Goal: Task Accomplishment & Management: Complete application form

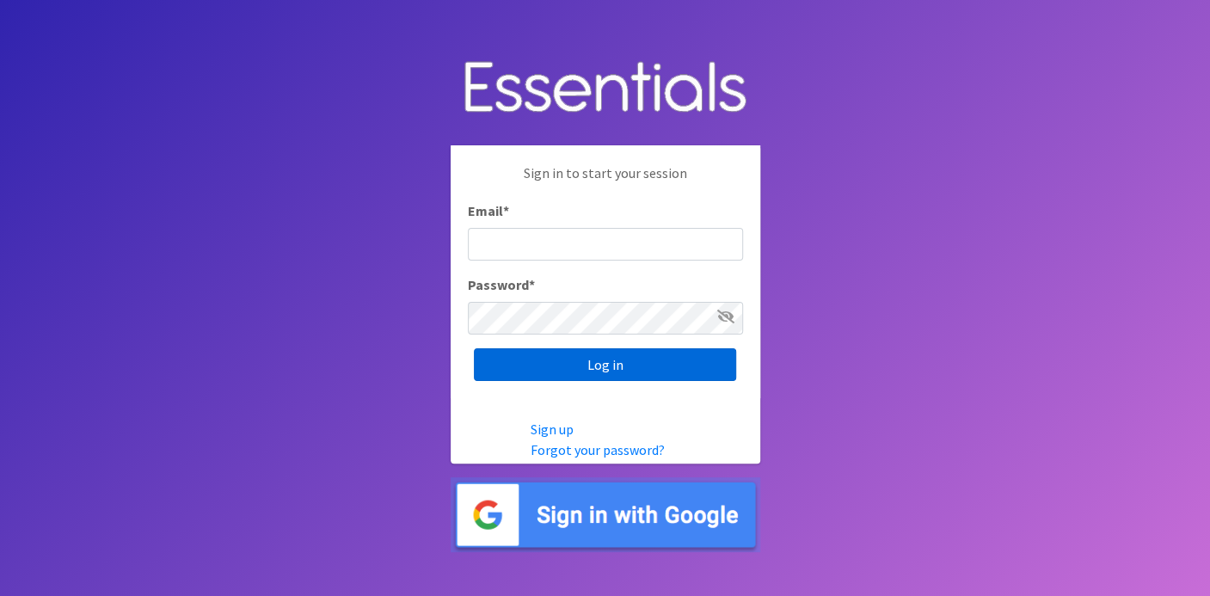
type input "deb@villagediaperbank.org"
click at [561, 360] on input "Log in" at bounding box center [605, 364] width 262 height 33
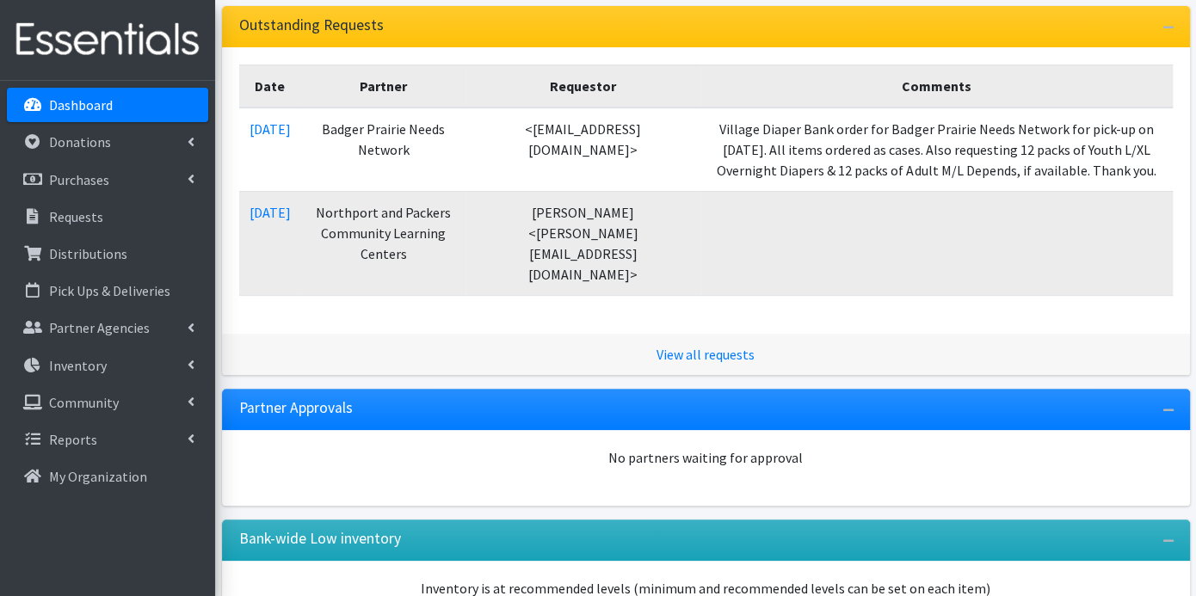
scroll to position [382, 0]
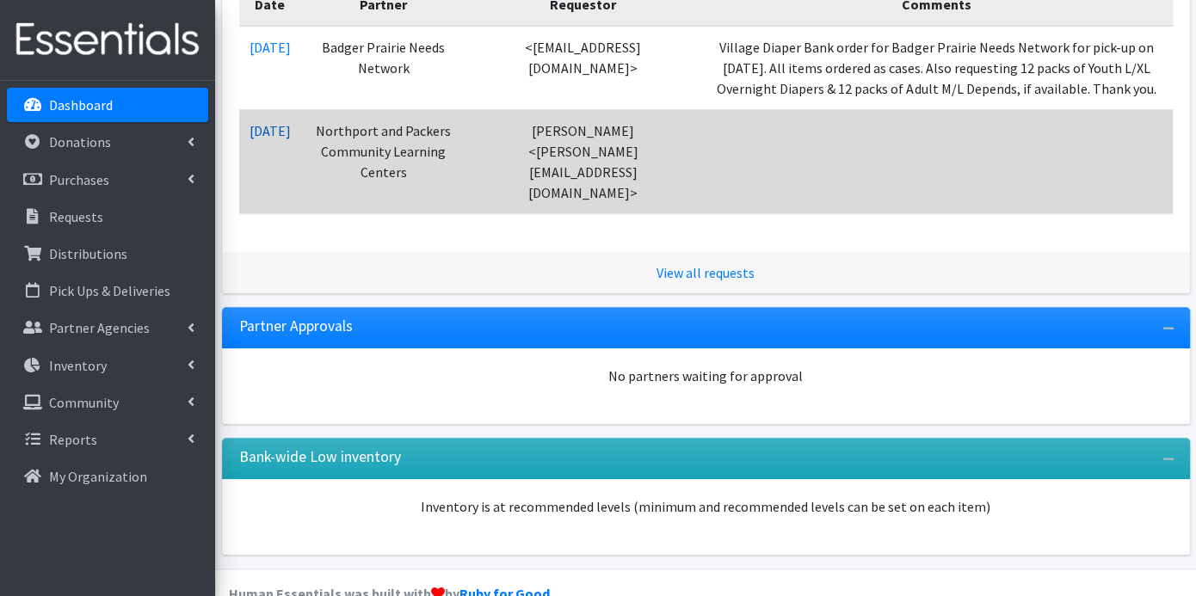
click at [291, 122] on link "[DATE]" at bounding box center [269, 130] width 41 height 17
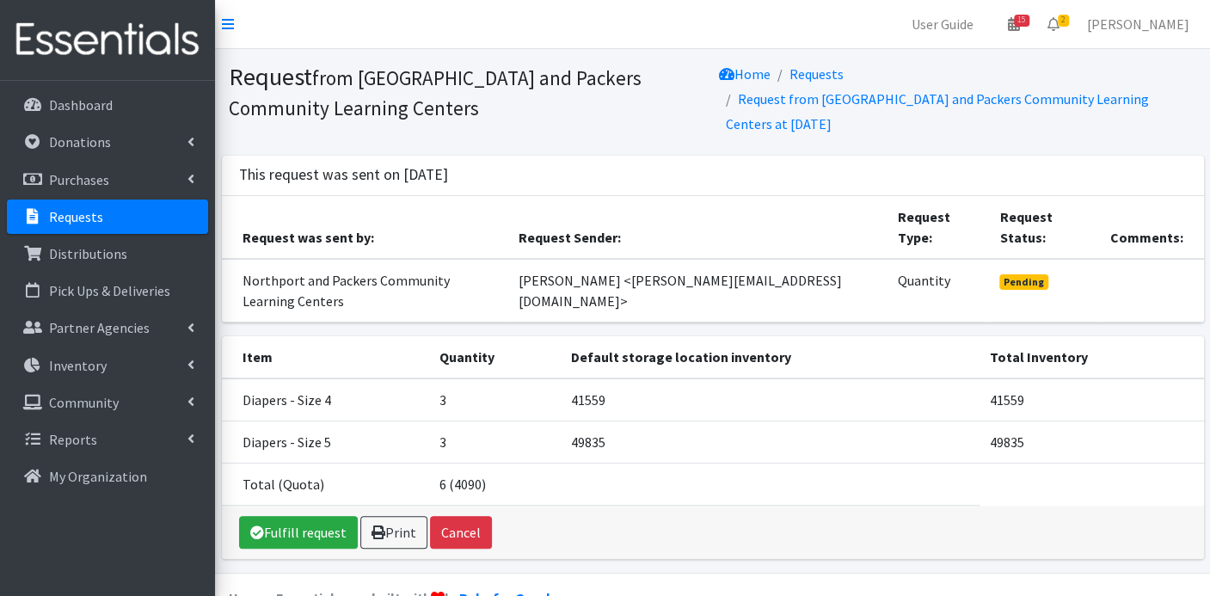
click at [108, 219] on link "Requests" at bounding box center [107, 217] width 201 height 34
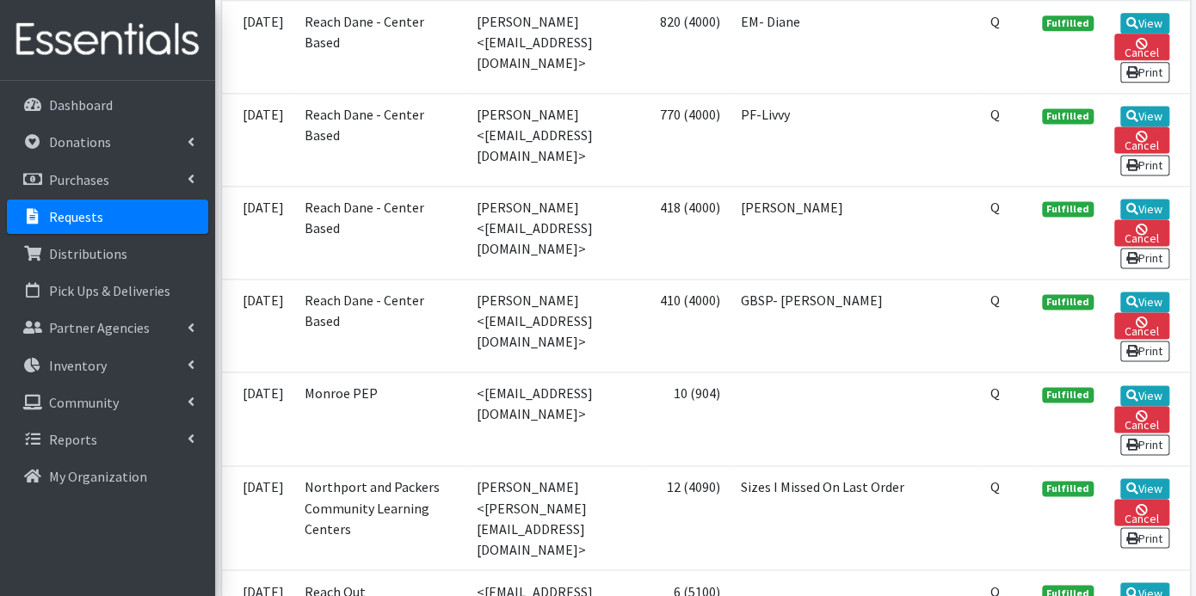
scroll to position [1147, 0]
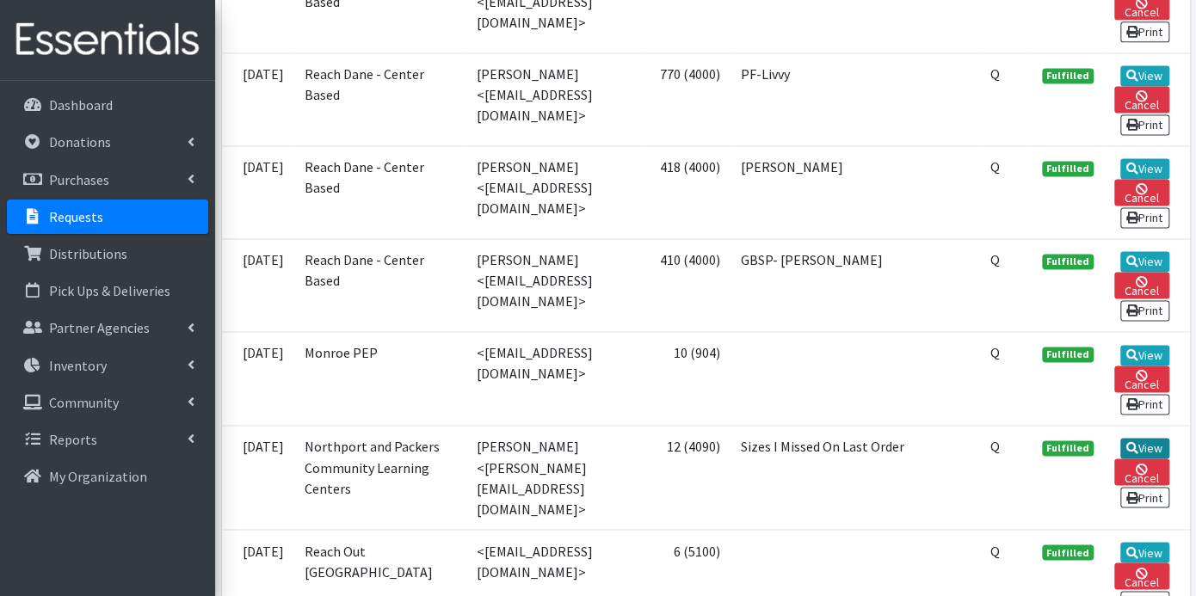
click at [1156, 458] on link "View" at bounding box center [1144, 448] width 49 height 21
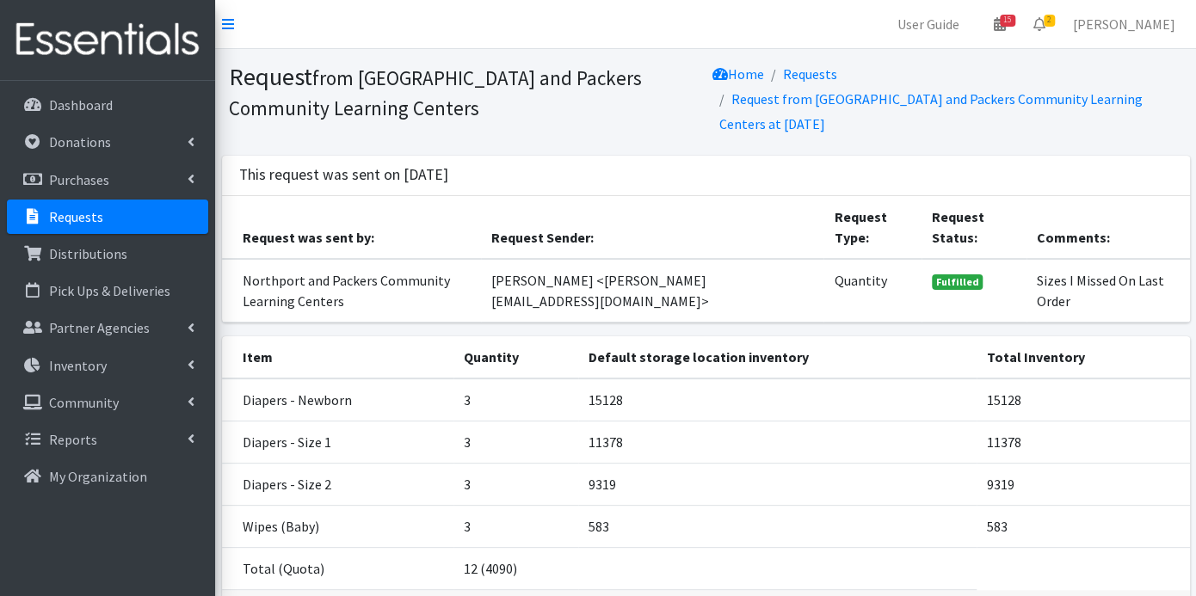
click at [82, 219] on p "Requests" at bounding box center [76, 216] width 54 height 17
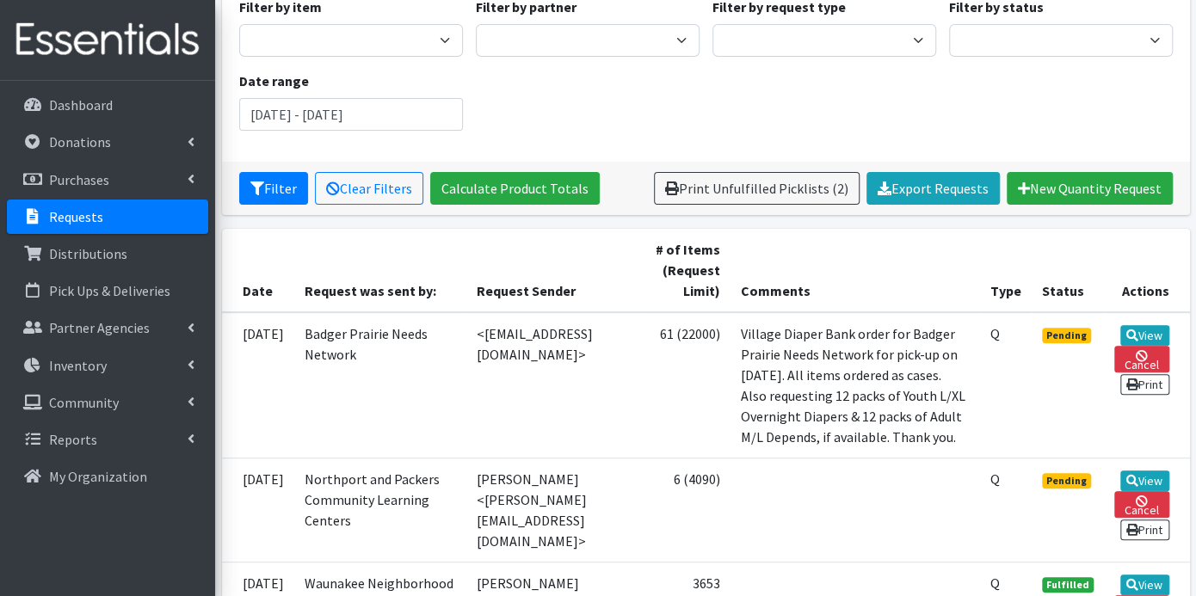
scroll to position [477, 0]
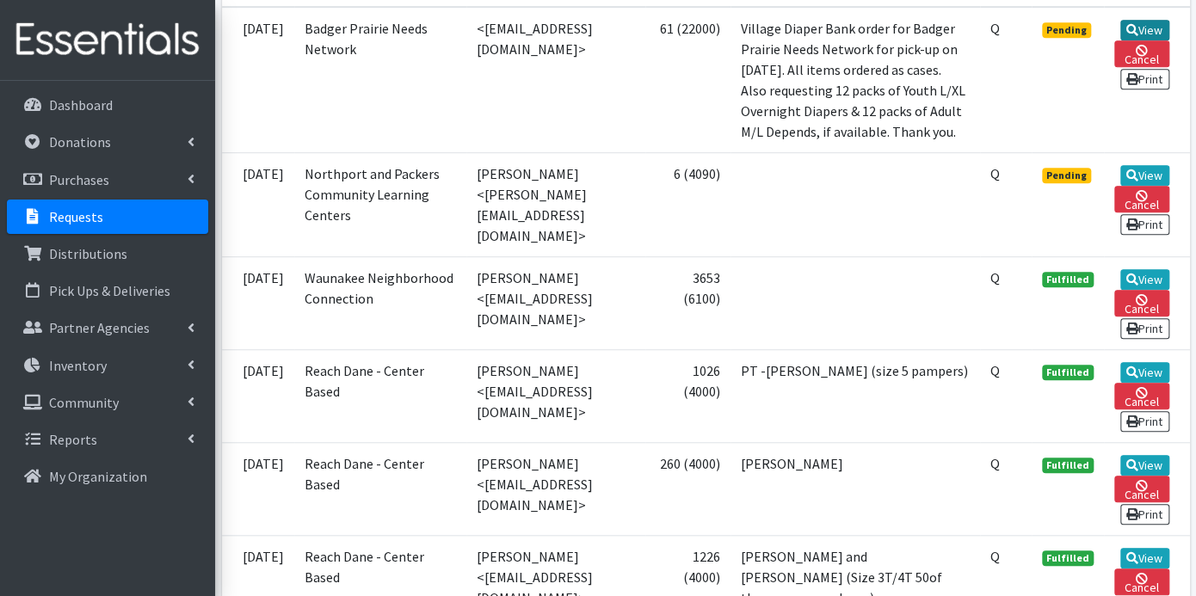
click at [1135, 24] on icon at bounding box center [1132, 30] width 12 height 12
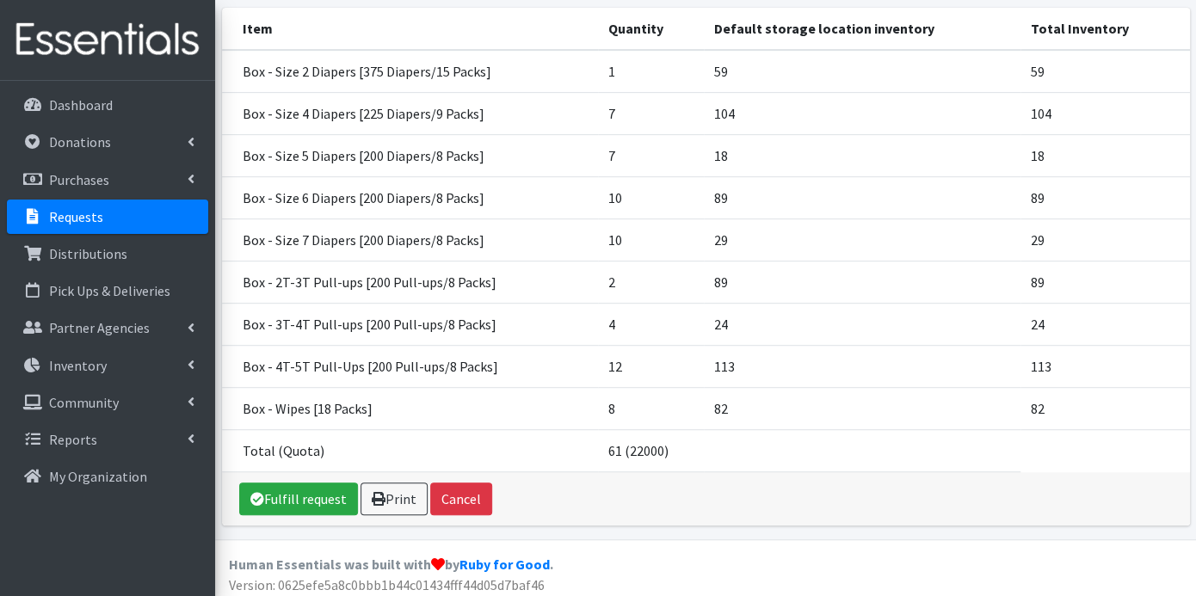
scroll to position [327, 0]
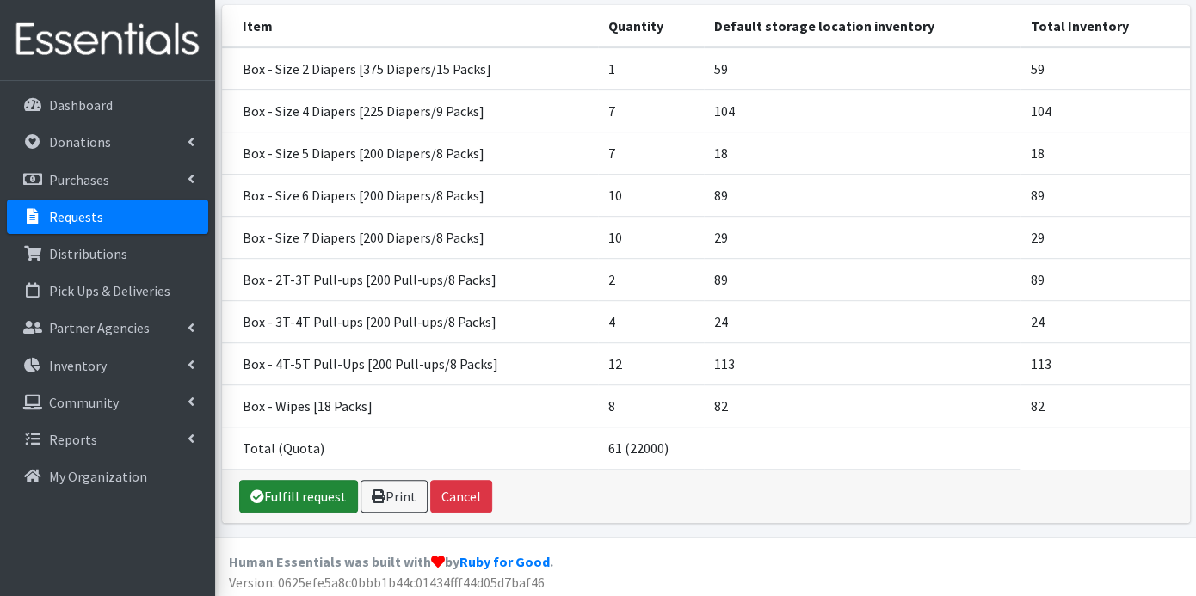
click at [317, 488] on link "Fulfill request" at bounding box center [298, 496] width 119 height 33
click at [317, 493] on link "Fulfill request" at bounding box center [298, 496] width 119 height 33
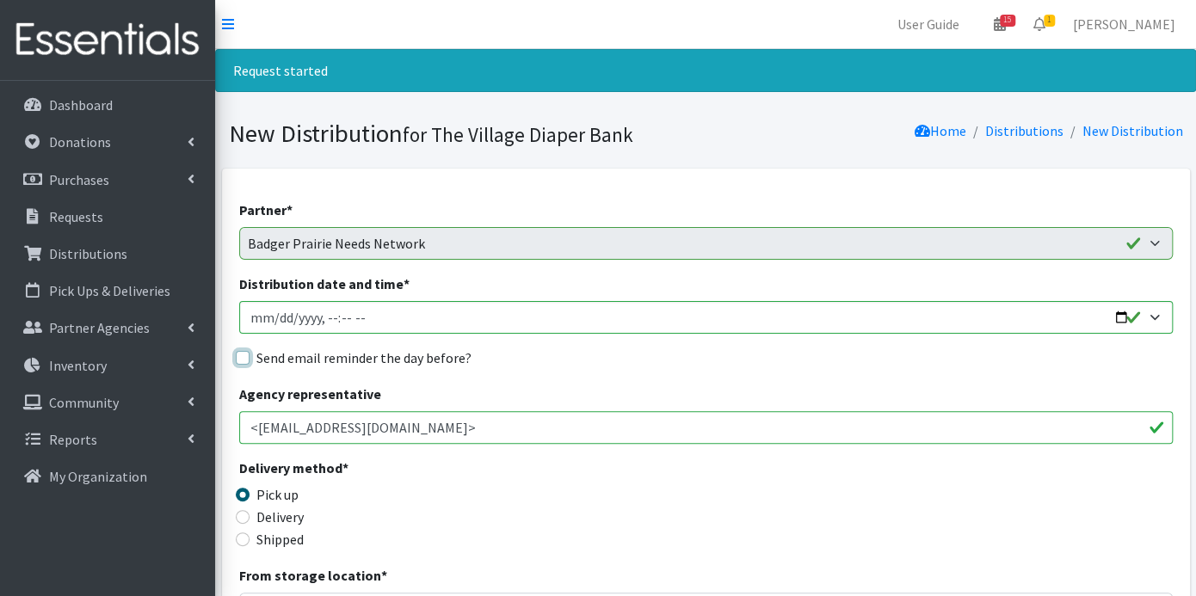
click at [241, 354] on input "Send email reminder the day before?" at bounding box center [243, 358] width 14 height 14
checkbox input "true"
click at [275, 320] on input "Distribution date and time *" at bounding box center [705, 317] width 933 height 33
click at [277, 315] on input "Distribution date and time *" at bounding box center [705, 317] width 933 height 33
type input "2025-10-22T23:59"
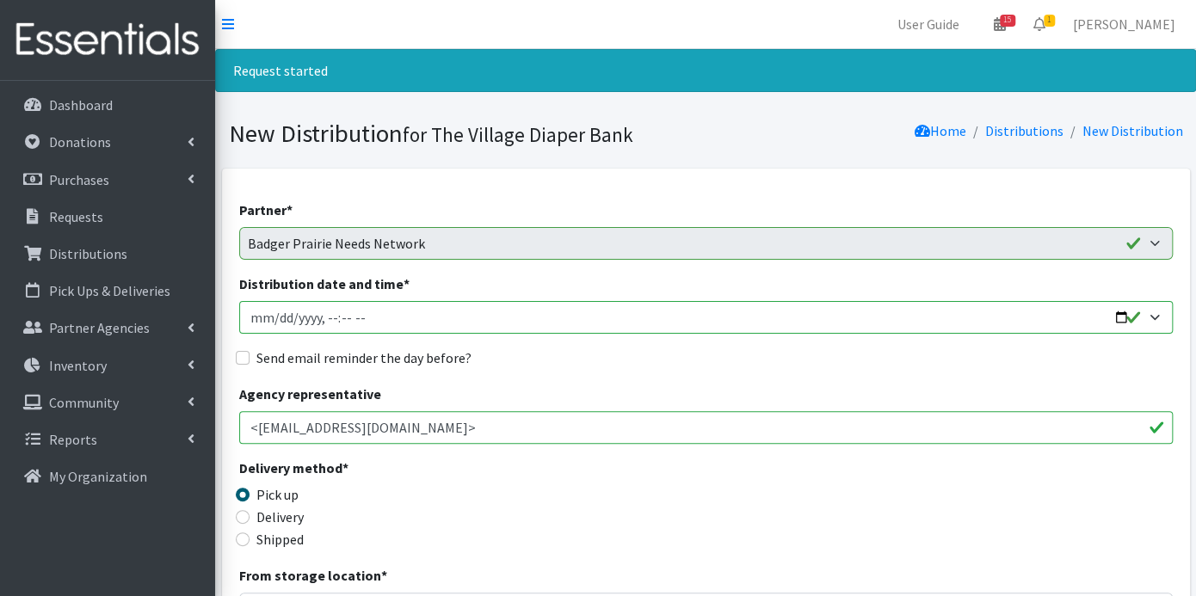
click at [329, 310] on input "Distribution date and time *" at bounding box center [705, 317] width 933 height 33
type input "2025-10-22T09:00"
click at [240, 353] on input "Send email reminder the day before?" at bounding box center [243, 358] width 14 height 14
checkbox input "true"
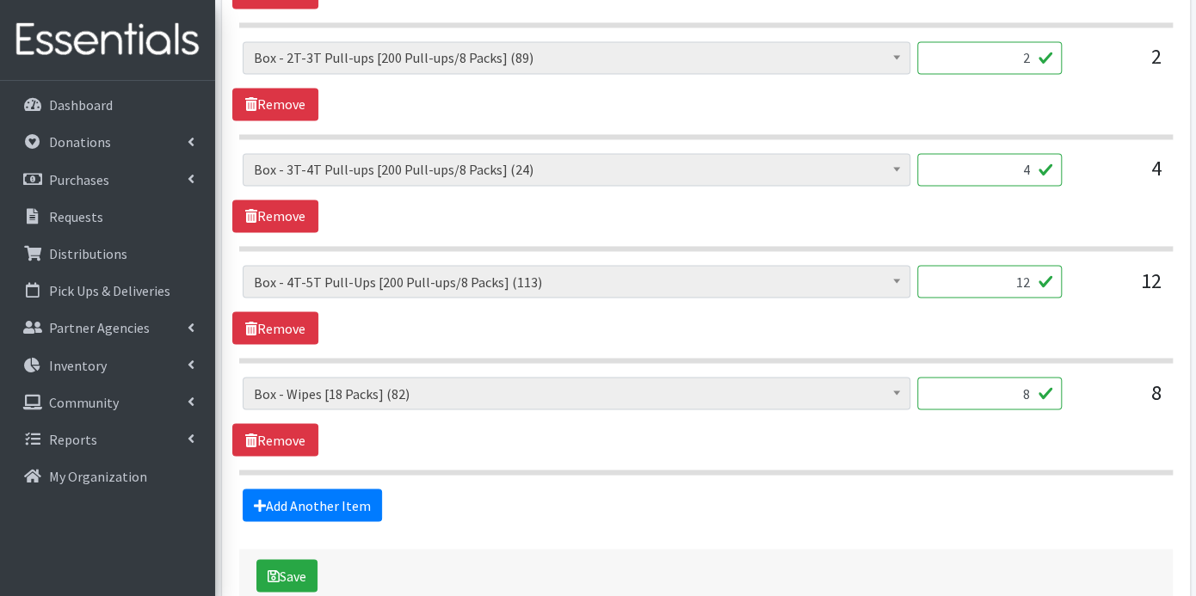
scroll to position [1444, 0]
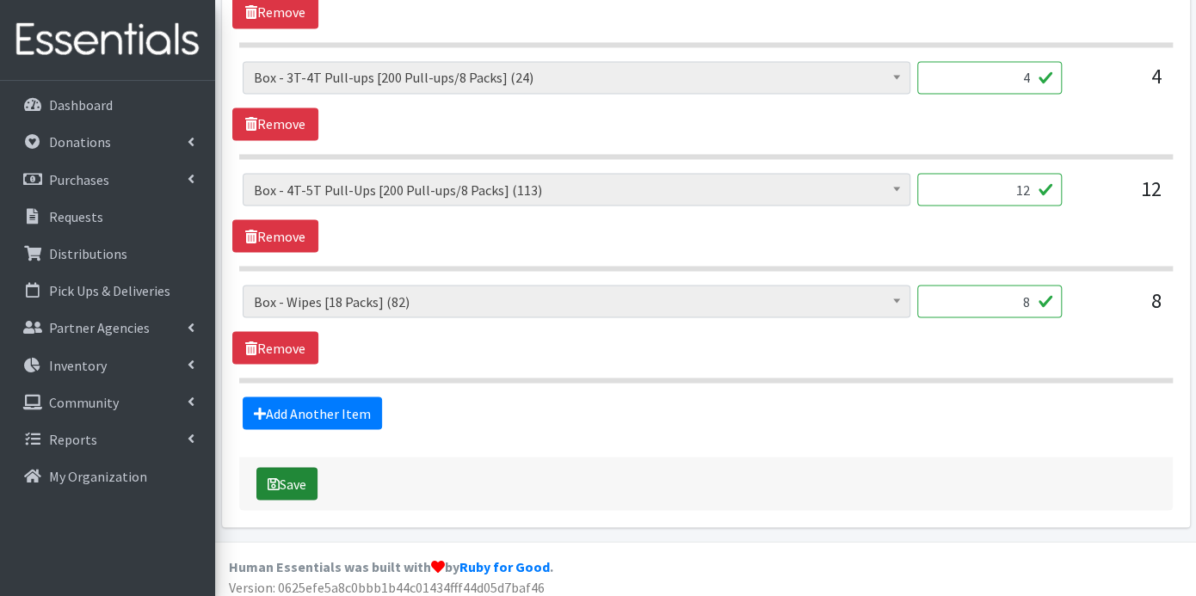
click at [298, 471] on button "Save" at bounding box center [286, 483] width 61 height 33
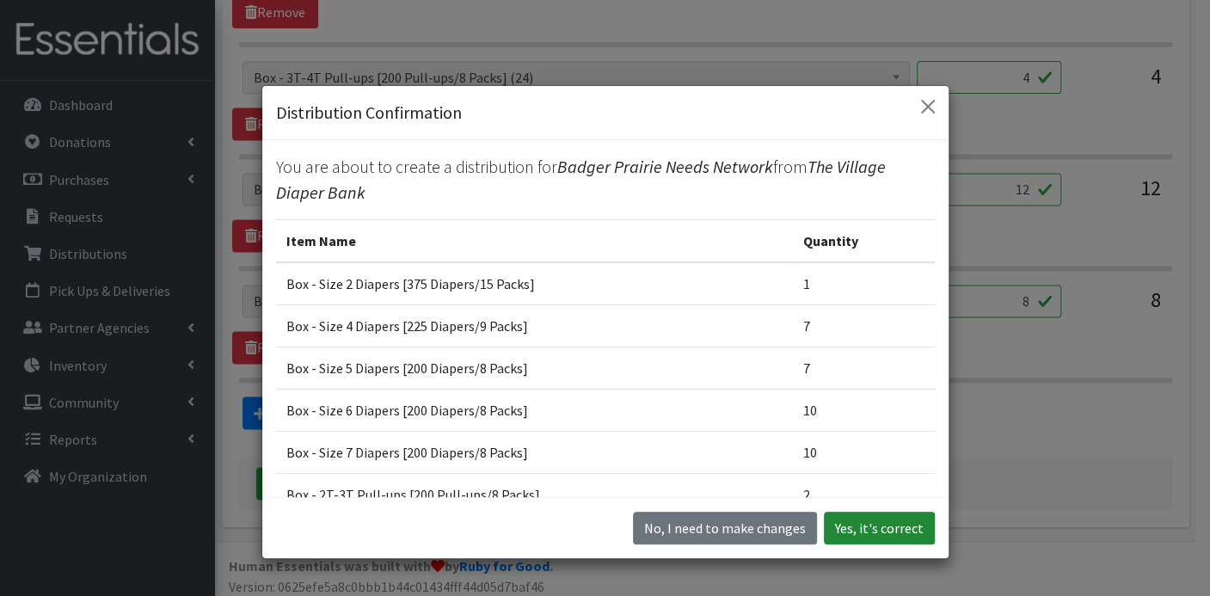
click at [896, 525] on button "Yes, it's correct" at bounding box center [879, 528] width 111 height 33
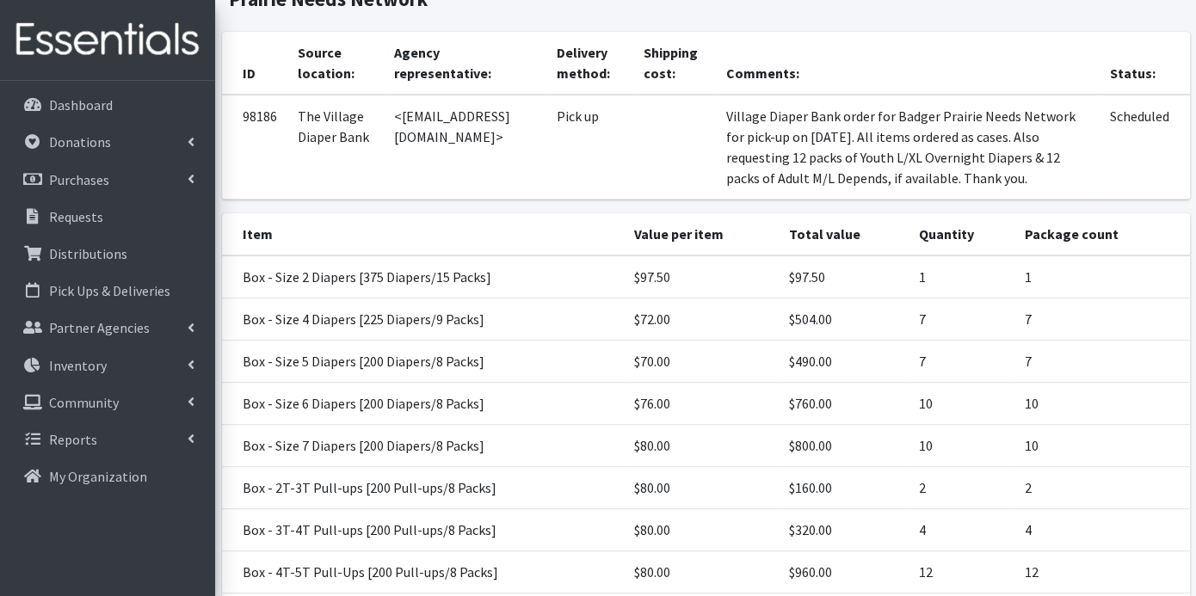
scroll to position [374, 0]
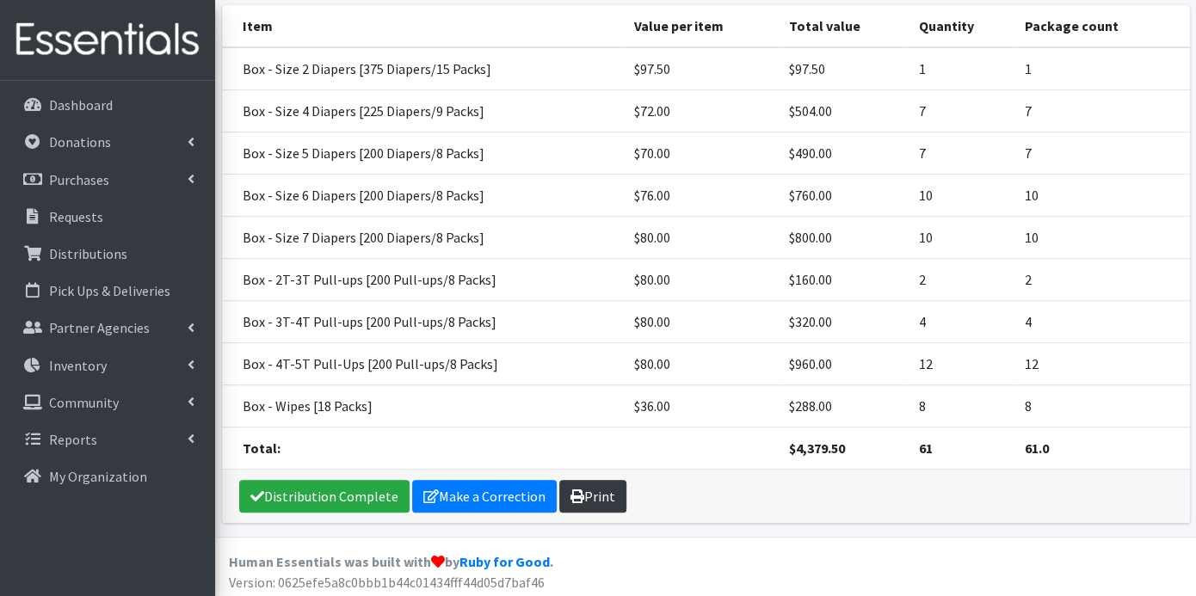
click at [590, 489] on link "Print" at bounding box center [592, 496] width 67 height 33
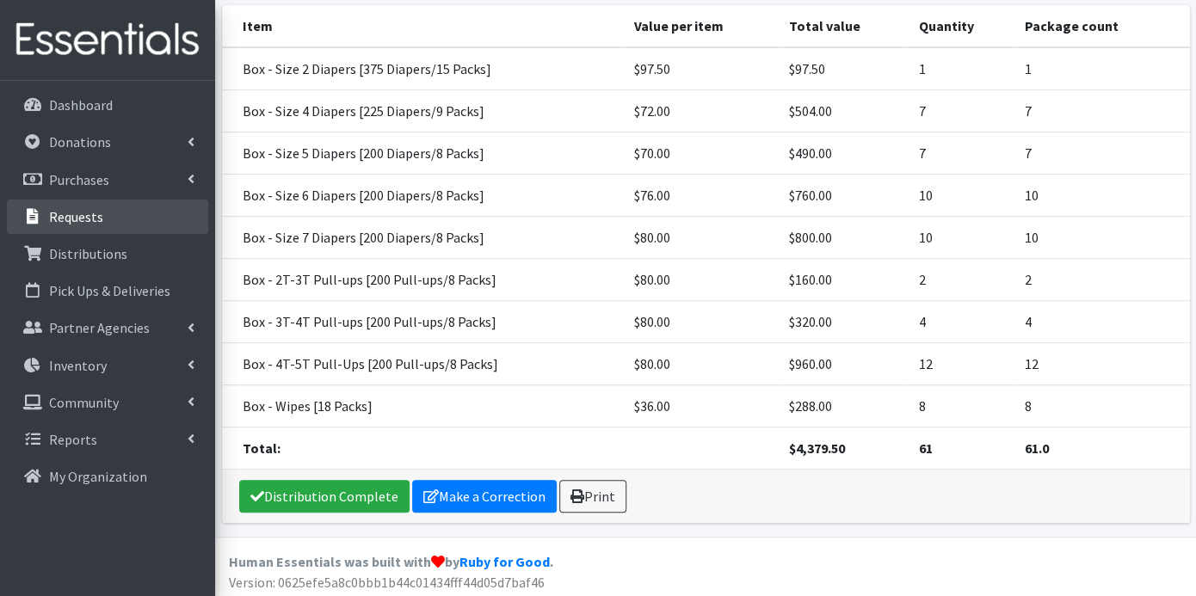
click at [88, 218] on p "Requests" at bounding box center [76, 216] width 54 height 17
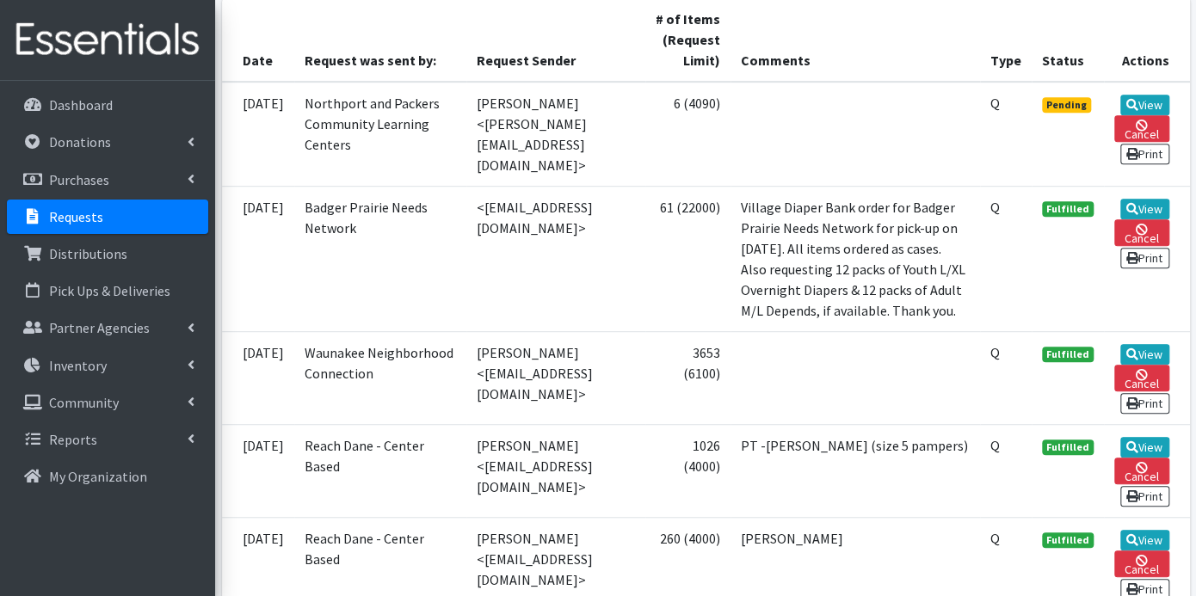
scroll to position [286, 0]
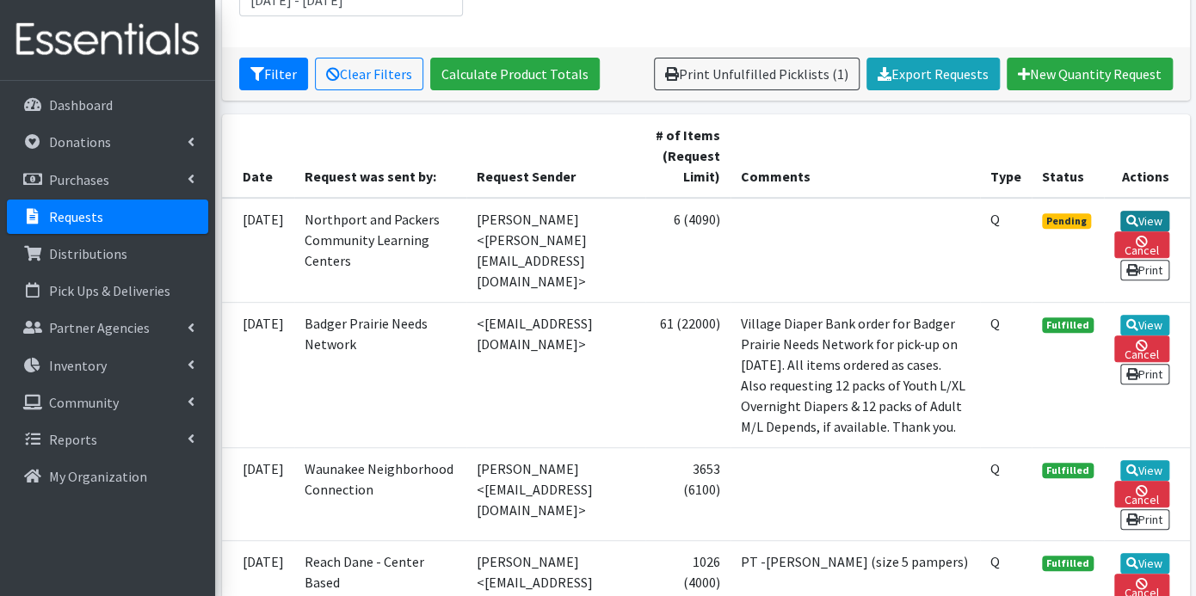
click at [1149, 215] on link "View" at bounding box center [1144, 221] width 49 height 21
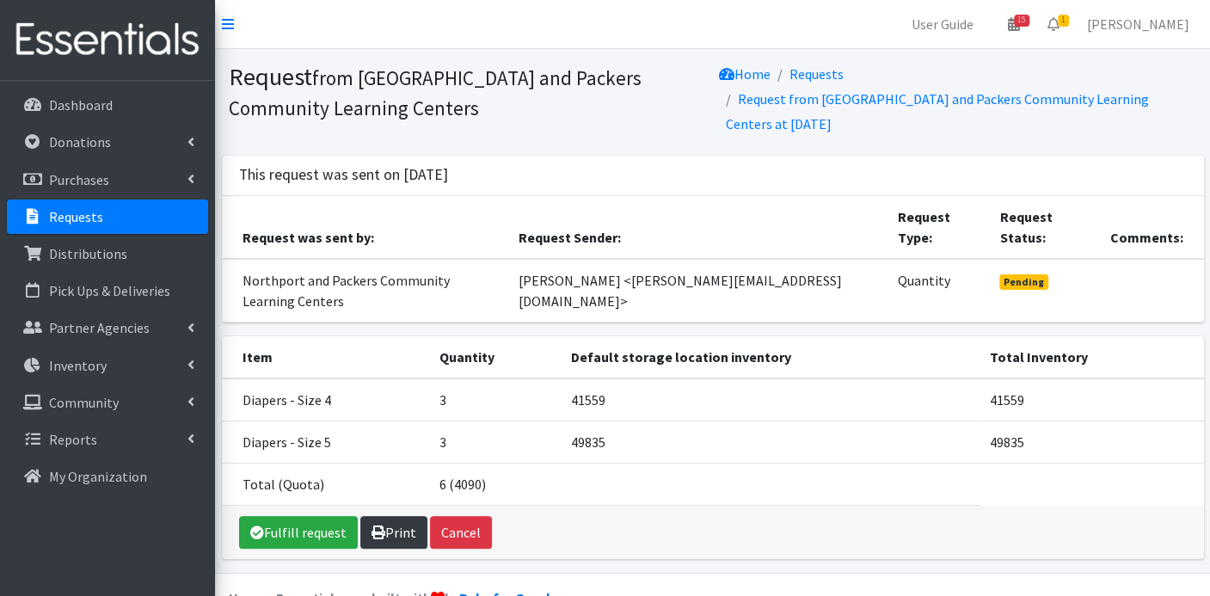
click at [380, 526] on icon at bounding box center [379, 533] width 14 height 14
click at [95, 251] on p "Distributions" at bounding box center [88, 253] width 78 height 17
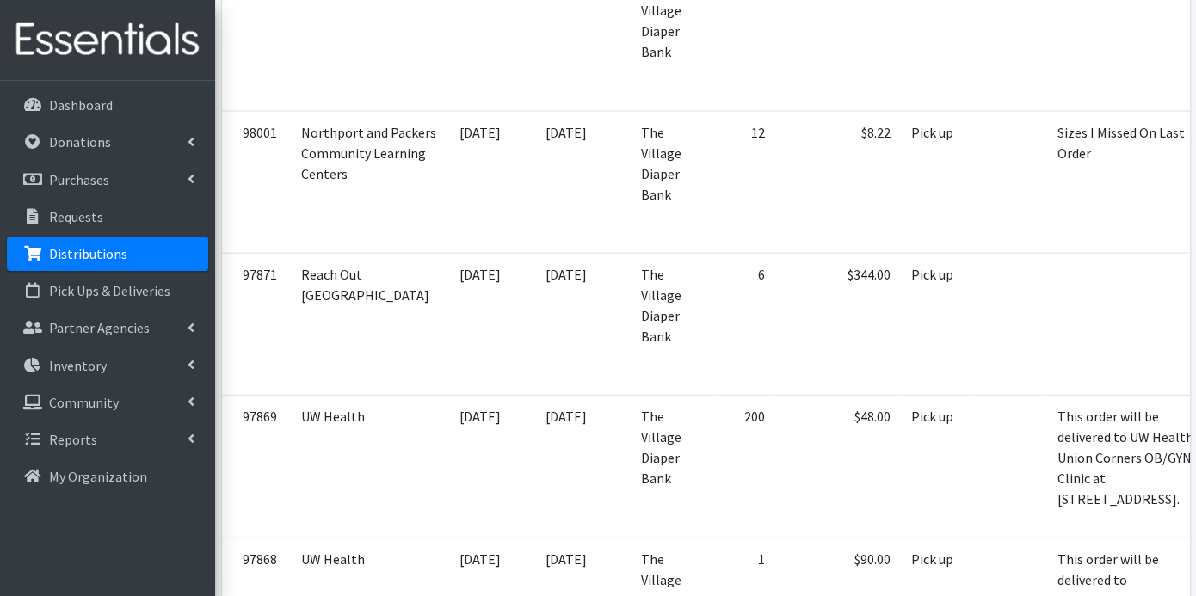
scroll to position [1912, 0]
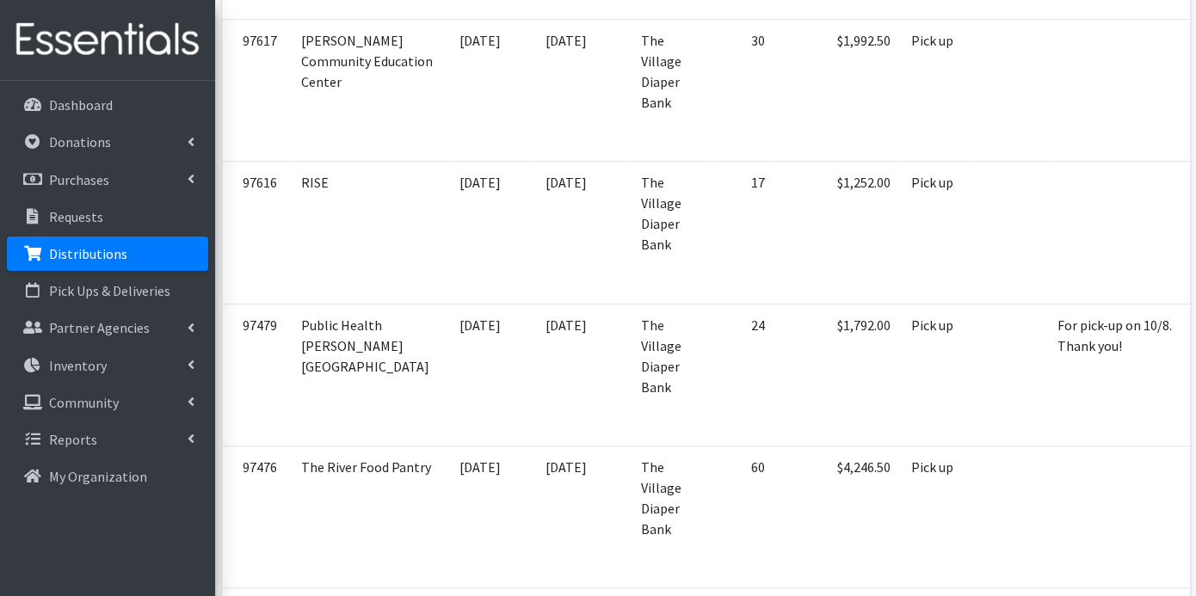
scroll to position [3823, 0]
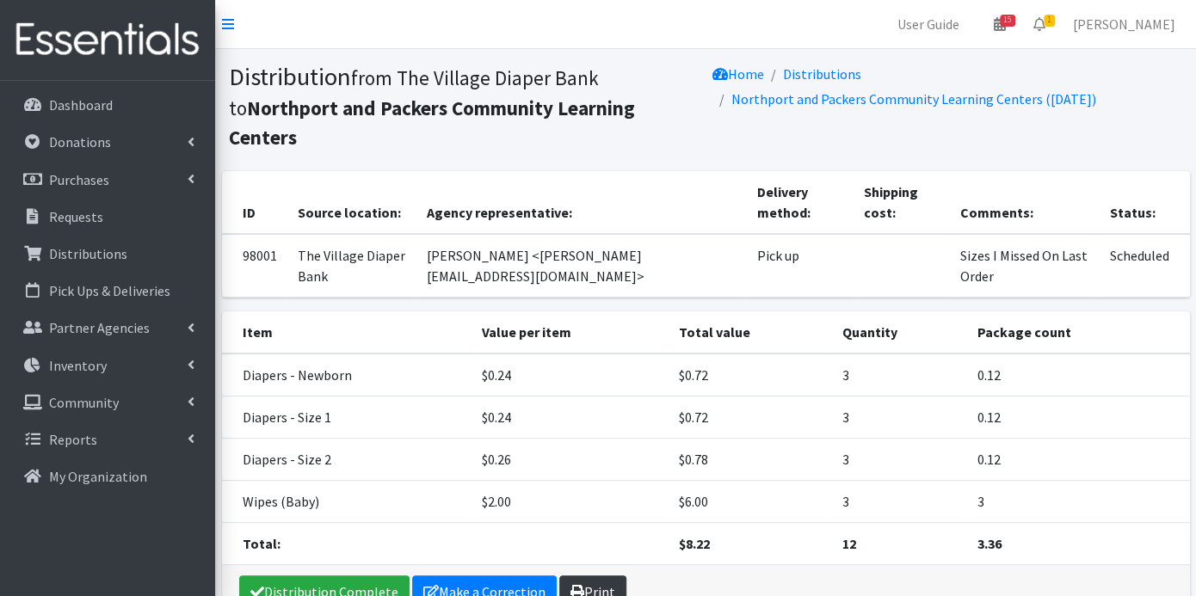
click at [579, 576] on link "Print" at bounding box center [592, 592] width 67 height 33
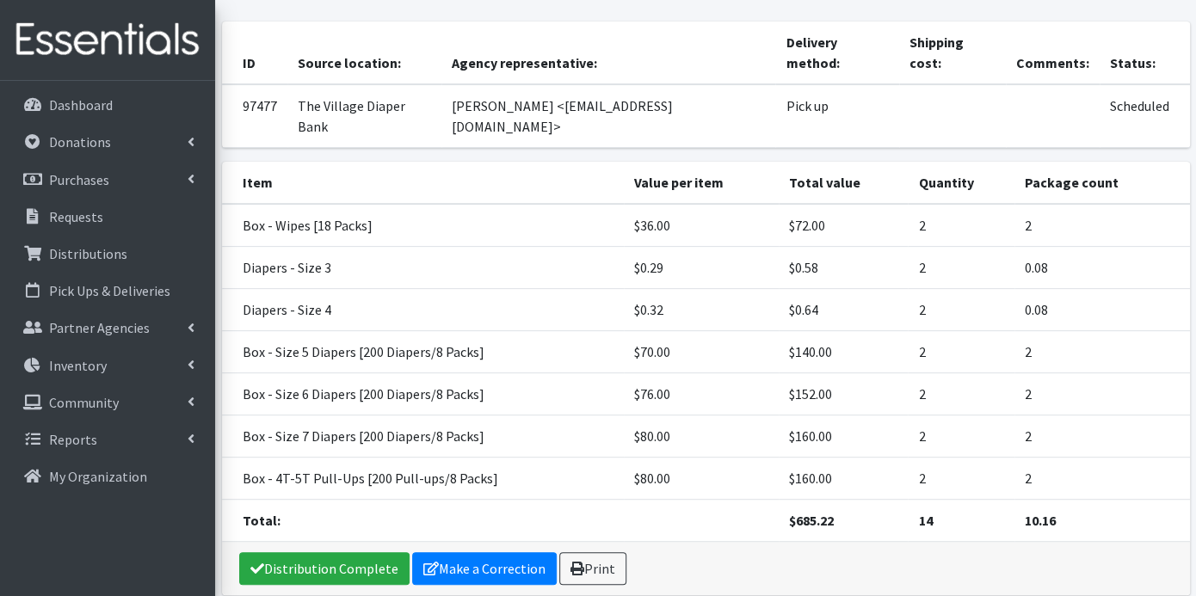
scroll to position [151, 0]
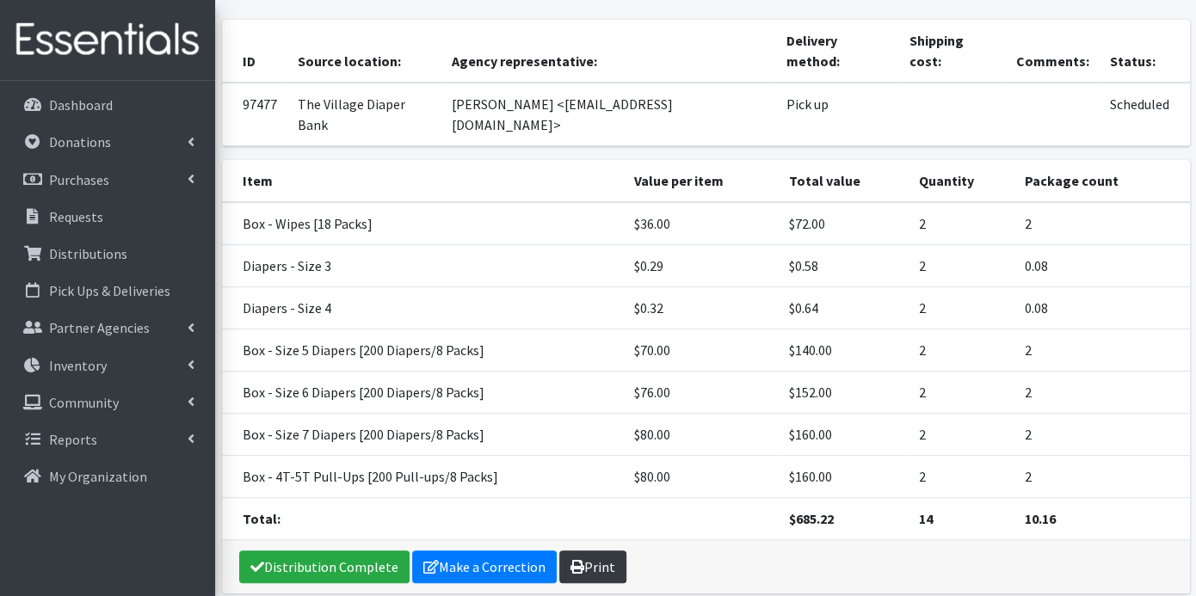
click at [577, 551] on link "Print" at bounding box center [592, 567] width 67 height 33
click at [103, 142] on p "Donations" at bounding box center [80, 141] width 62 height 17
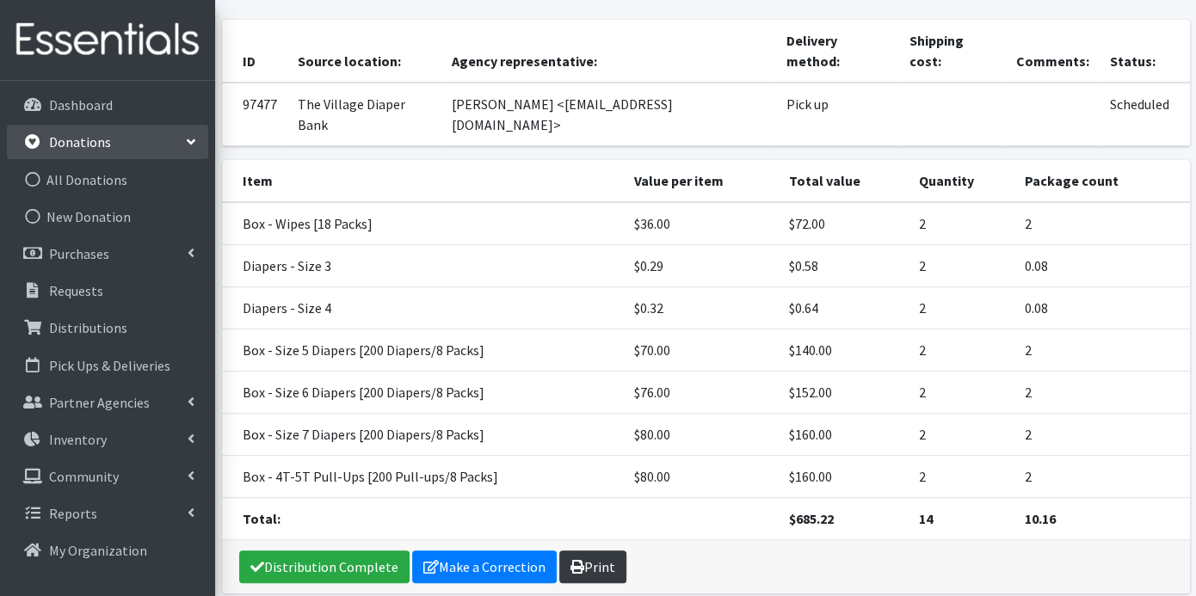
click at [103, 145] on p "Donations" at bounding box center [80, 141] width 62 height 17
click at [108, 217] on link "New Donation" at bounding box center [107, 217] width 201 height 34
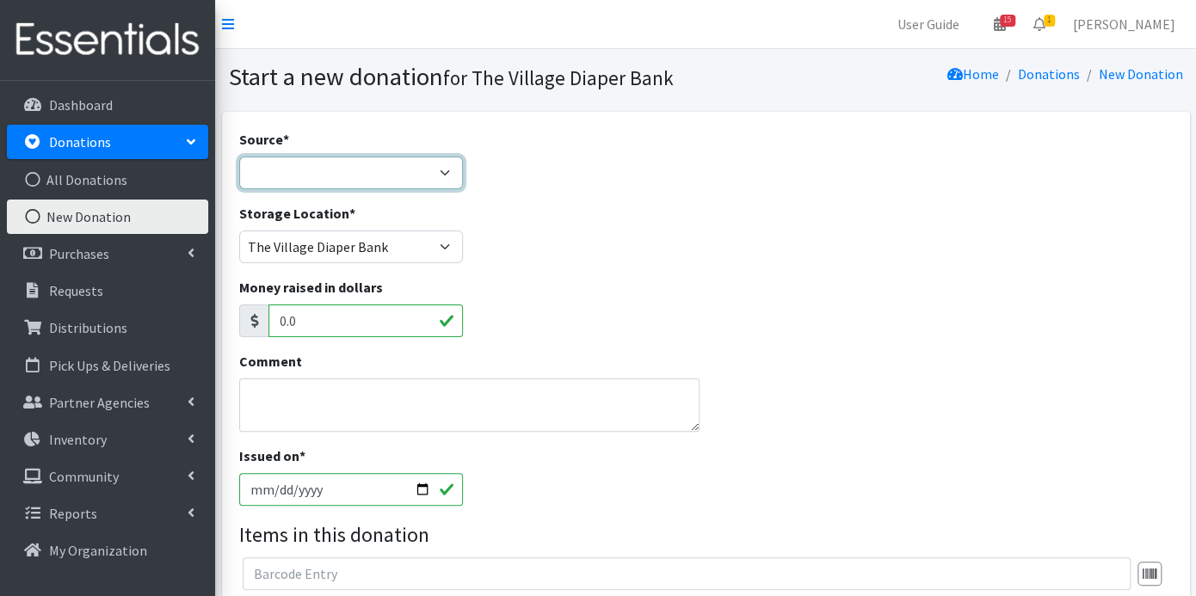
click at [449, 170] on select "Product Drive Manufacturer Donation Site Misc. Donation" at bounding box center [351, 173] width 224 height 33
select select "Misc. Donation"
click at [239, 157] on select "Product Drive Manufacturer Donation Site Misc. Donation" at bounding box center [351, 173] width 224 height 33
click at [329, 384] on textarea "Comment" at bounding box center [469, 405] width 460 height 53
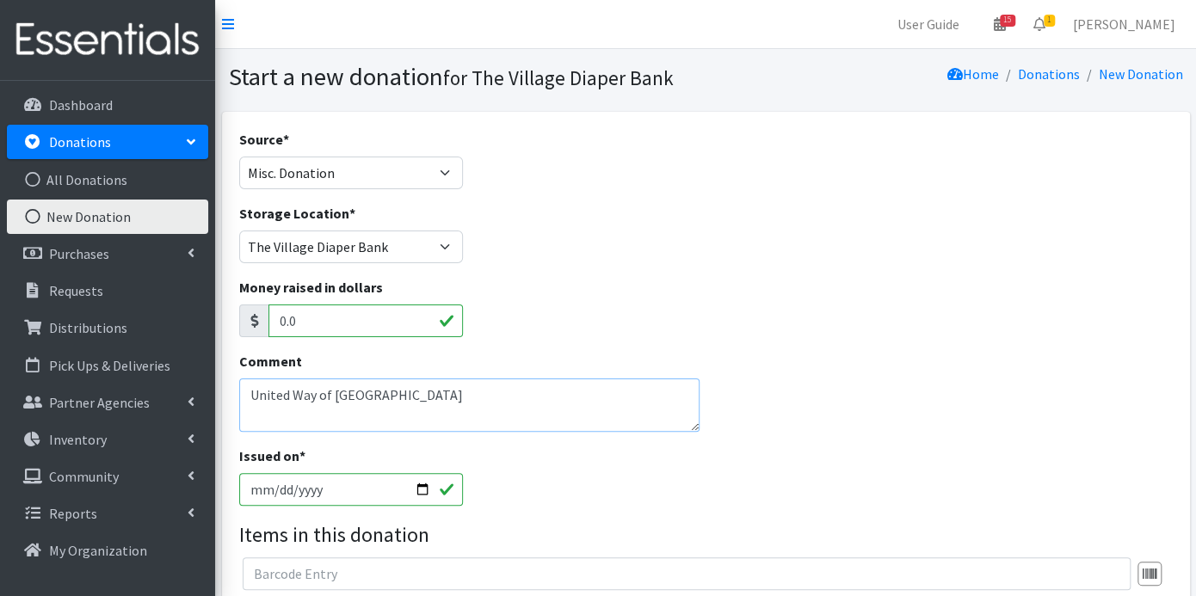
click at [474, 403] on textarea "United Way of [GEOGRAPHIC_DATA]" at bounding box center [469, 405] width 460 height 53
type textarea "United Way of [GEOGRAPHIC_DATA]"
click at [275, 490] on input "2025-10-15" at bounding box center [351, 489] width 224 height 33
type input "[DATE]"
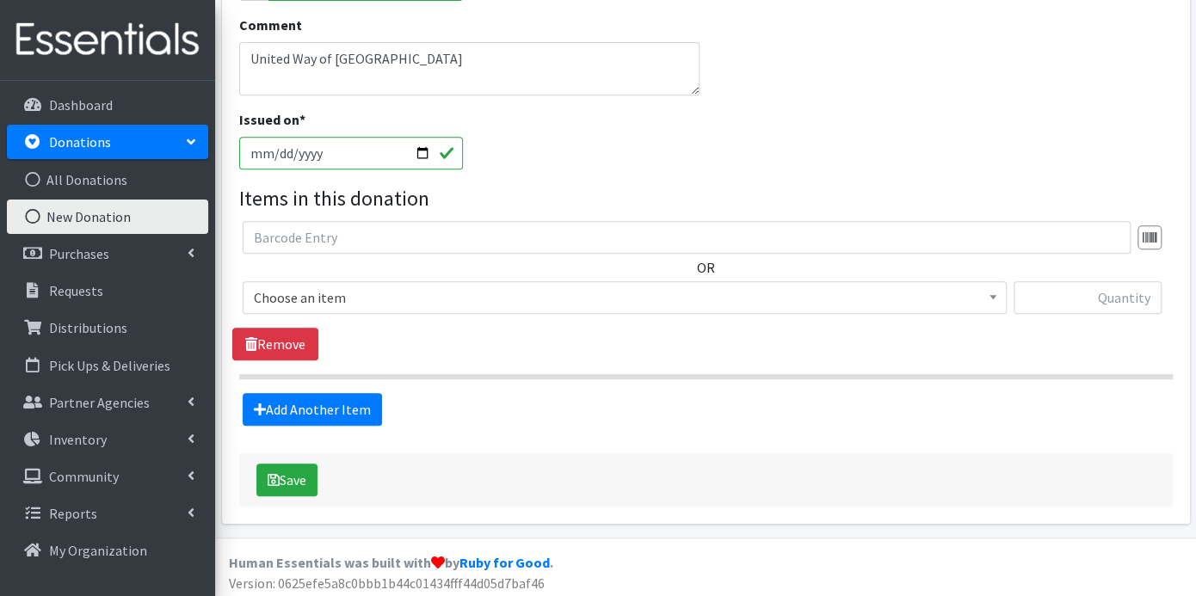
scroll to position [339, 0]
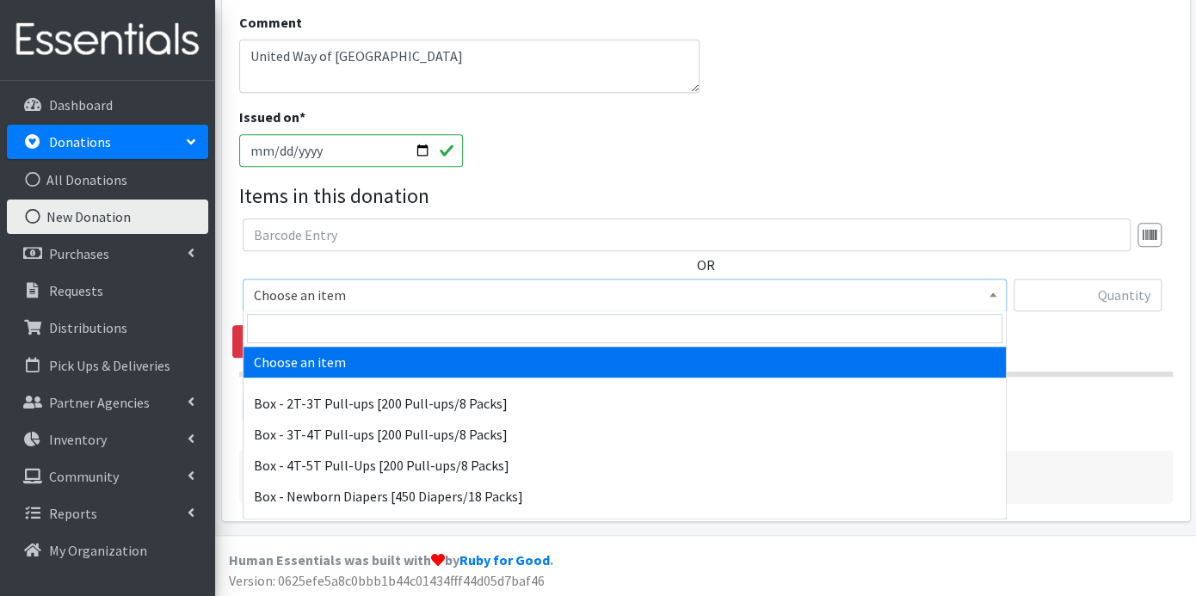
click at [997, 299] on span at bounding box center [992, 293] width 17 height 27
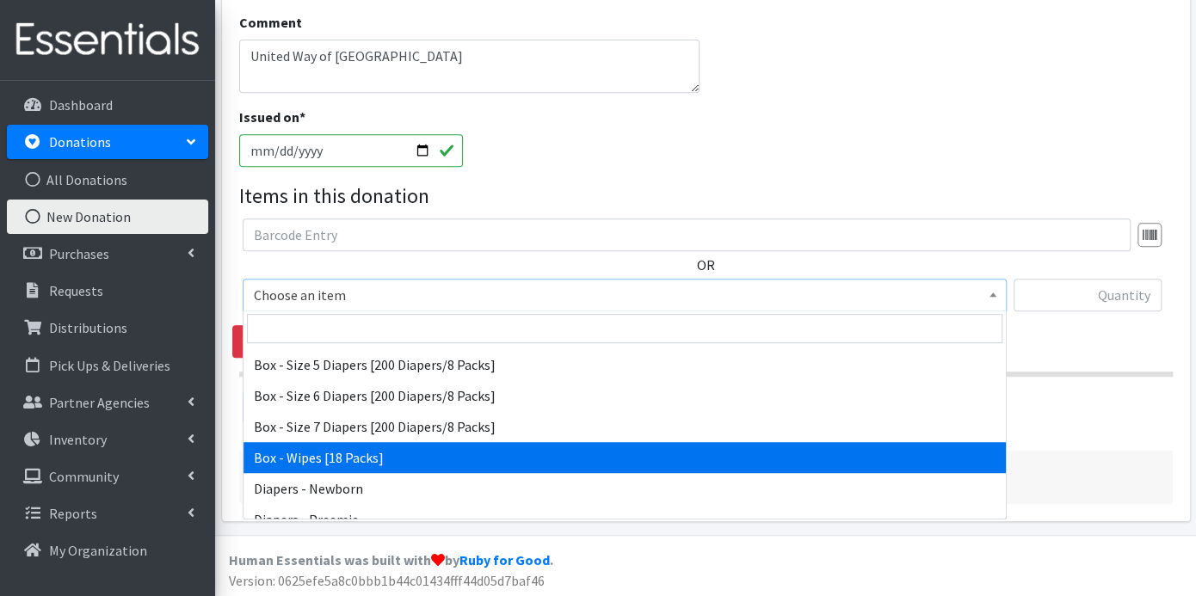
scroll to position [477, 0]
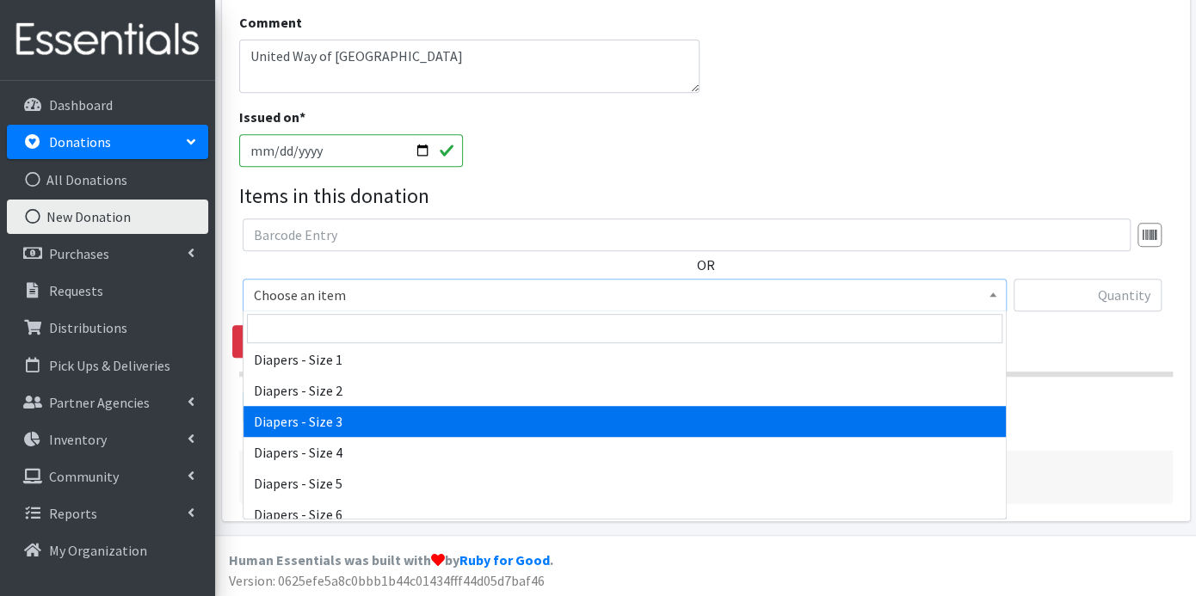
select select "9803"
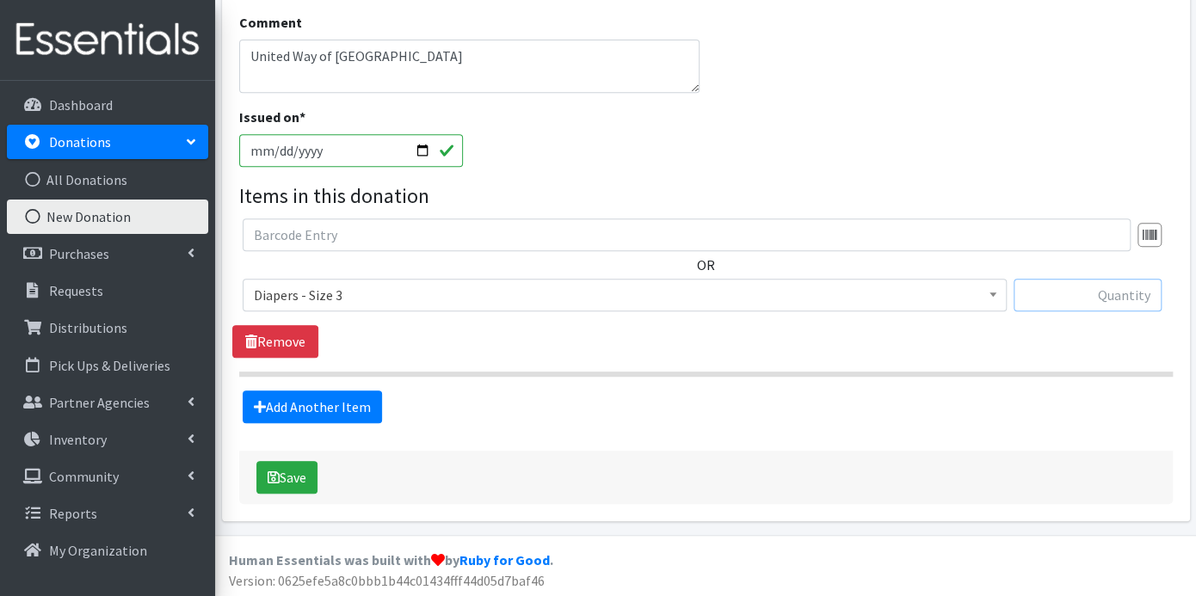
click at [1054, 299] on input "text" at bounding box center [1087, 295] width 148 height 33
click at [1042, 299] on input "text" at bounding box center [1087, 295] width 148 height 33
type input "28750"
click at [324, 404] on link "Add Another Item" at bounding box center [312, 407] width 139 height 33
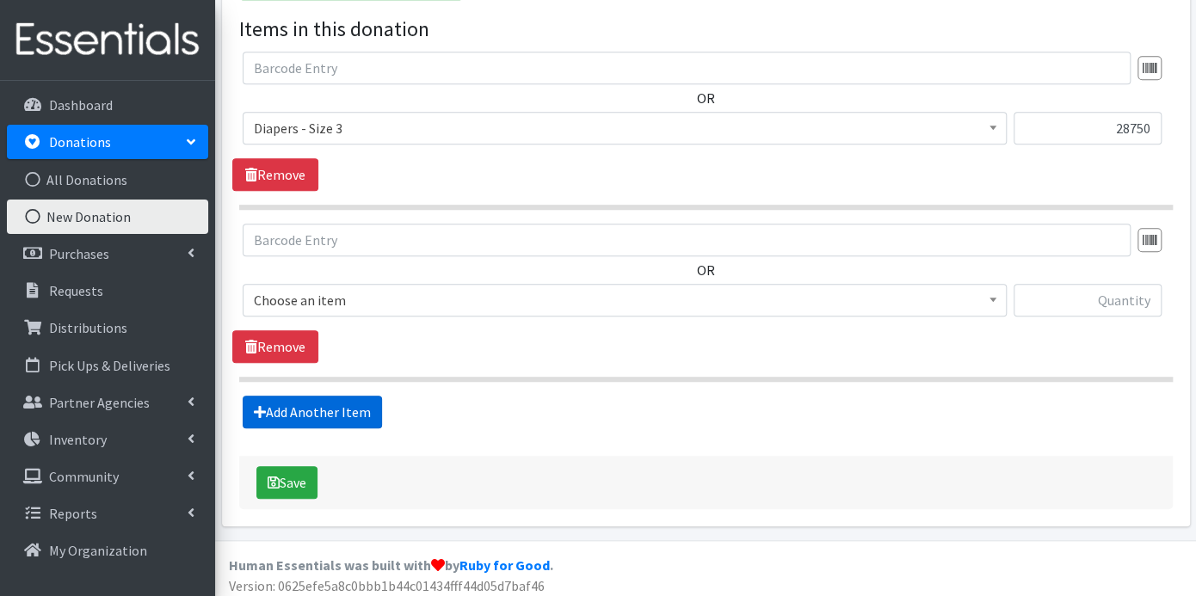
scroll to position [511, 0]
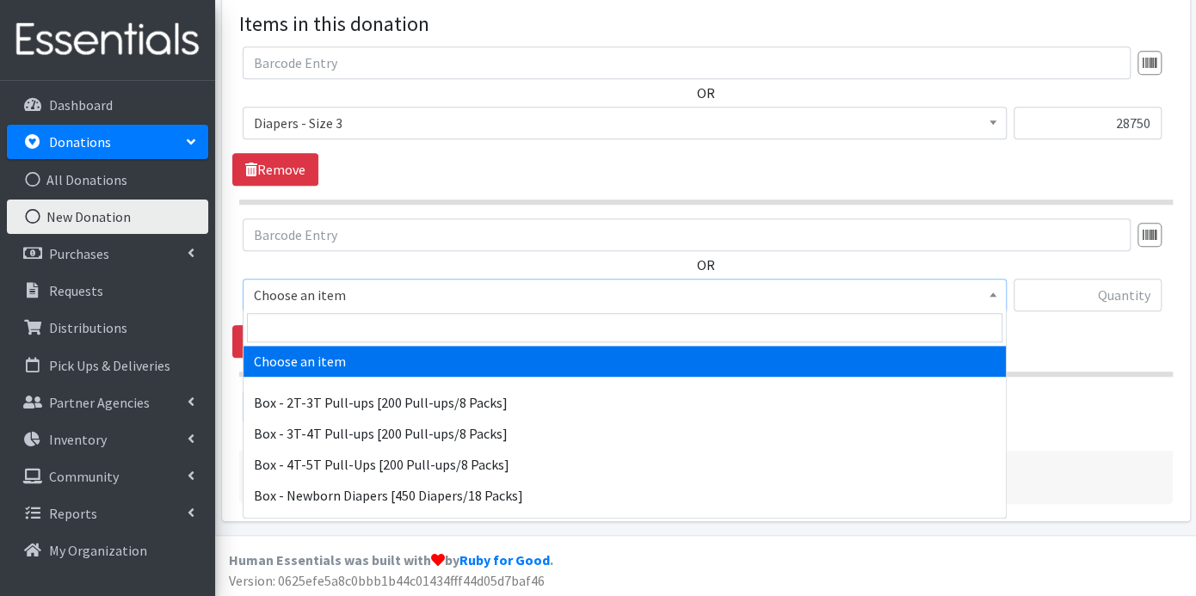
click at [998, 294] on span at bounding box center [992, 293] width 17 height 27
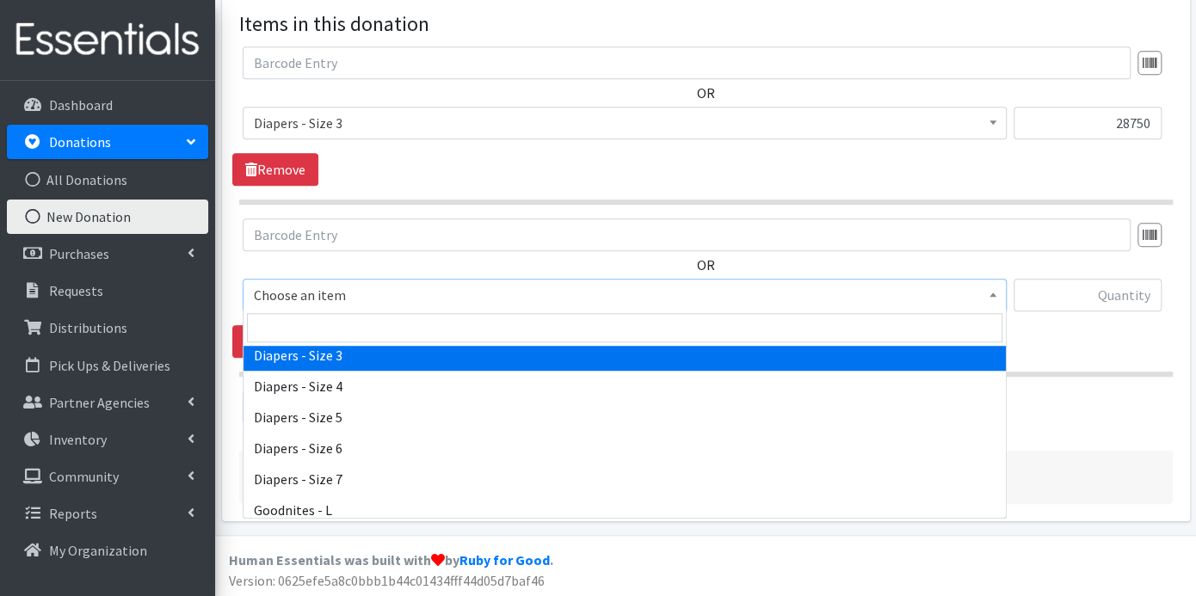
scroll to position [573, 0]
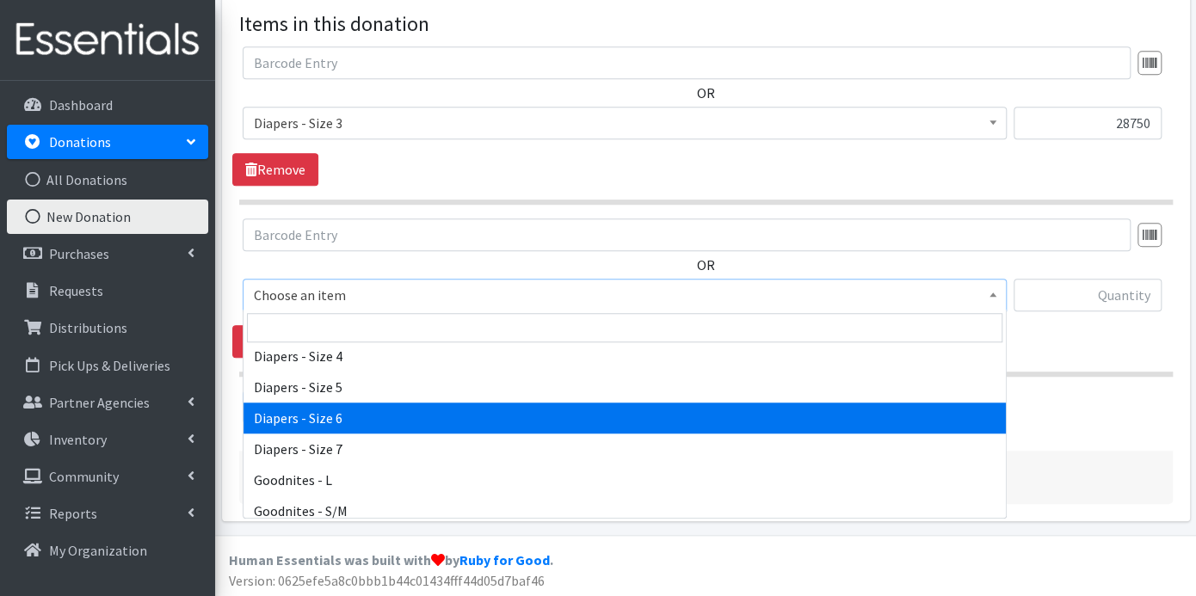
select select "9800"
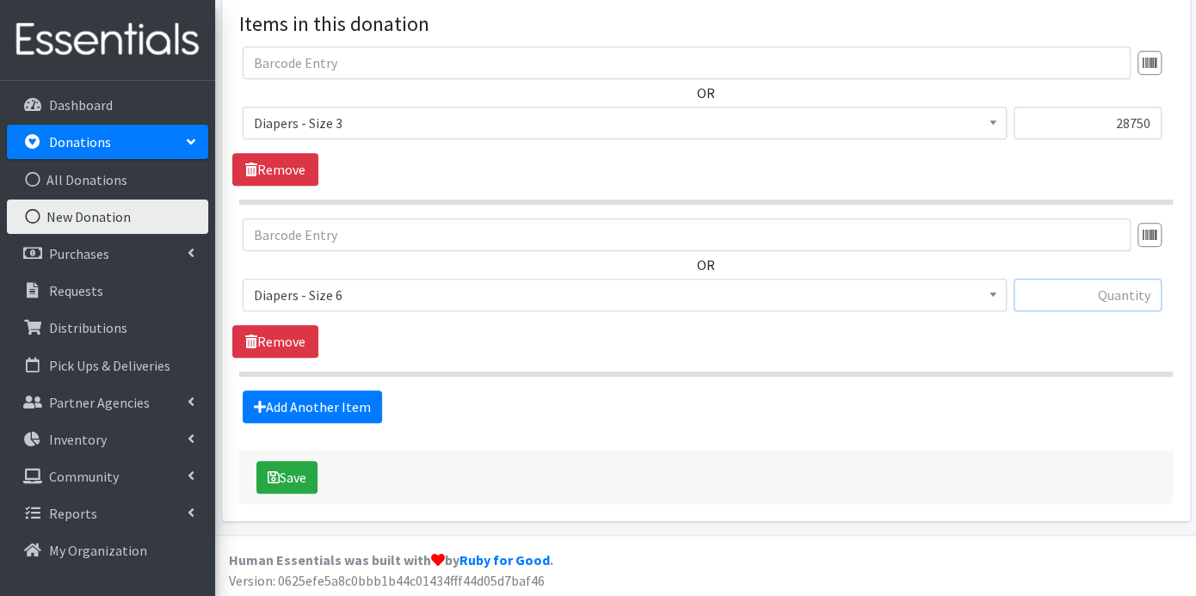
click at [1064, 305] on input "text" at bounding box center [1087, 295] width 148 height 33
type input "21450"
click at [1153, 124] on input "28750" at bounding box center [1087, 123] width 148 height 33
type input "28750.00"
click at [1156, 295] on input "21450" at bounding box center [1087, 295] width 148 height 33
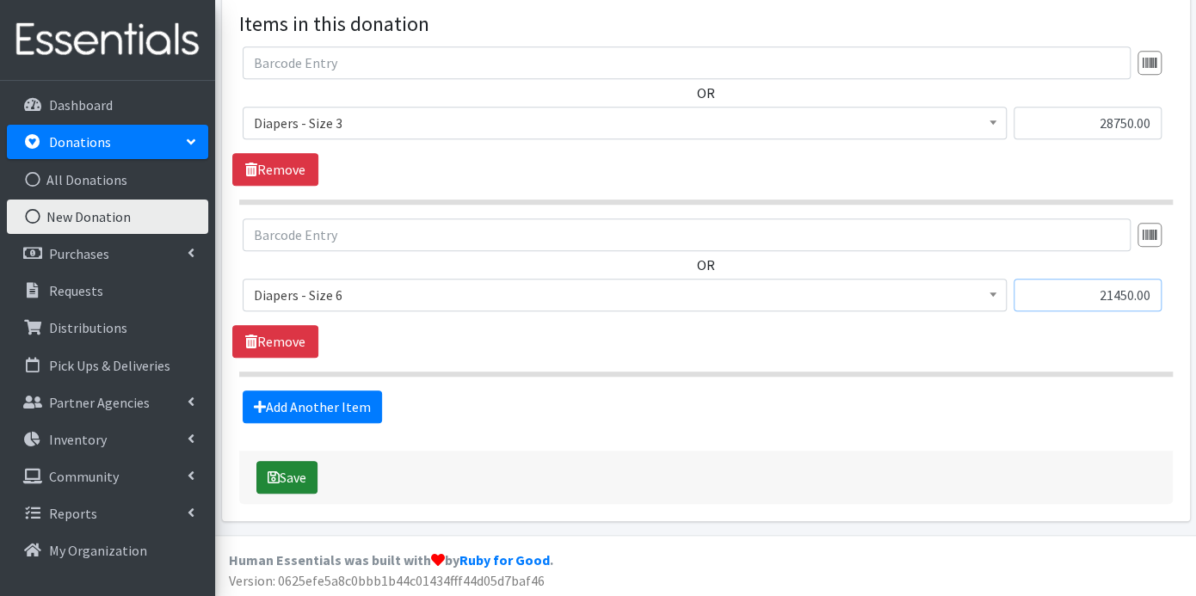
type input "21450.00"
click at [300, 469] on button "Save" at bounding box center [286, 477] width 61 height 33
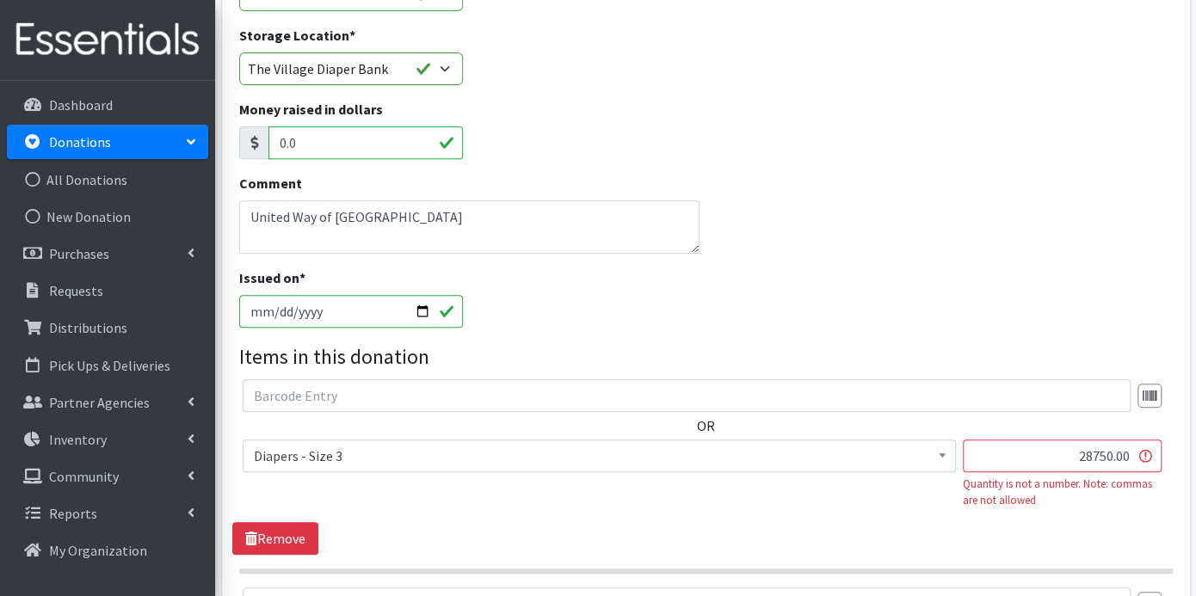
scroll to position [573, 0]
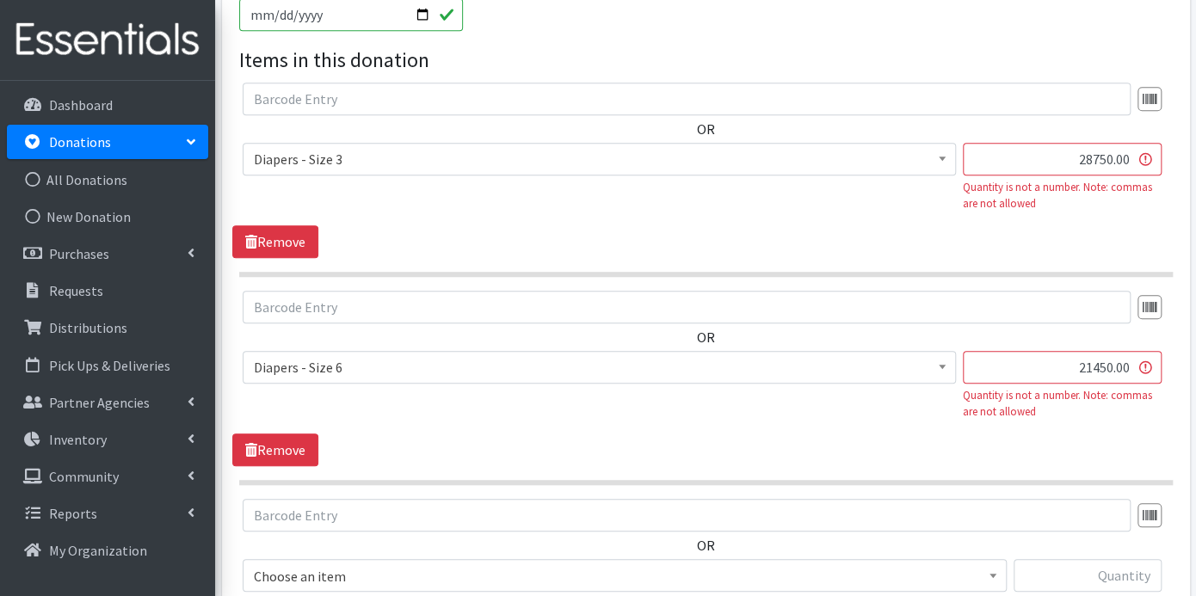
click at [1118, 164] on input "28750.00" at bounding box center [1062, 159] width 199 height 33
type input "2875000"
click at [1120, 361] on input "21450.00" at bounding box center [1062, 367] width 199 height 33
click at [1118, 366] on input "21450.00" at bounding box center [1062, 367] width 199 height 33
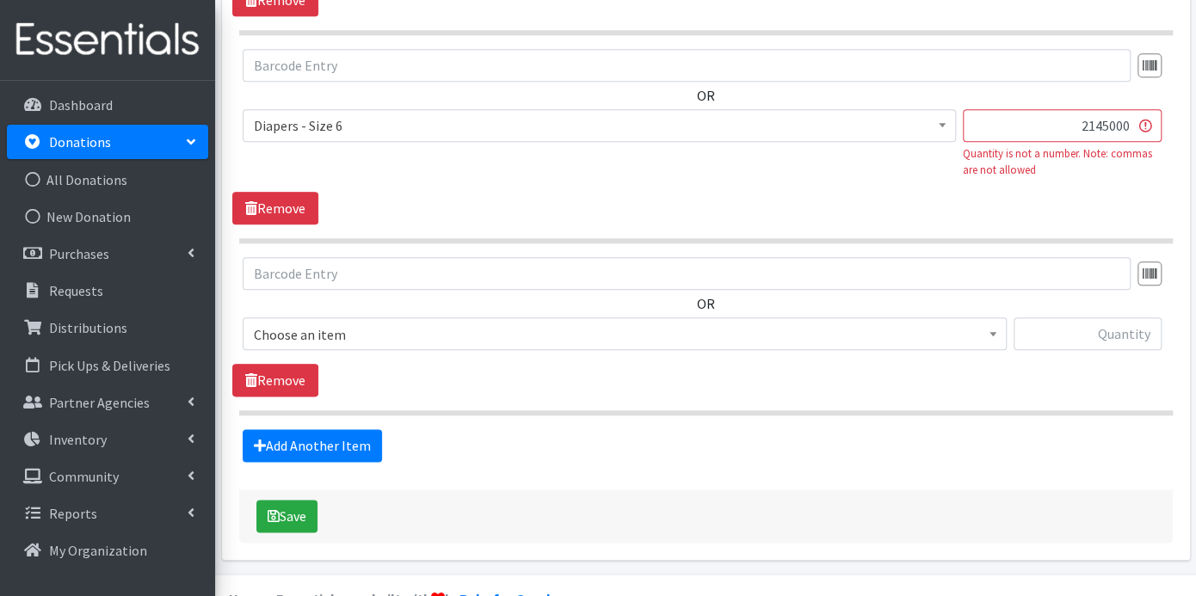
scroll to position [853, 0]
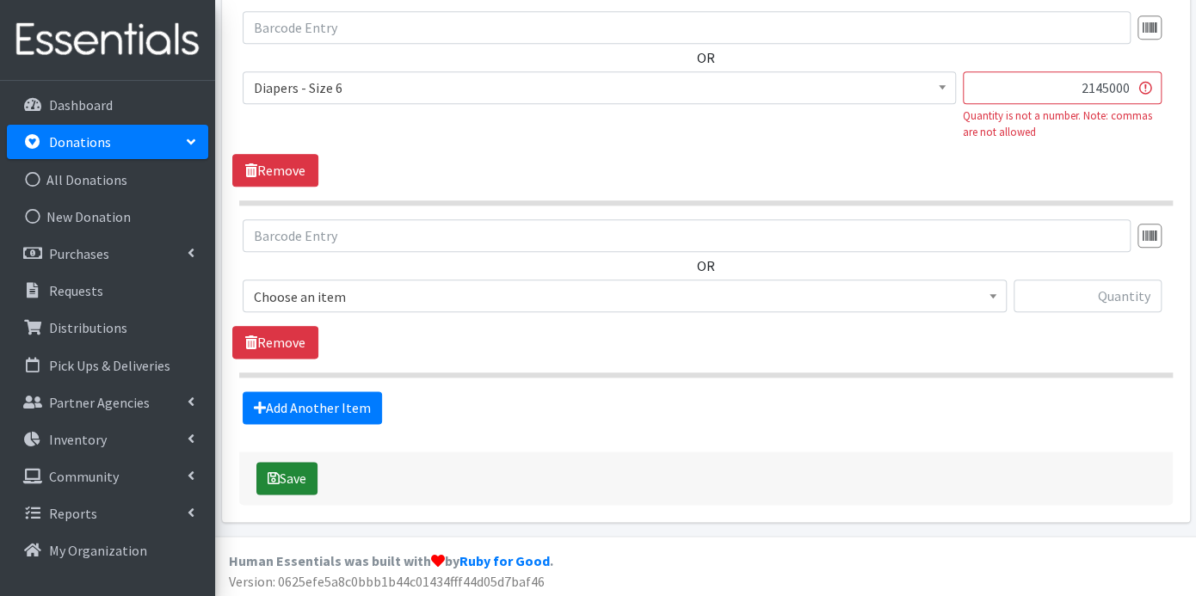
type input "2145000"
drag, startPoint x: 297, startPoint y: 473, endPoint x: 698, endPoint y: 70, distance: 568.8
click at [297, 473] on button "Save" at bounding box center [286, 478] width 61 height 33
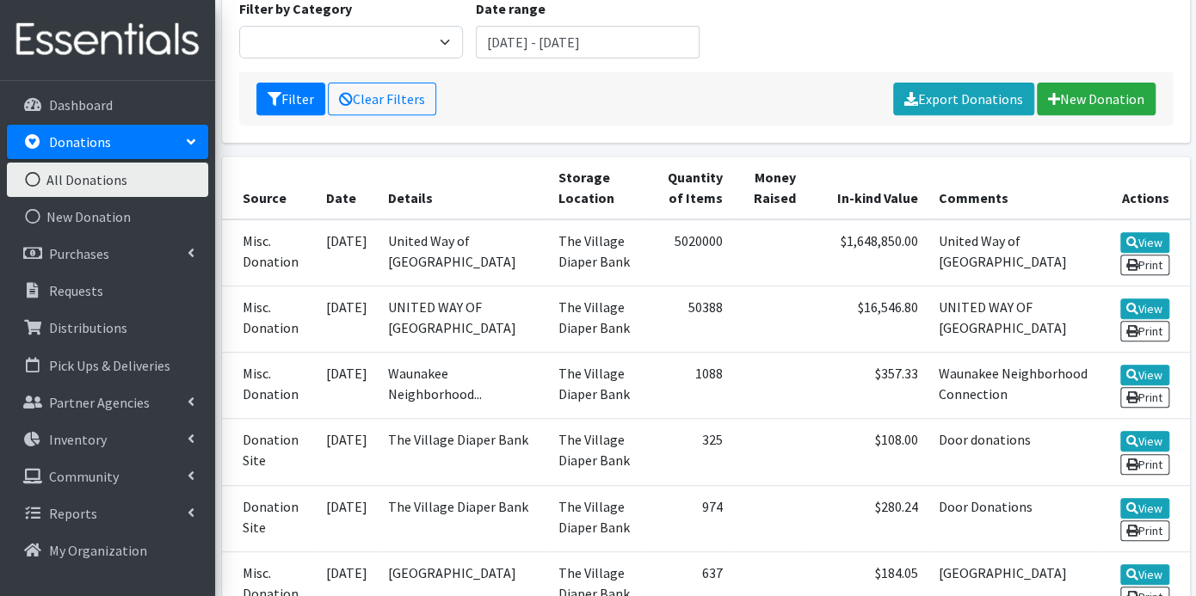
scroll to position [286, 0]
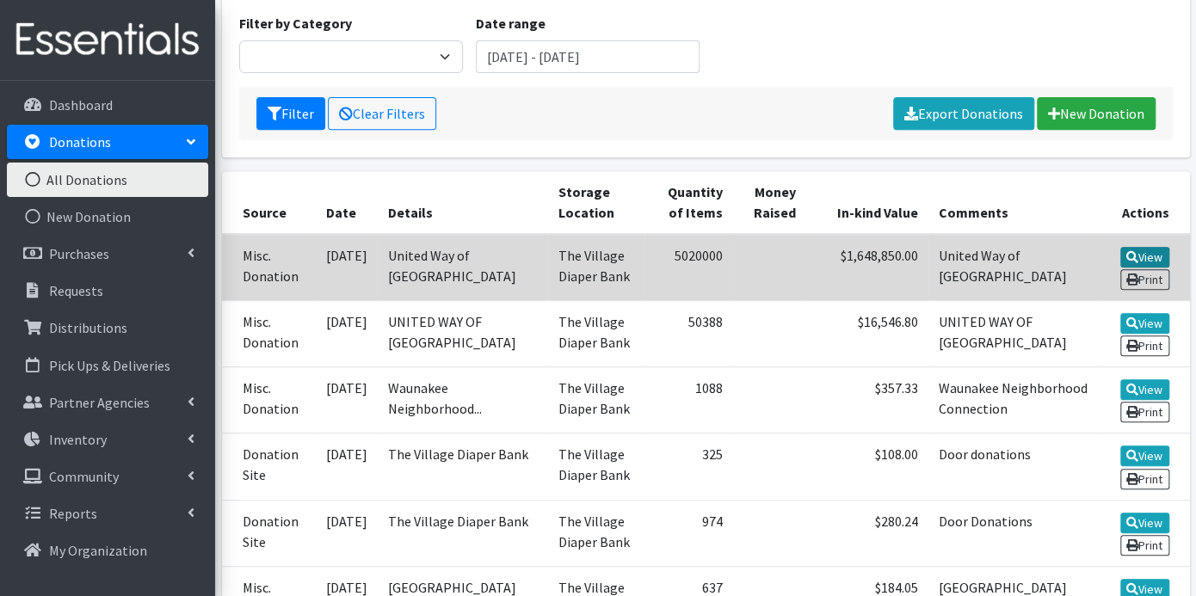
click at [1137, 250] on link "View" at bounding box center [1144, 257] width 49 height 21
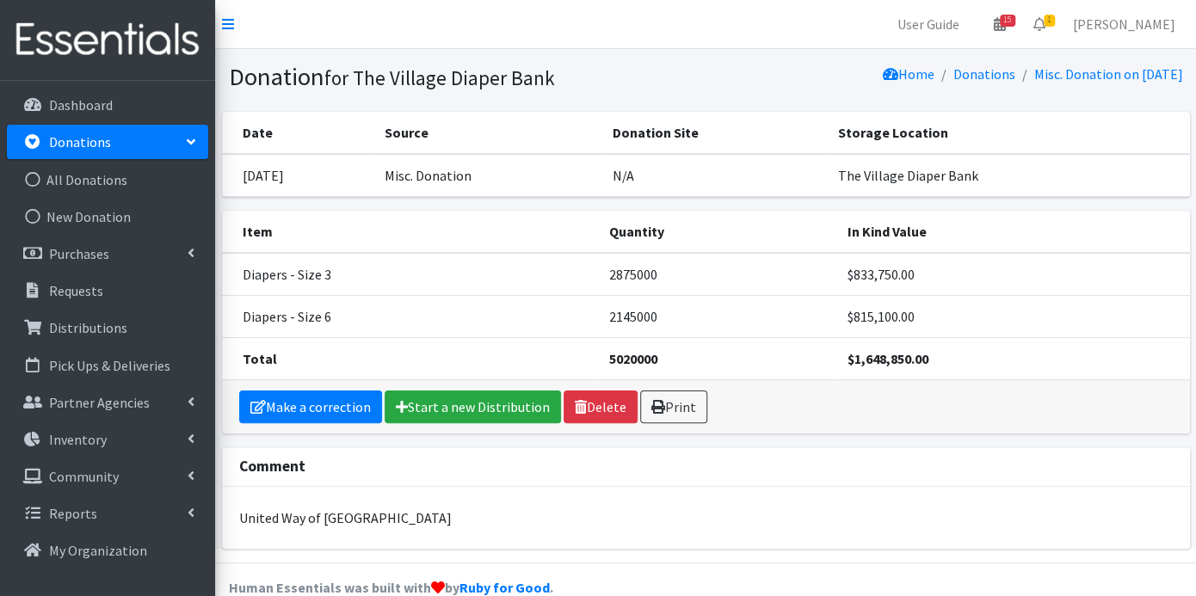
click at [67, 139] on p "Donations" at bounding box center [80, 141] width 62 height 17
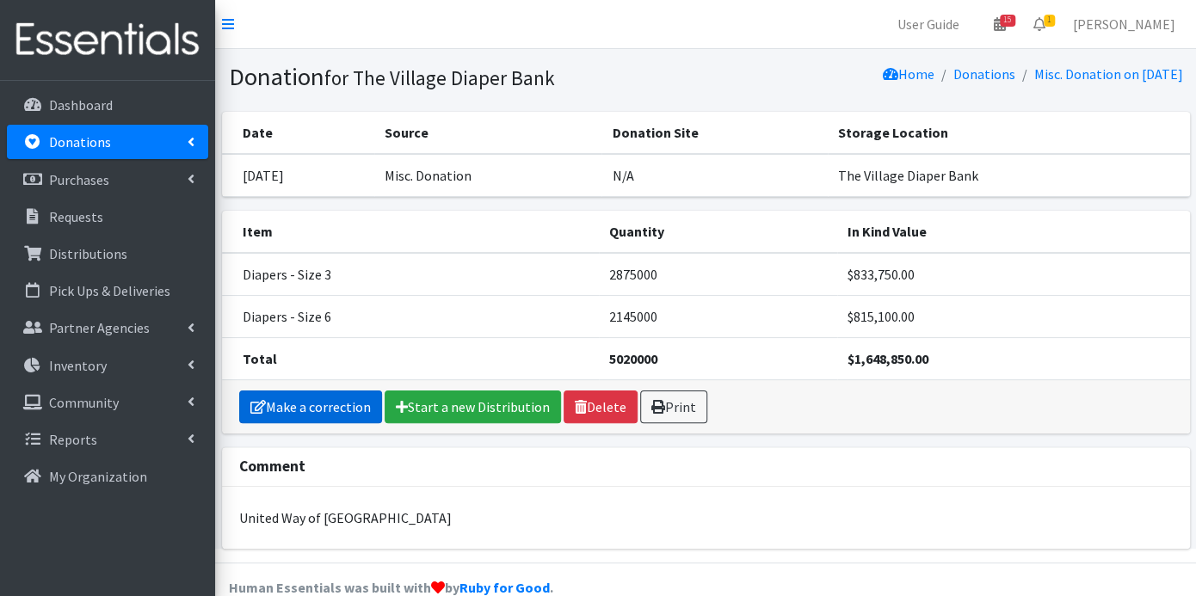
click at [359, 403] on link "Make a correction" at bounding box center [310, 407] width 143 height 33
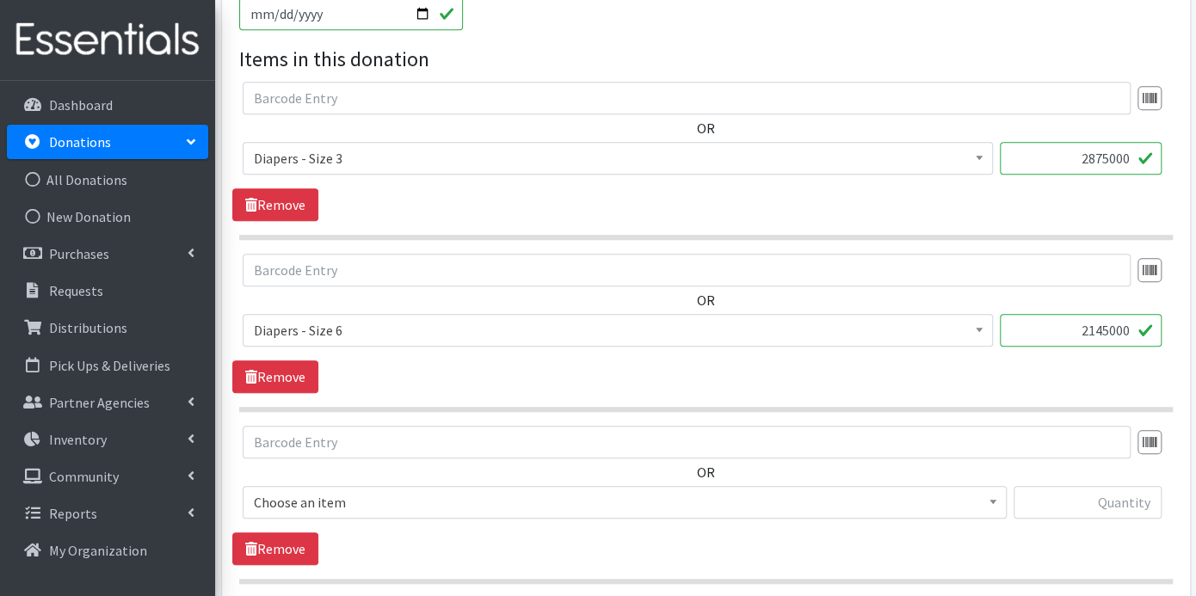
scroll to position [477, 0]
click at [1134, 330] on input "2145000" at bounding box center [1081, 328] width 162 height 33
type input "21450"
click at [1131, 158] on input "2875000" at bounding box center [1081, 156] width 162 height 33
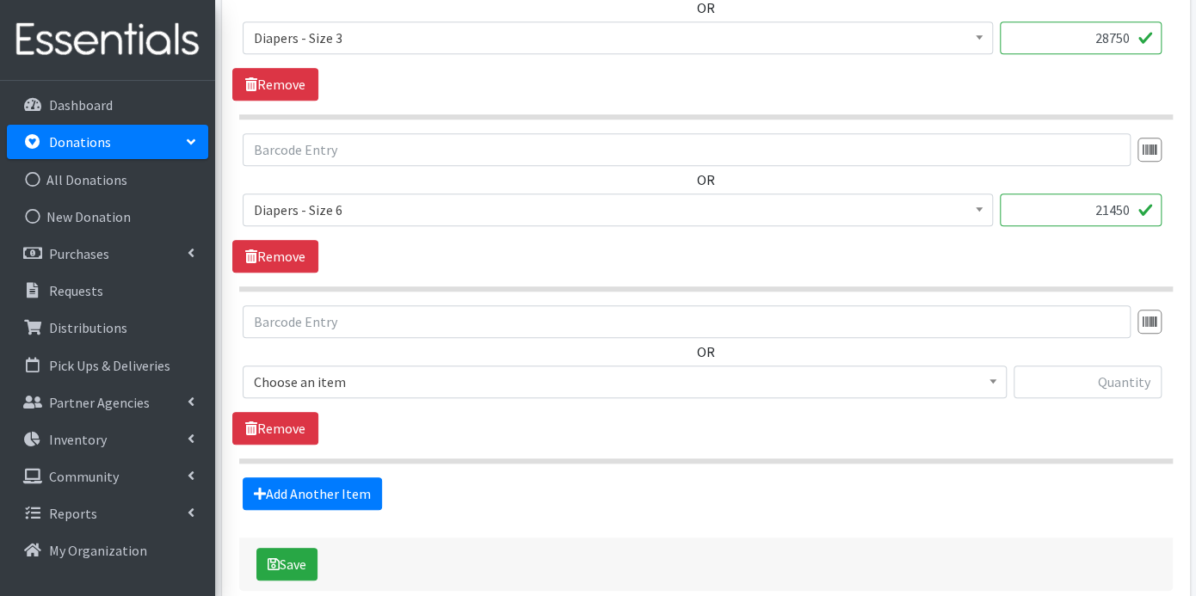
scroll to position [681, 0]
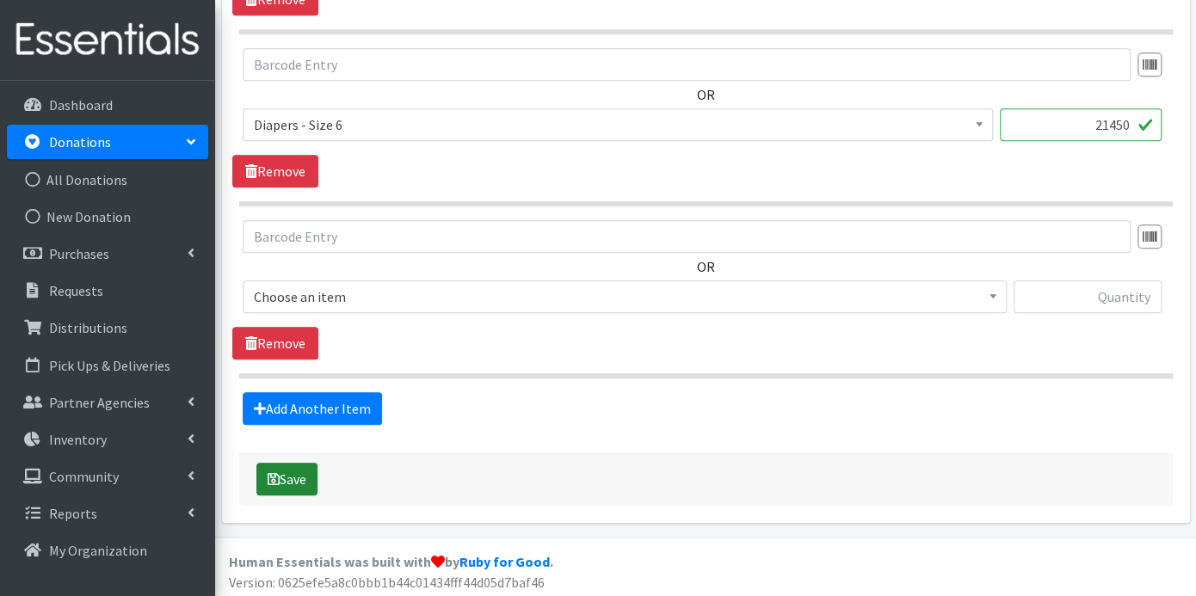
type input "28750"
click at [292, 468] on button "Save" at bounding box center [286, 479] width 61 height 33
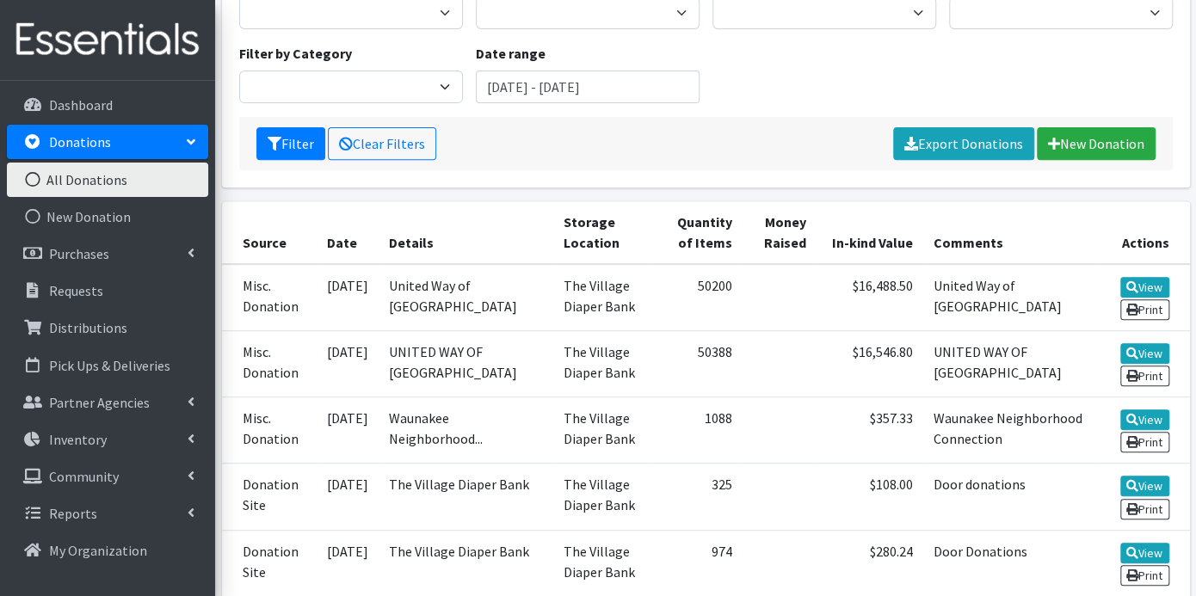
scroll to position [286, 0]
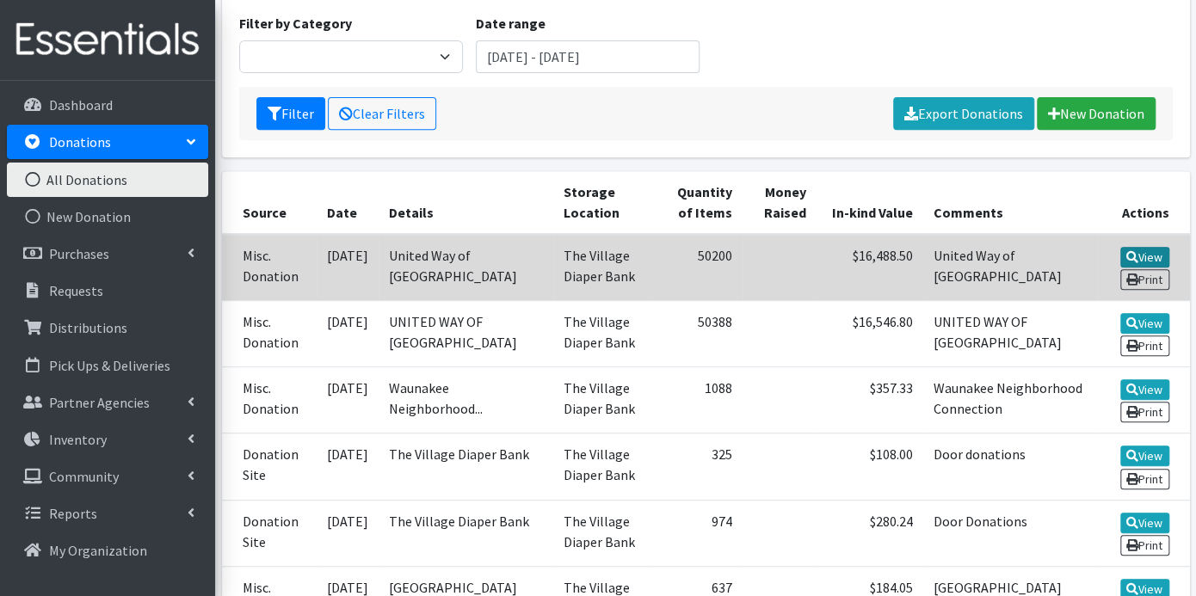
click at [1145, 251] on link "View" at bounding box center [1144, 257] width 49 height 21
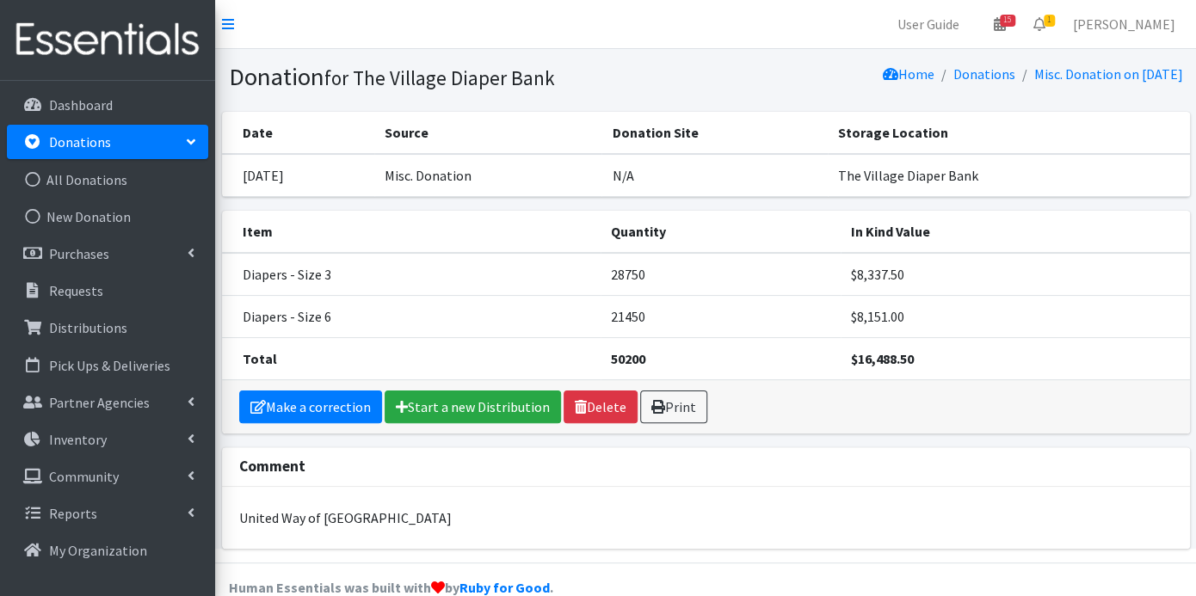
scroll to position [27, 0]
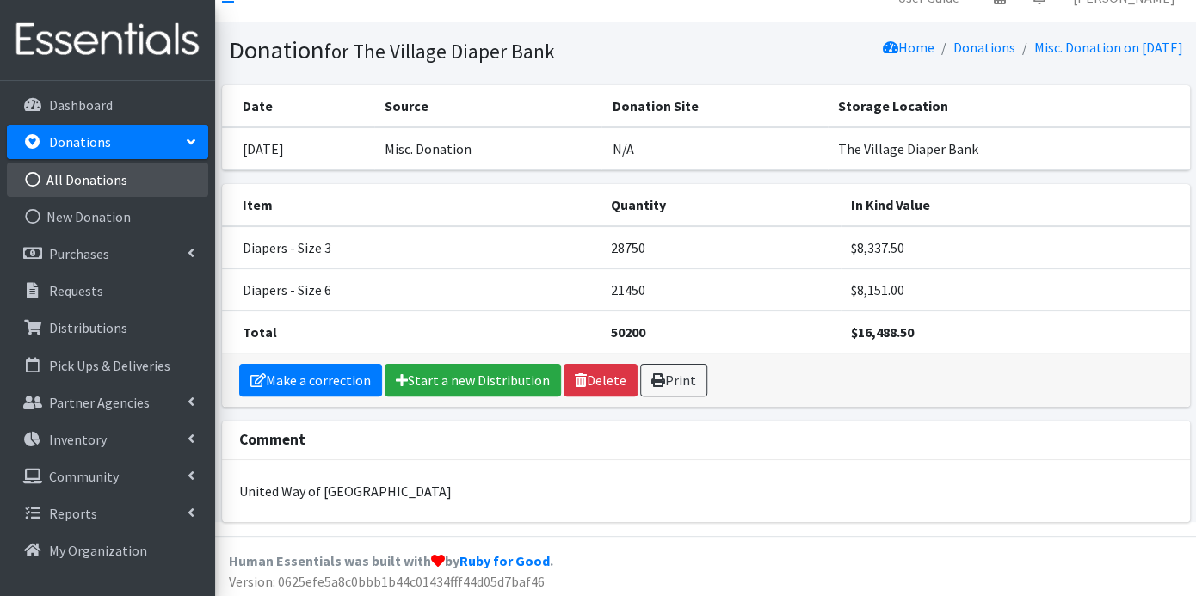
click at [105, 178] on link "All Donations" at bounding box center [107, 180] width 201 height 34
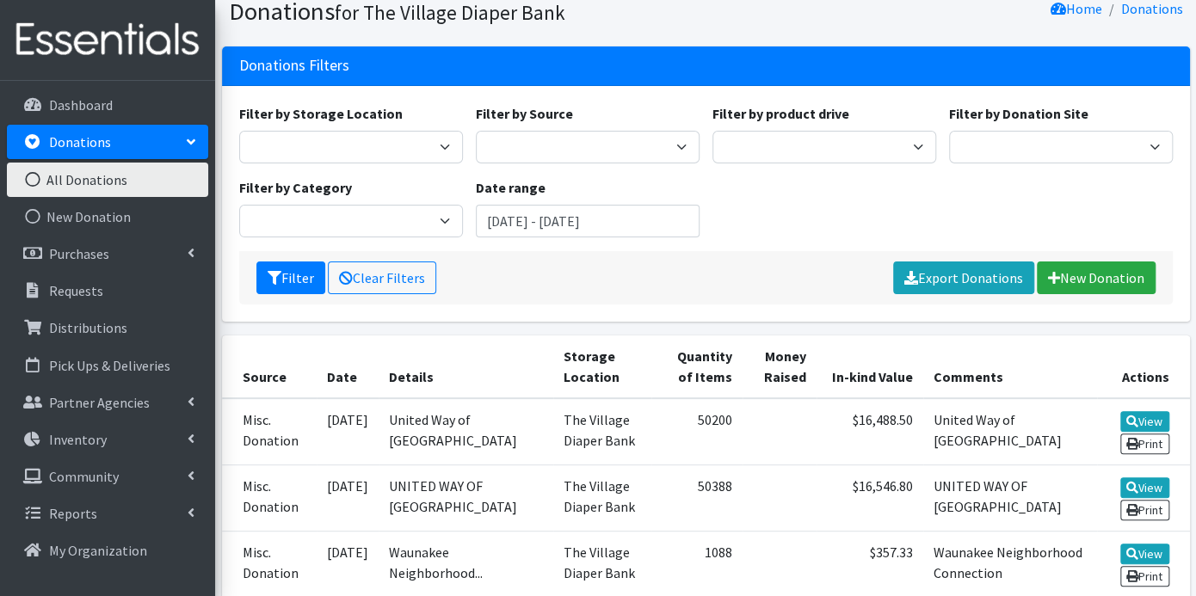
scroll to position [95, 0]
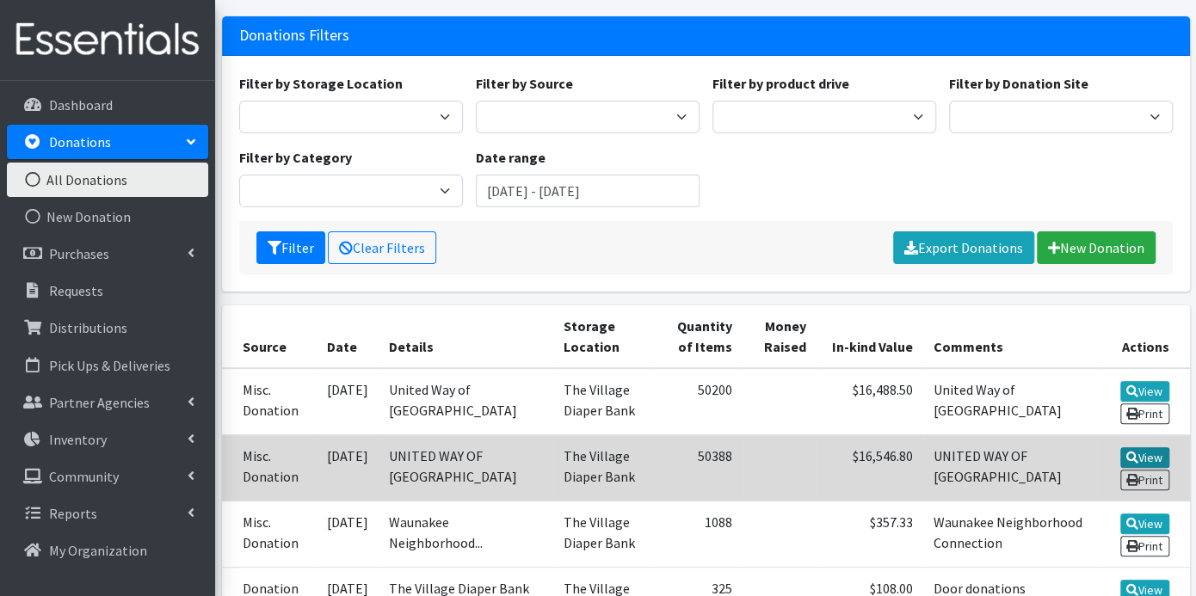
click at [1136, 449] on link "View" at bounding box center [1144, 457] width 49 height 21
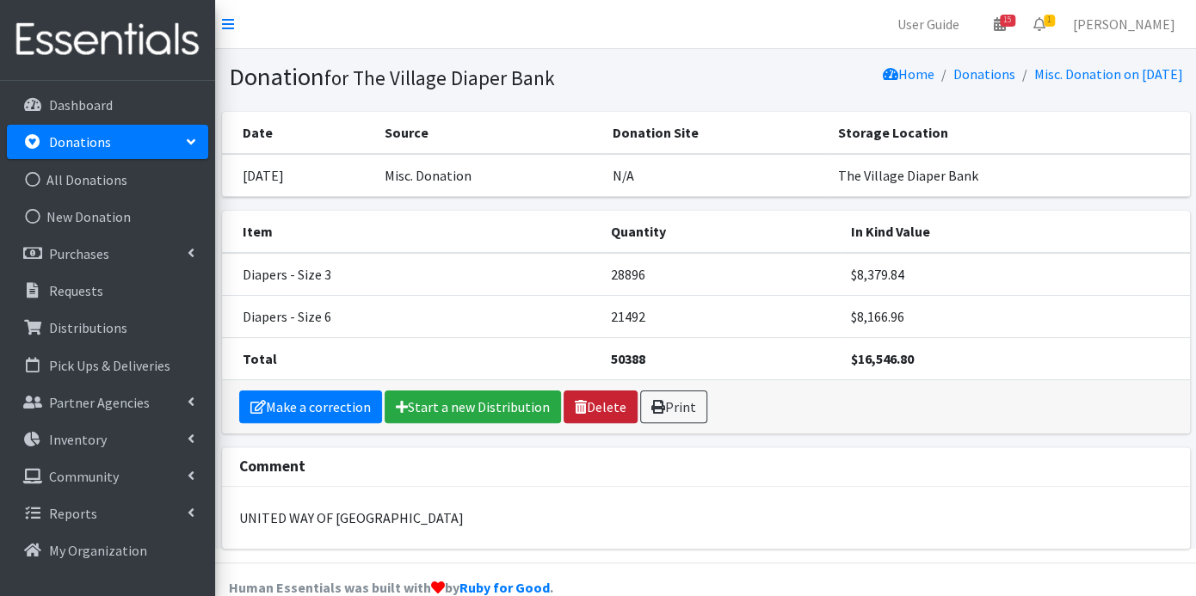
click at [617, 403] on link "Delete" at bounding box center [600, 407] width 74 height 33
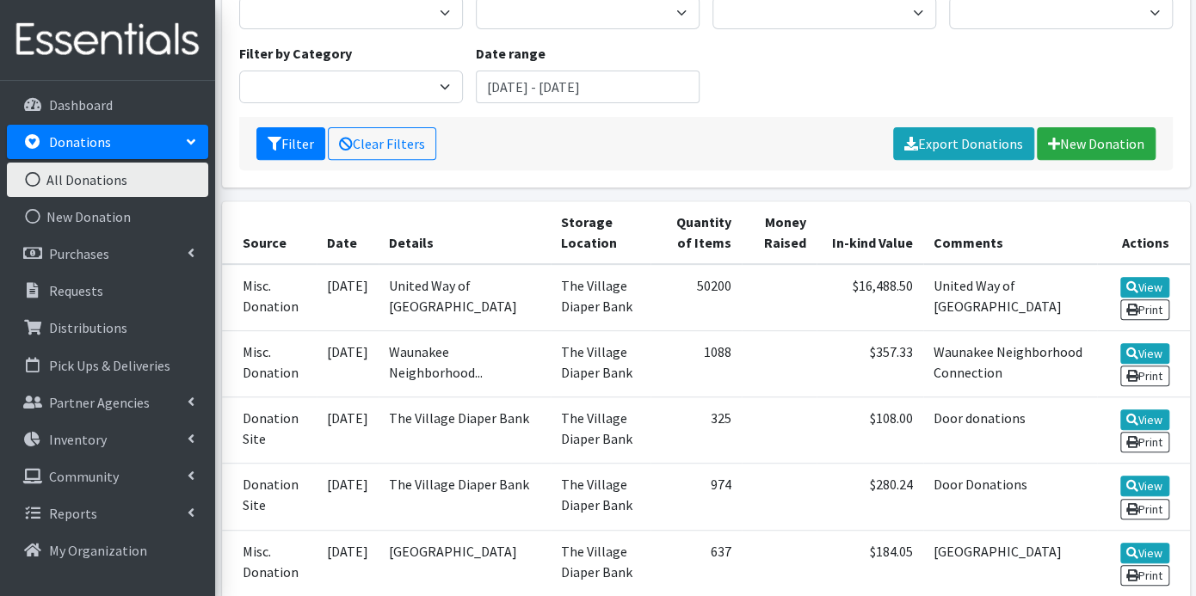
scroll to position [286, 0]
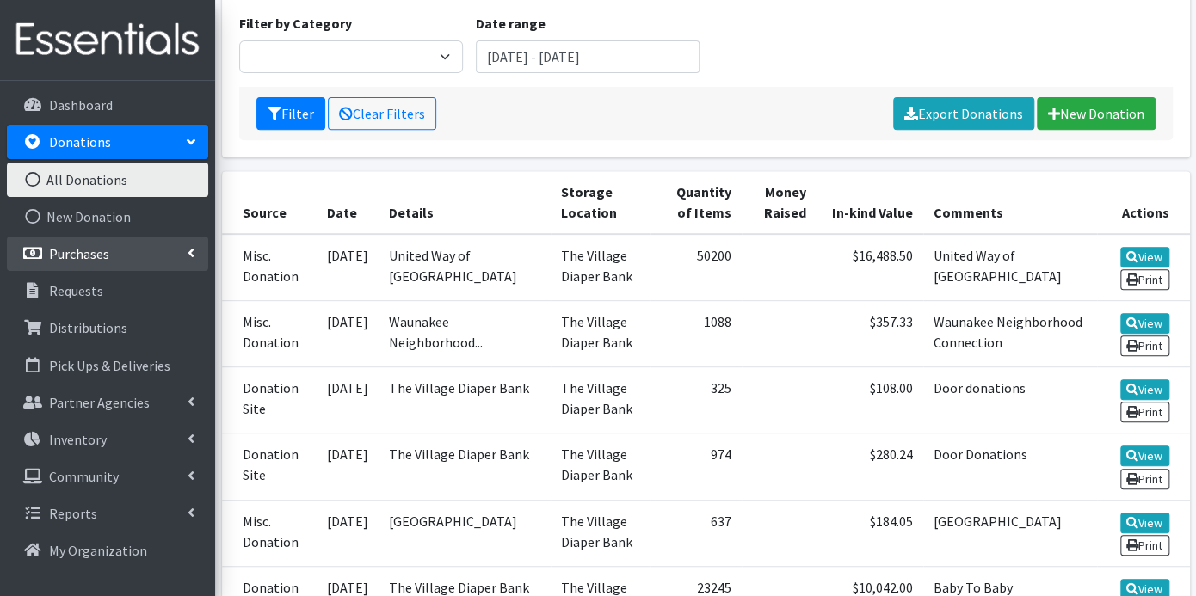
click at [102, 249] on p "Purchases" at bounding box center [79, 253] width 60 height 17
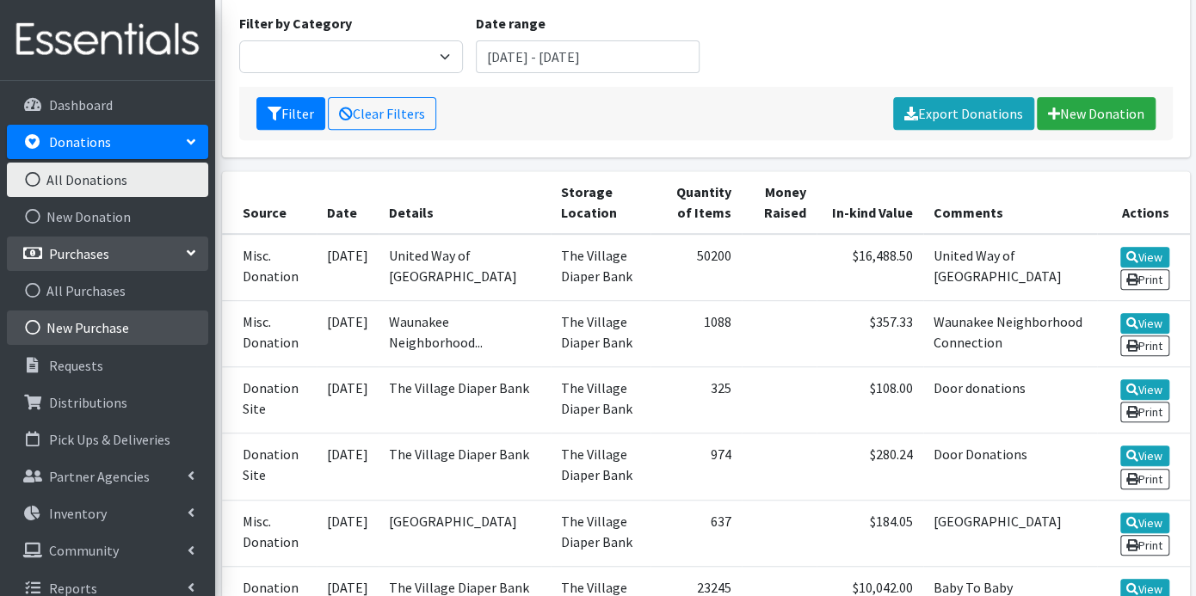
click at [108, 329] on link "New Purchase" at bounding box center [107, 328] width 201 height 34
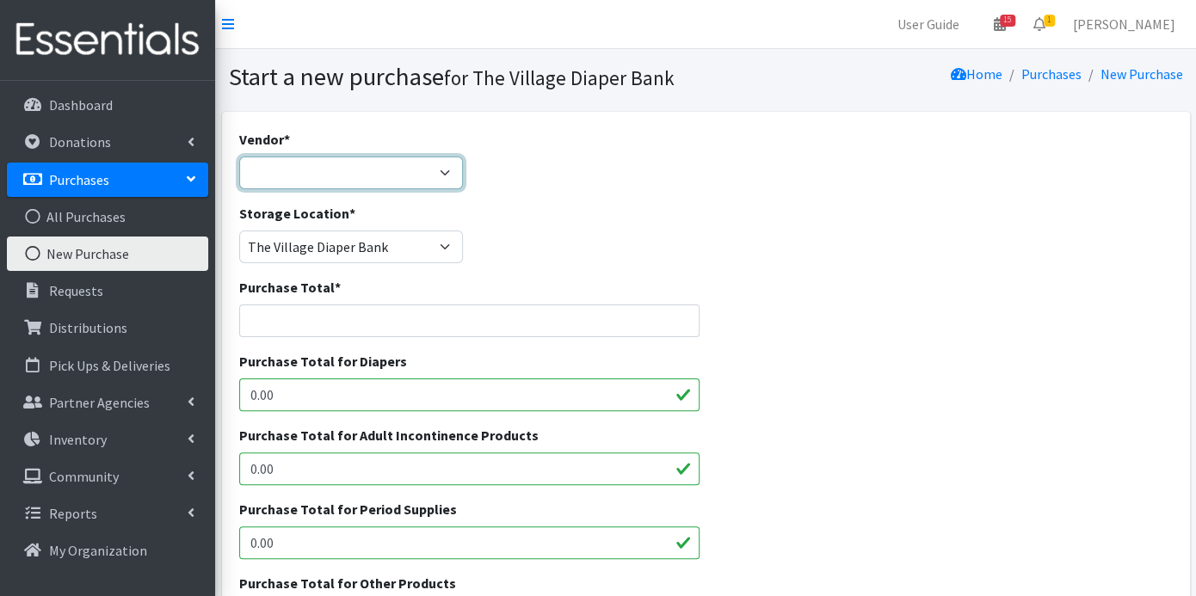
click at [440, 167] on select "Amazon JSL Partners National Diaper Bank Network Target ---Not Listed---" at bounding box center [351, 173] width 224 height 33
select select "301"
click at [239, 157] on select "Amazon JSL Partners National Diaper Bank Network Target ---Not Listed---" at bounding box center [351, 173] width 224 height 33
click at [325, 316] on input "Purchase Total *" at bounding box center [469, 321] width 460 height 33
type input "2"
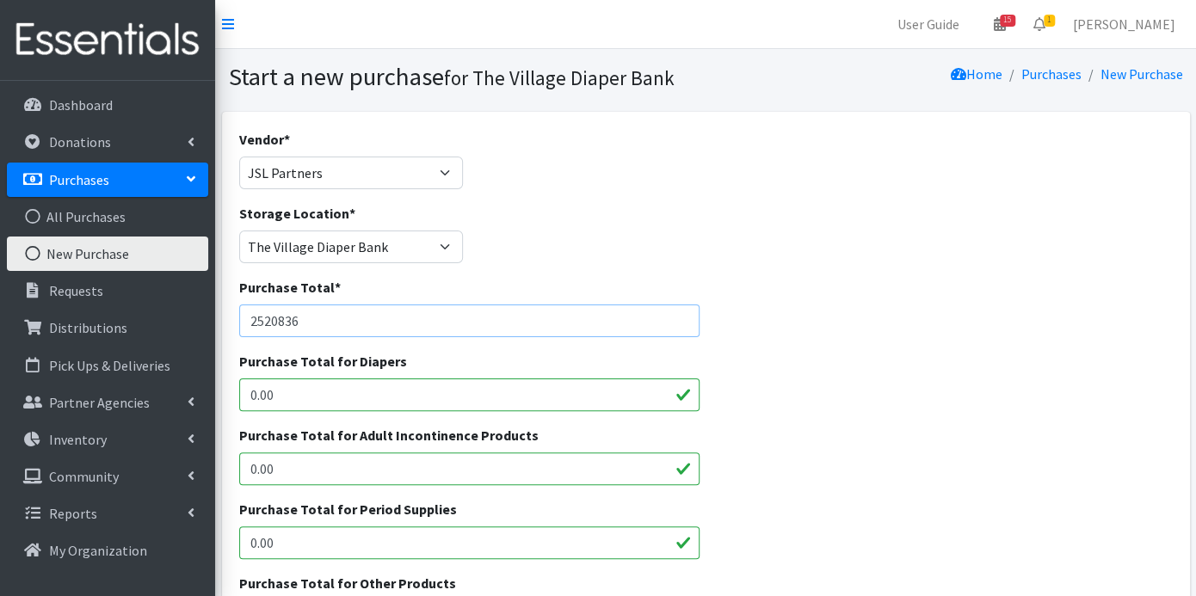
click at [268, 328] on input "2520836" at bounding box center [469, 321] width 460 height 33
click at [285, 325] on input "2520836" at bounding box center [469, 321] width 460 height 33
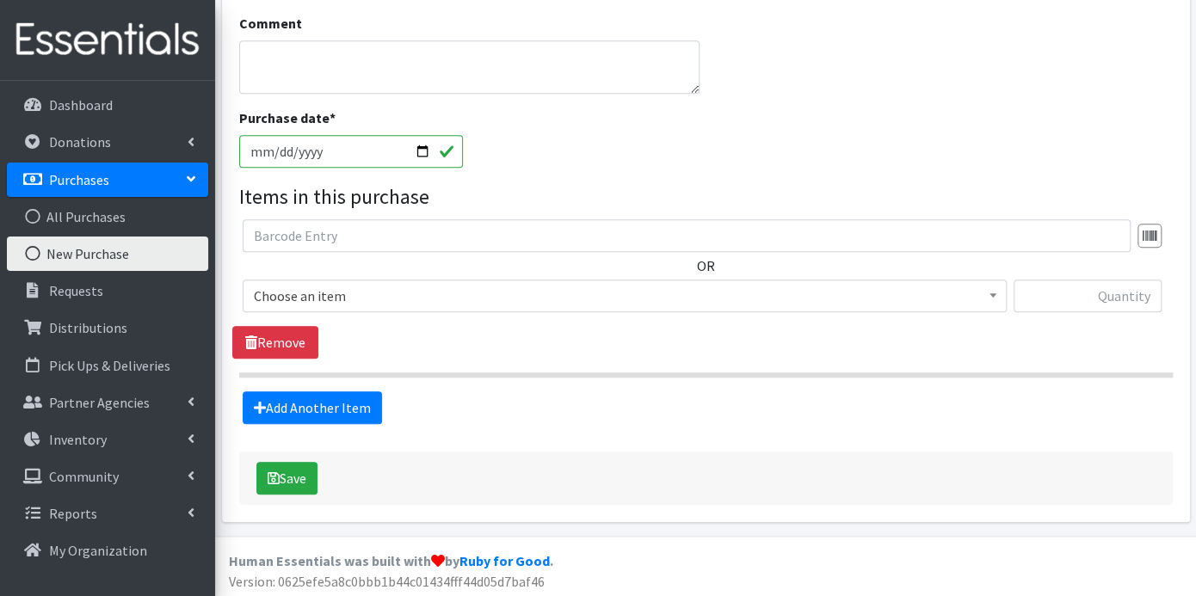
scroll to position [635, 0]
type input "2520836"
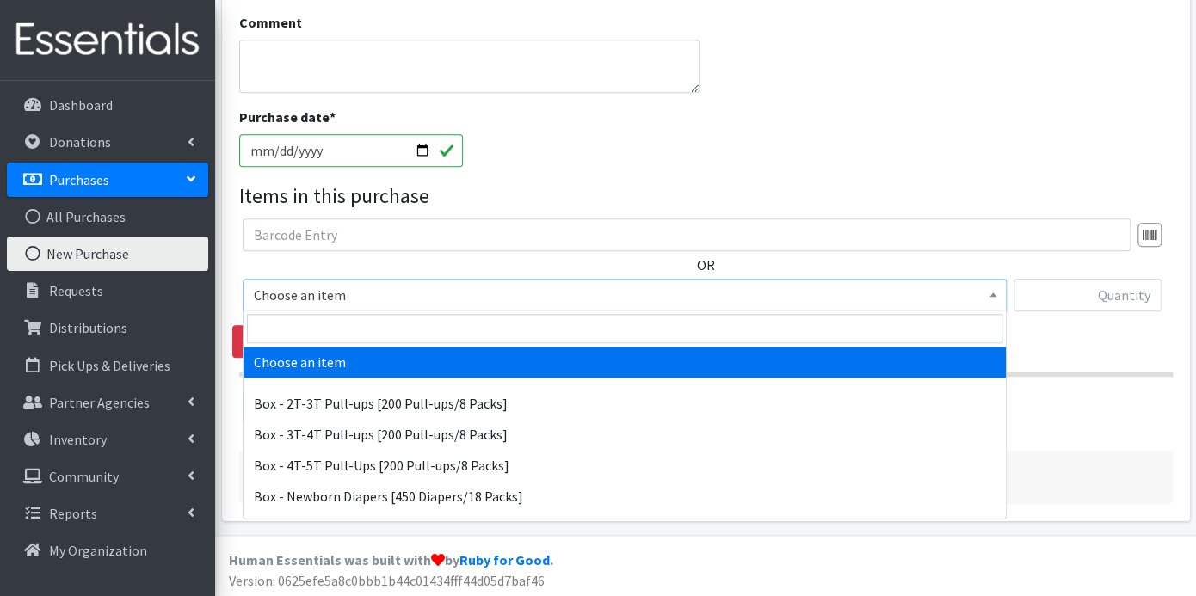
click at [995, 296] on span at bounding box center [992, 293] width 17 height 27
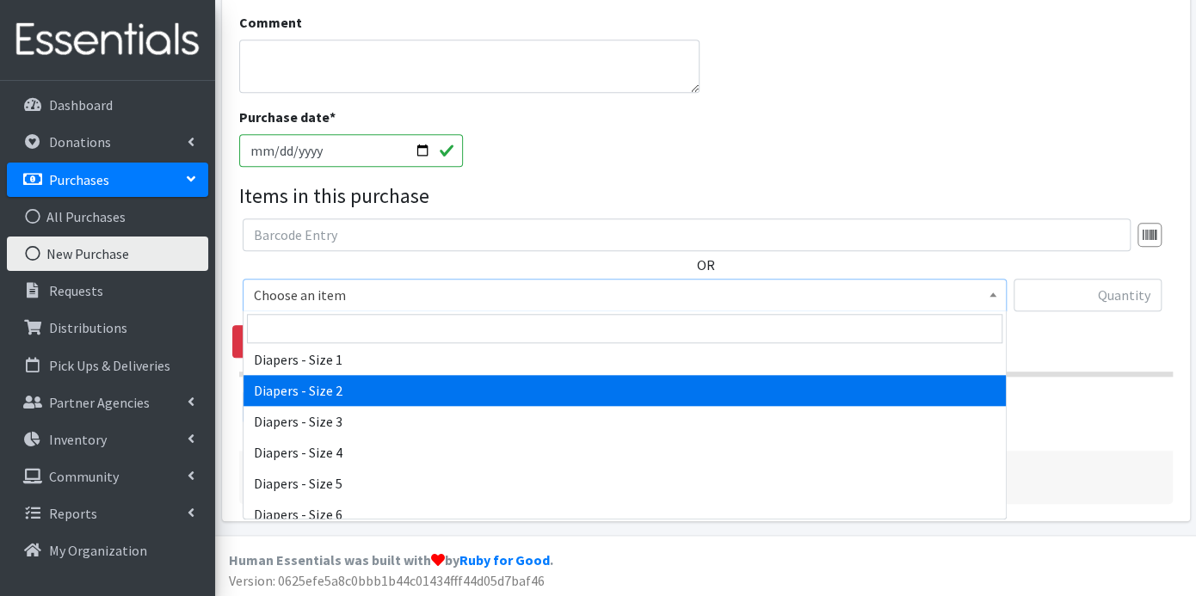
scroll to position [668, 0]
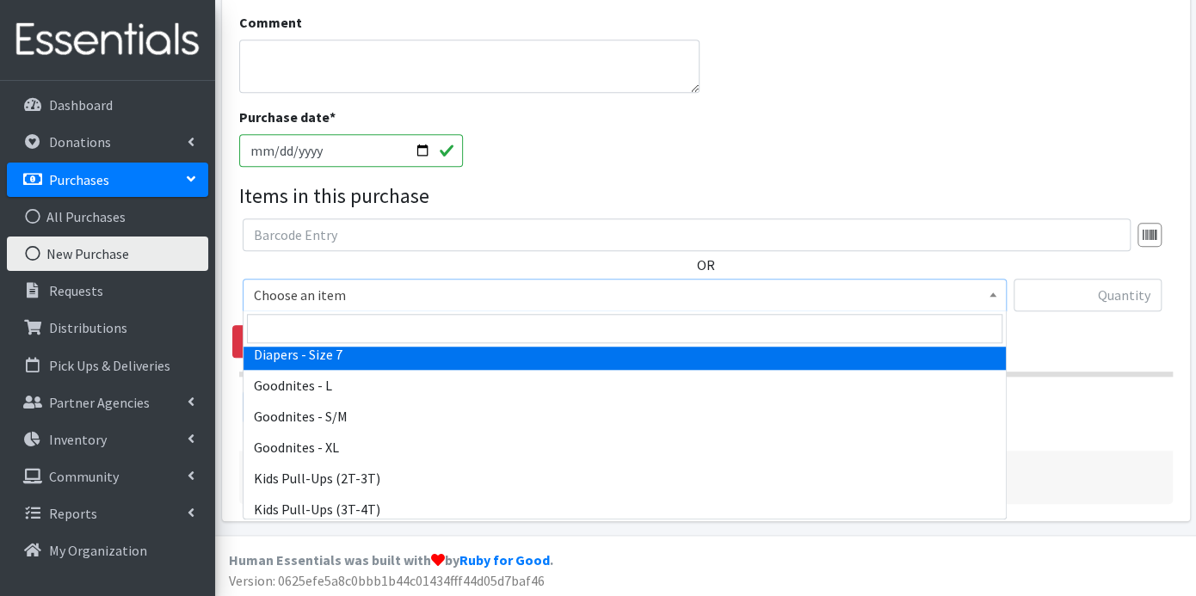
select select "12545"
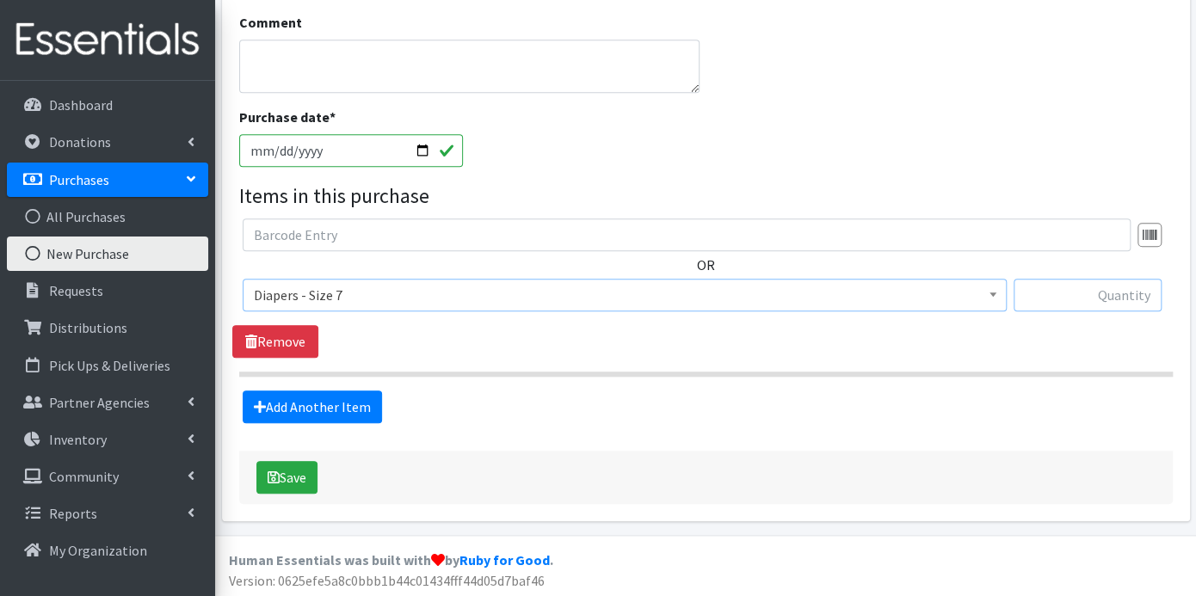
click at [1039, 282] on input "text" at bounding box center [1087, 295] width 148 height 33
type input "84000"
click at [302, 407] on link "Add Another Item" at bounding box center [312, 407] width 139 height 33
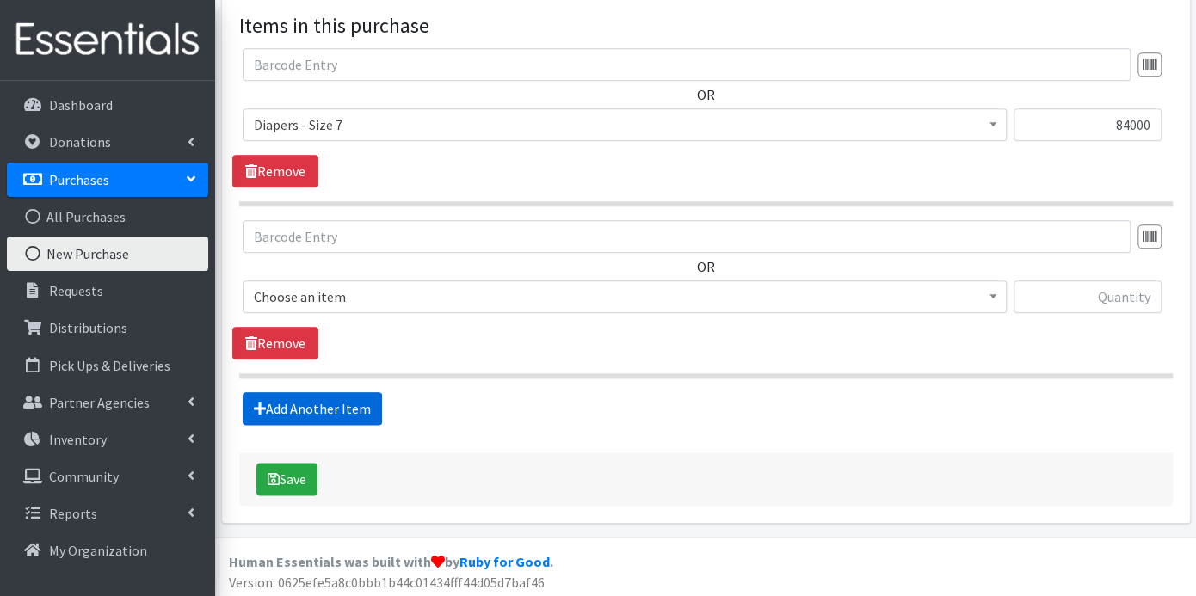
scroll to position [806, 0]
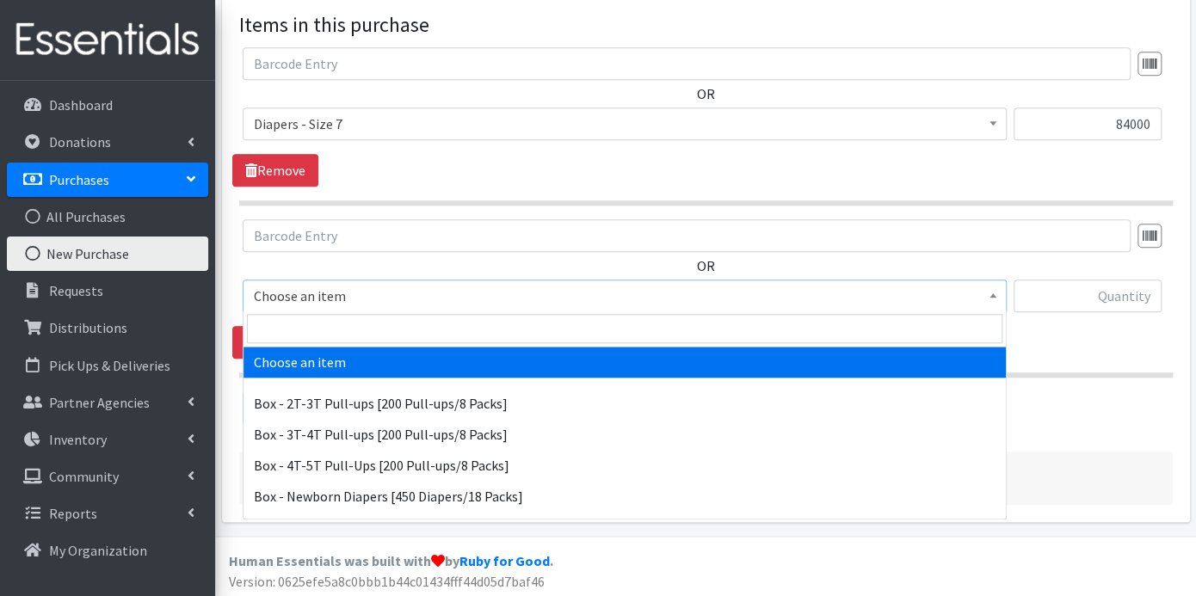
click at [994, 284] on span at bounding box center [992, 293] width 17 height 27
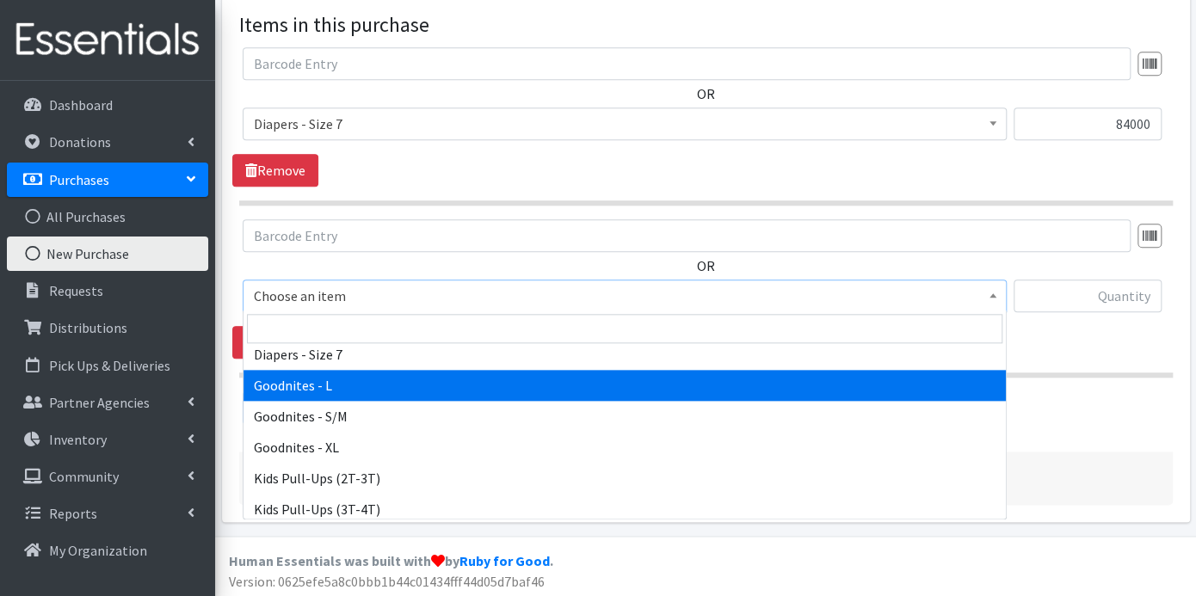
scroll to position [764, 0]
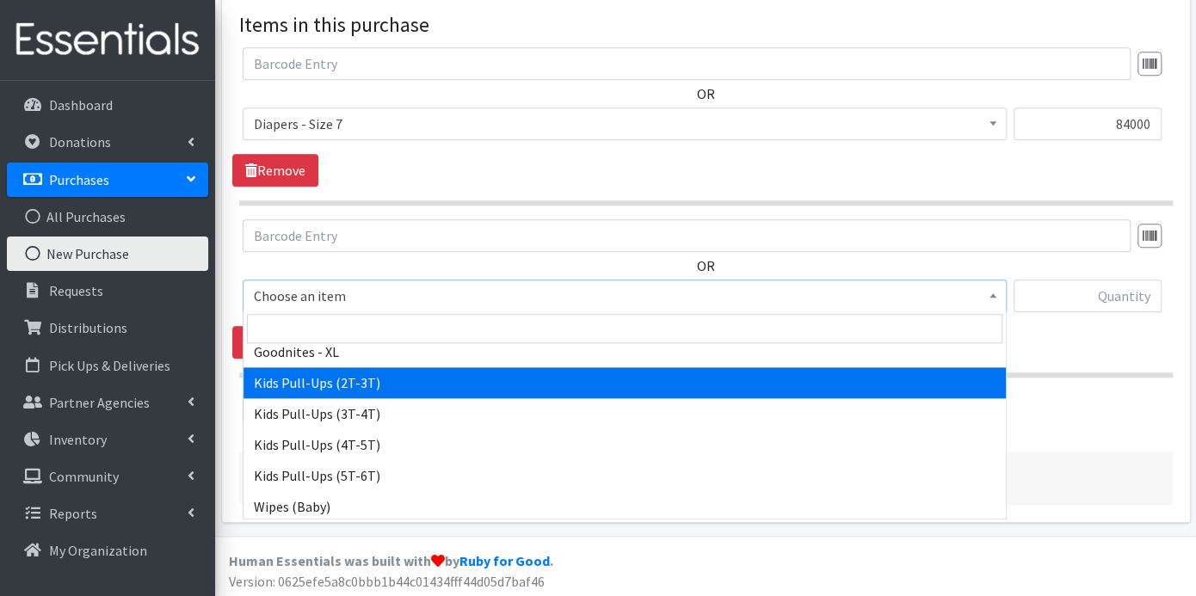
select select "9779"
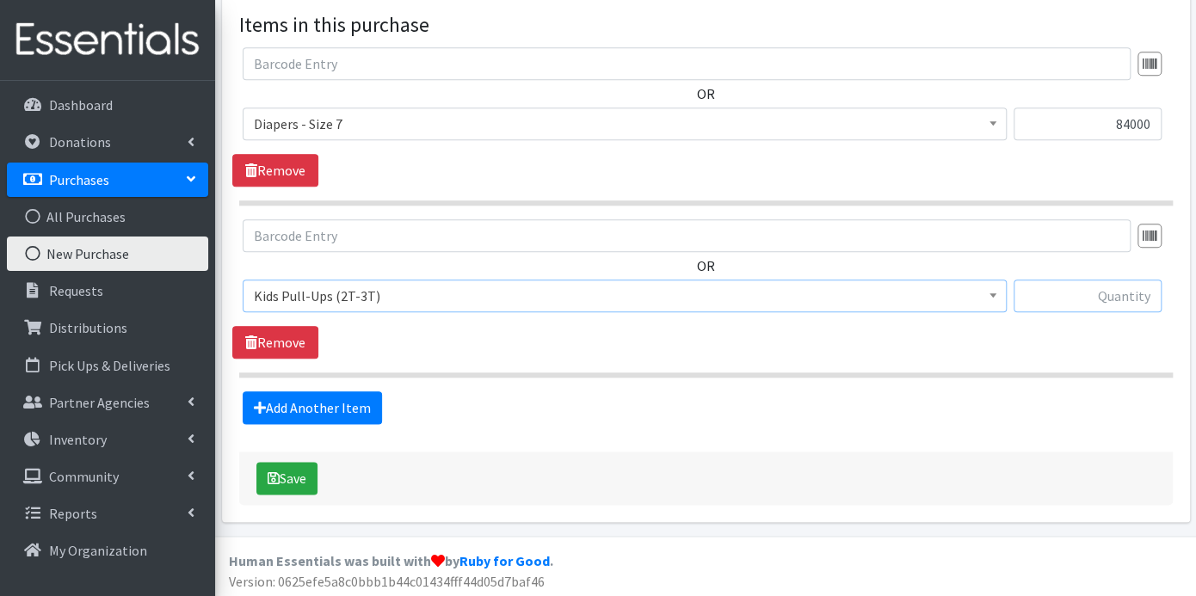
click at [1035, 298] on input "text" at bounding box center [1087, 296] width 148 height 33
type input "40000"
click at [310, 394] on link "Add Another Item" at bounding box center [312, 407] width 139 height 33
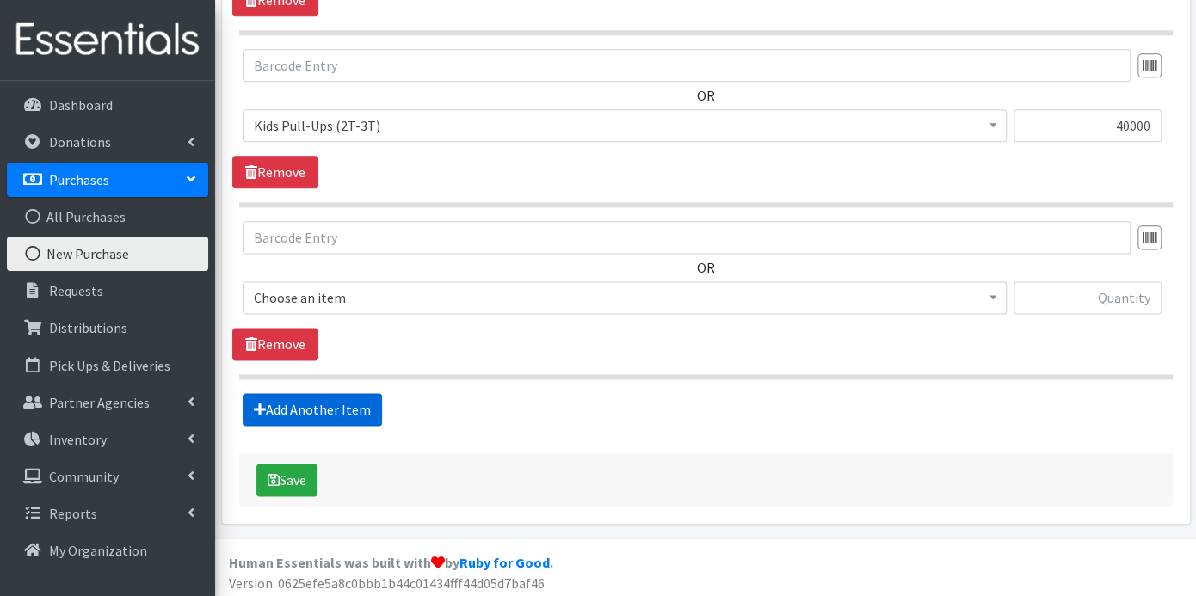
scroll to position [978, 0]
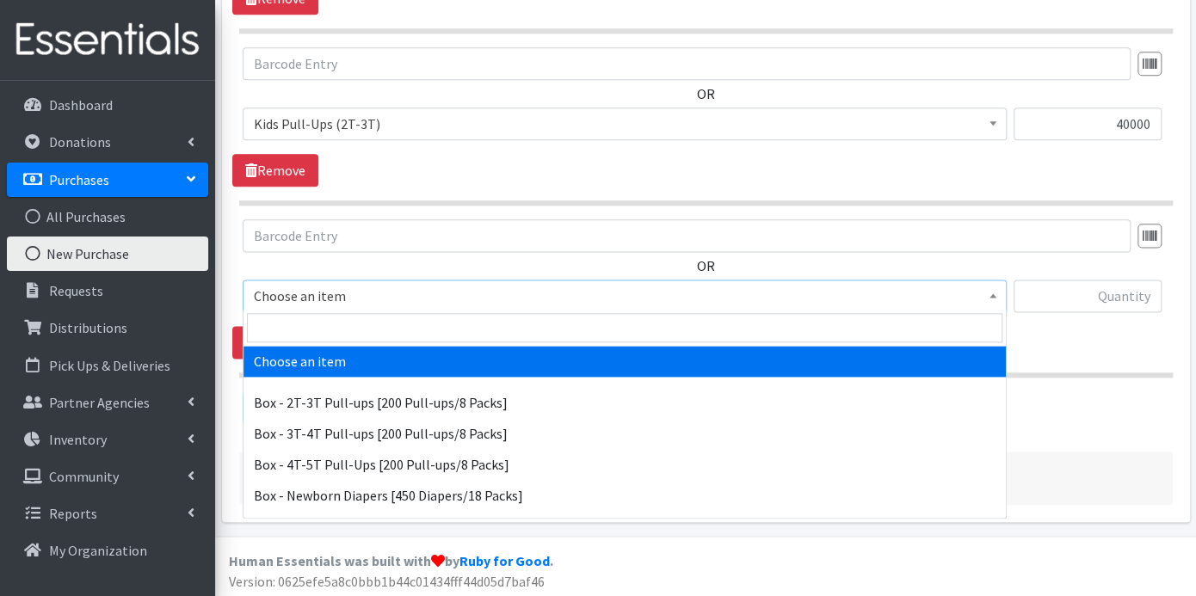
click at [993, 288] on span at bounding box center [992, 293] width 17 height 27
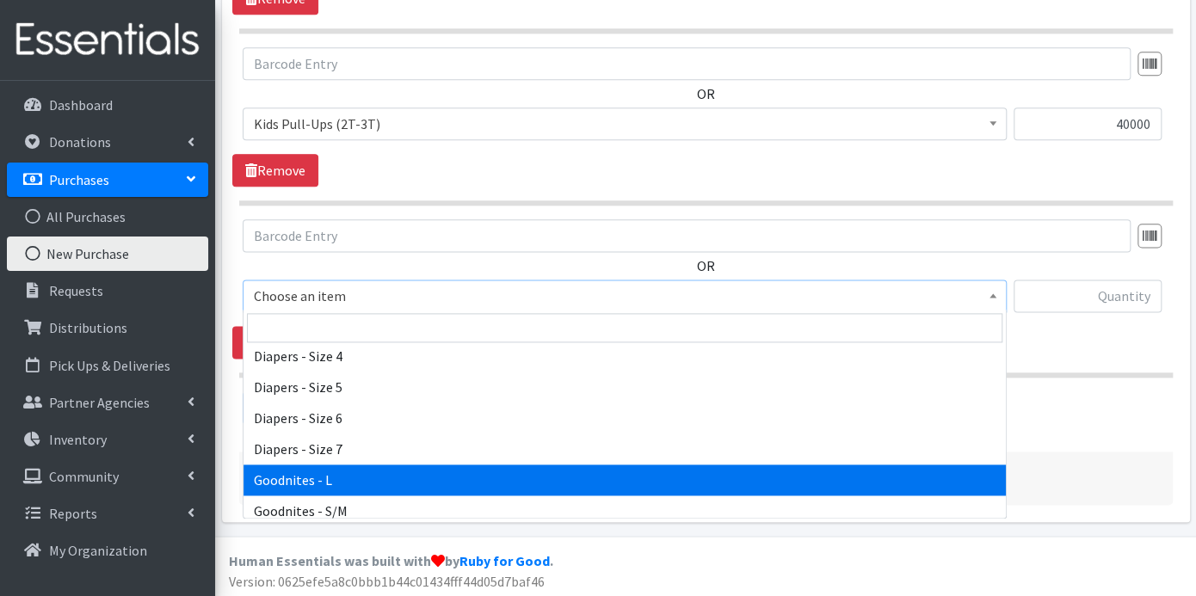
scroll to position [767, 0]
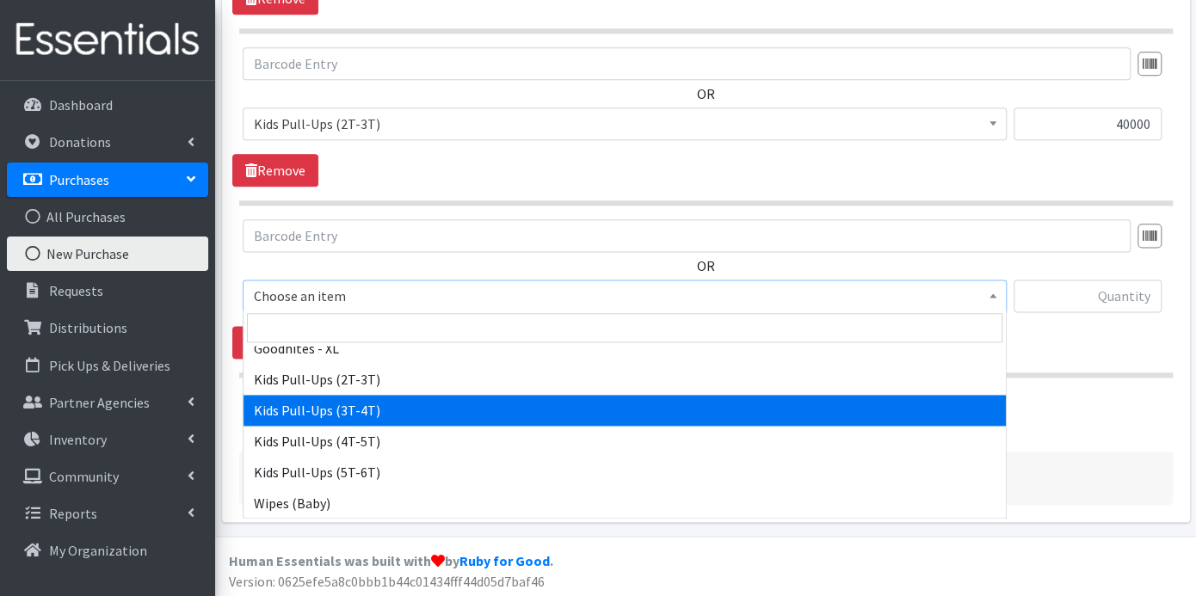
select select "9787"
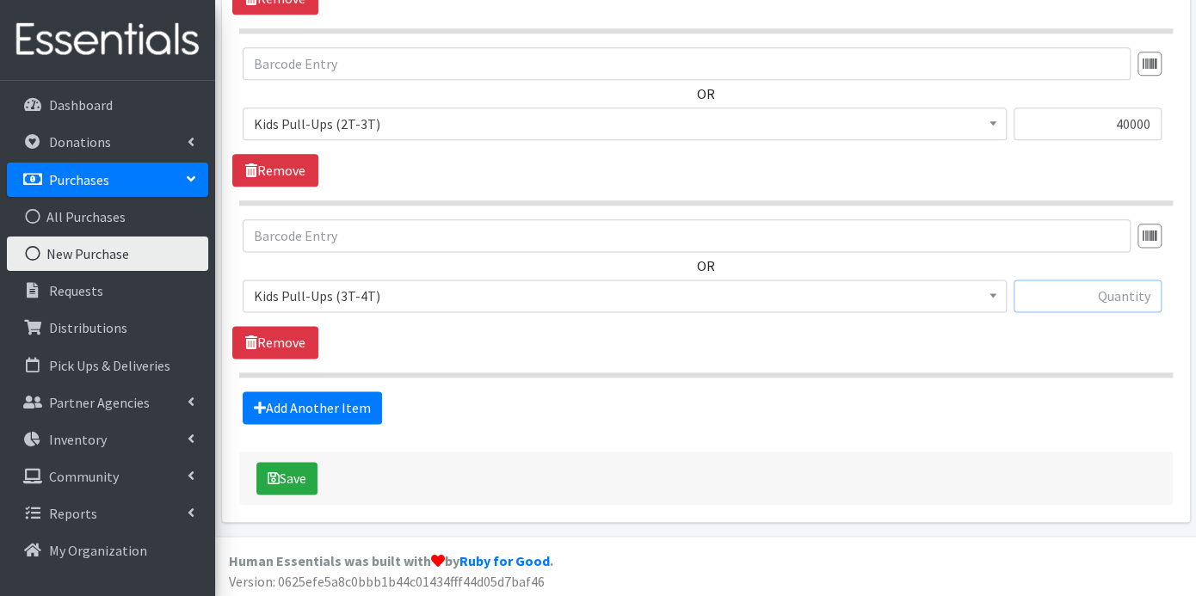
click at [1075, 293] on input "text" at bounding box center [1087, 296] width 148 height 33
type input "80000"
click at [343, 404] on link "Add Another Item" at bounding box center [312, 407] width 139 height 33
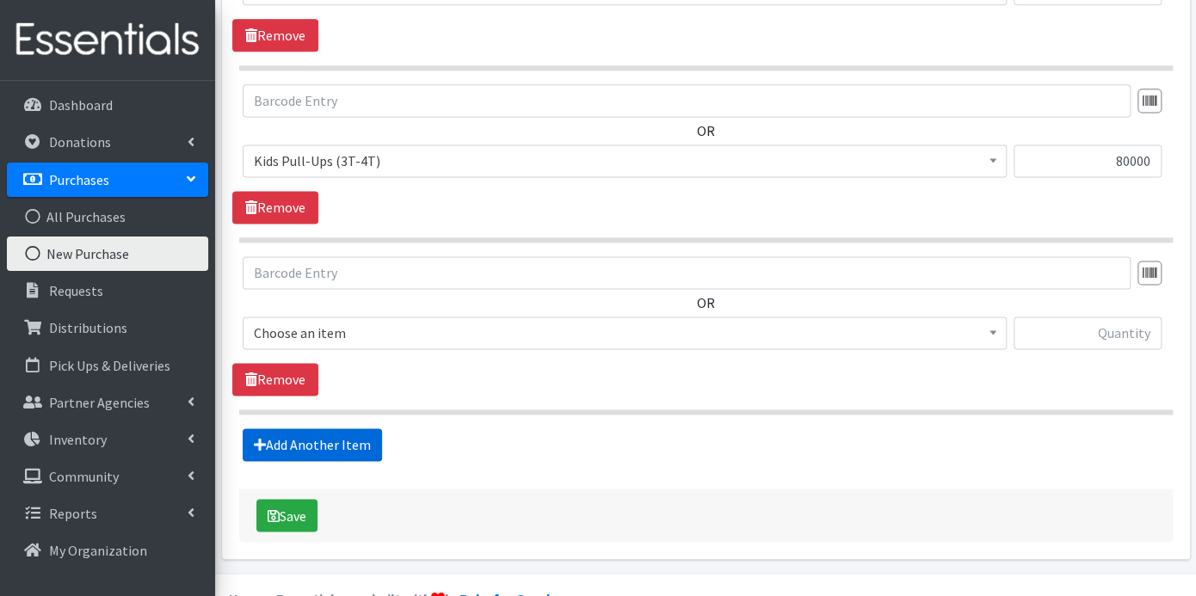
scroll to position [1149, 0]
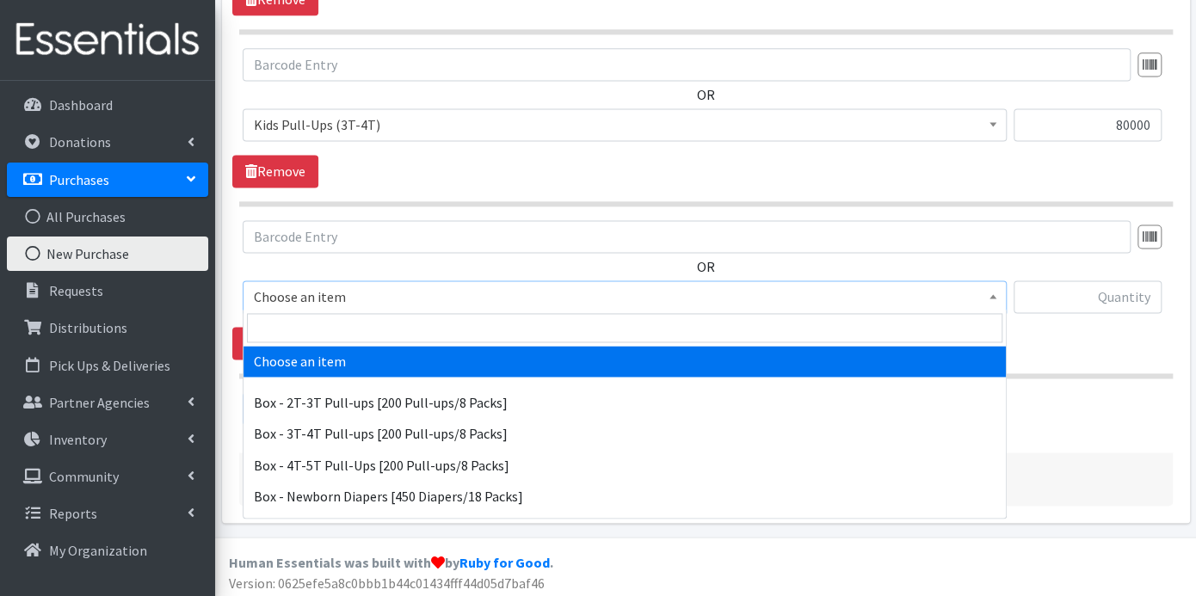
click at [988, 296] on span at bounding box center [992, 294] width 17 height 27
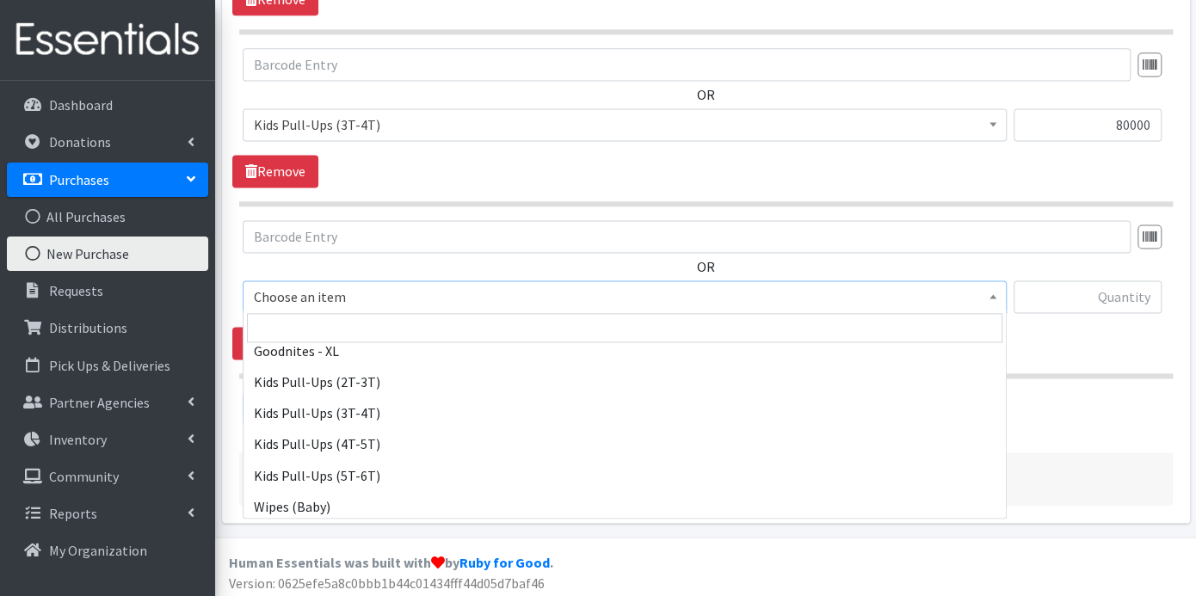
scroll to position [767, 0]
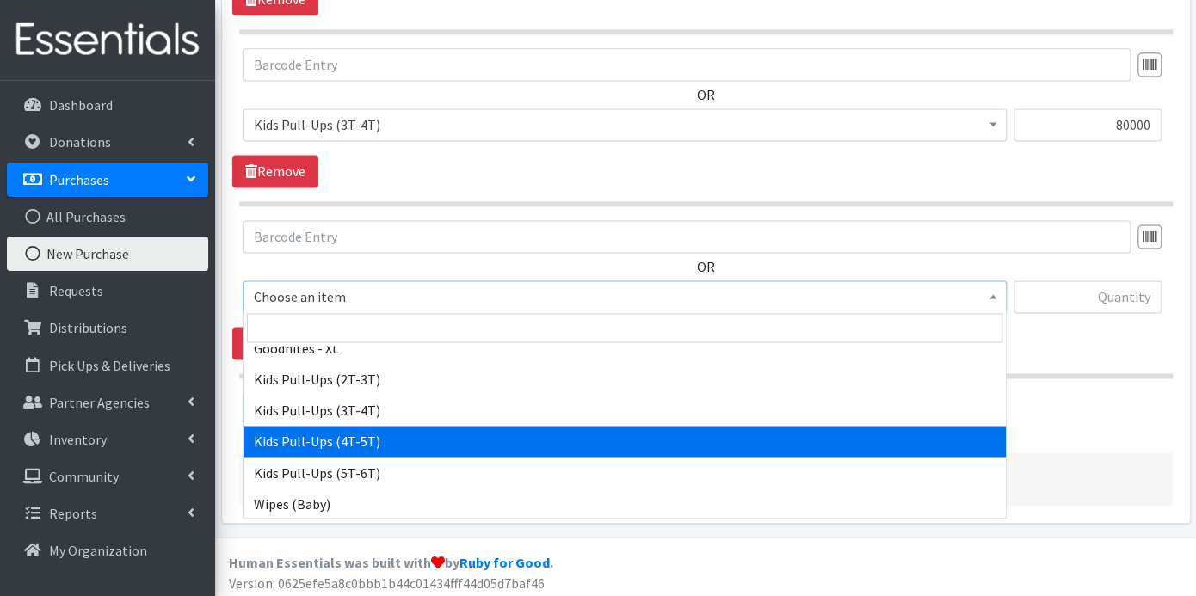
select select "9789"
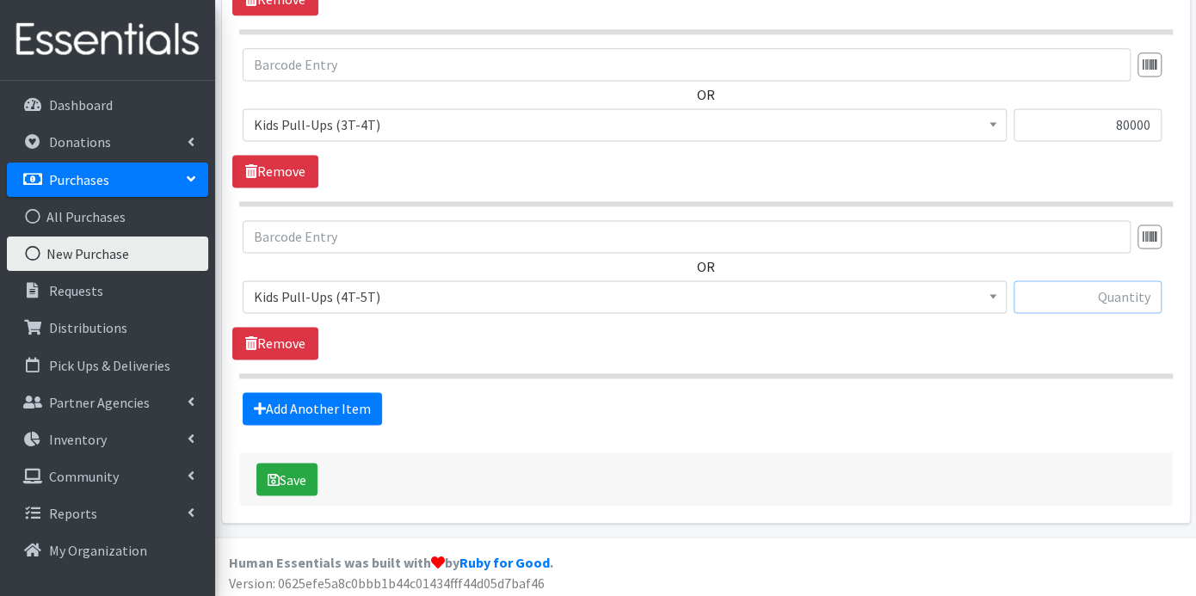
click at [1054, 298] on input "text" at bounding box center [1087, 296] width 148 height 33
type input "160000"
click at [348, 403] on link "Add Another Item" at bounding box center [312, 408] width 139 height 33
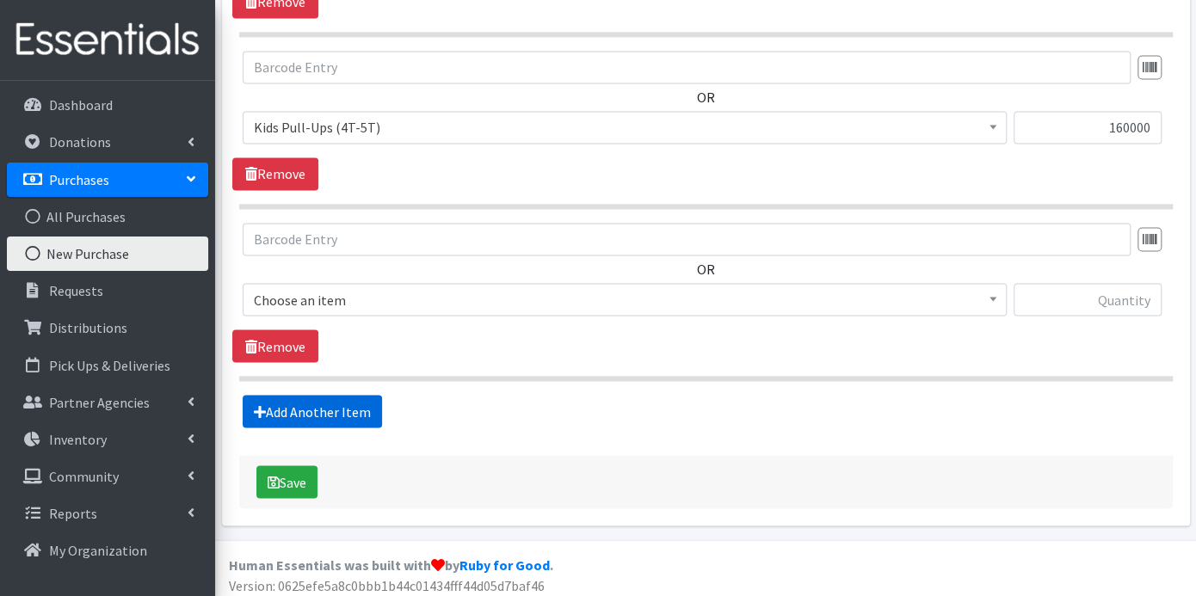
scroll to position [1320, 0]
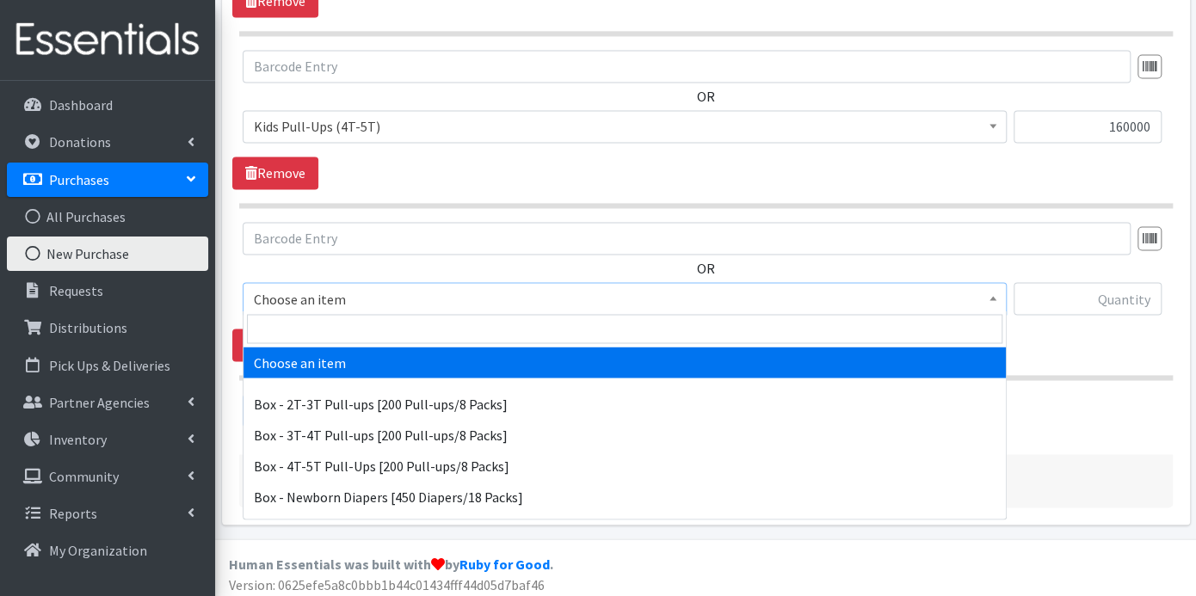
click at [991, 288] on span at bounding box center [992, 296] width 17 height 27
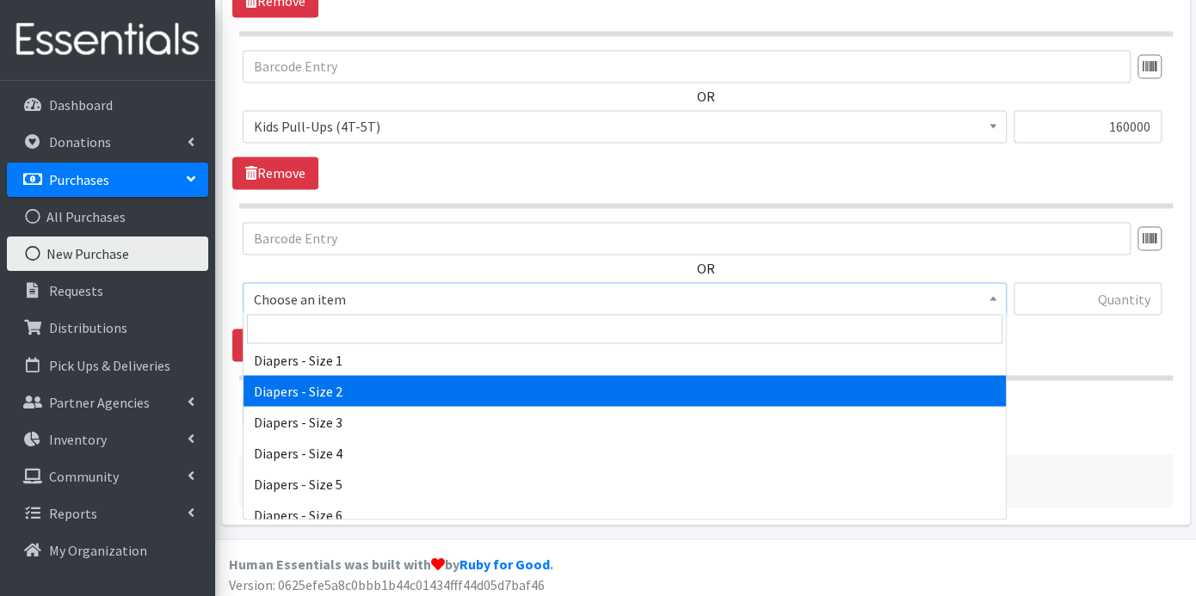
scroll to position [767, 0]
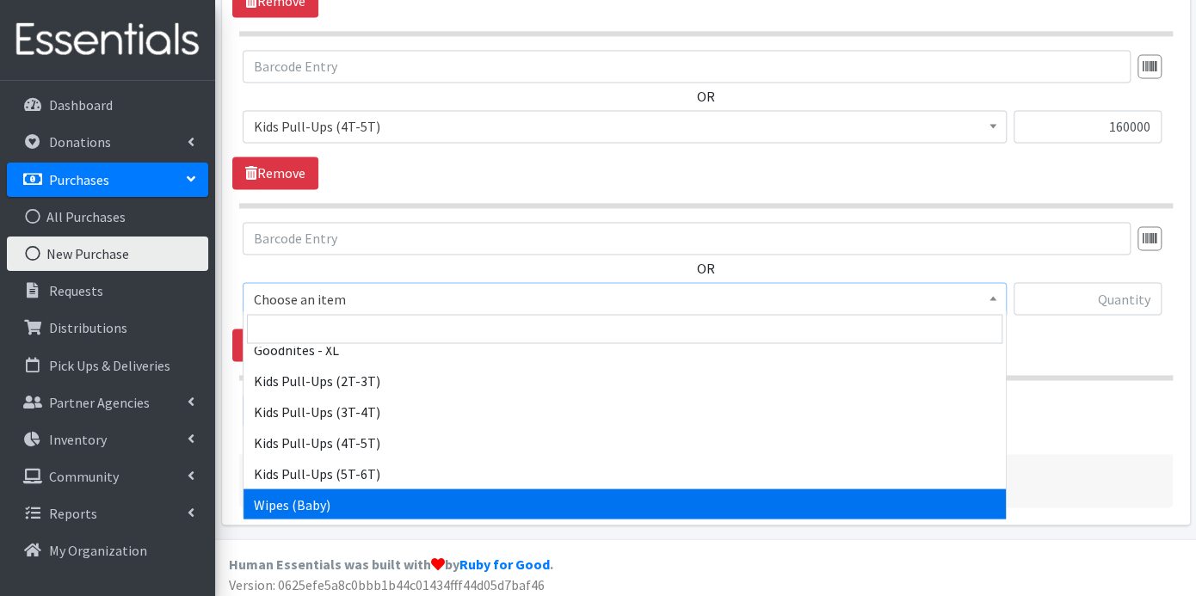
select select "9774"
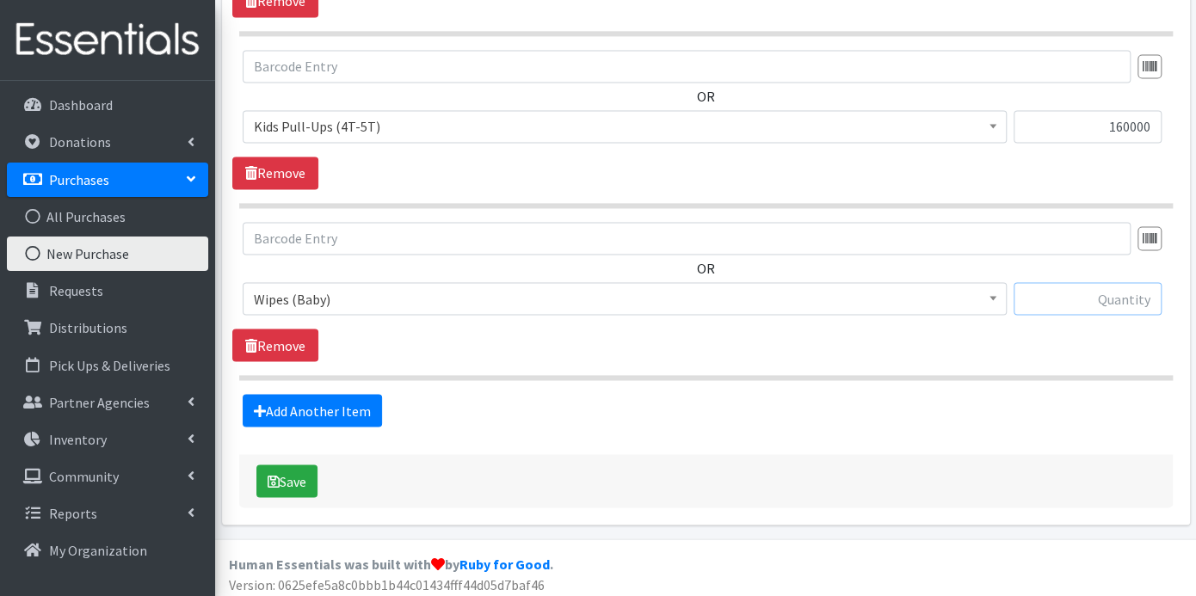
click at [1054, 294] on input "text" at bounding box center [1087, 298] width 148 height 33
click at [1047, 296] on input "text" at bounding box center [1087, 298] width 148 height 33
type input "280000"
click at [285, 477] on button "Save" at bounding box center [286, 481] width 61 height 33
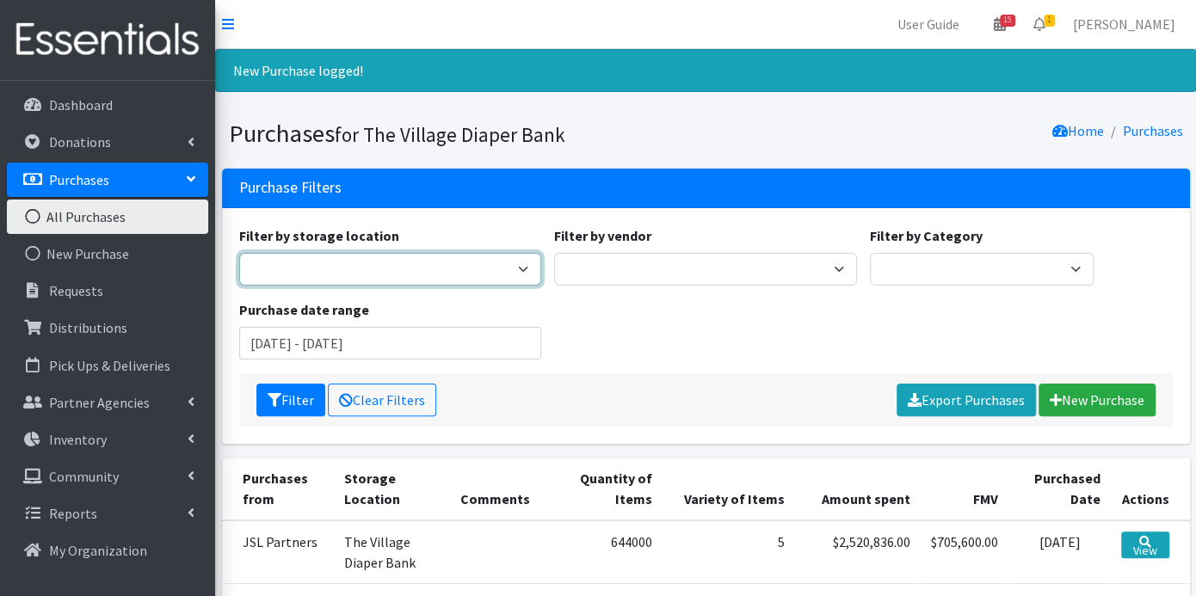
click at [523, 262] on select "The Village Diaper Bank" at bounding box center [390, 269] width 303 height 33
select select "353"
click at [239, 253] on select "The Village Diaper Bank" at bounding box center [390, 269] width 303 height 33
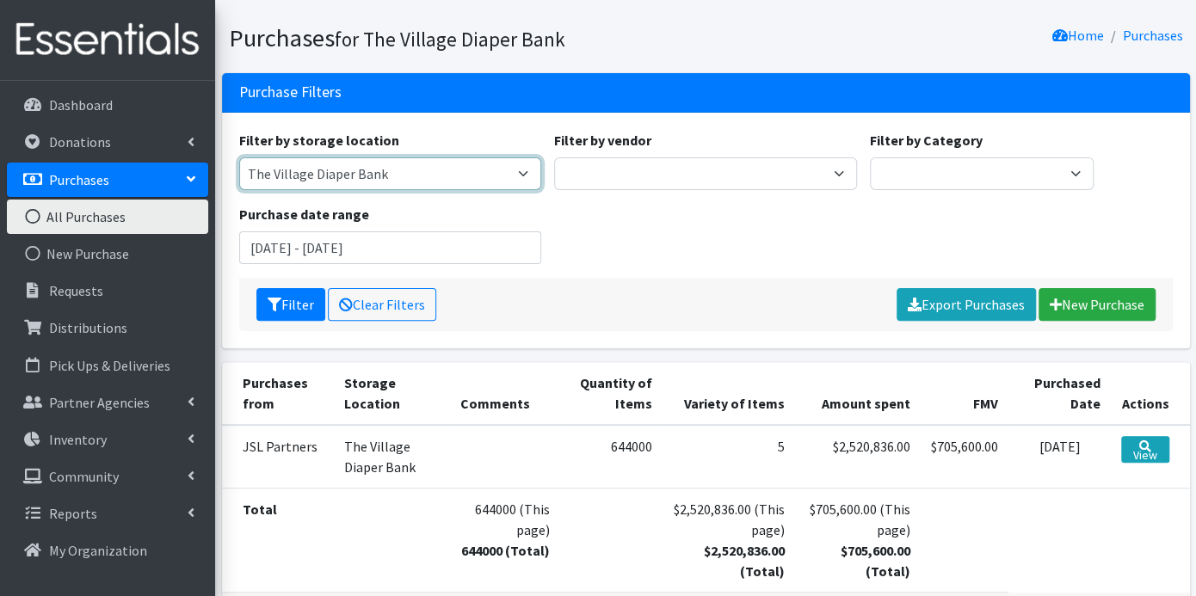
scroll to position [188, 0]
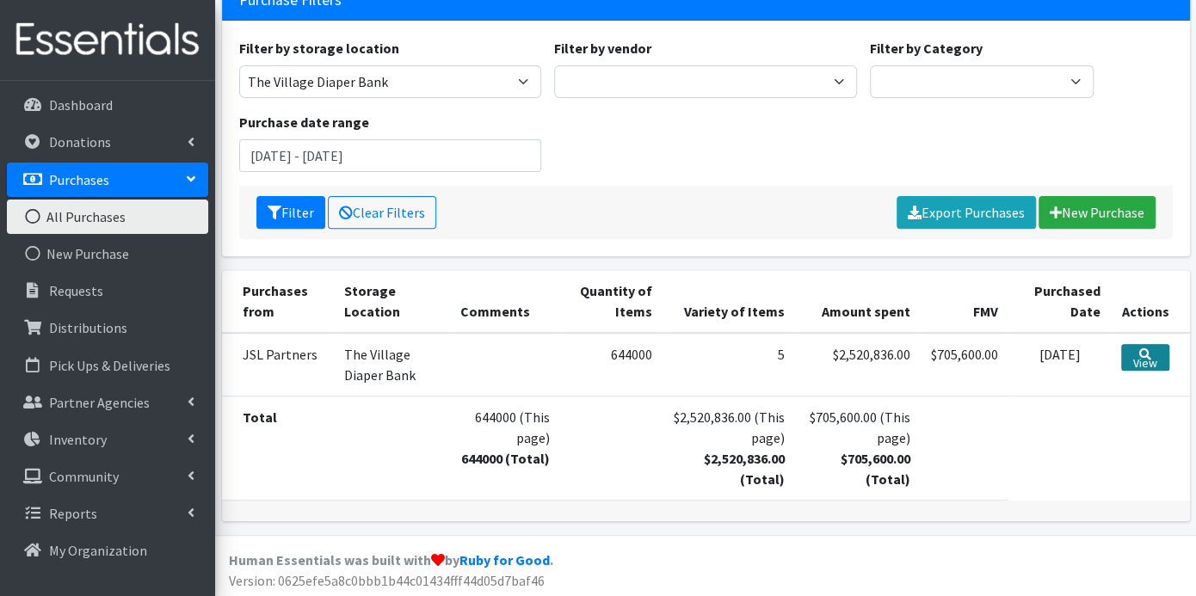
click at [1149, 353] on link "View" at bounding box center [1145, 357] width 48 height 27
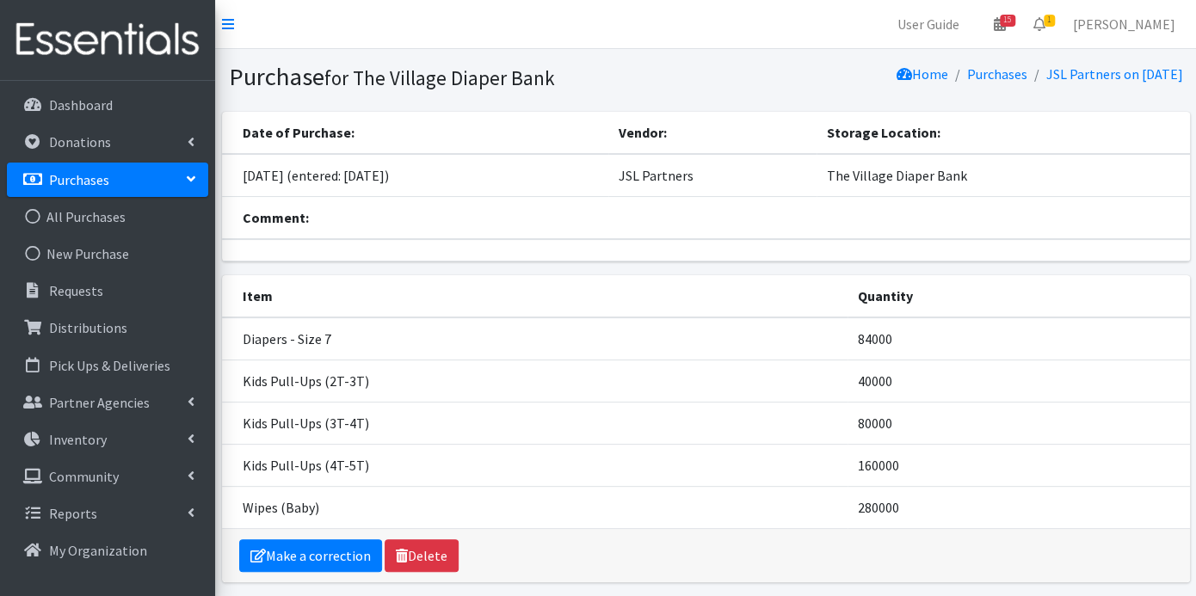
scroll to position [59, 0]
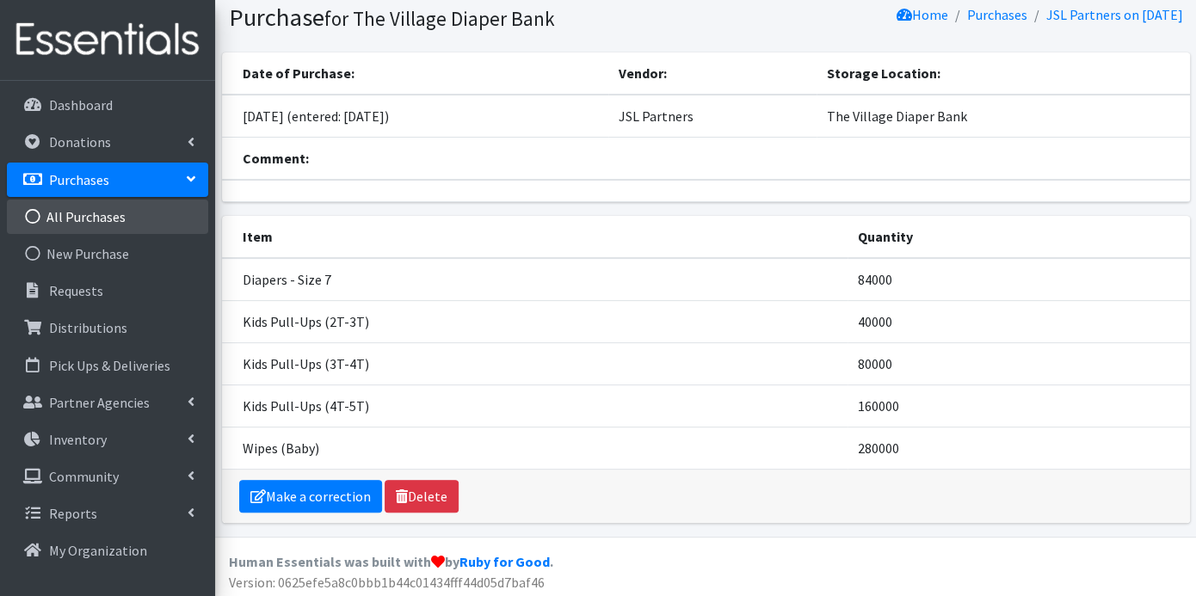
drag, startPoint x: 140, startPoint y: 215, endPoint x: 140, endPoint y: 233, distance: 18.1
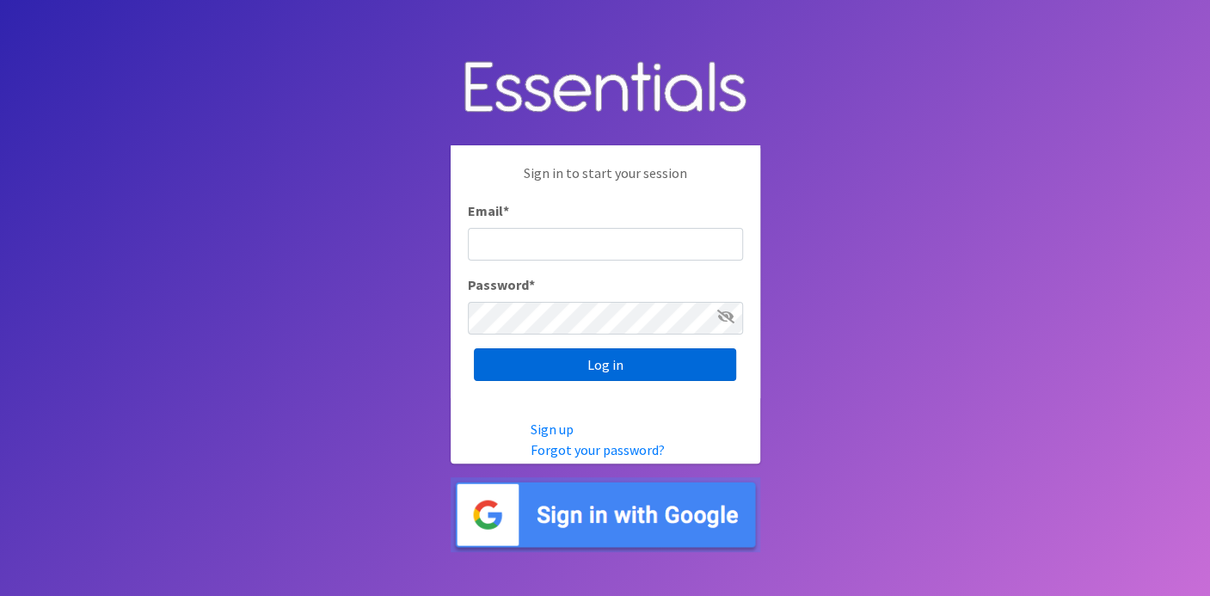
type input "[EMAIL_ADDRESS][DOMAIN_NAME]"
click at [638, 366] on input "Log in" at bounding box center [605, 364] width 262 height 33
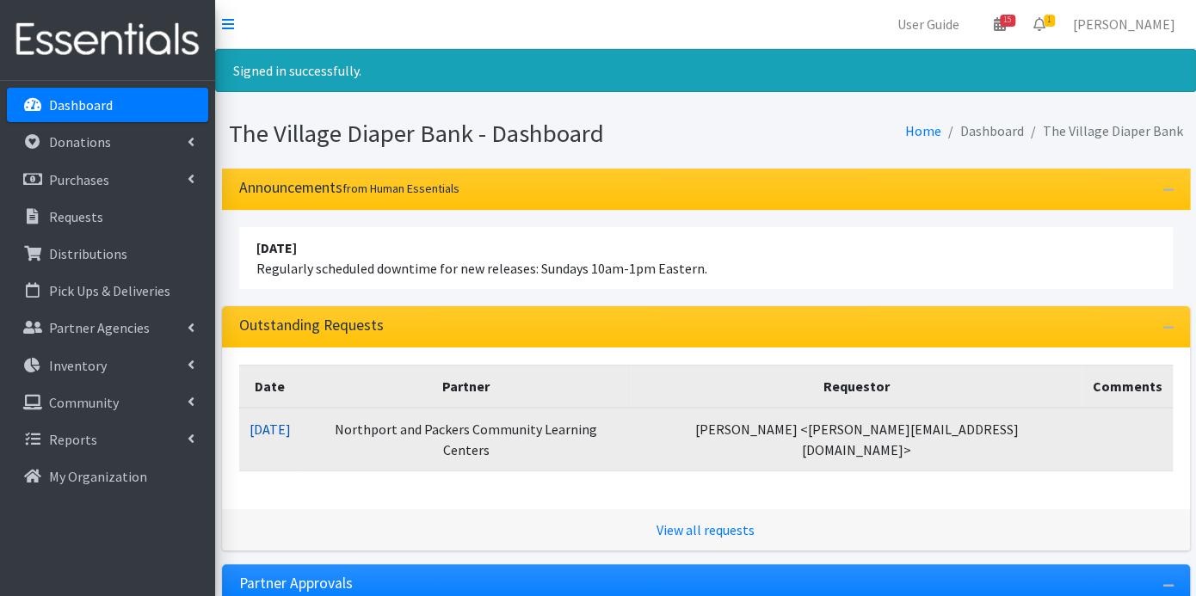
click at [285, 423] on link "10/13/2025" at bounding box center [269, 429] width 41 height 17
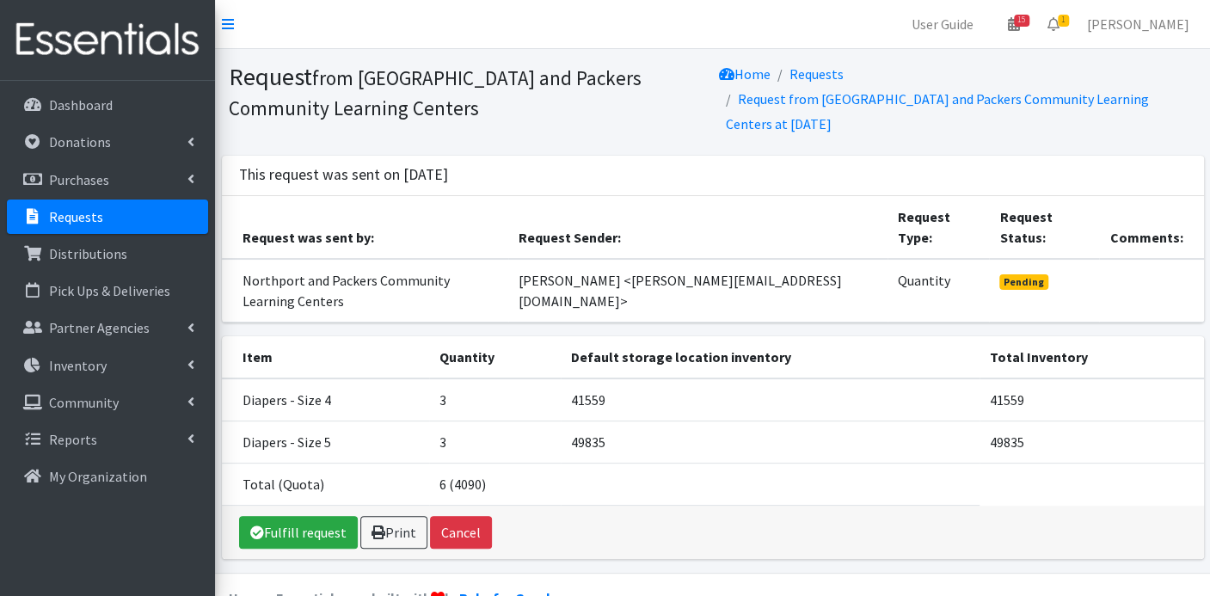
click at [113, 211] on link "Requests" at bounding box center [107, 217] width 201 height 34
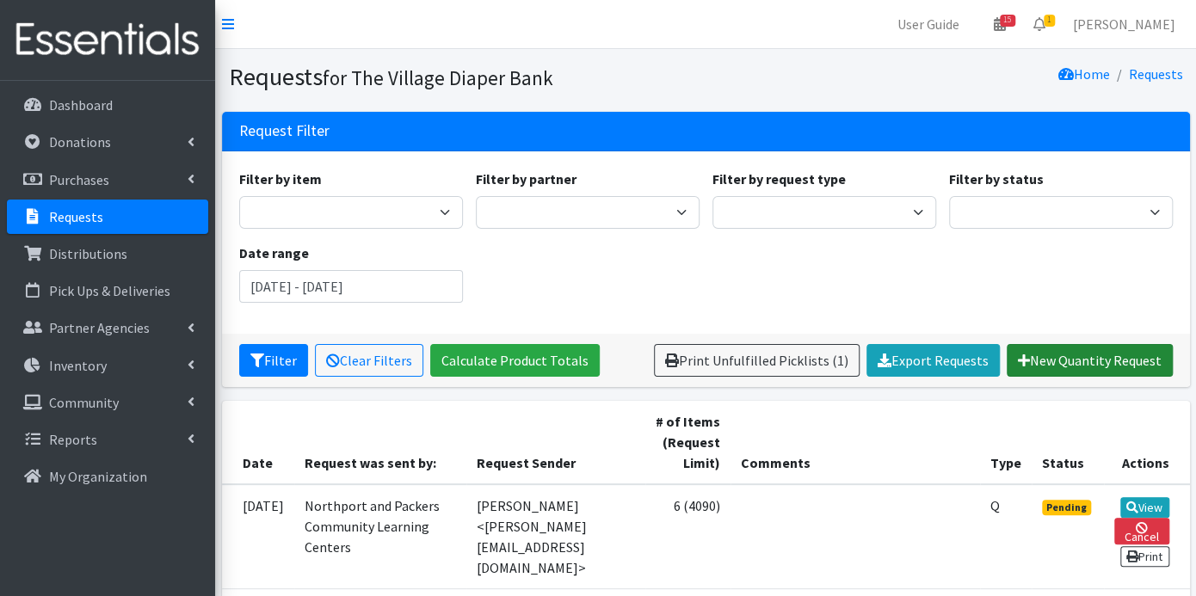
click at [1097, 354] on link "New Quantity Request" at bounding box center [1090, 360] width 166 height 33
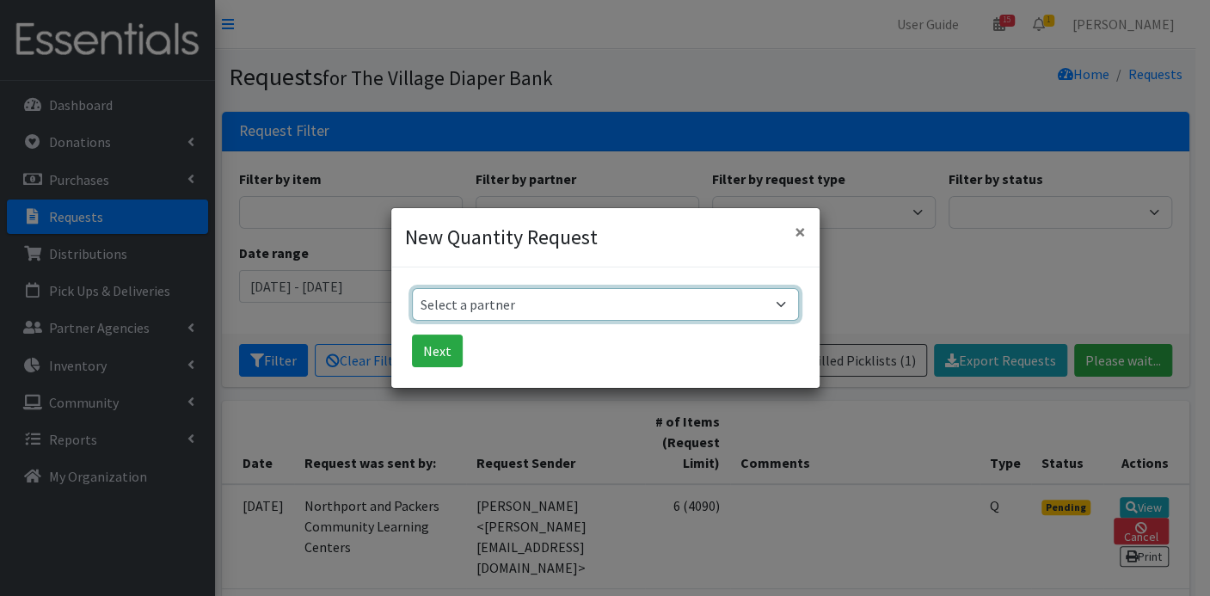
click at [781, 305] on select "Select a partner Atwood PEP Badger Prairie Needs Network ConnectRx Culturally R…" at bounding box center [605, 304] width 387 height 33
select select "3921"
click at [412, 288] on select "Select a partner Atwood PEP Badger Prairie Needs Network ConnectRx Culturally R…" at bounding box center [605, 304] width 387 height 33
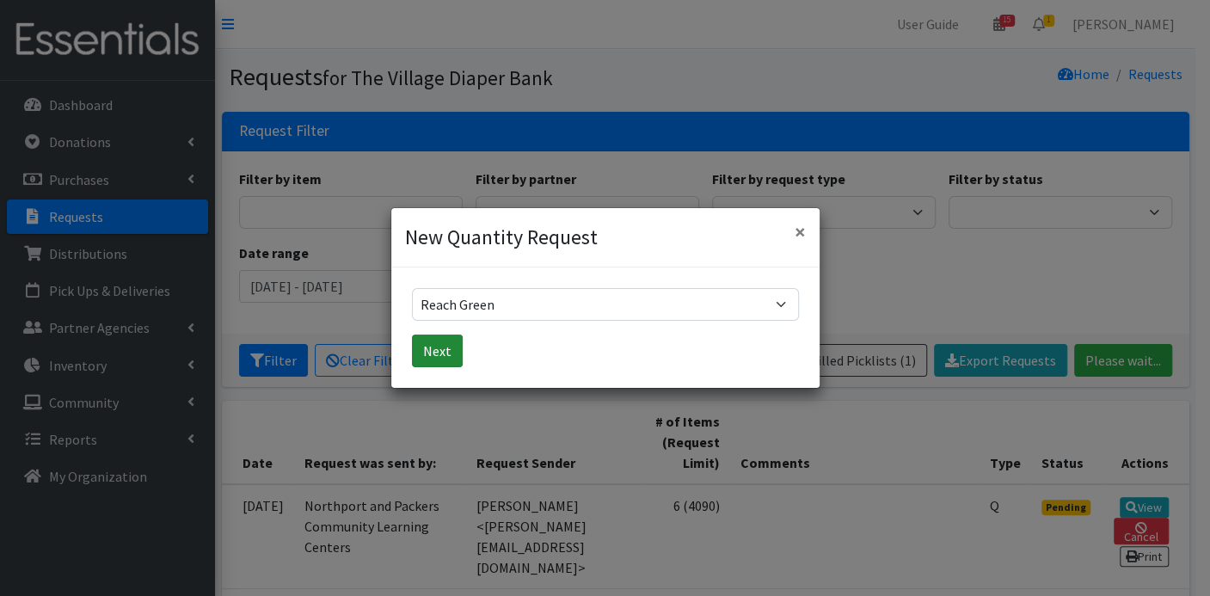
click at [447, 346] on button "Next" at bounding box center [437, 351] width 51 height 33
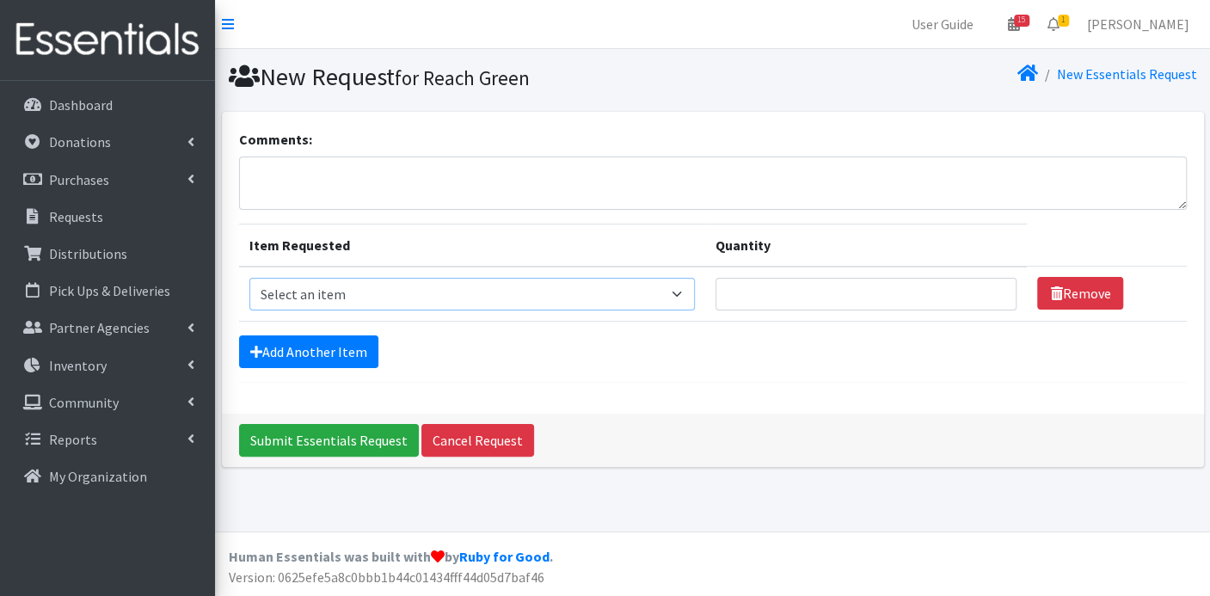
click at [687, 286] on select "Select an item Box - 2T-3T Pull-ups [200 Pull-ups/8 Packs] Box - 3T-4T Pull-ups…" at bounding box center [472, 294] width 446 height 33
select select "9795"
click at [249, 278] on select "Select an item Box - 2T-3T Pull-ups [200 Pull-ups/8 Packs] Box - 3T-4T Pull-ups…" at bounding box center [472, 294] width 446 height 33
click at [806, 291] on input "Quantity" at bounding box center [867, 294] width 302 height 33
type input "200"
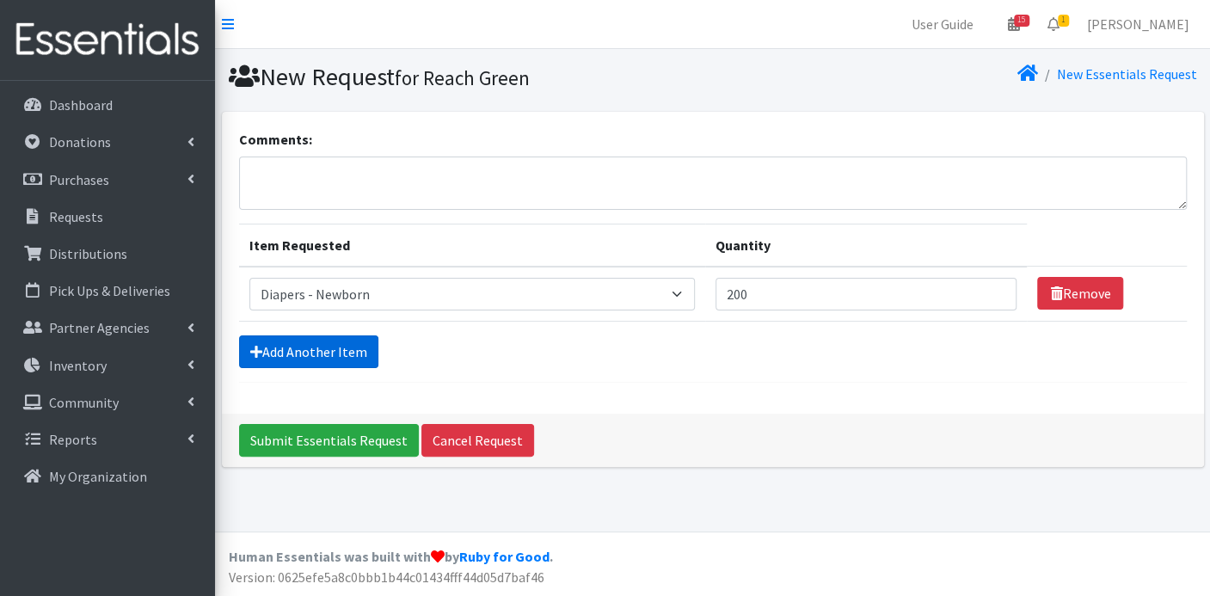
click at [346, 355] on link "Add Another Item" at bounding box center [308, 352] width 139 height 33
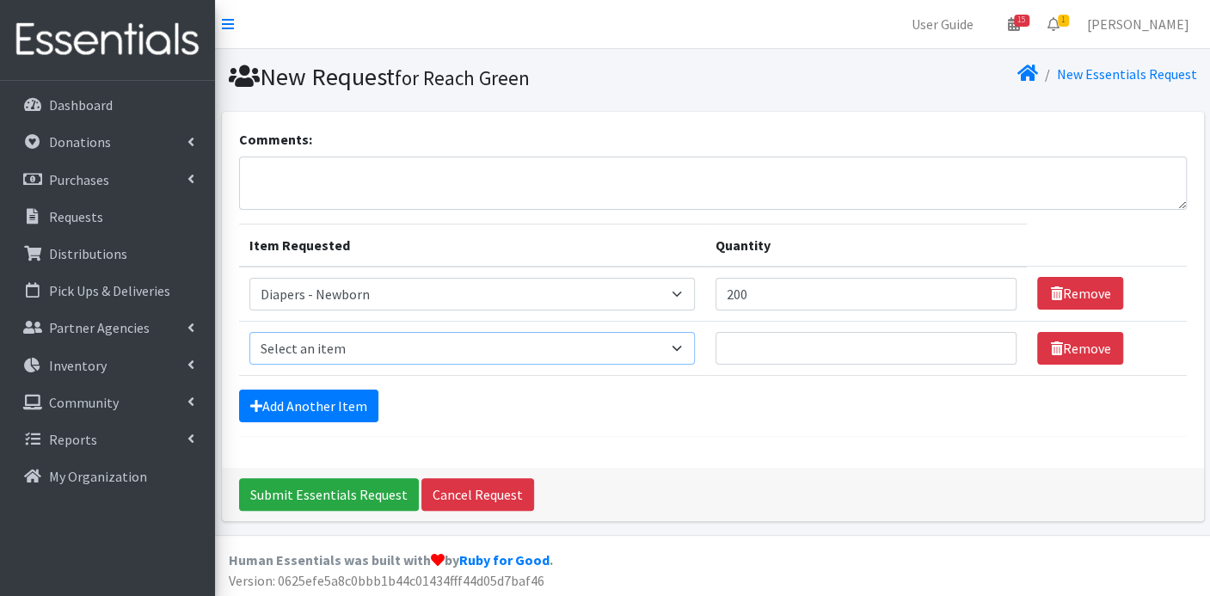
click at [688, 348] on select "Select an item Box - 2T-3T Pull-ups [200 Pull-ups/8 Packs] Box - 3T-4T Pull-ups…" at bounding box center [472, 348] width 446 height 33
select select "9798"
click at [249, 332] on select "Select an item Box - 2T-3T Pull-ups [200 Pull-ups/8 Packs] Box - 3T-4T Pull-ups…" at bounding box center [472, 348] width 446 height 33
click at [754, 341] on input "Quantity" at bounding box center [867, 348] width 302 height 33
type input "200"
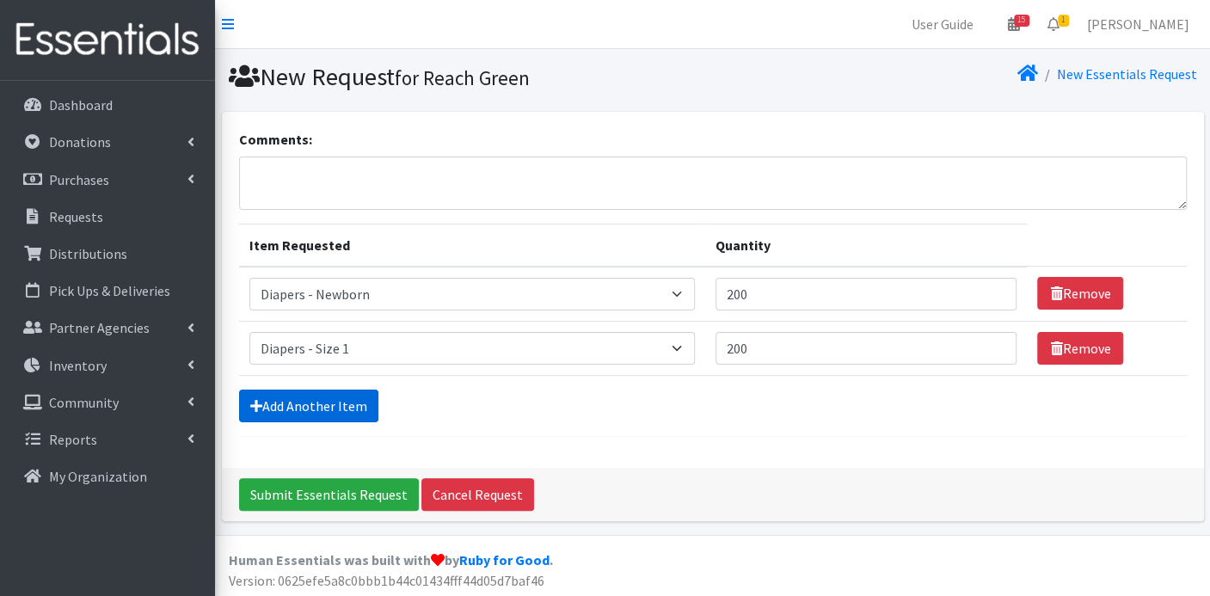
click at [348, 399] on link "Add Another Item" at bounding box center [308, 406] width 139 height 33
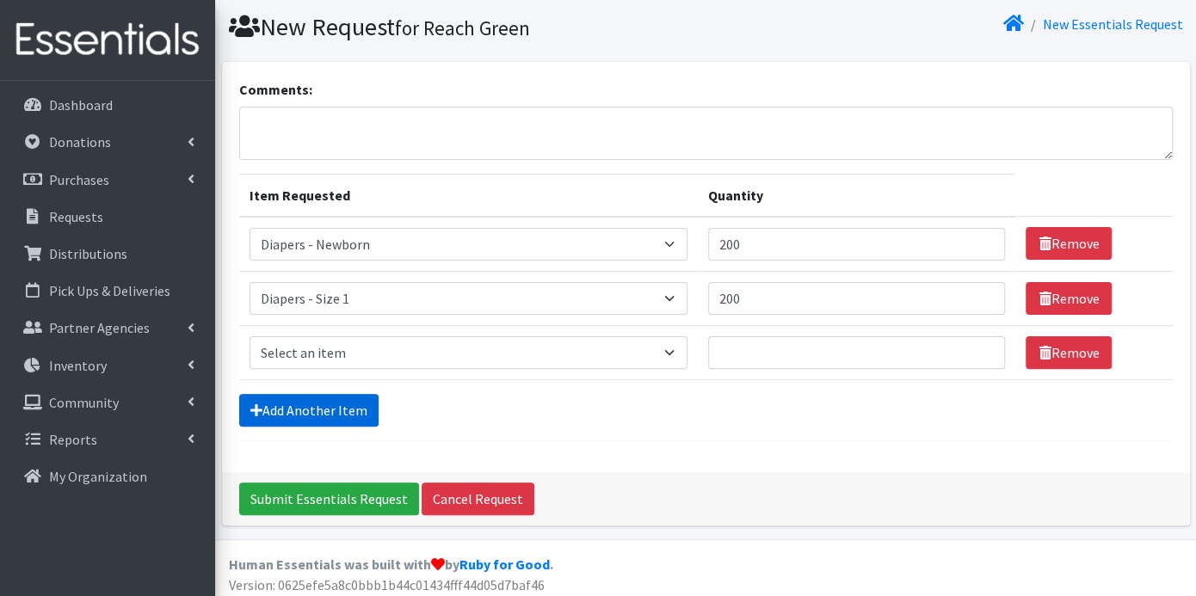
scroll to position [53, 0]
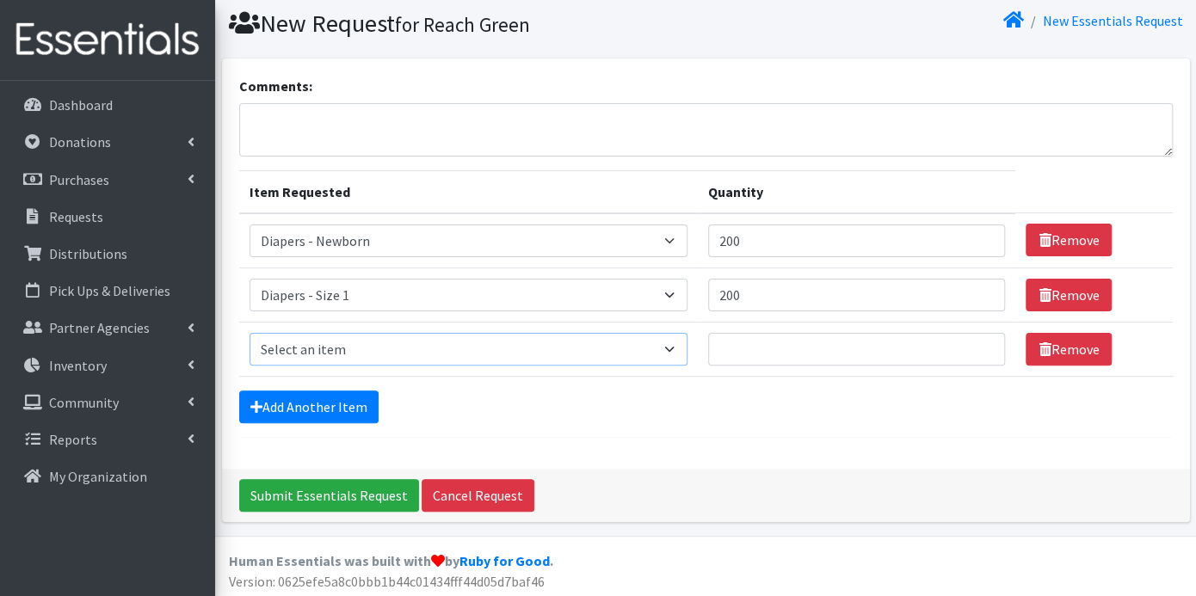
click at [669, 347] on select "Select an item Box - 2T-3T Pull-ups [200 Pull-ups/8 Packs] Box - 3T-4T Pull-ups…" at bounding box center [468, 349] width 439 height 33
select select "9803"
click at [249, 333] on select "Select an item Box - 2T-3T Pull-ups [200 Pull-ups/8 Packs] Box - 3T-4T Pull-ups…" at bounding box center [468, 349] width 439 height 33
click at [761, 349] on input "Quantity" at bounding box center [856, 349] width 297 height 33
type input "900"
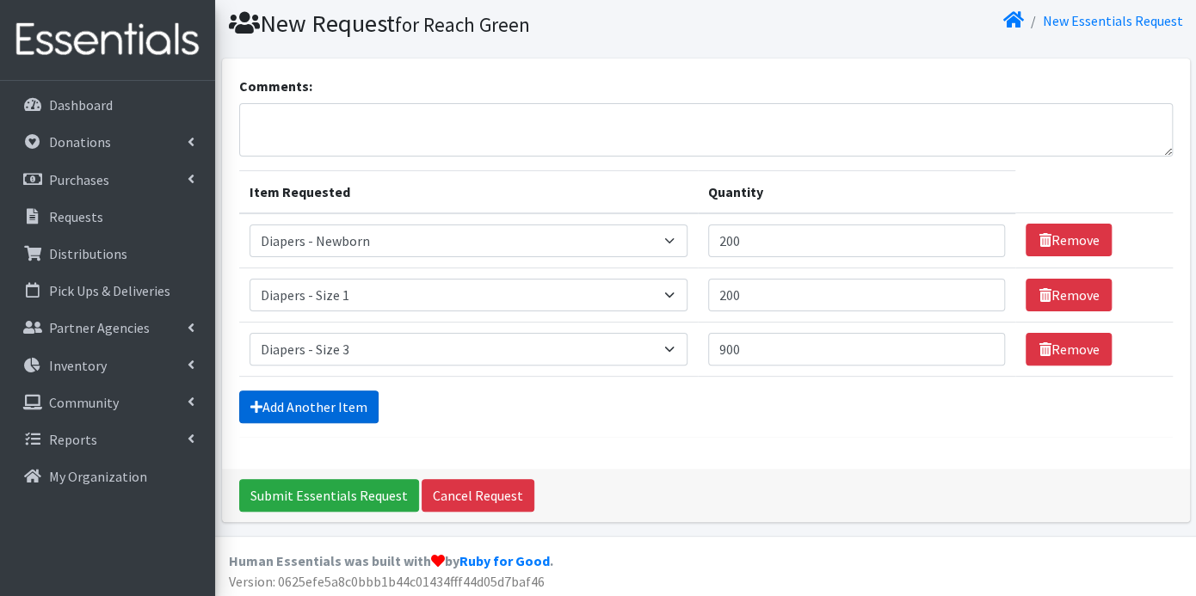
click at [354, 400] on link "Add Another Item" at bounding box center [308, 407] width 139 height 33
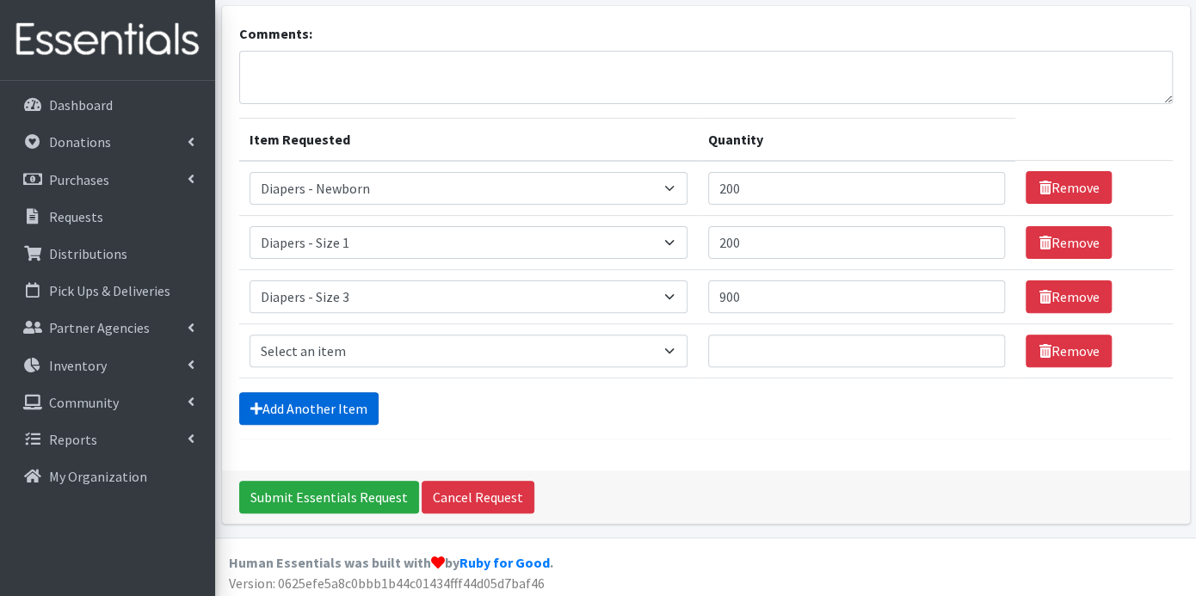
scroll to position [108, 0]
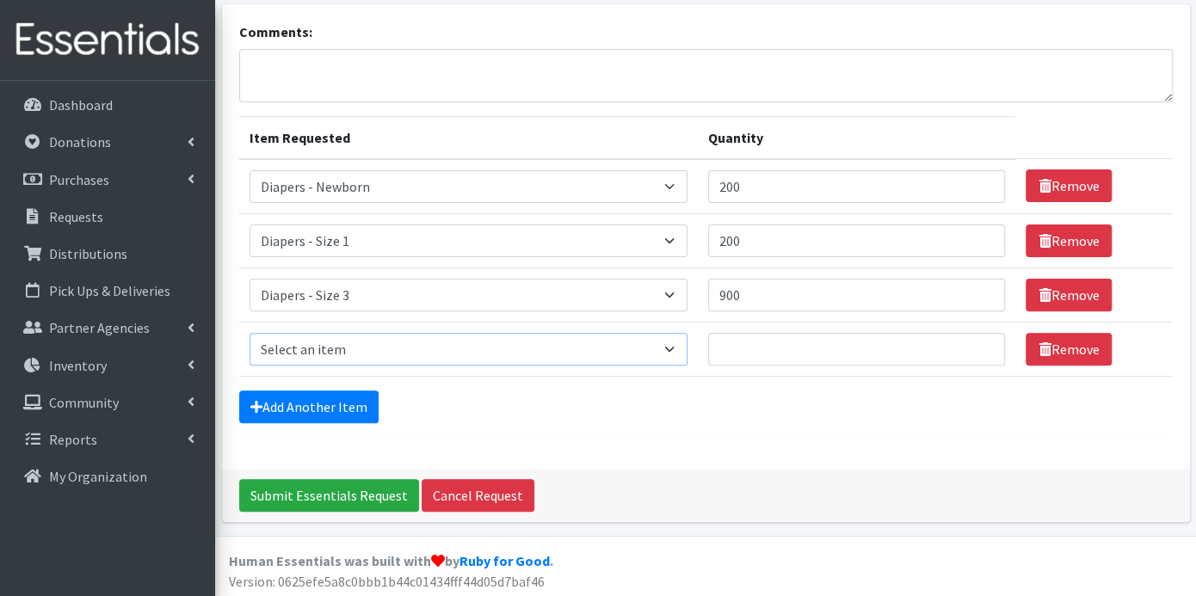
click at [678, 348] on select "Select an item Box - 2T-3T Pull-ups [200 Pull-ups/8 Packs] Box - 3T-4T Pull-ups…" at bounding box center [468, 349] width 439 height 33
select select "9799"
click at [249, 333] on select "Select an item Box - 2T-3T Pull-ups [200 Pull-ups/8 Packs] Box - 3T-4T Pull-ups…" at bounding box center [468, 349] width 439 height 33
click at [741, 340] on input "Quantity" at bounding box center [856, 349] width 297 height 33
type input "1900"
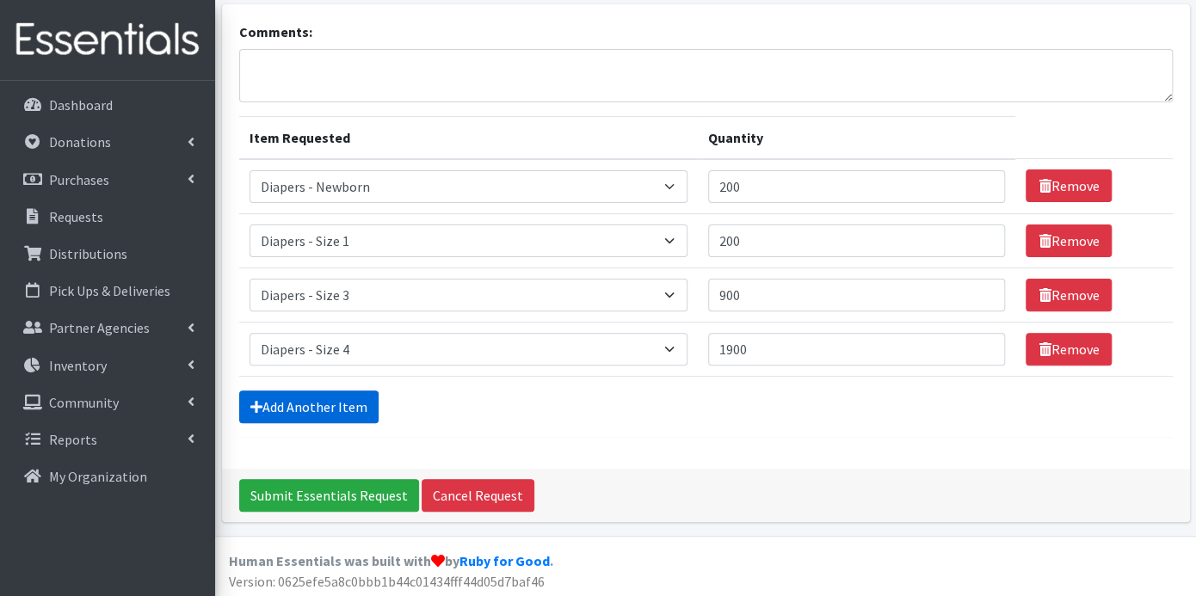
click at [305, 399] on link "Add Another Item" at bounding box center [308, 407] width 139 height 33
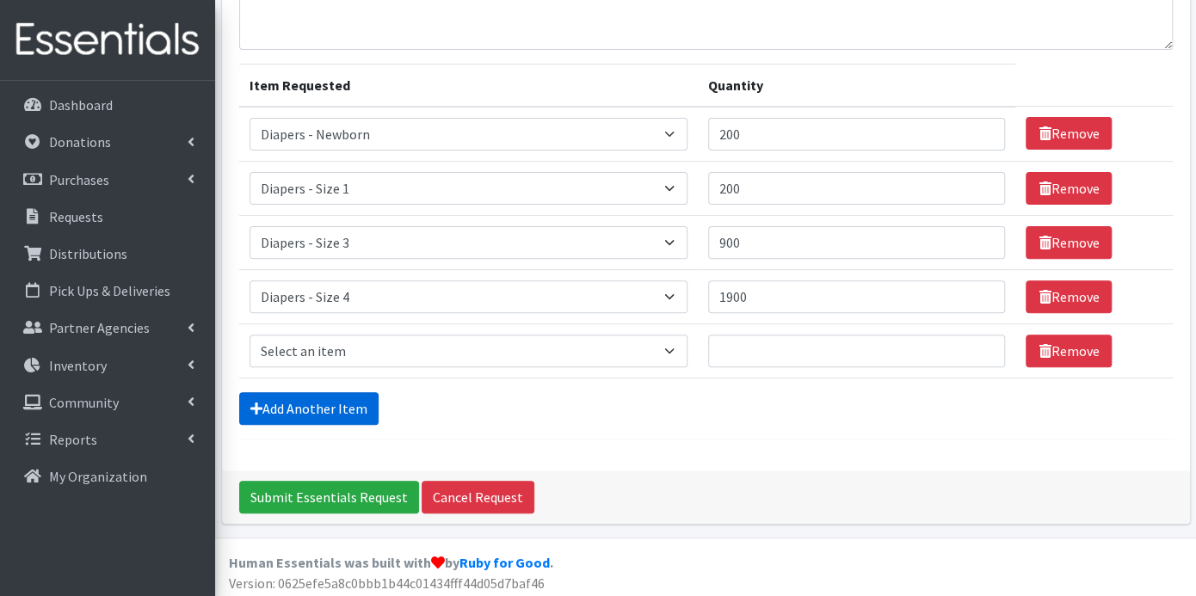
scroll to position [162, 0]
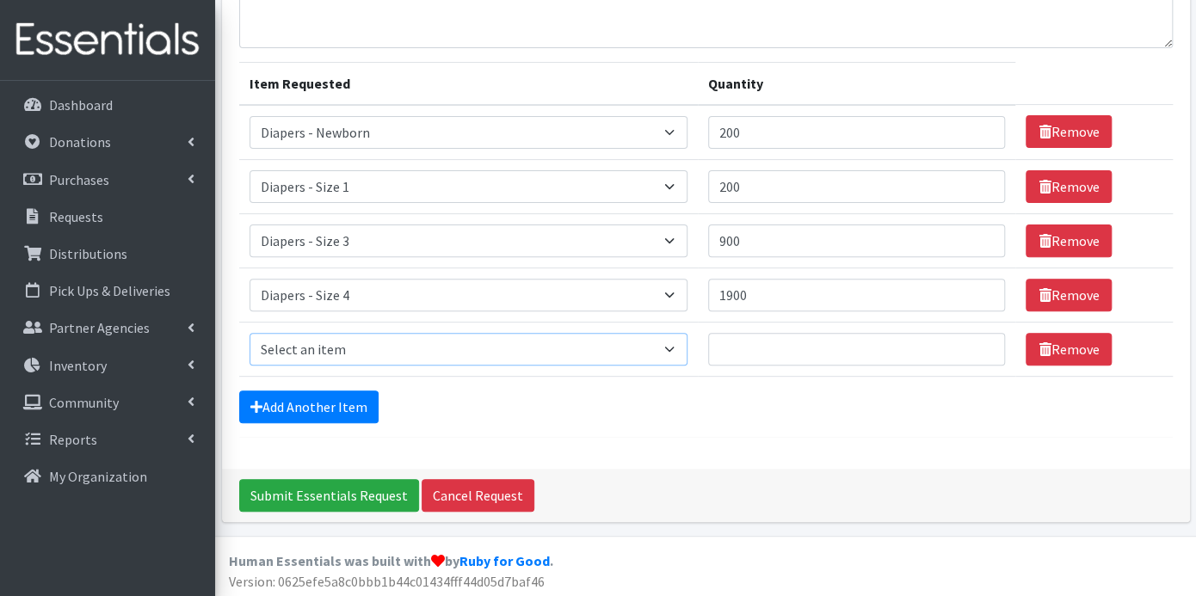
click at [680, 338] on select "Select an item Box - 2T-3T Pull-ups [200 Pull-ups/8 Packs] Box - 3T-4T Pull-ups…" at bounding box center [468, 349] width 439 height 33
select select "9802"
click at [249, 333] on select "Select an item Box - 2T-3T Pull-ups [200 Pull-ups/8 Packs] Box - 3T-4T Pull-ups…" at bounding box center [468, 349] width 439 height 33
click at [730, 337] on input "Quantity" at bounding box center [856, 349] width 297 height 33
type input "2400"
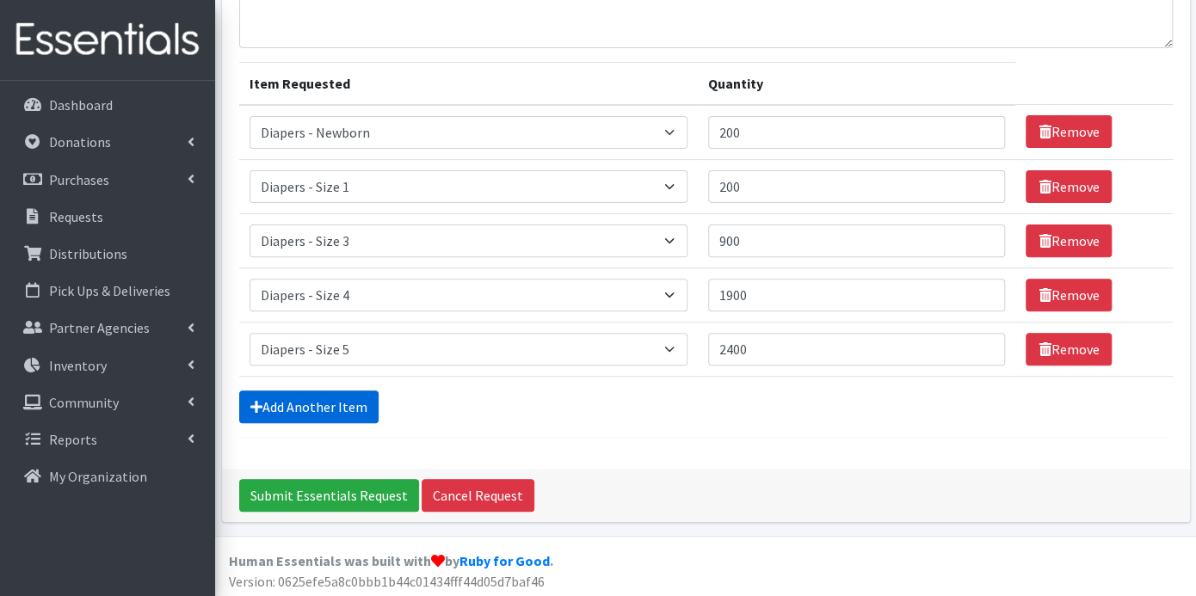
click at [315, 415] on link "Add Another Item" at bounding box center [308, 407] width 139 height 33
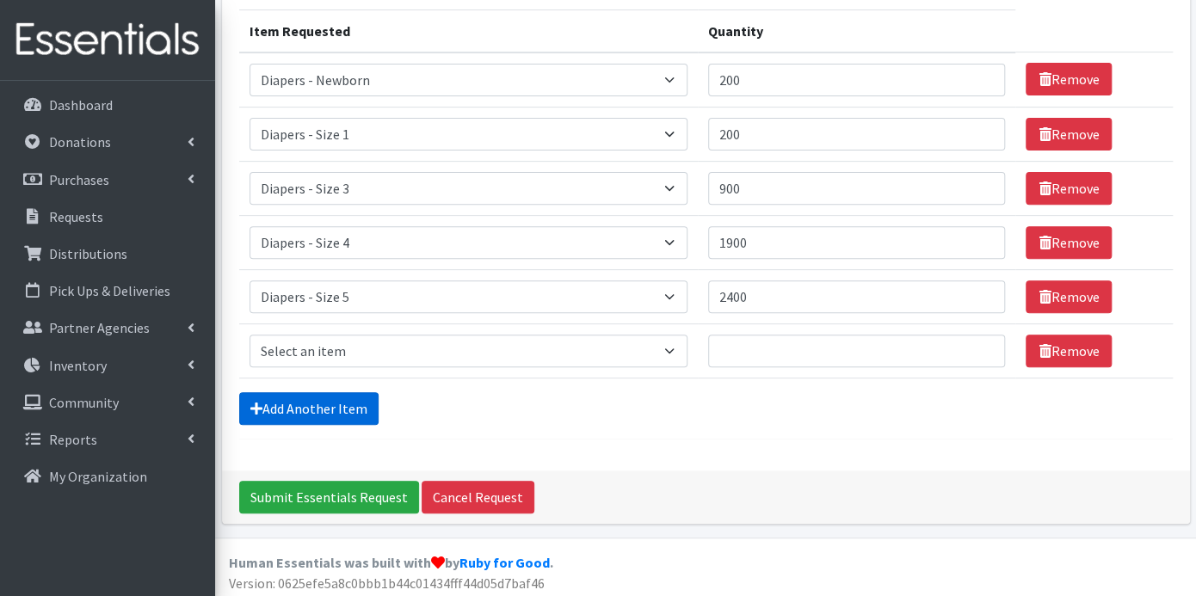
scroll to position [216, 0]
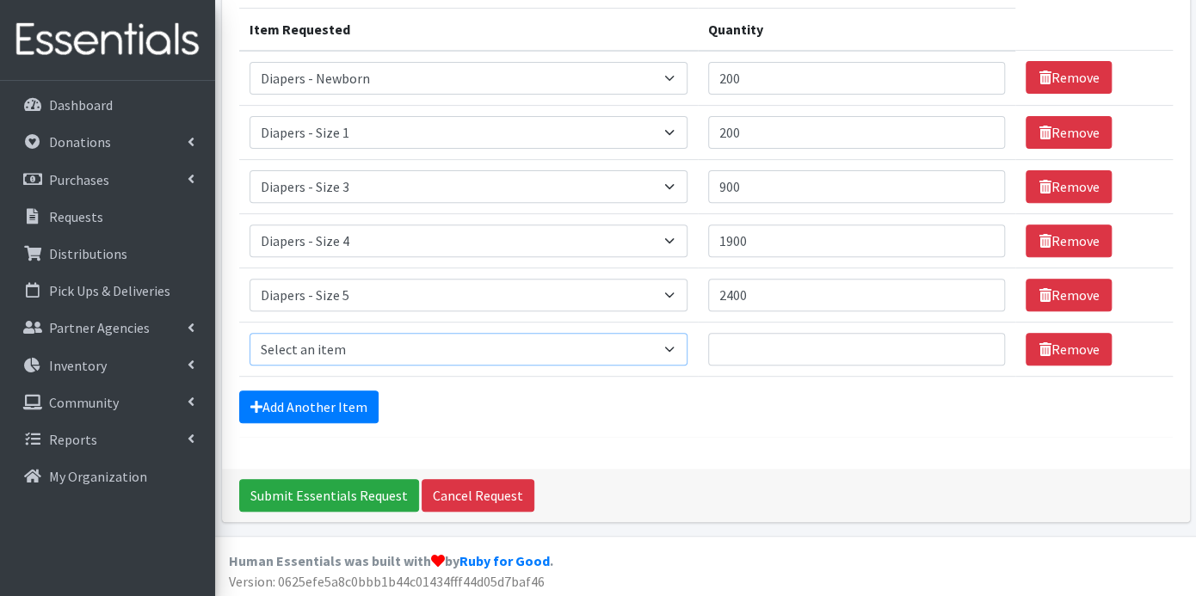
click at [674, 338] on select "Select an item Box - 2T-3T Pull-ups [200 Pull-ups/8 Packs] Box - 3T-4T Pull-ups…" at bounding box center [468, 349] width 439 height 33
select select "9800"
click at [249, 333] on select "Select an item Box - 2T-3T Pull-ups [200 Pull-ups/8 Packs] Box - 3T-4T Pull-ups…" at bounding box center [468, 349] width 439 height 33
click at [758, 350] on input "Quantity" at bounding box center [856, 349] width 297 height 33
click at [772, 287] on input "2400" at bounding box center [856, 295] width 297 height 33
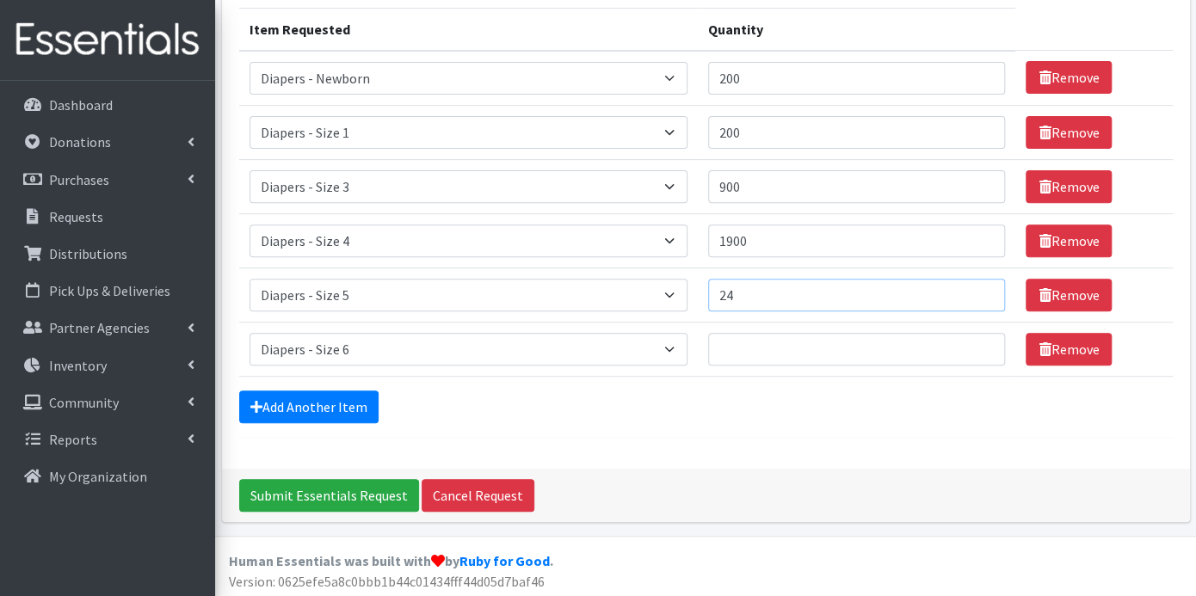
type input "2"
type input "3100"
click at [759, 345] on input "Quantity" at bounding box center [856, 349] width 297 height 33
type input "3100"
click at [333, 402] on link "Add Another Item" at bounding box center [308, 407] width 139 height 33
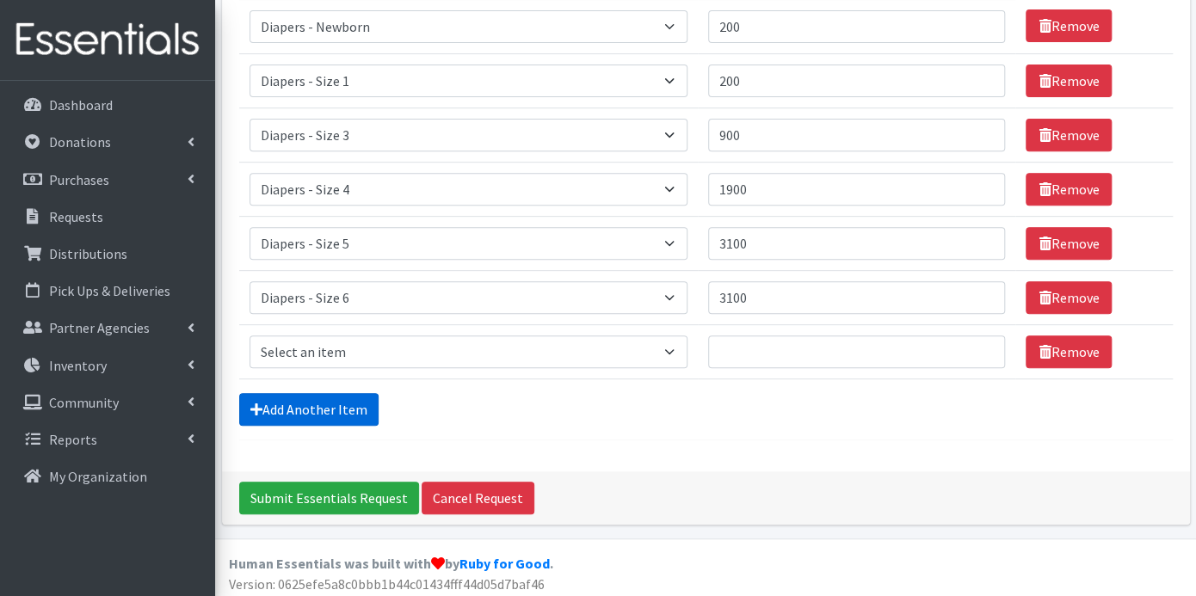
scroll to position [269, 0]
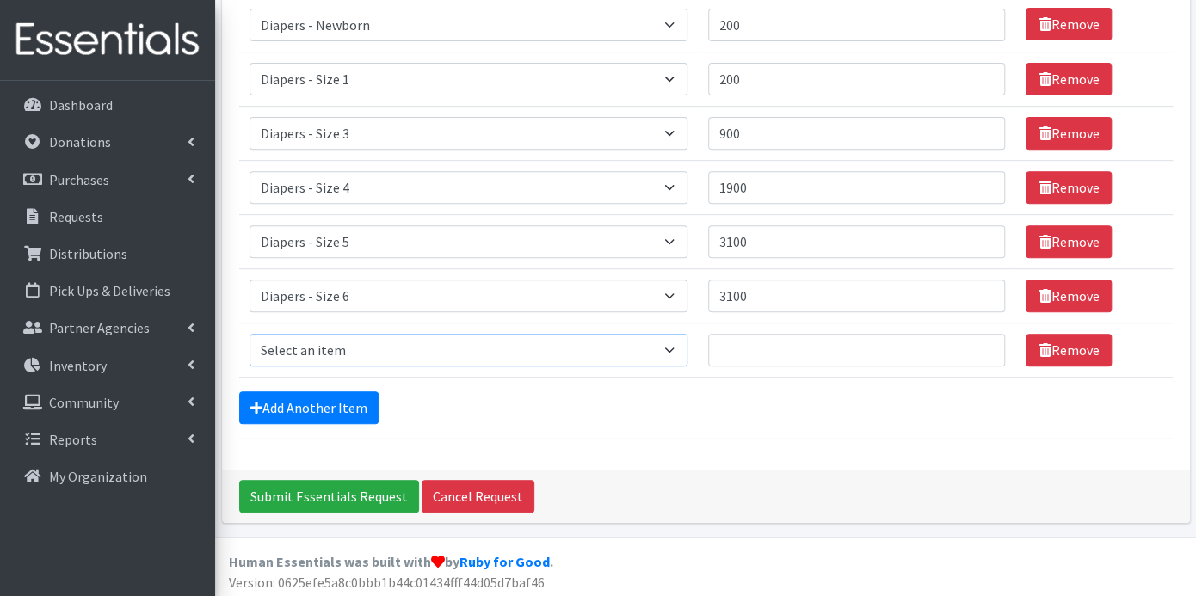
click at [676, 342] on select "Select an item Box - 2T-3T Pull-ups [200 Pull-ups/8 Packs] Box - 3T-4T Pull-ups…" at bounding box center [468, 350] width 439 height 33
select select "12545"
click at [249, 334] on select "Select an item Box - 2T-3T Pull-ups [200 Pull-ups/8 Packs] Box - 3T-4T Pull-ups…" at bounding box center [468, 350] width 439 height 33
click at [749, 345] on input "Quantity" at bounding box center [856, 350] width 297 height 33
type input "1150"
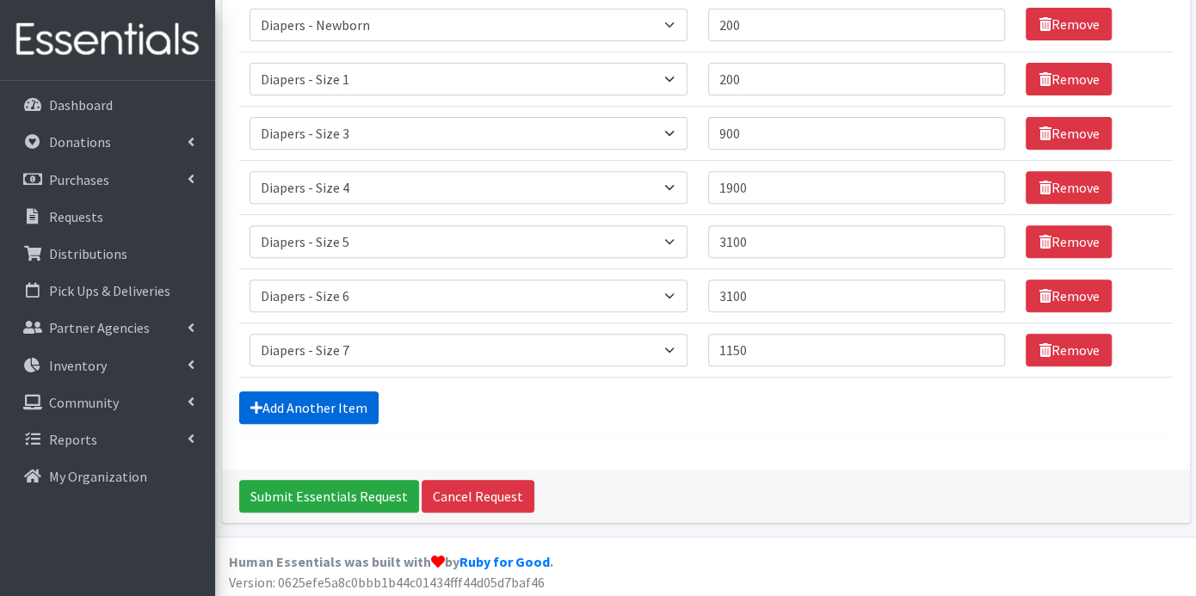
click at [305, 404] on link "Add Another Item" at bounding box center [308, 407] width 139 height 33
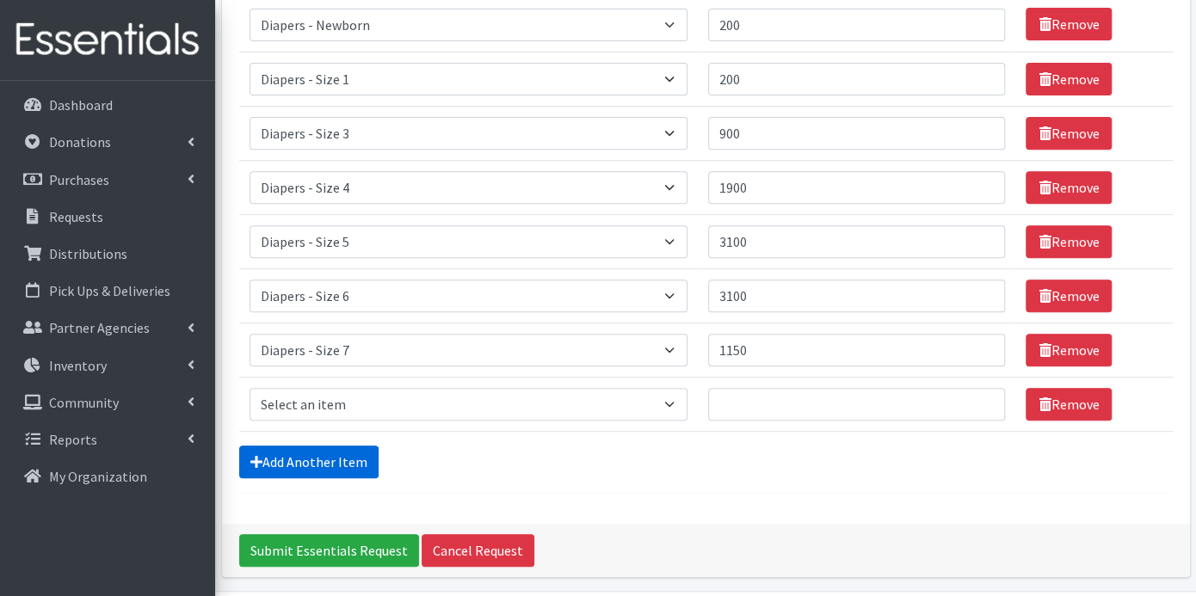
scroll to position [323, 0]
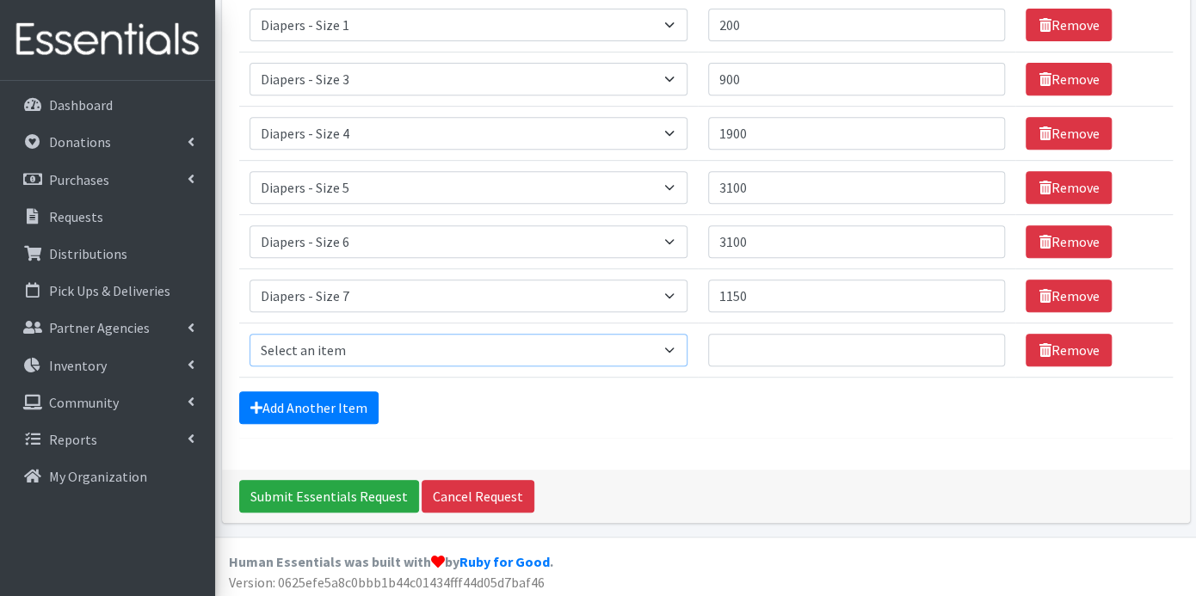
click at [682, 344] on select "Select an item Box - 2T-3T Pull-ups [200 Pull-ups/8 Packs] Box - 3T-4T Pull-ups…" at bounding box center [468, 350] width 439 height 33
select select "9779"
click at [249, 334] on select "Select an item Box - 2T-3T Pull-ups [200 Pull-ups/8 Packs] Box - 3T-4T Pull-ups…" at bounding box center [468, 350] width 439 height 33
click at [739, 346] on input "Quantity" at bounding box center [856, 350] width 297 height 33
type input "200"
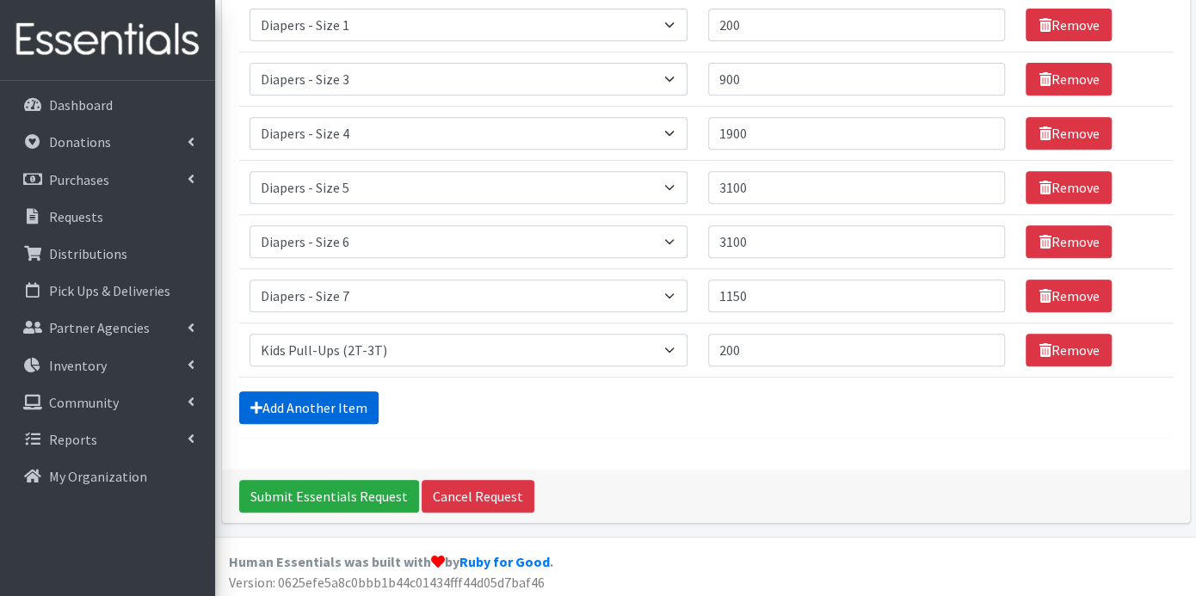
click at [365, 403] on link "Add Another Item" at bounding box center [308, 407] width 139 height 33
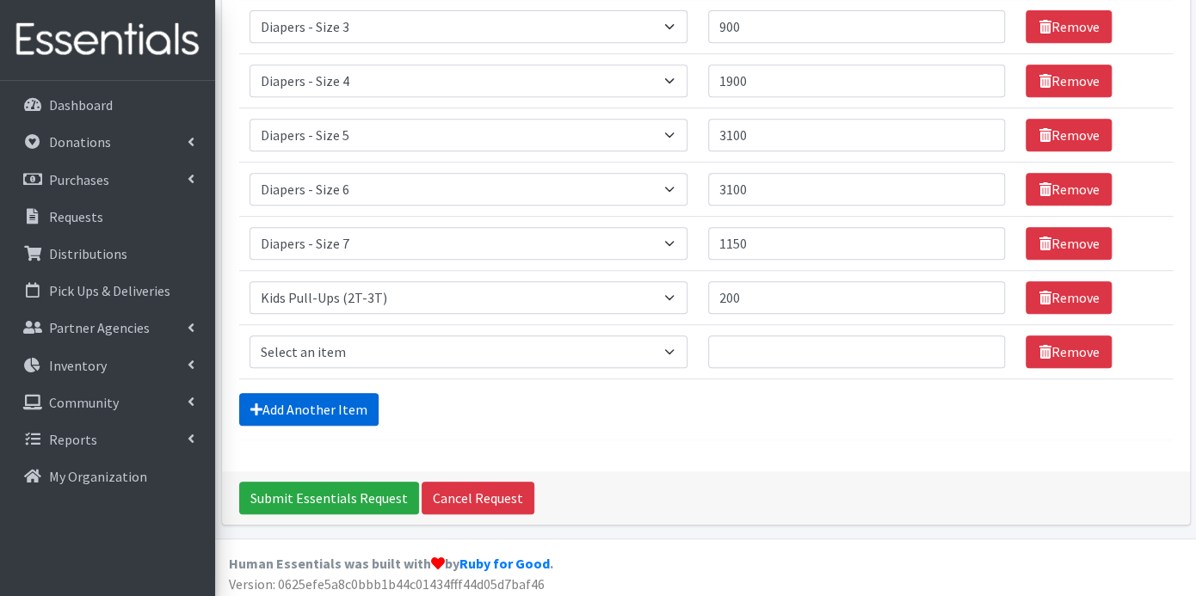
scroll to position [378, 0]
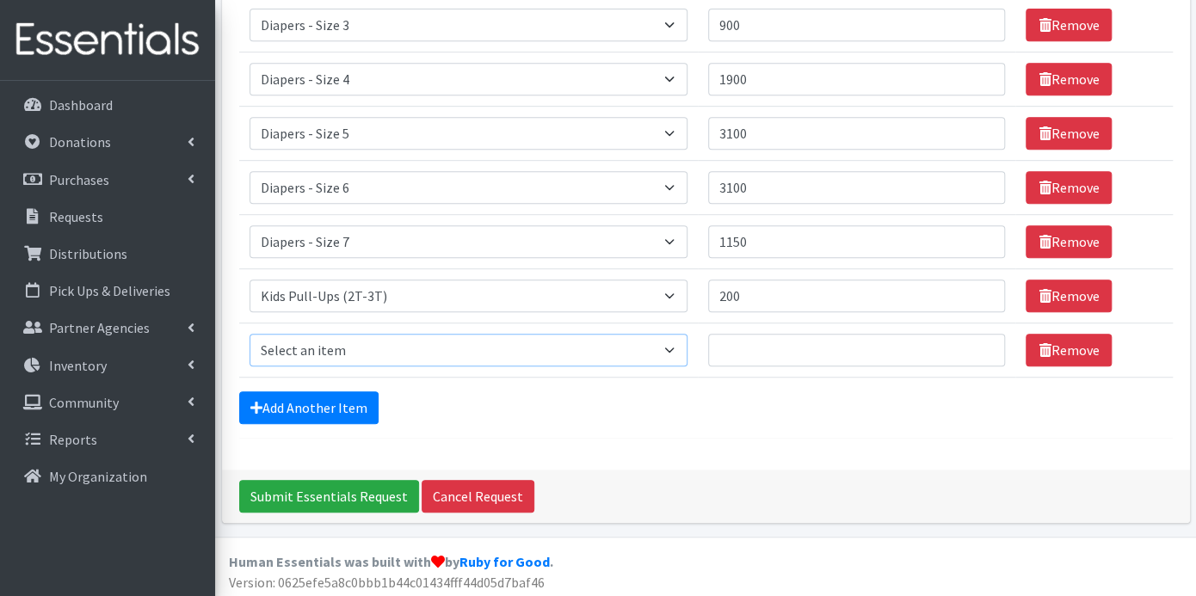
click at [680, 345] on select "Select an item Box - 2T-3T Pull-ups [200 Pull-ups/8 Packs] Box - 3T-4T Pull-ups…" at bounding box center [468, 350] width 439 height 33
select select "9787"
click at [249, 334] on select "Select an item Box - 2T-3T Pull-ups [200 Pull-ups/8 Packs] Box - 3T-4T Pull-ups…" at bounding box center [468, 350] width 439 height 33
click at [759, 342] on input "Quantity" at bounding box center [856, 350] width 297 height 33
type input "400"
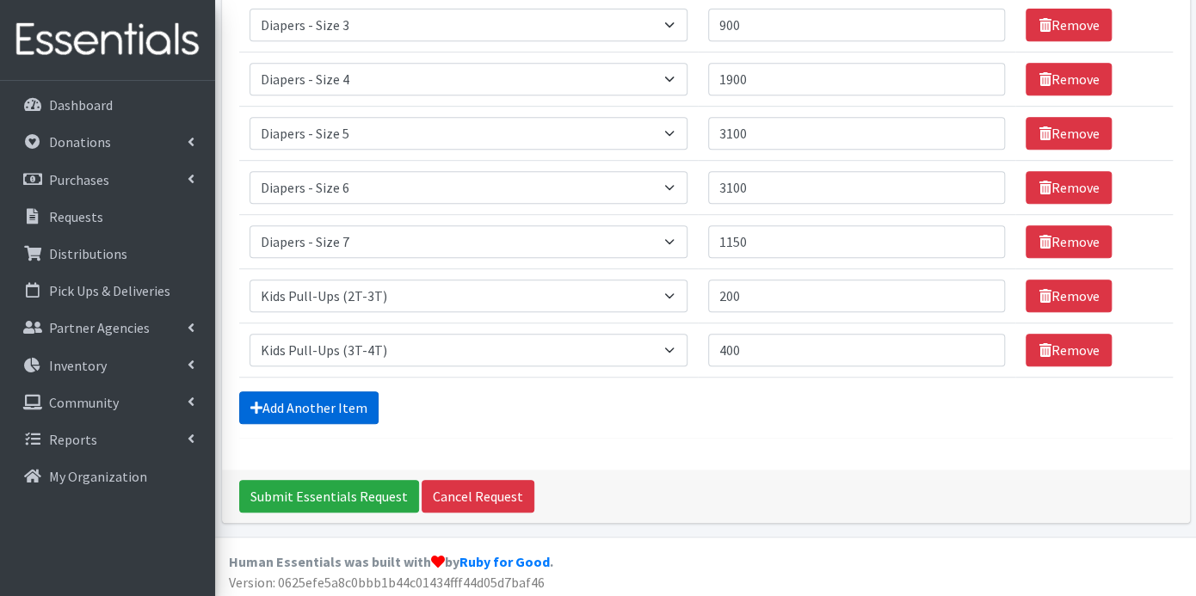
click at [342, 407] on link "Add Another Item" at bounding box center [308, 407] width 139 height 33
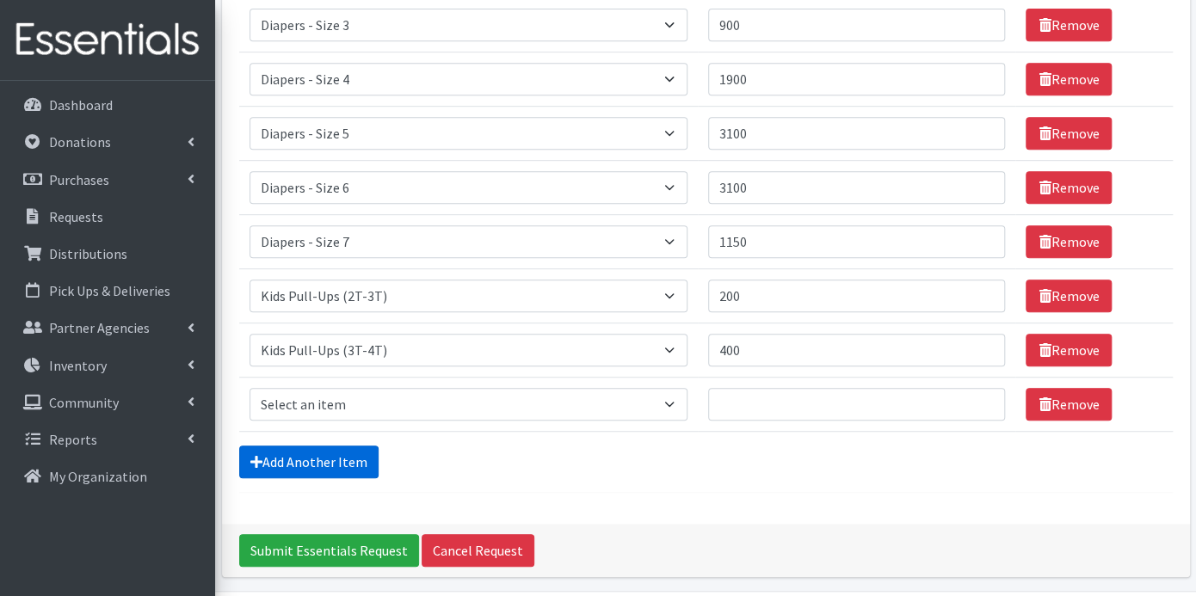
scroll to position [431, 0]
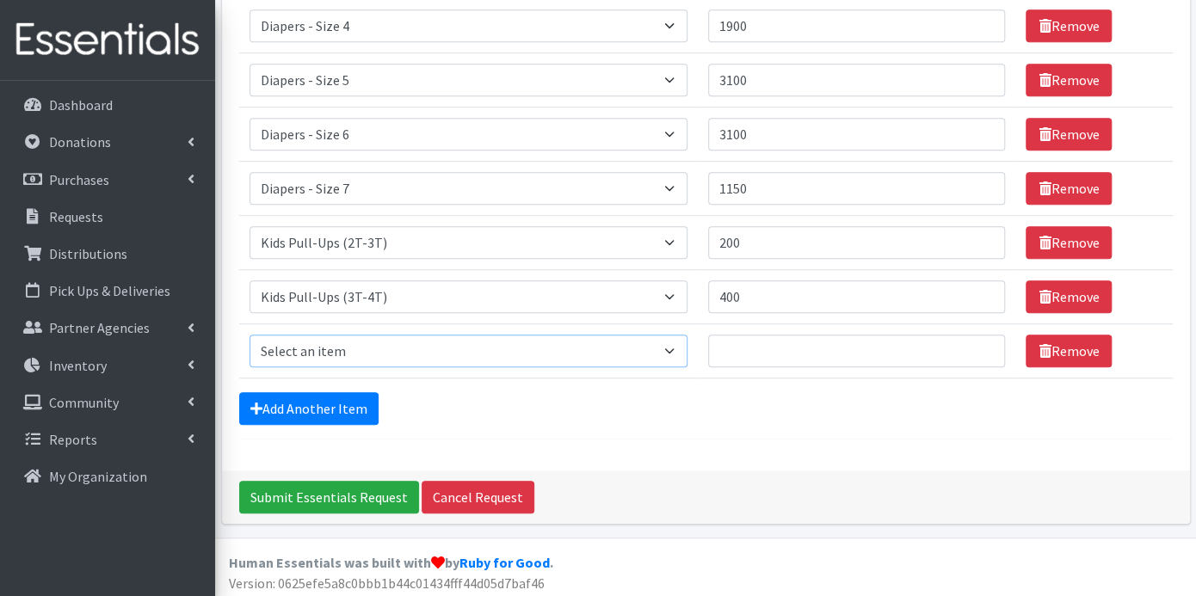
click at [670, 342] on select "Select an item Box - 2T-3T Pull-ups [200 Pull-ups/8 Packs] Box - 3T-4T Pull-ups…" at bounding box center [468, 351] width 439 height 33
select select "9789"
click at [249, 335] on select "Select an item Box - 2T-3T Pull-ups [200 Pull-ups/8 Packs] Box - 3T-4T Pull-ups…" at bounding box center [468, 351] width 439 height 33
click at [744, 337] on input "Quantity" at bounding box center [856, 351] width 297 height 33
type input "200"
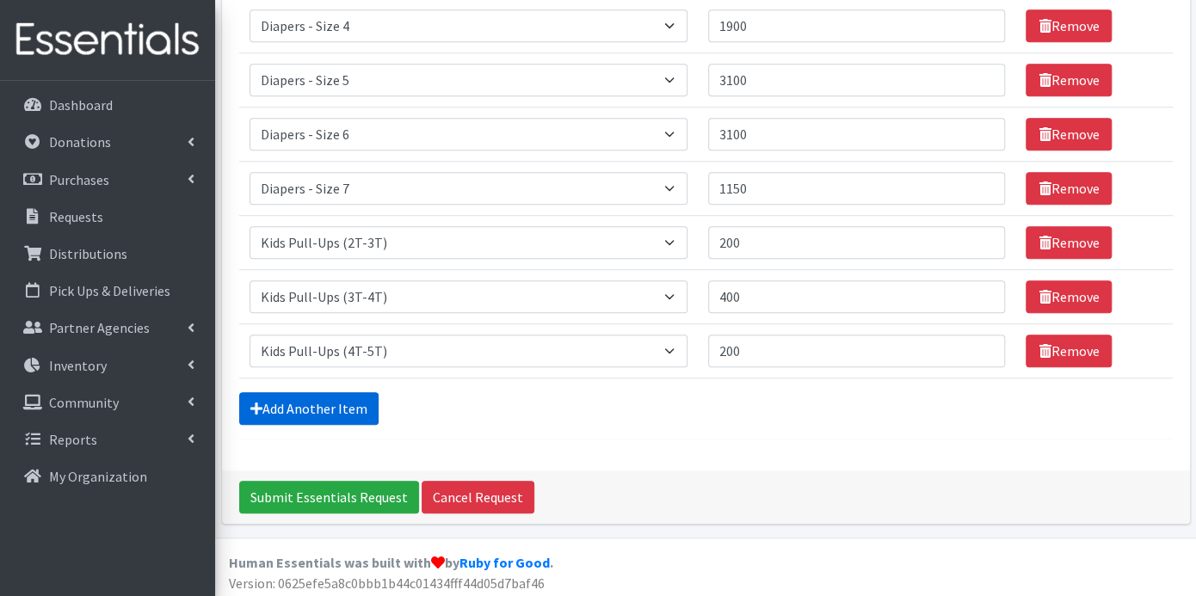
click at [352, 395] on link "Add Another Item" at bounding box center [308, 408] width 139 height 33
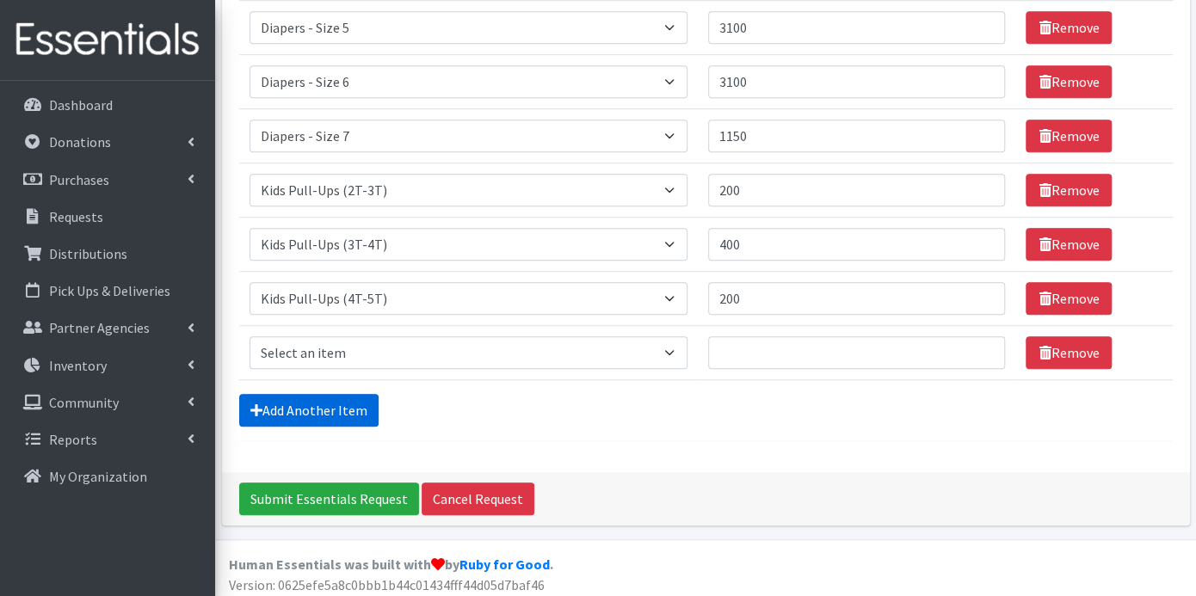
scroll to position [485, 0]
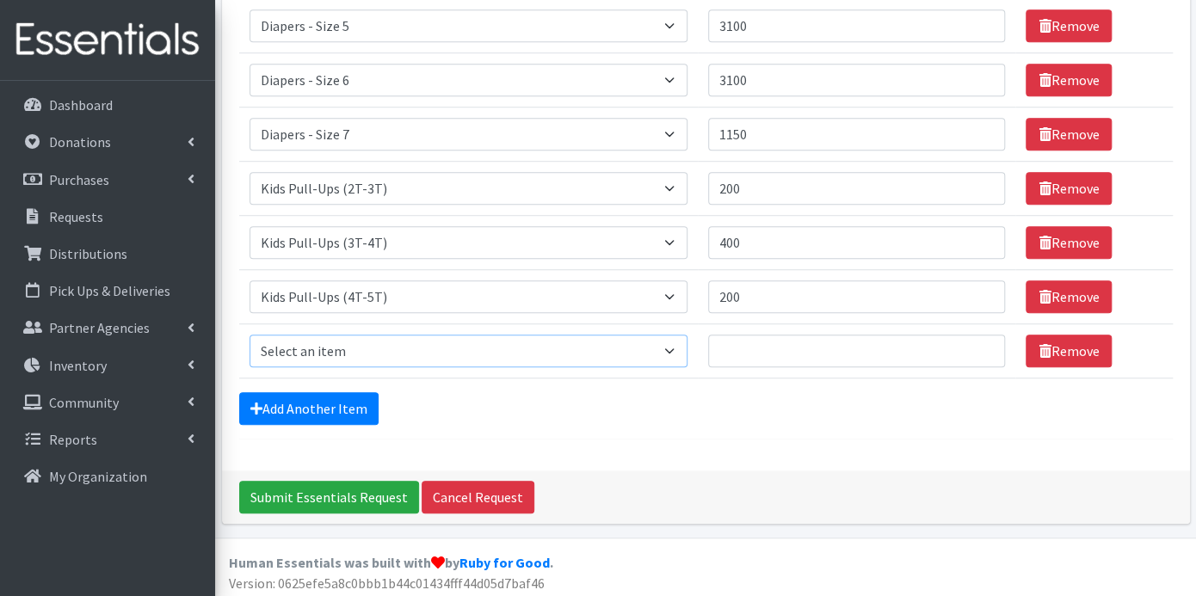
click at [677, 345] on select "Select an item Box - 2T-3T Pull-ups [200 Pull-ups/8 Packs] Box - 3T-4T Pull-ups…" at bounding box center [468, 351] width 439 height 33
select select "9774"
click at [249, 335] on select "Select an item Box - 2T-3T Pull-ups [200 Pull-ups/8 Packs] Box - 3T-4T Pull-ups…" at bounding box center [468, 351] width 439 height 33
click at [749, 346] on input "Quantity" at bounding box center [856, 351] width 297 height 33
type input "143"
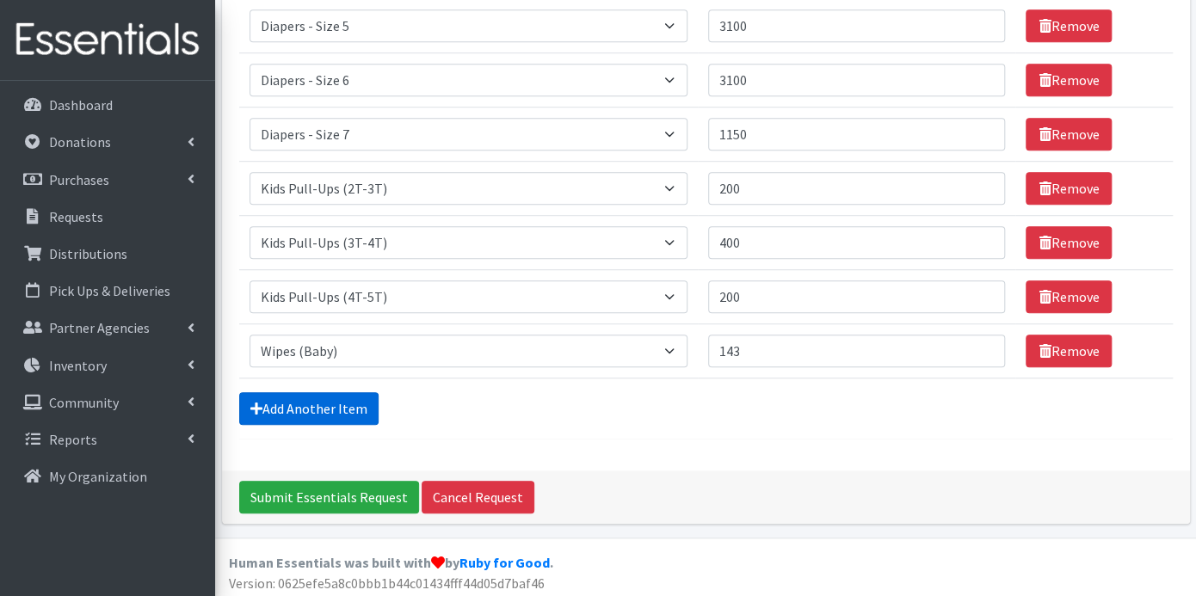
click at [359, 409] on link "Add Another Item" at bounding box center [308, 408] width 139 height 33
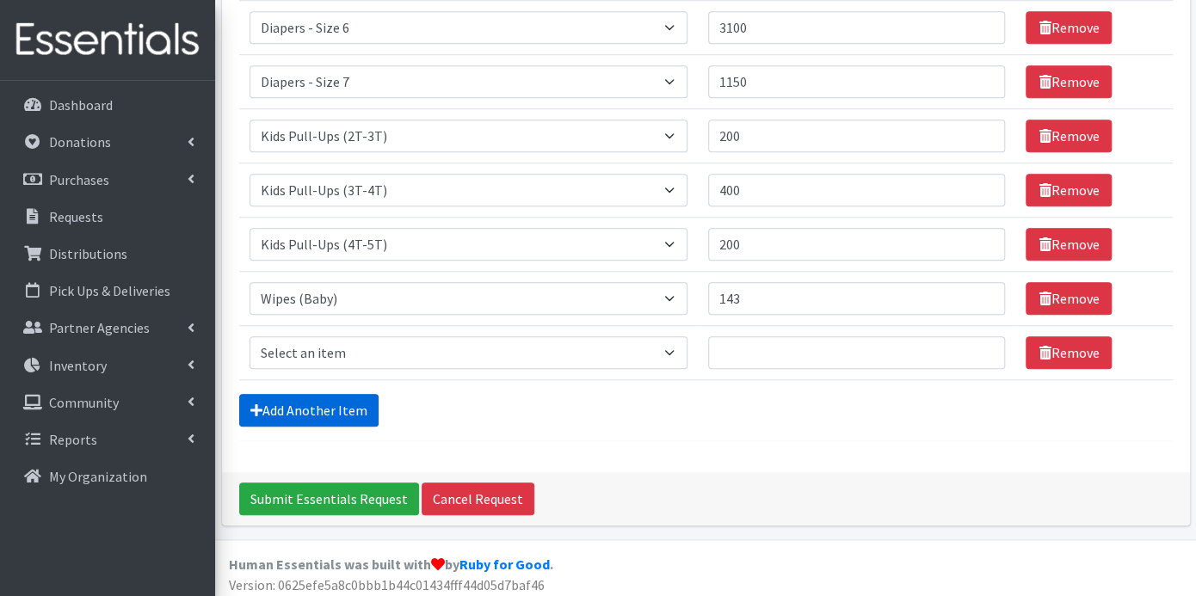
scroll to position [539, 0]
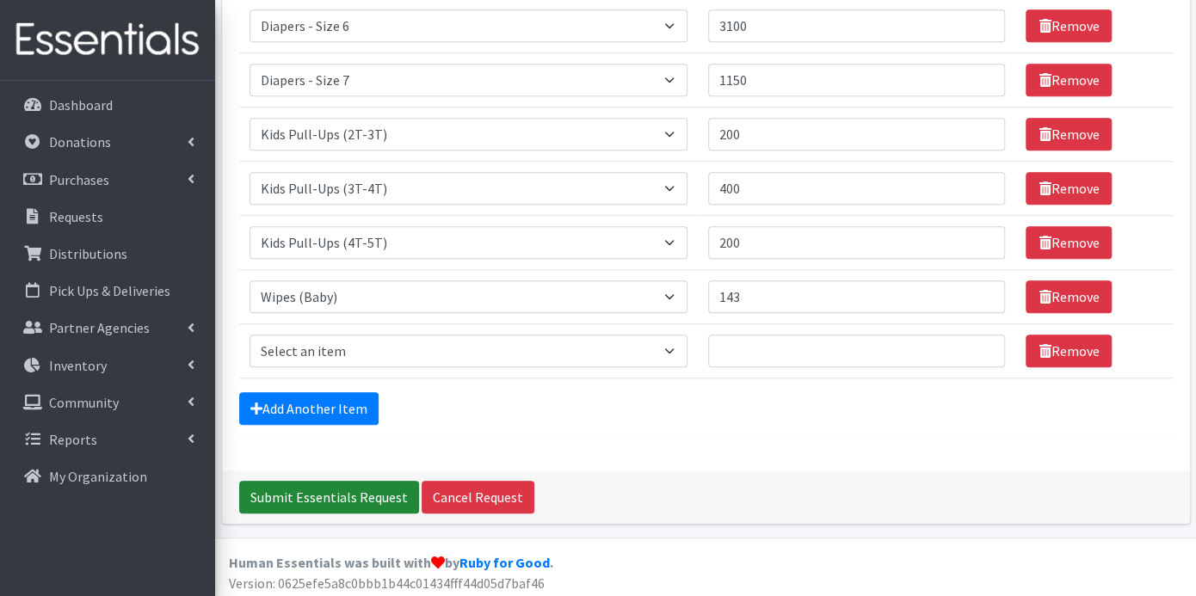
click at [372, 486] on input "Submit Essentials Request" at bounding box center [329, 497] width 180 height 33
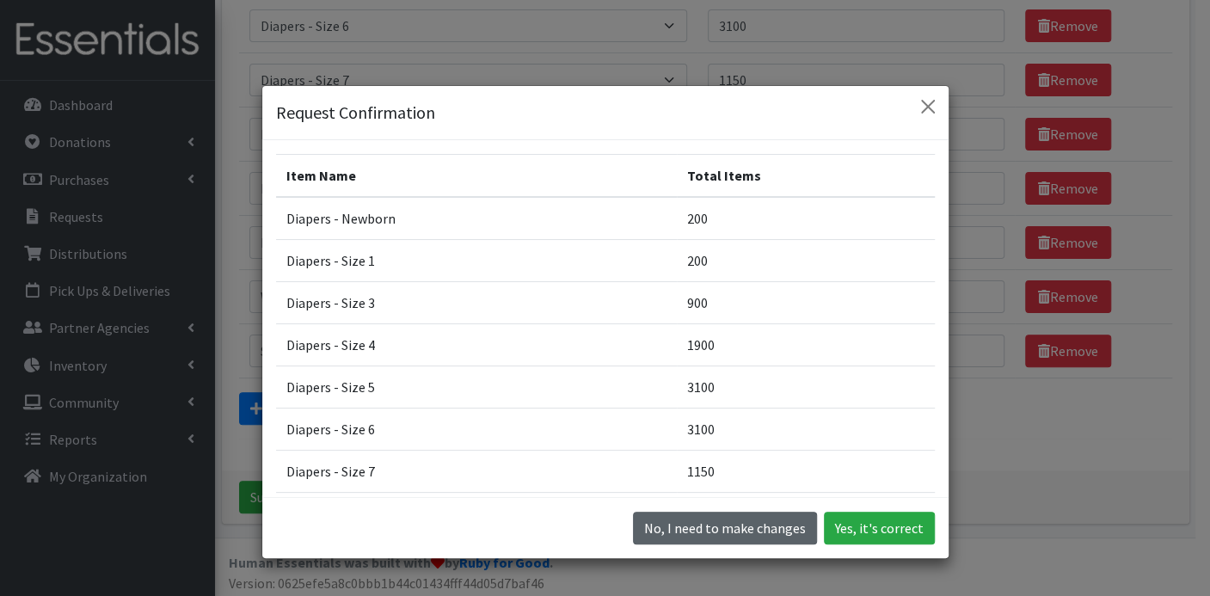
click at [754, 532] on button "No, I need to make changes" at bounding box center [725, 528] width 184 height 33
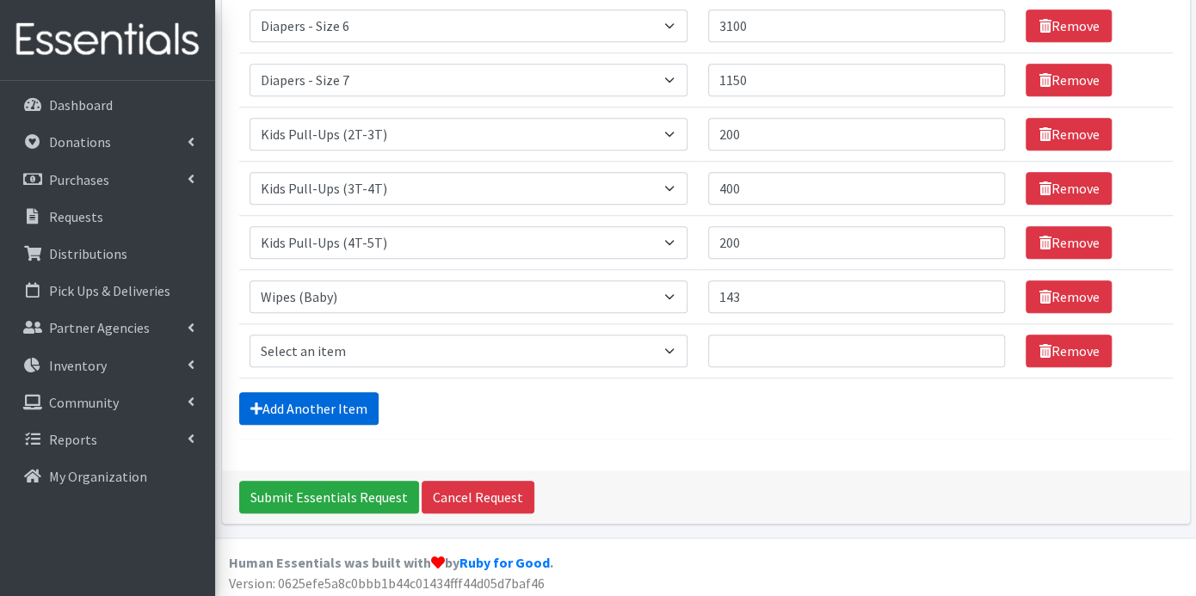
click at [355, 402] on link "Add Another Item" at bounding box center [308, 408] width 139 height 33
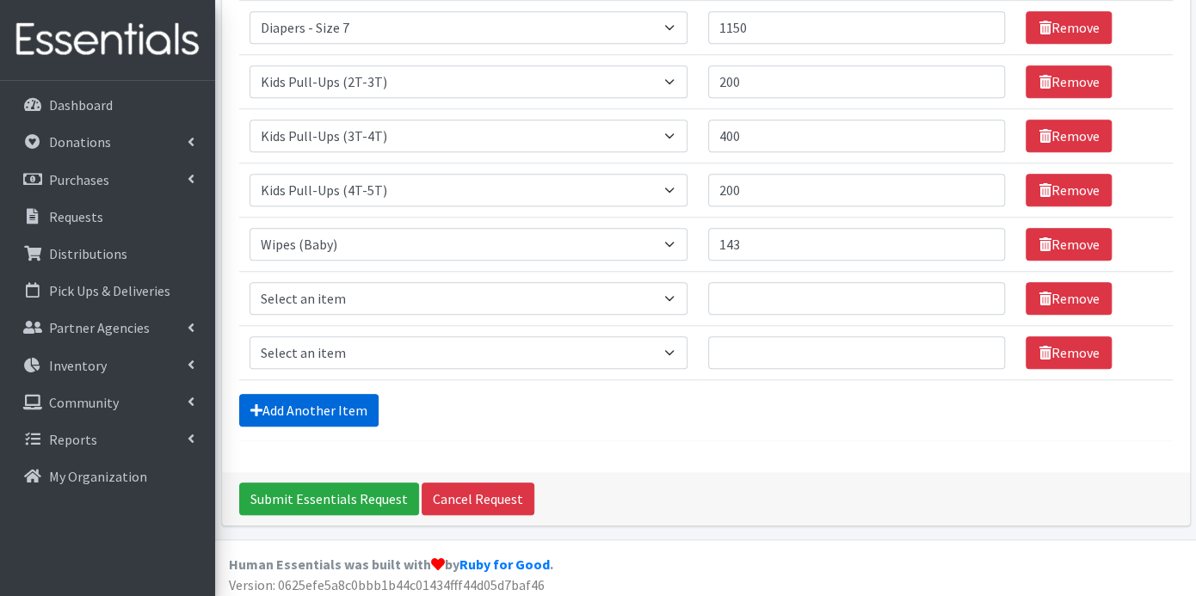
scroll to position [593, 0]
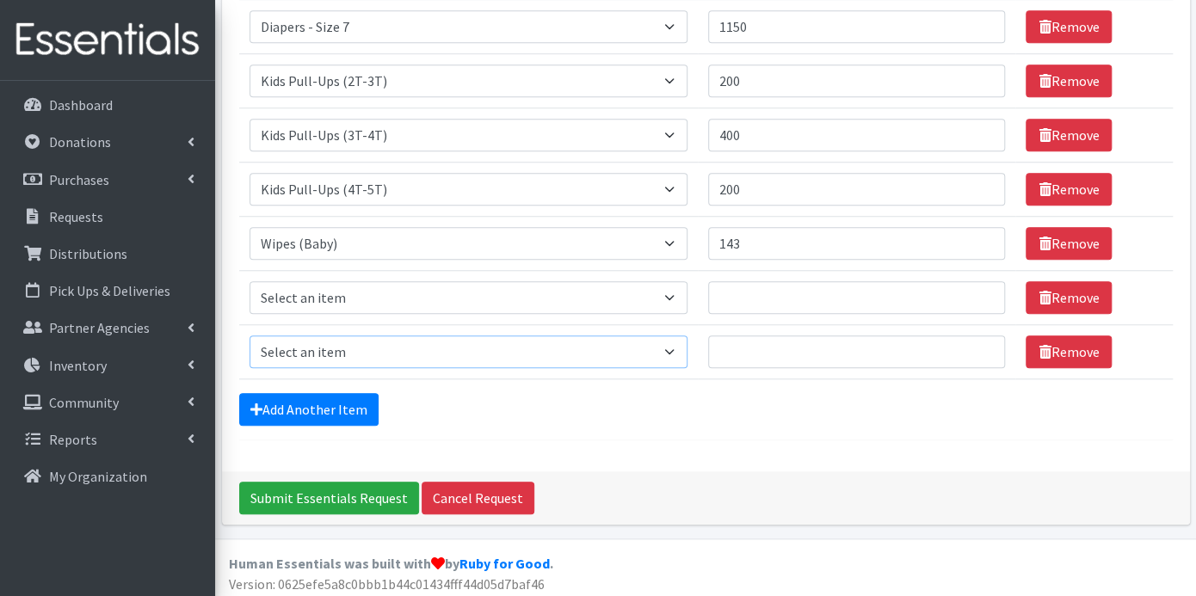
click at [682, 346] on select "Select an item Box - 2T-3T Pull-ups [200 Pull-ups/8 Packs] Box - 3T-4T Pull-ups…" at bounding box center [468, 352] width 439 height 33
select select "9797"
click at [249, 336] on select "Select an item Box - 2T-3T Pull-ups [200 Pull-ups/8 Packs] Box - 3T-4T Pull-ups…" at bounding box center [468, 352] width 439 height 33
click at [735, 292] on input "Quantity" at bounding box center [856, 297] width 297 height 33
click at [759, 348] on input "Quantity" at bounding box center [856, 352] width 297 height 33
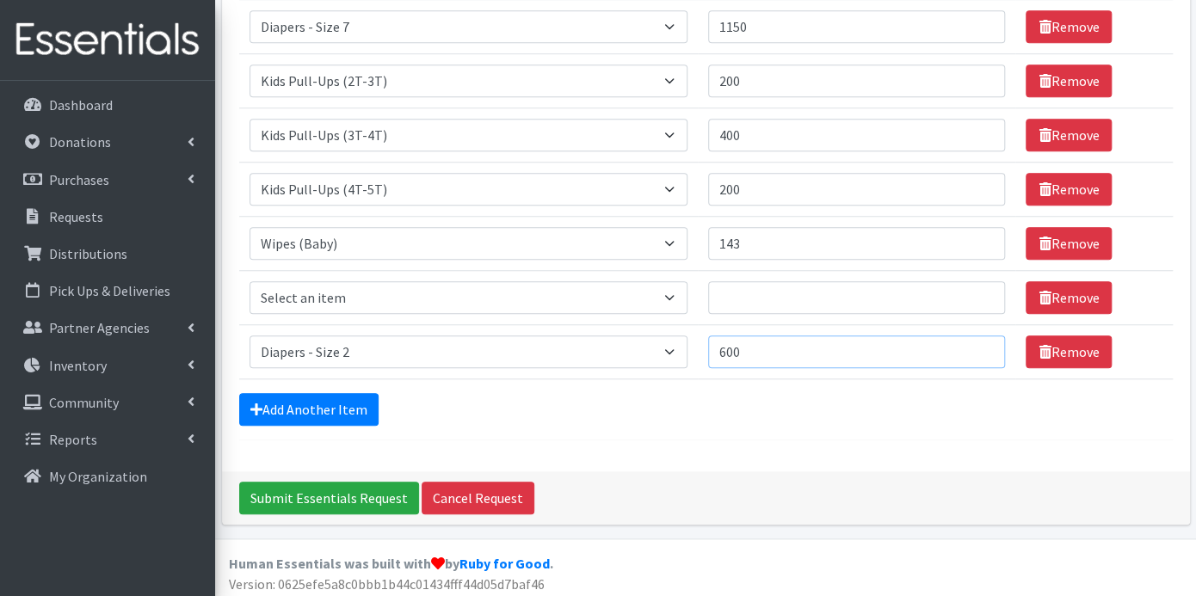
type input "600"
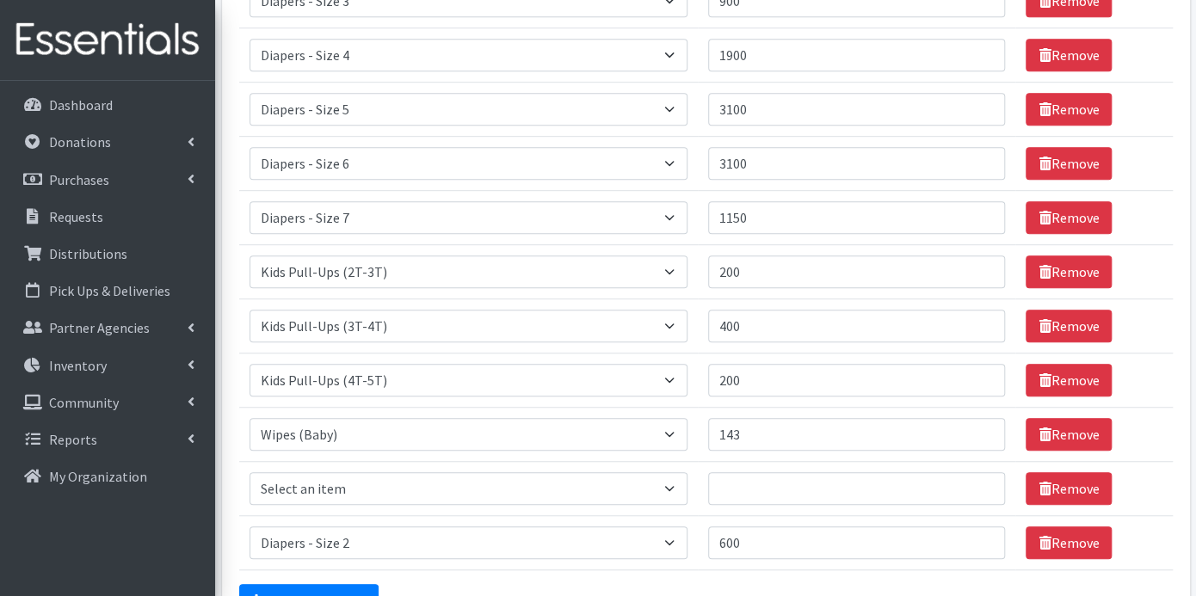
scroll to position [306, 0]
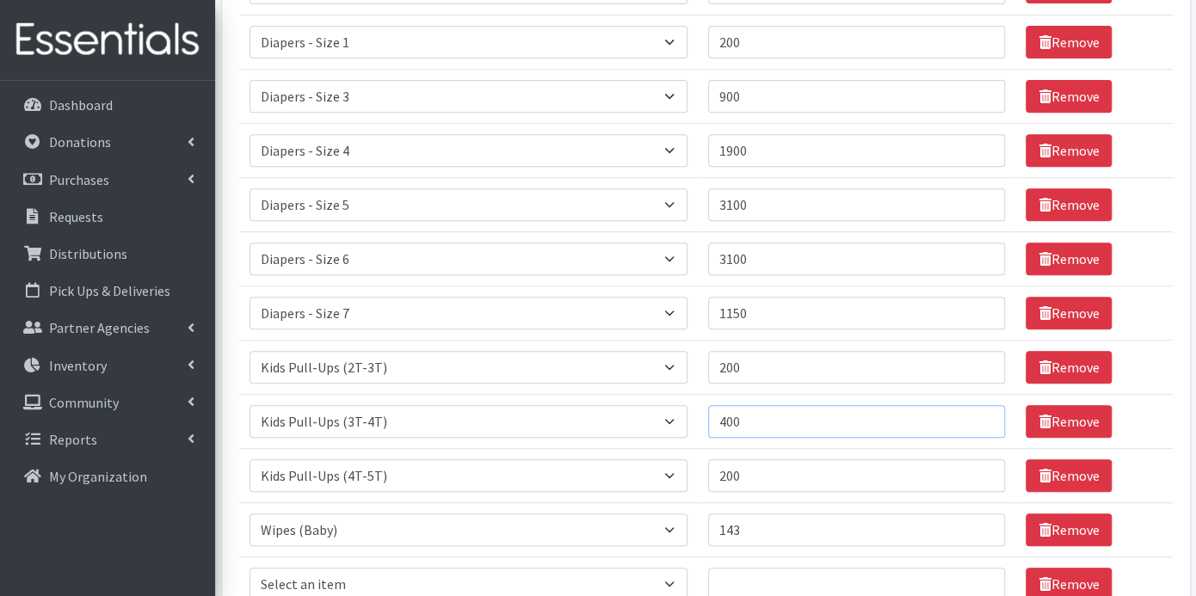
click at [759, 414] on input "400" at bounding box center [856, 421] width 297 height 33
type input "4"
type input "500"
click at [753, 465] on input "200" at bounding box center [856, 475] width 297 height 33
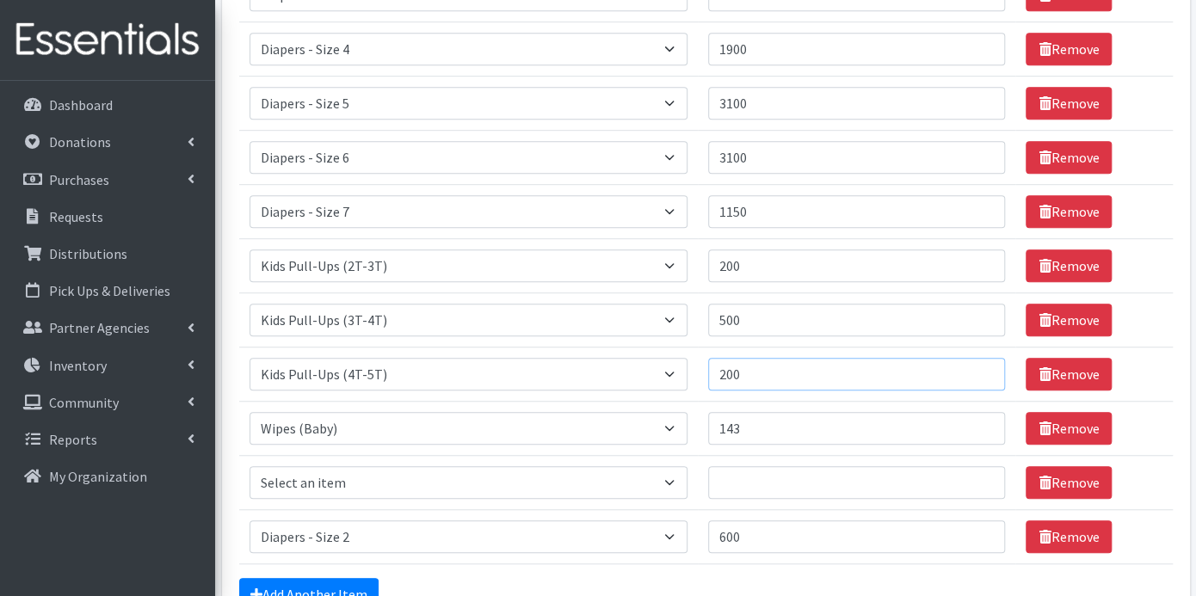
scroll to position [593, 0]
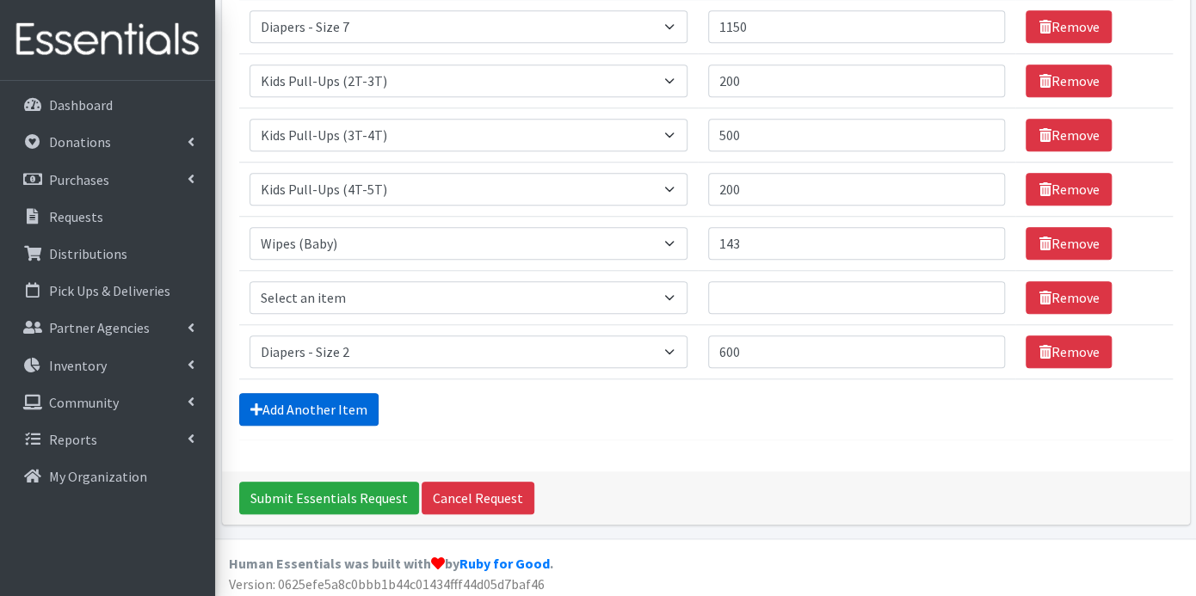
click at [334, 400] on link "Add Another Item" at bounding box center [308, 409] width 139 height 33
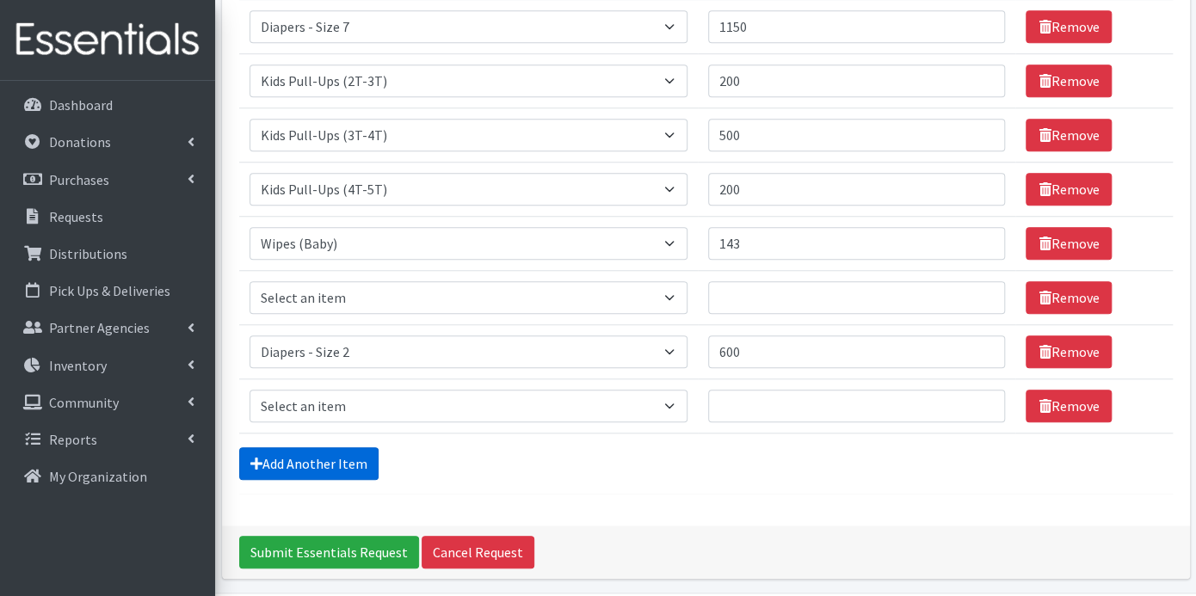
scroll to position [647, 0]
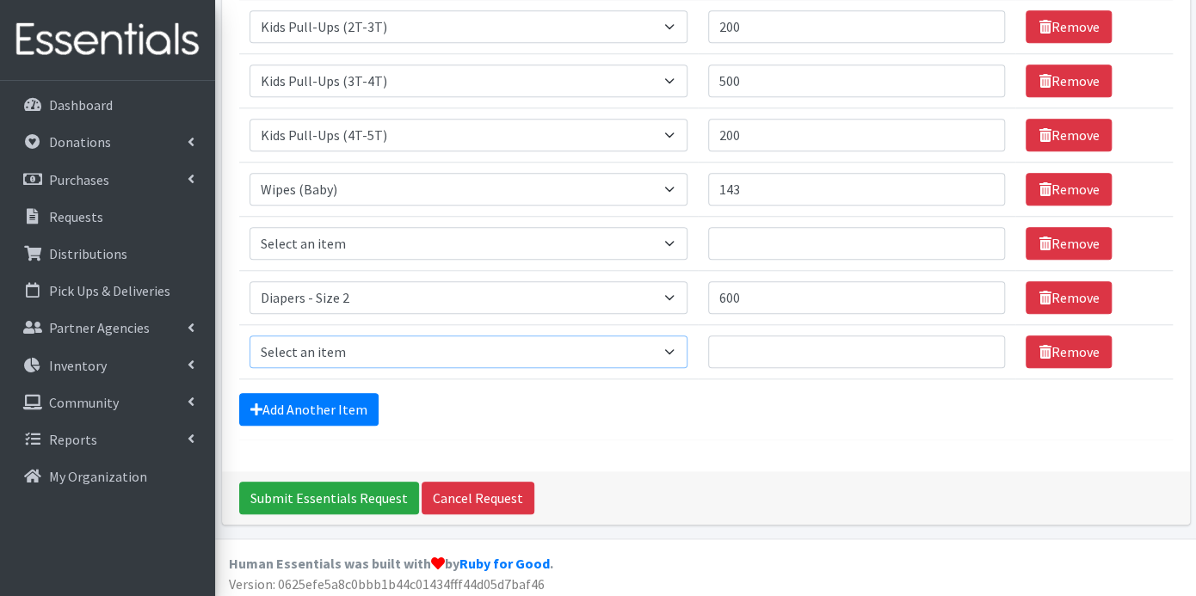
click at [673, 348] on select "Select an item Box - 2T-3T Pull-ups [200 Pull-ups/8 Packs] Box - 3T-4T Pull-ups…" at bounding box center [468, 352] width 439 height 33
click at [390, 492] on input "Submit Essentials Request" at bounding box center [329, 498] width 180 height 33
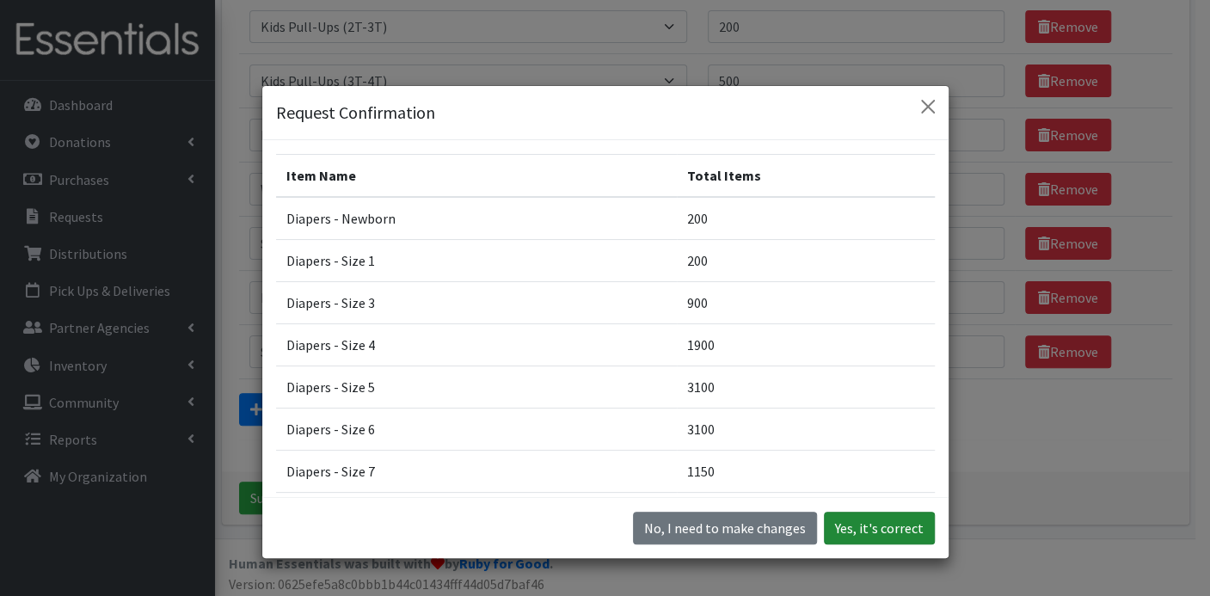
click at [872, 529] on button "Yes, it's correct" at bounding box center [879, 528] width 111 height 33
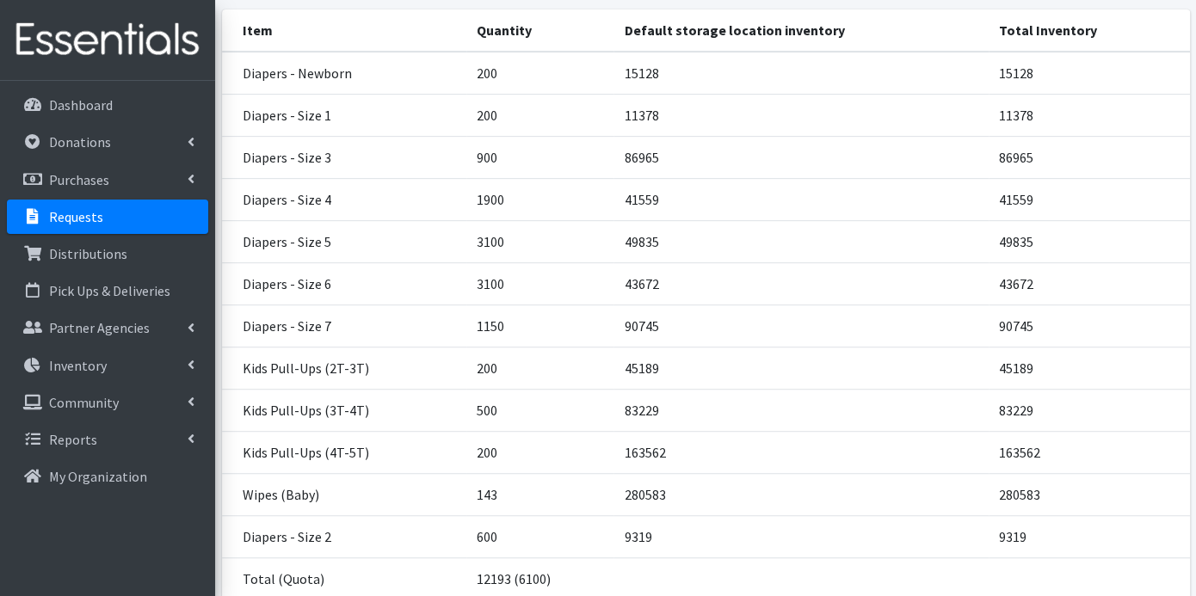
scroll to position [428, 0]
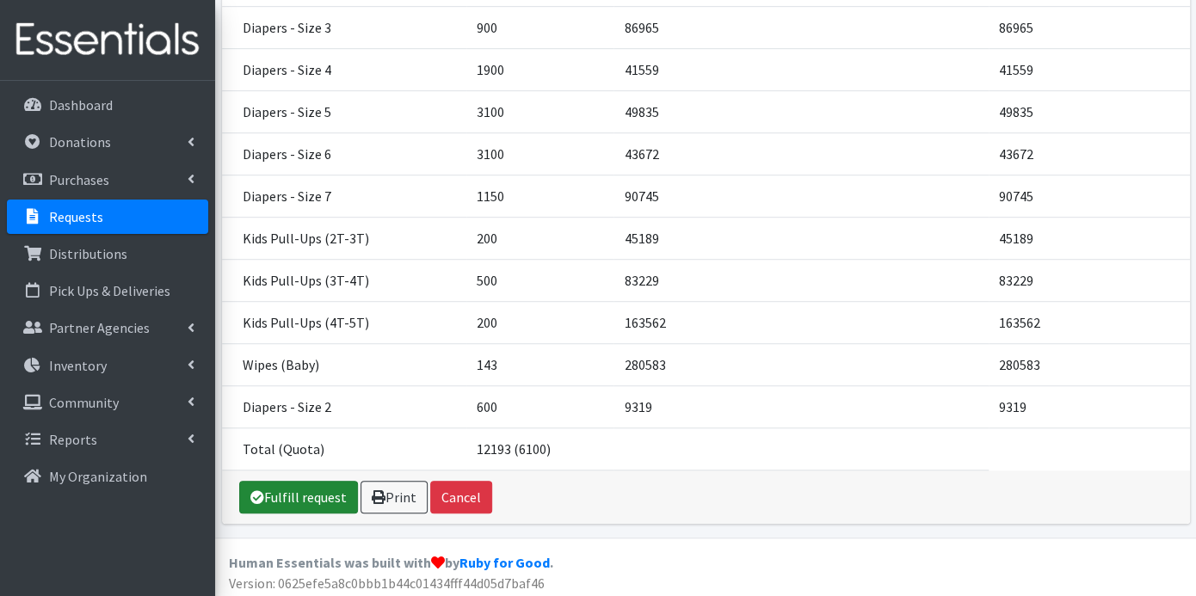
click at [299, 483] on link "Fulfill request" at bounding box center [298, 497] width 119 height 33
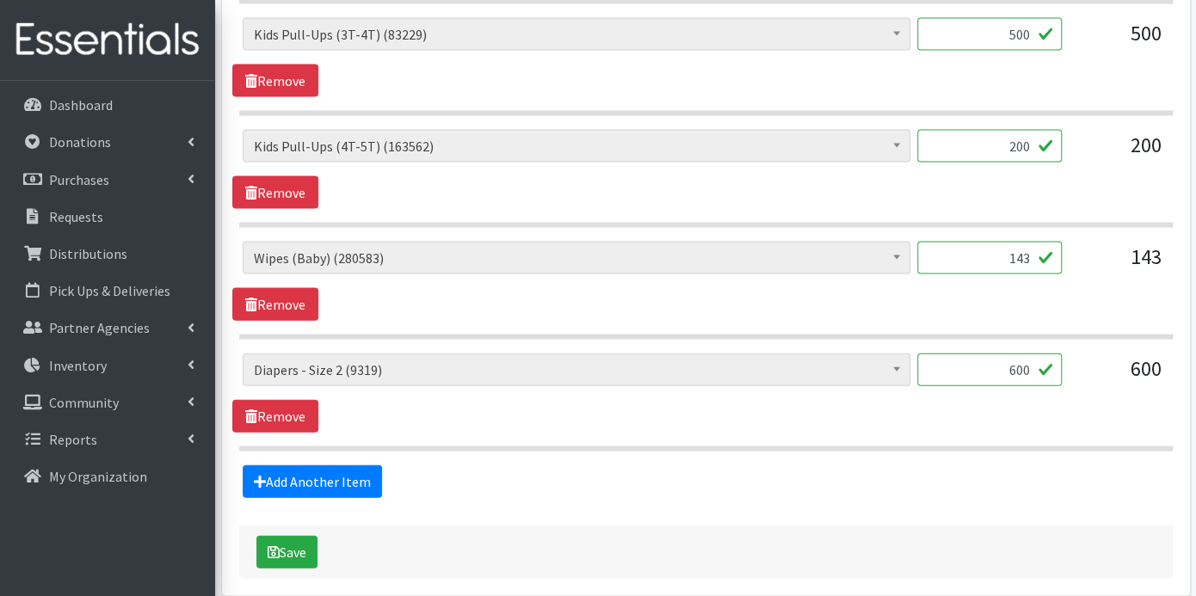
scroll to position [1777, 0]
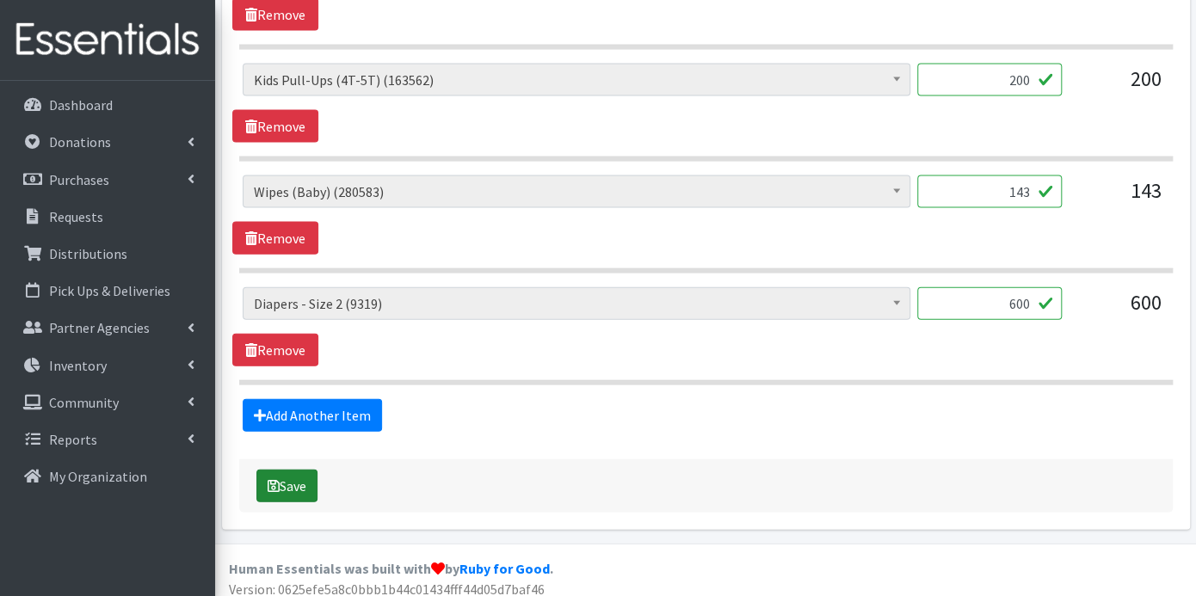
click at [298, 471] on button "Save" at bounding box center [286, 486] width 61 height 33
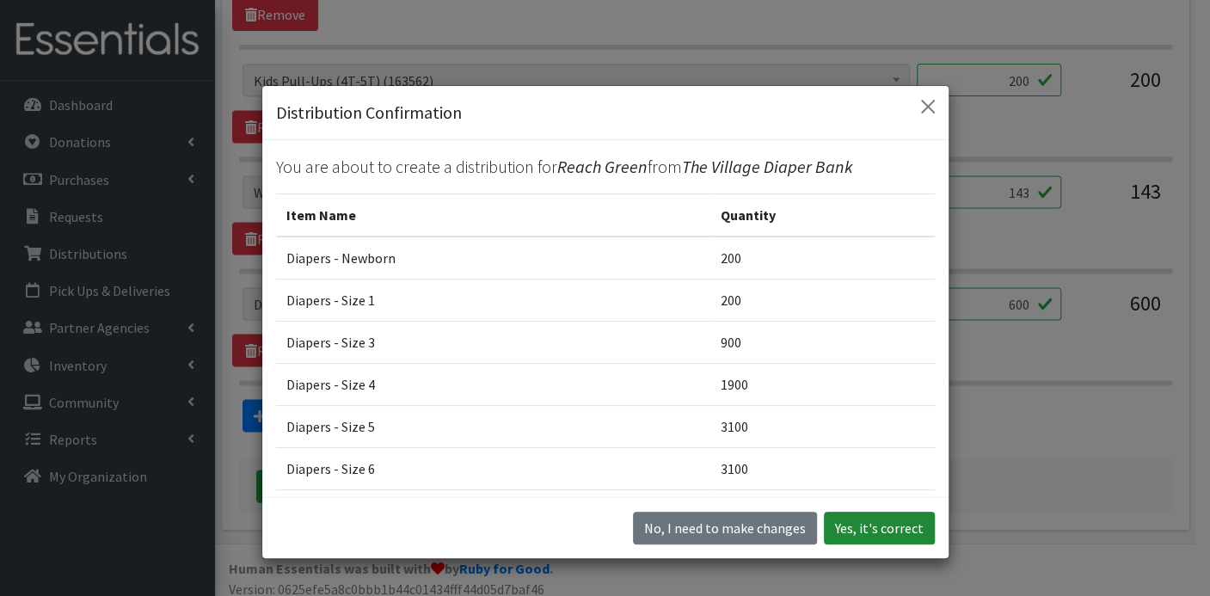
click at [858, 529] on button "Yes, it's correct" at bounding box center [879, 528] width 111 height 33
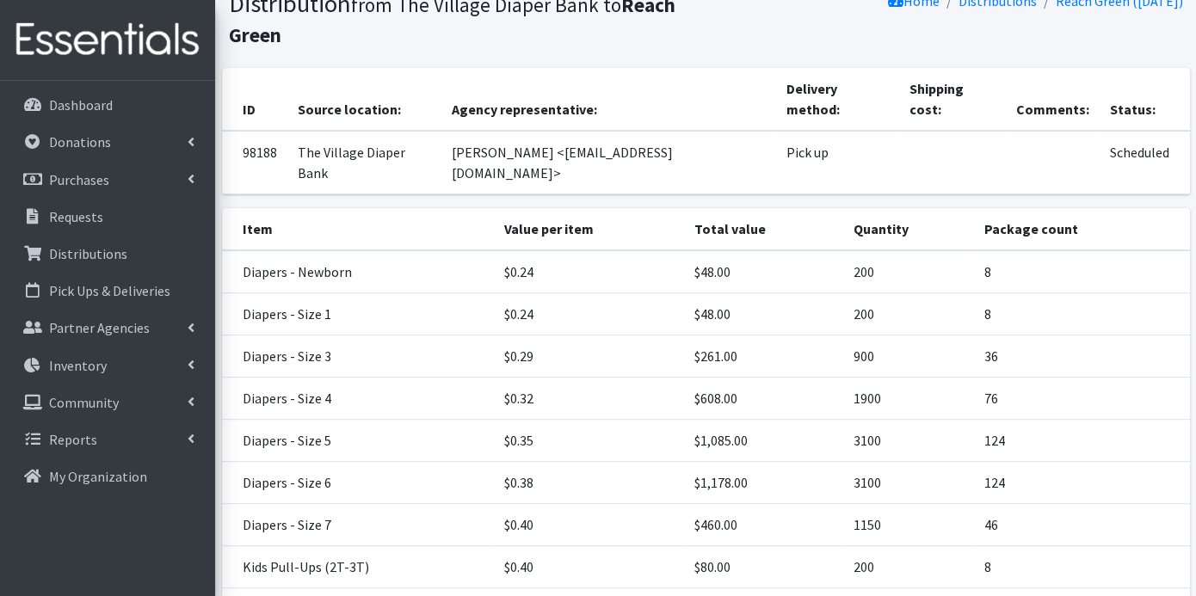
scroll to position [417, 0]
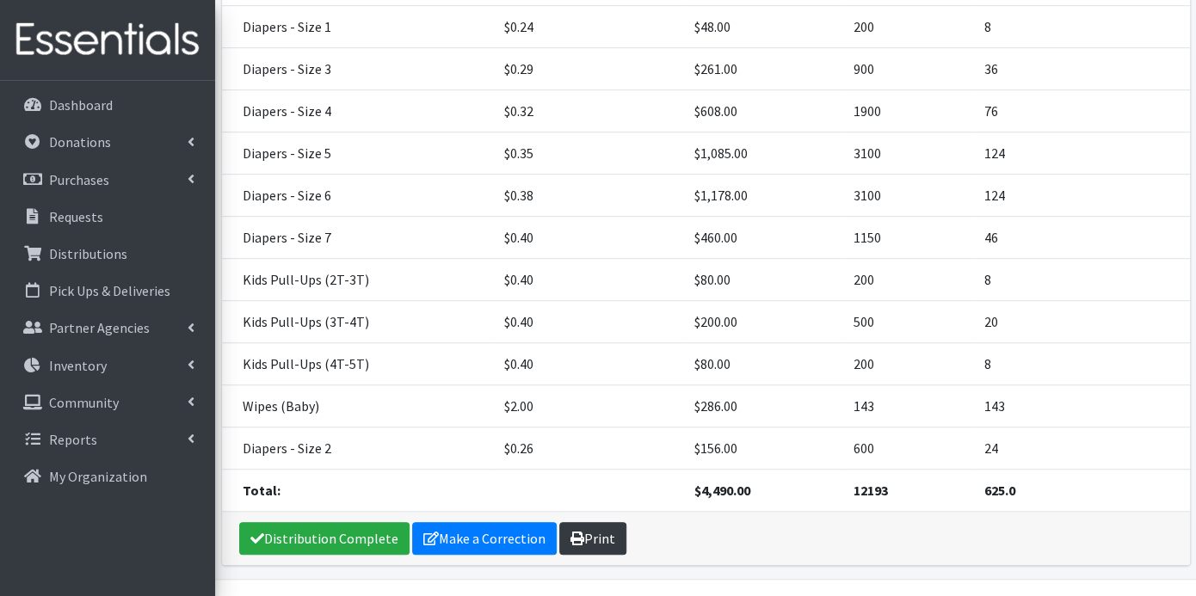
click at [600, 522] on link "Print" at bounding box center [592, 538] width 67 height 33
click at [466, 522] on link "Make a Correction" at bounding box center [484, 538] width 145 height 33
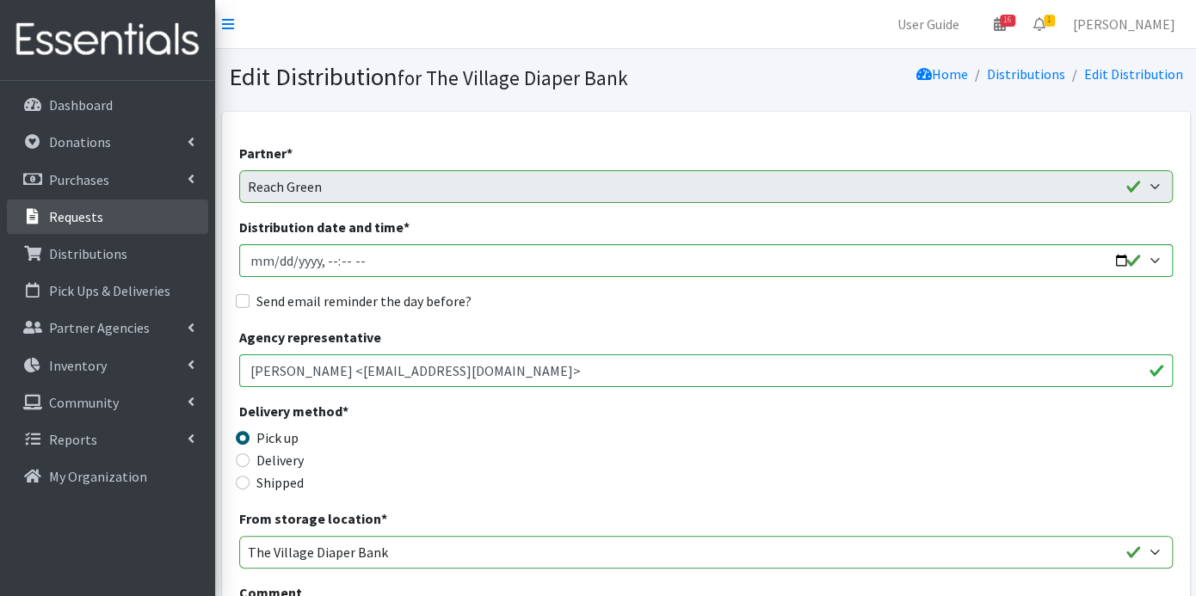
click at [101, 212] on link "Requests" at bounding box center [107, 217] width 201 height 34
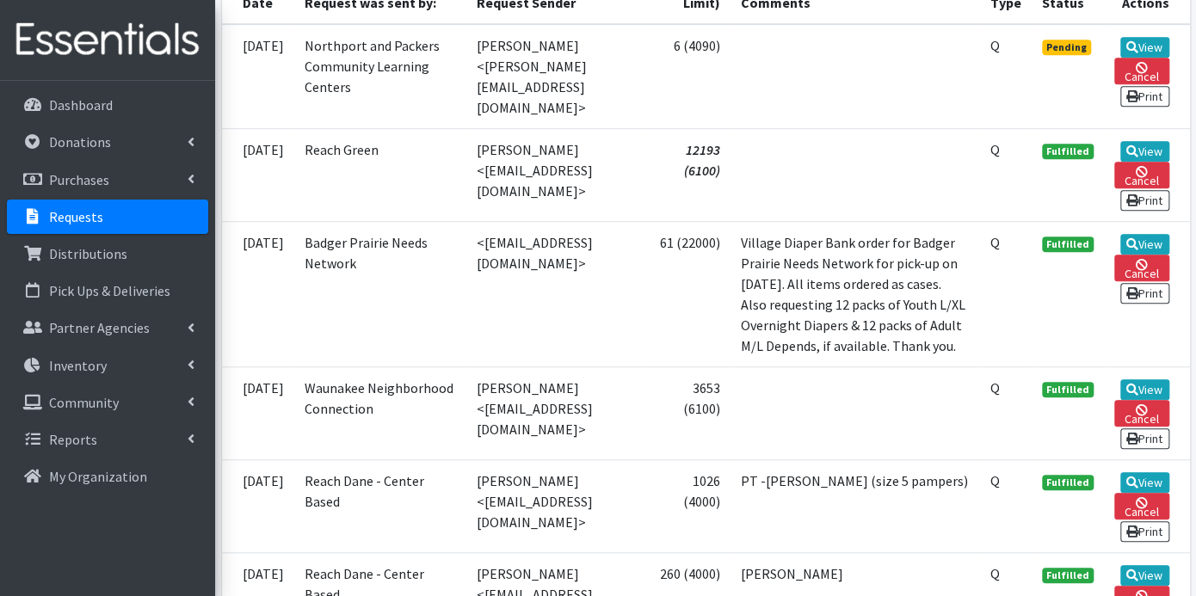
scroll to position [477, 0]
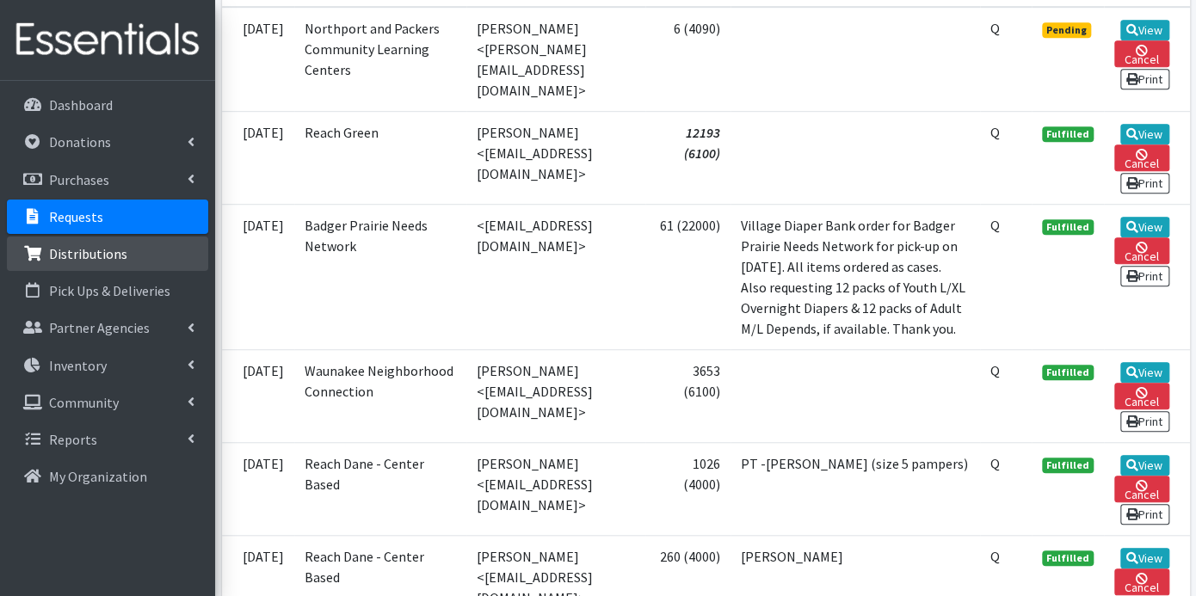
click at [115, 245] on p "Distributions" at bounding box center [88, 253] width 78 height 17
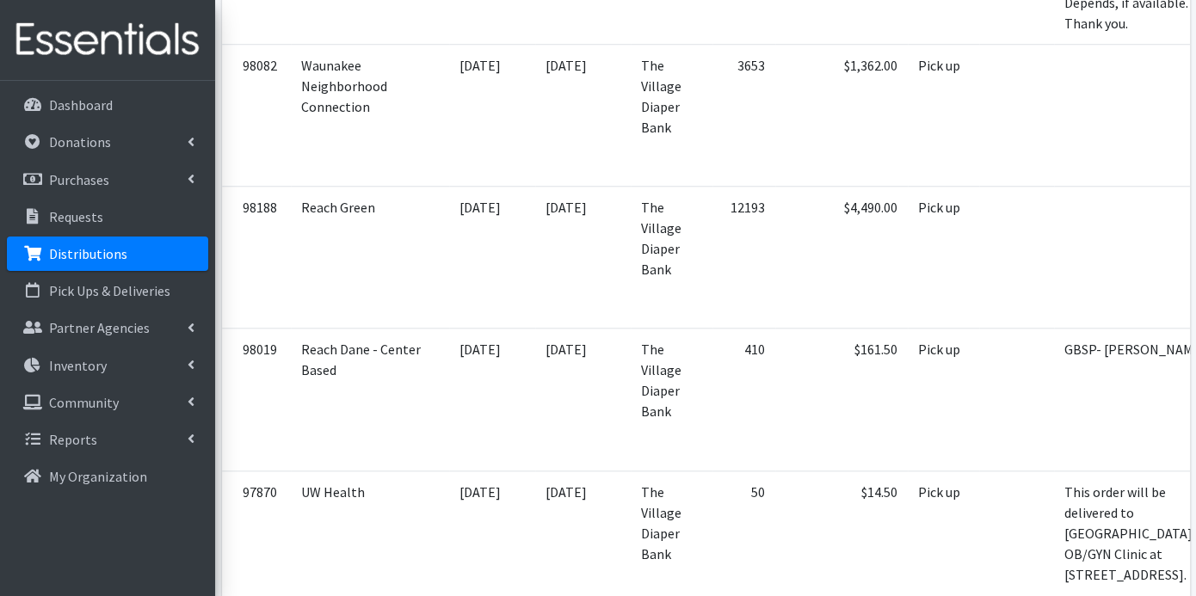
scroll to position [764, 0]
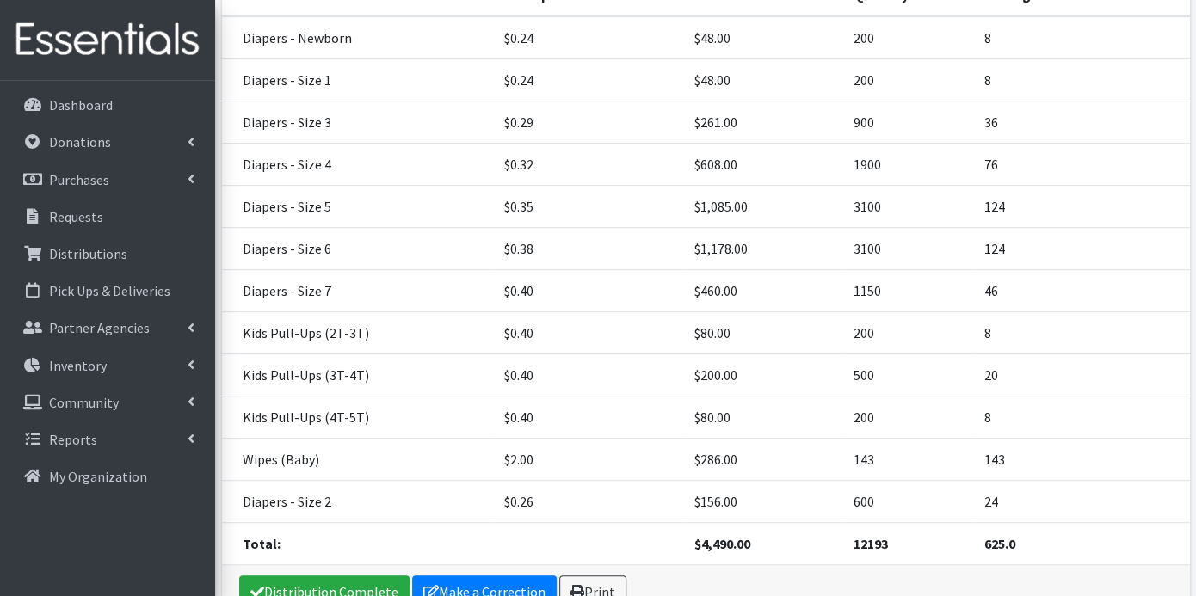
scroll to position [361, 0]
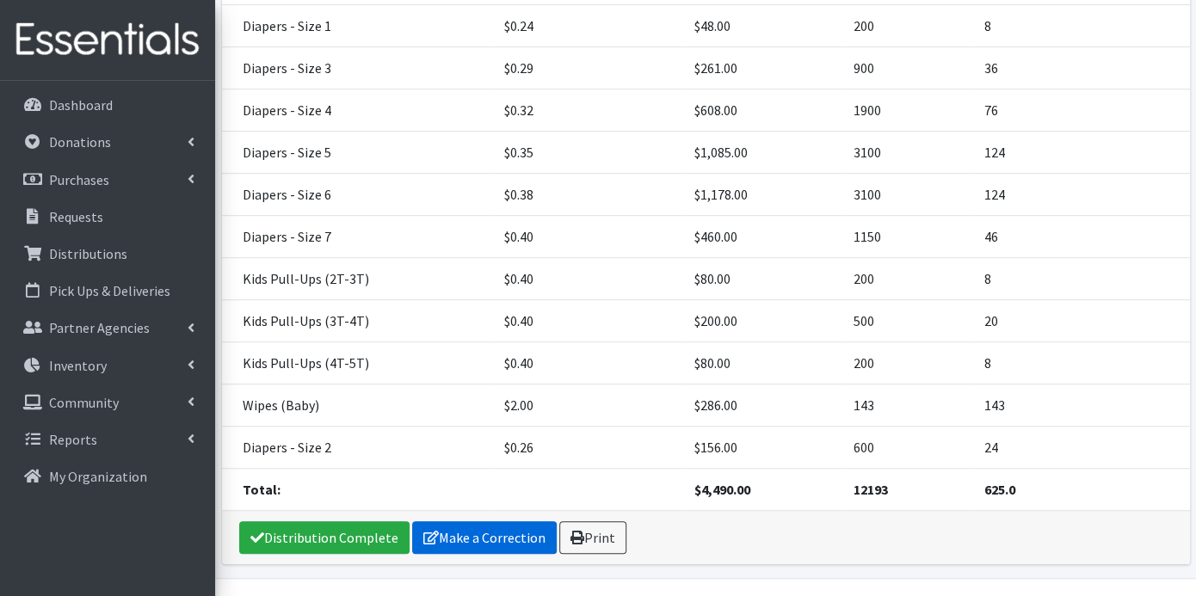
click at [526, 521] on link "Make a Correction" at bounding box center [484, 537] width 145 height 33
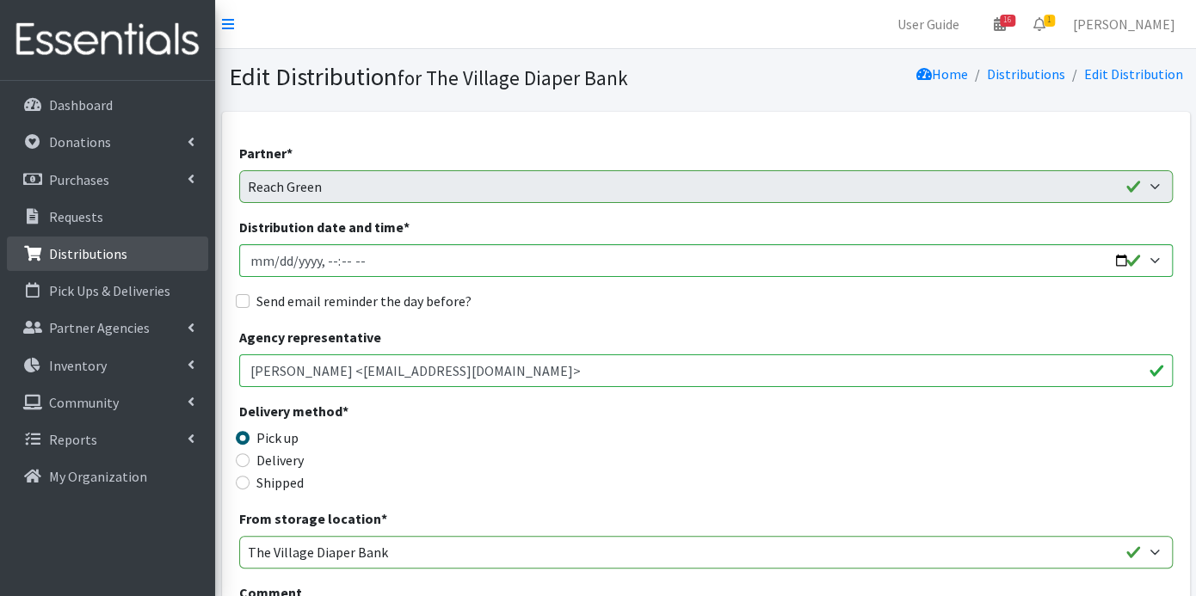
click at [109, 247] on p "Distributions" at bounding box center [88, 253] width 78 height 17
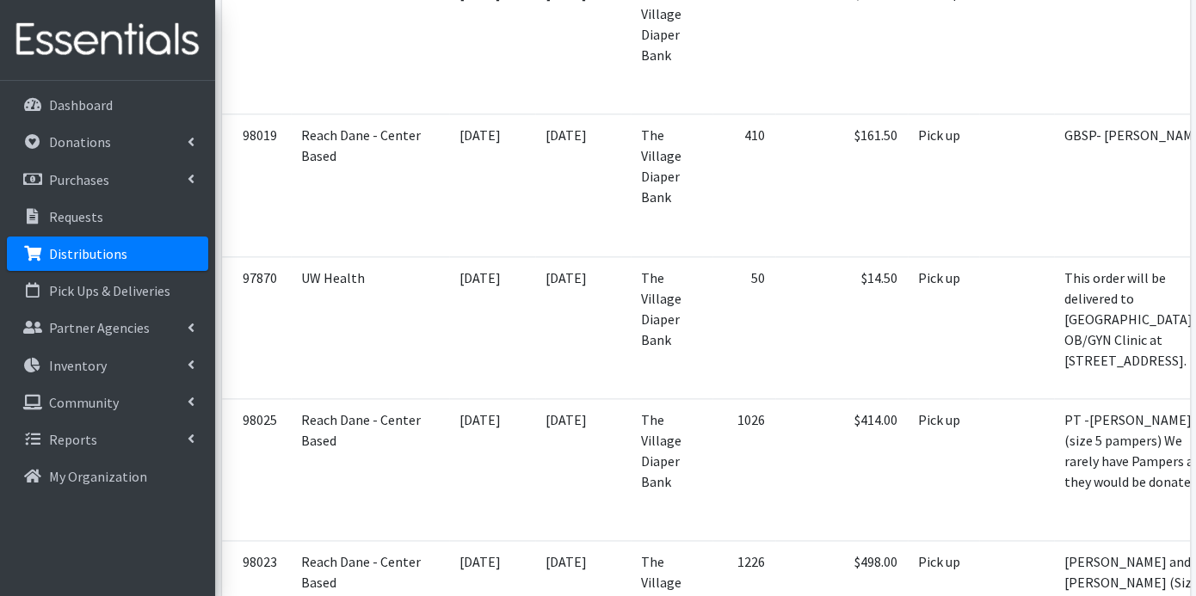
scroll to position [956, 0]
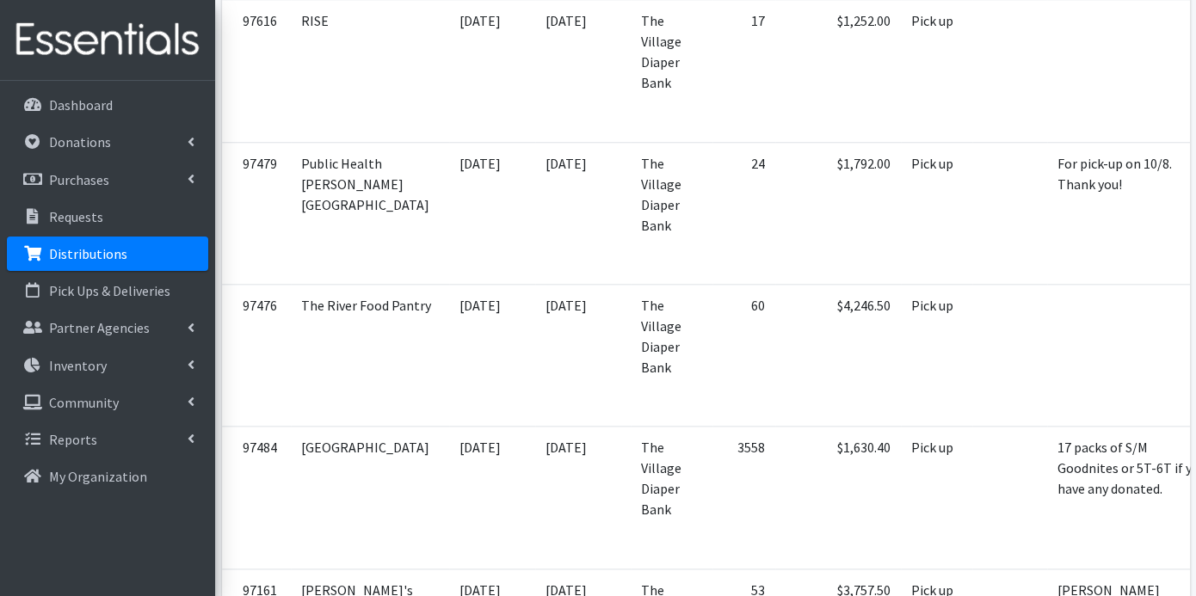
scroll to position [4110, 0]
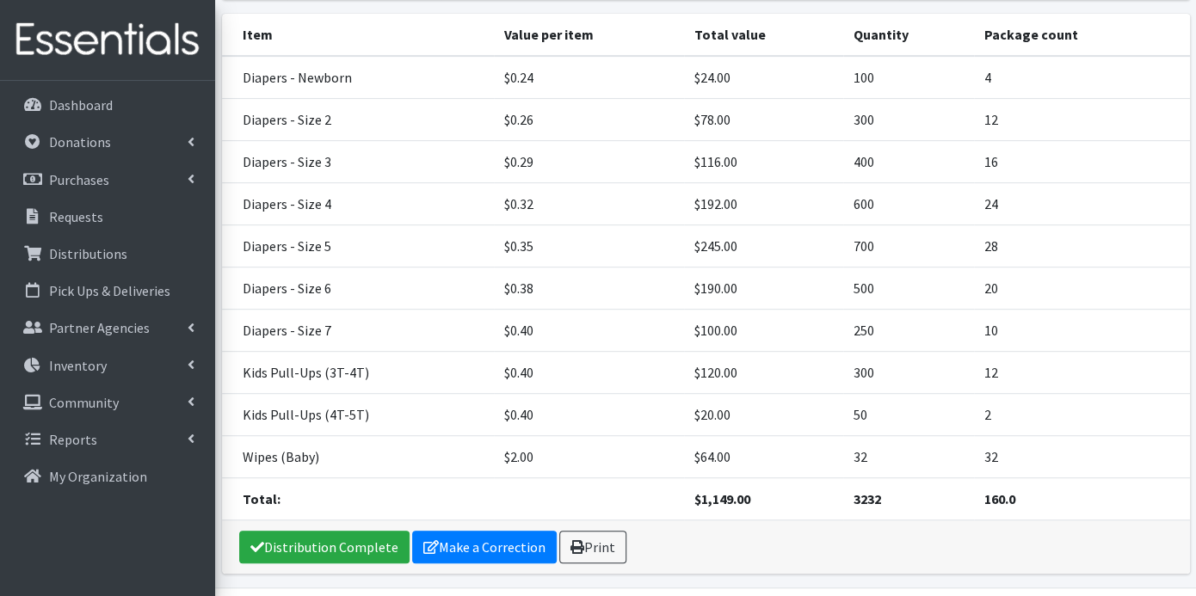
scroll to position [277, 0]
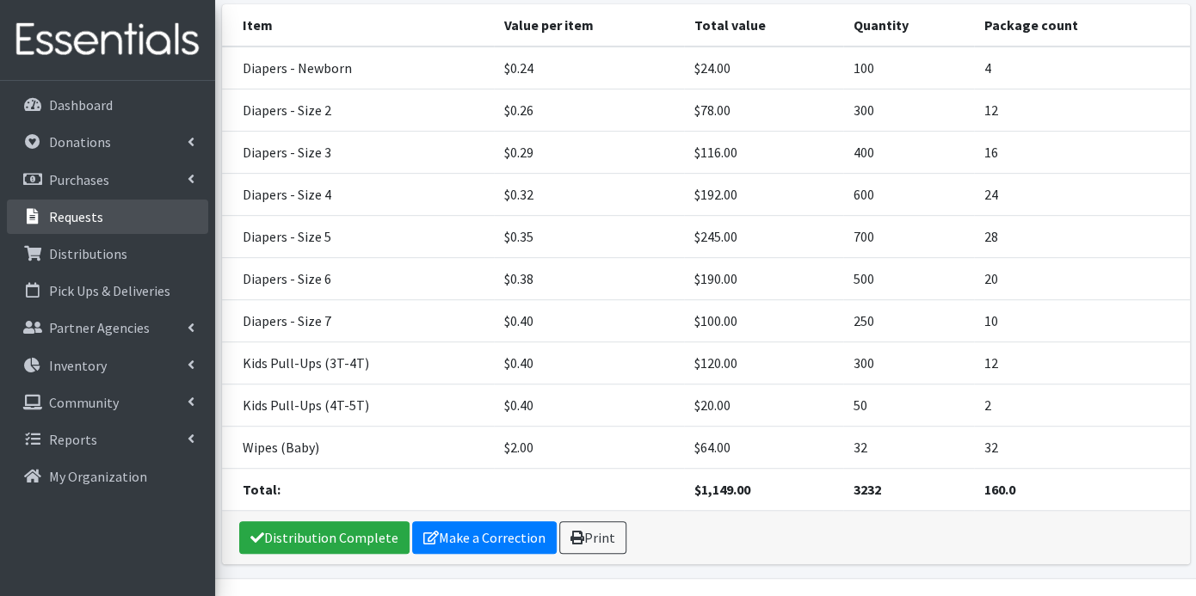
click at [98, 208] on p "Requests" at bounding box center [76, 216] width 54 height 17
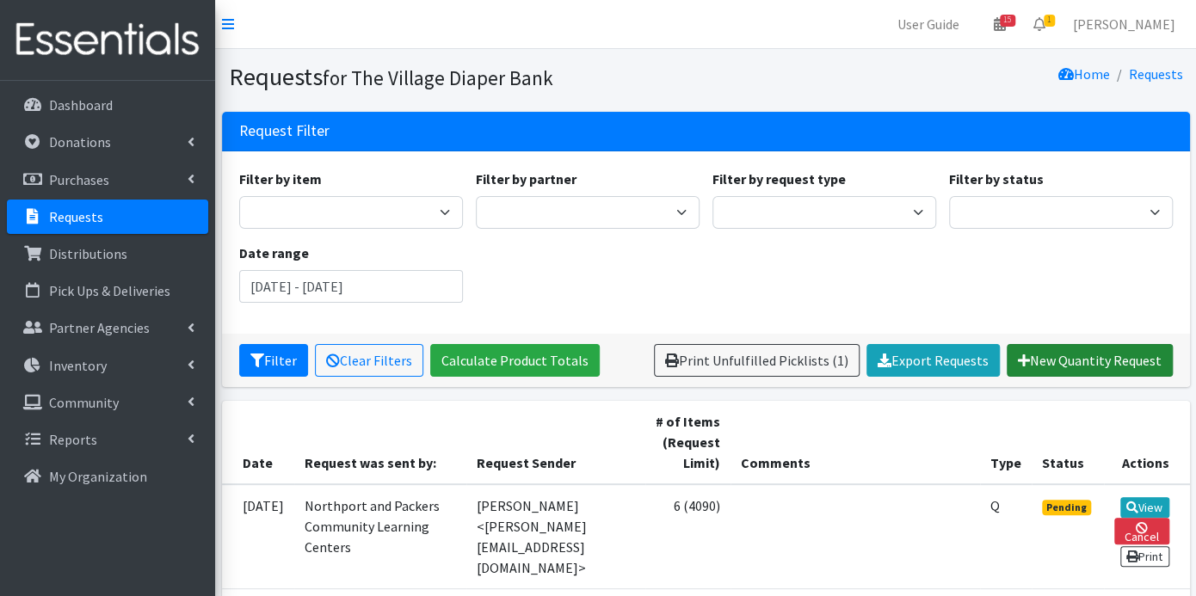
click at [1059, 360] on link "New Quantity Request" at bounding box center [1090, 360] width 166 height 33
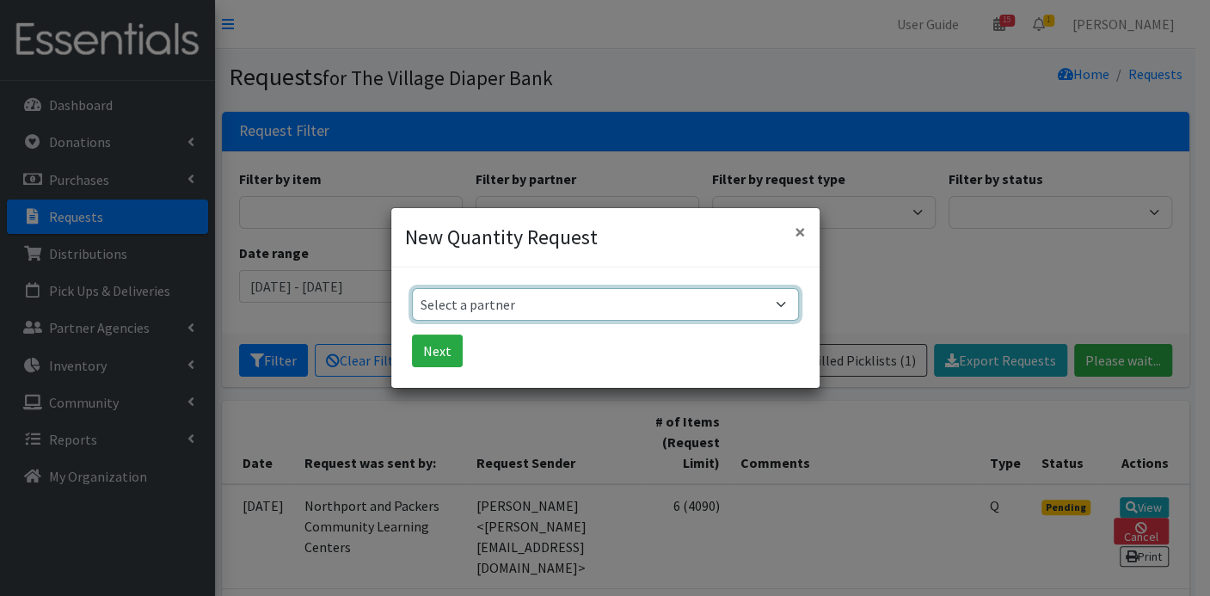
click at [781, 296] on select "Select a partner Atwood PEP Badger Prairie Needs Network ConnectRx Culturally R…" at bounding box center [605, 304] width 387 height 33
select select "3920"
click at [412, 288] on select "Select a partner Atwood PEP Badger Prairie Needs Network ConnectRx Culturally R…" at bounding box center [605, 304] width 387 height 33
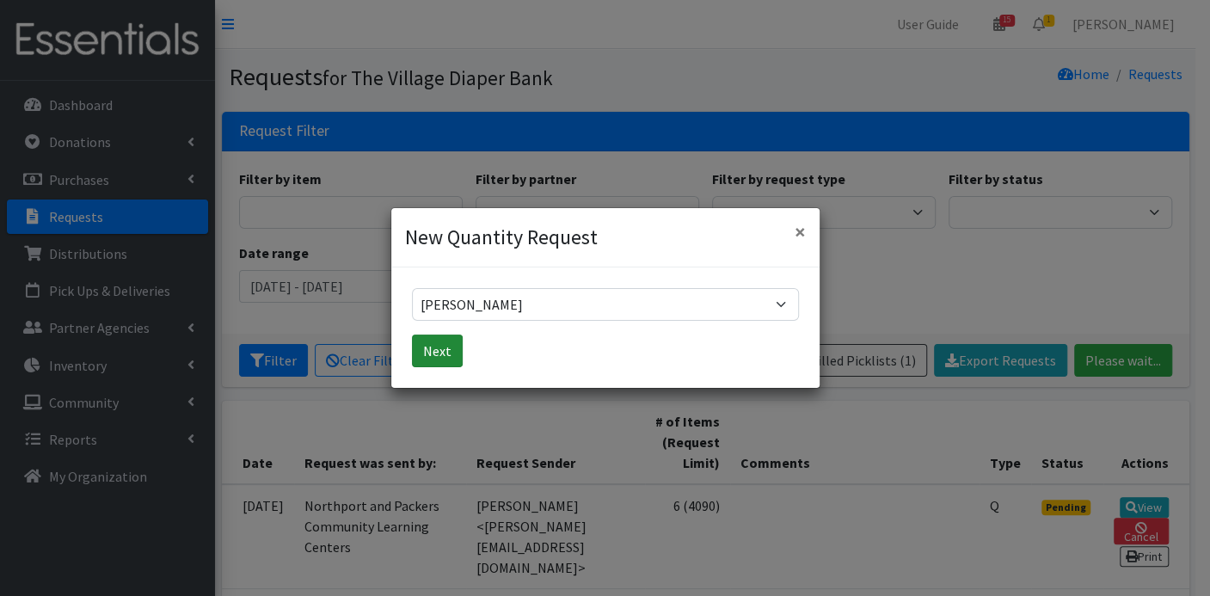
click at [437, 348] on button "Next" at bounding box center [437, 351] width 51 height 33
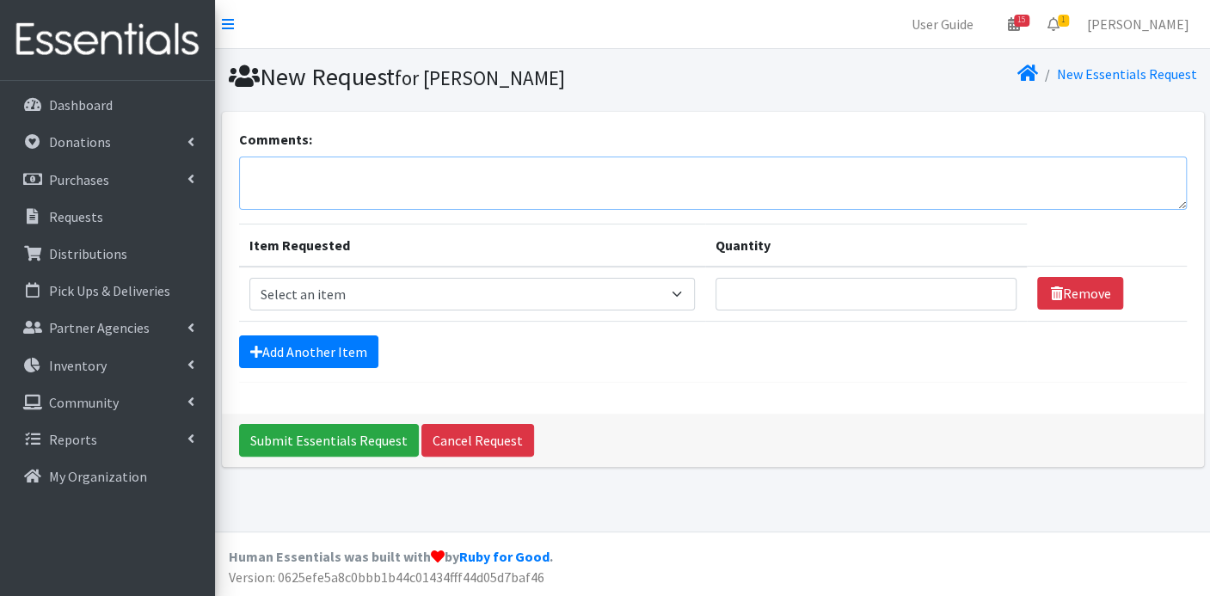
click at [413, 190] on textarea "Comments:" at bounding box center [713, 183] width 948 height 53
click at [681, 292] on select "Select an item Box - 2T-3T Pull-ups [200 Pull-ups/8 Packs] Box - 3T-4T Pull-ups…" at bounding box center [472, 294] width 446 height 33
select select "9795"
click at [249, 278] on select "Select an item Box - 2T-3T Pull-ups [200 Pull-ups/8 Packs] Box - 3T-4T Pull-ups…" at bounding box center [472, 294] width 446 height 33
click at [890, 296] on input "Quantity" at bounding box center [867, 294] width 302 height 33
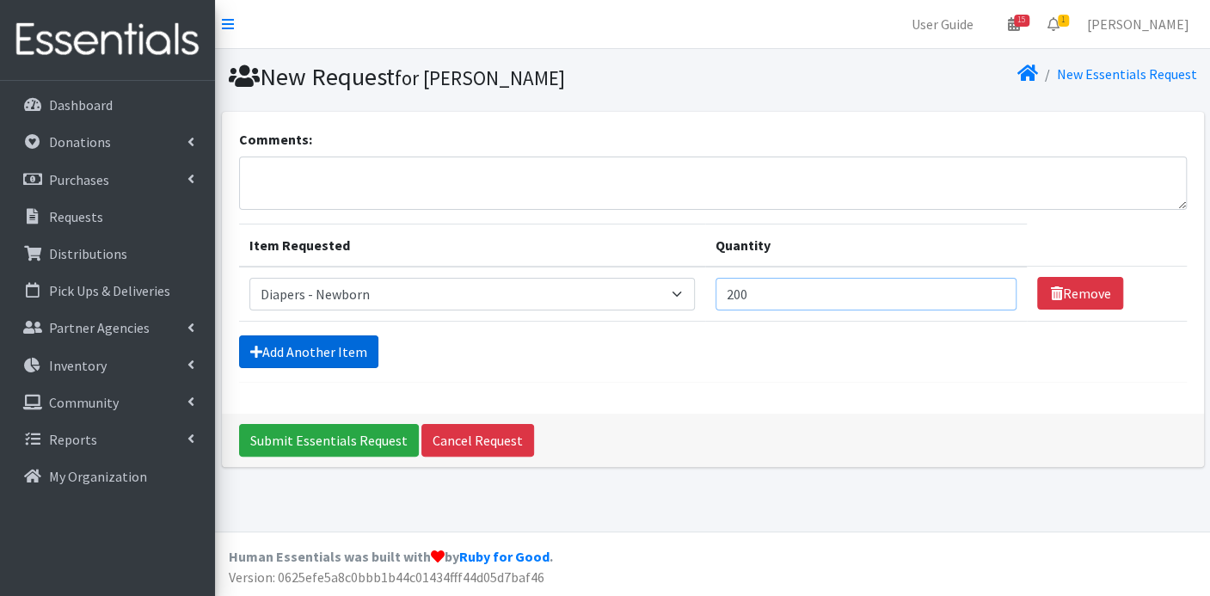
type input "200"
click at [348, 349] on link "Add Another Item" at bounding box center [308, 352] width 139 height 33
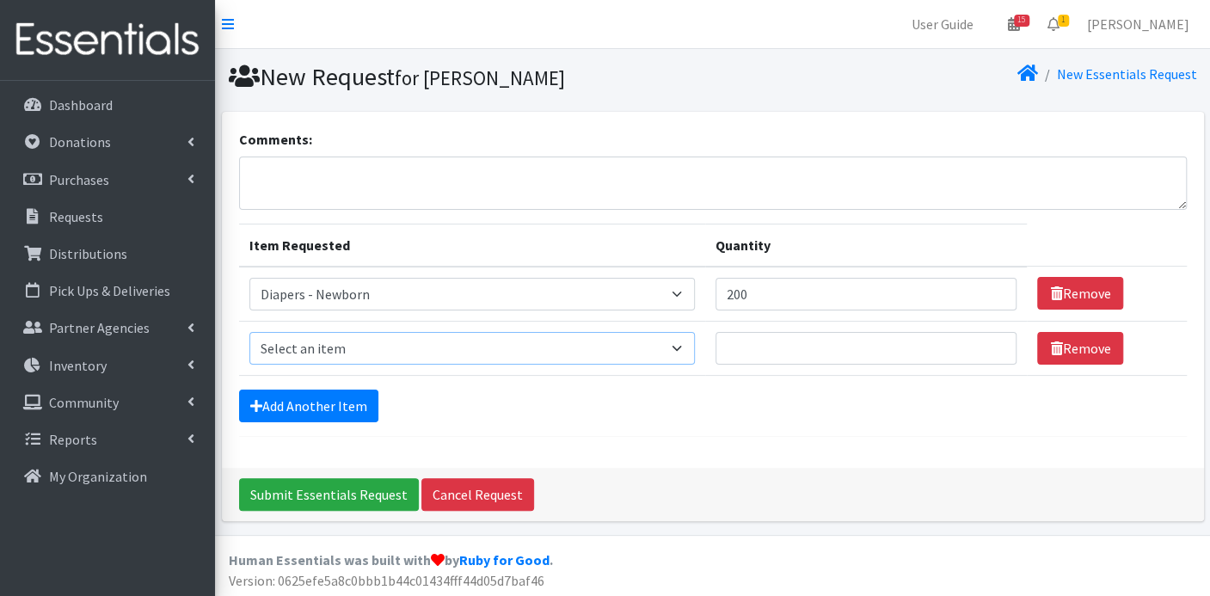
click at [688, 345] on select "Select an item Box - 2T-3T Pull-ups [200 Pull-ups/8 Packs] Box - 3T-4T Pull-ups…" at bounding box center [472, 348] width 446 height 33
select select "9798"
click at [249, 332] on select "Select an item Box - 2T-3T Pull-ups [200 Pull-ups/8 Packs] Box - 3T-4T Pull-ups…" at bounding box center [472, 348] width 446 height 33
click at [798, 354] on input "Quantity" at bounding box center [867, 348] width 302 height 33
type input "200"
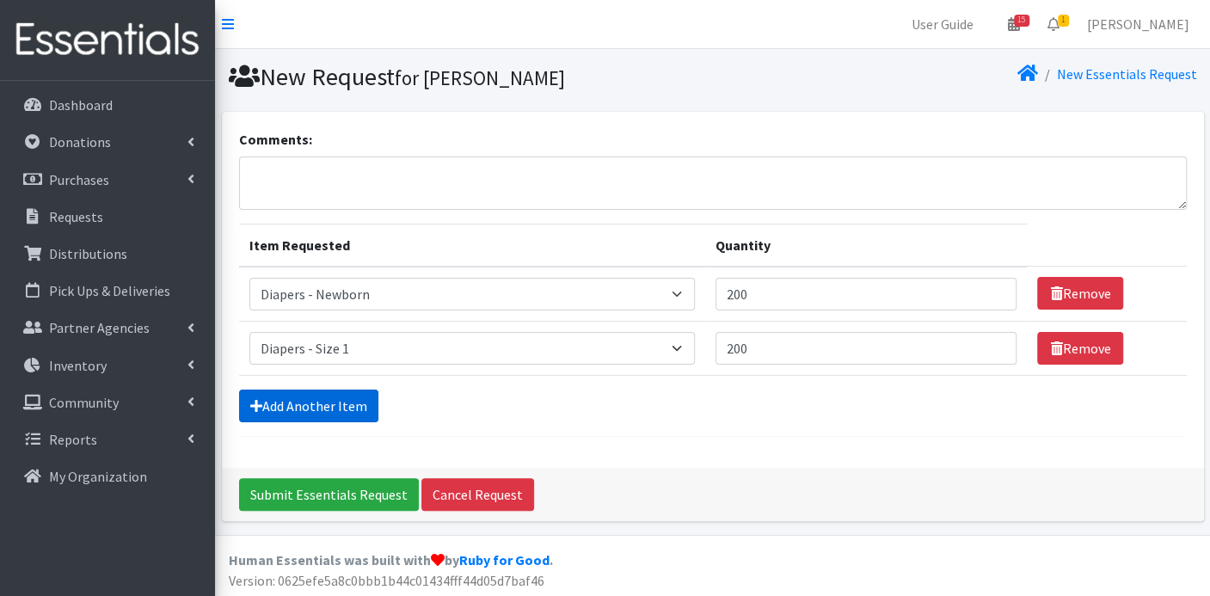
click at [331, 405] on link "Add Another Item" at bounding box center [308, 406] width 139 height 33
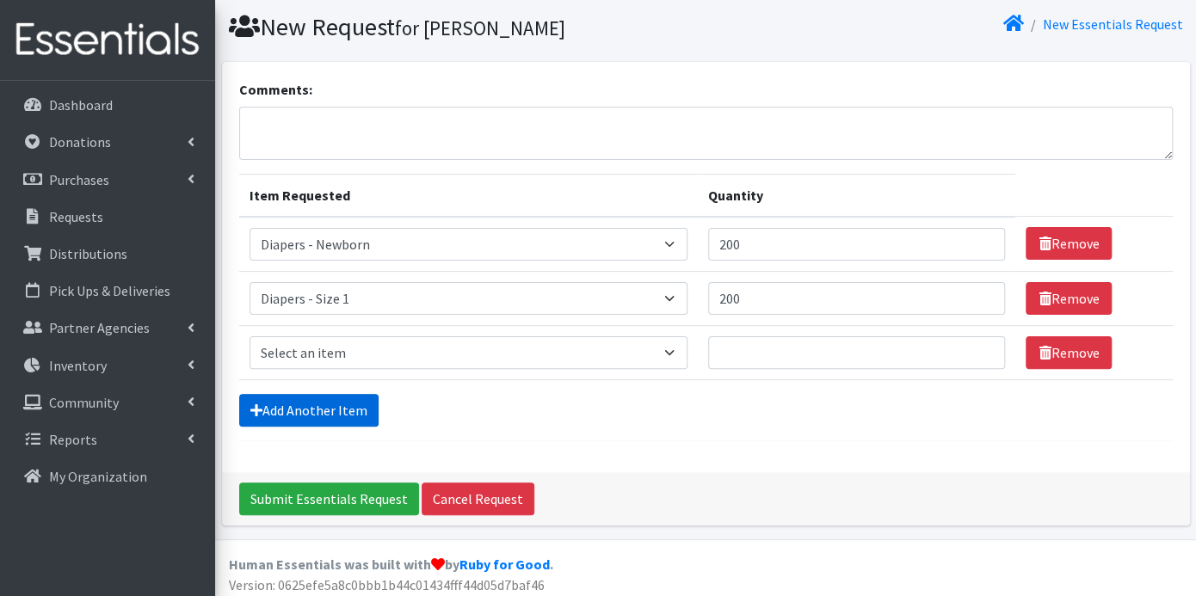
scroll to position [53, 0]
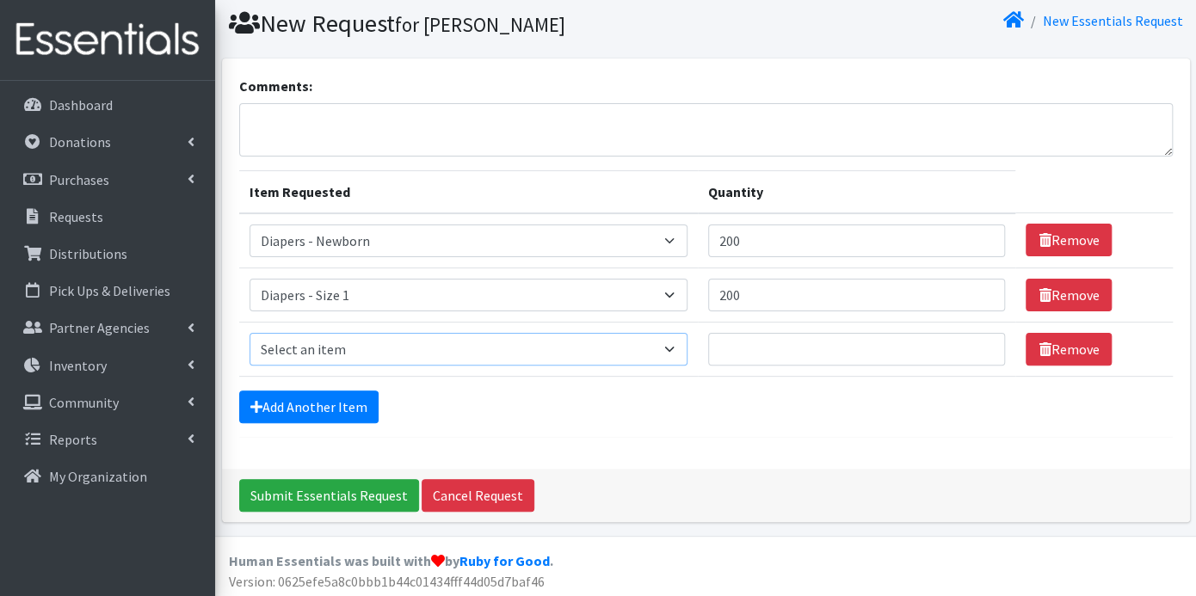
click at [668, 343] on select "Select an item Box - 2T-3T Pull-ups [200 Pull-ups/8 Packs] Box - 3T-4T Pull-ups…" at bounding box center [468, 349] width 439 height 33
select select "9797"
click at [249, 333] on select "Select an item Box - 2T-3T Pull-ups [200 Pull-ups/8 Packs] Box - 3T-4T Pull-ups…" at bounding box center [468, 349] width 439 height 33
click at [736, 337] on input "Quantity" at bounding box center [856, 349] width 297 height 33
type input "600"
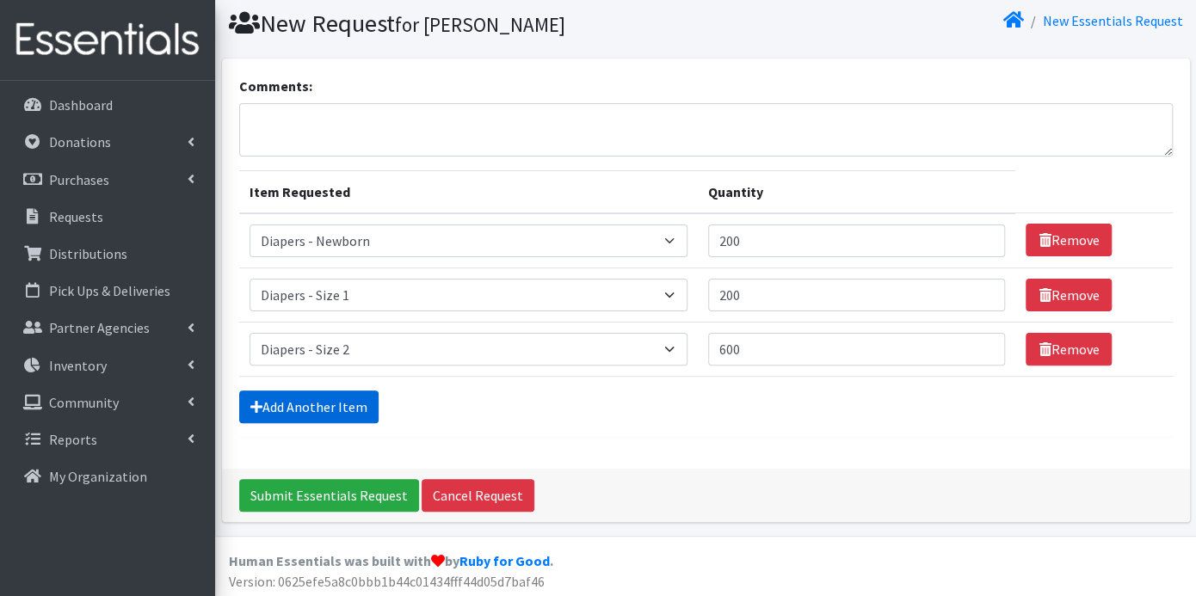
click at [329, 408] on link "Add Another Item" at bounding box center [308, 407] width 139 height 33
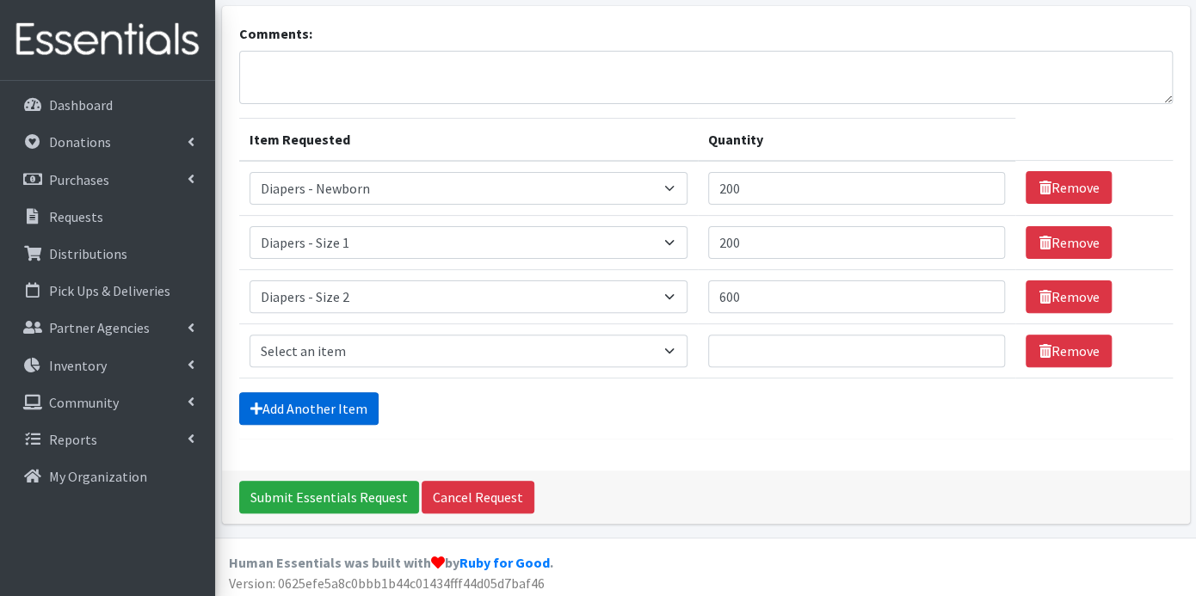
scroll to position [108, 0]
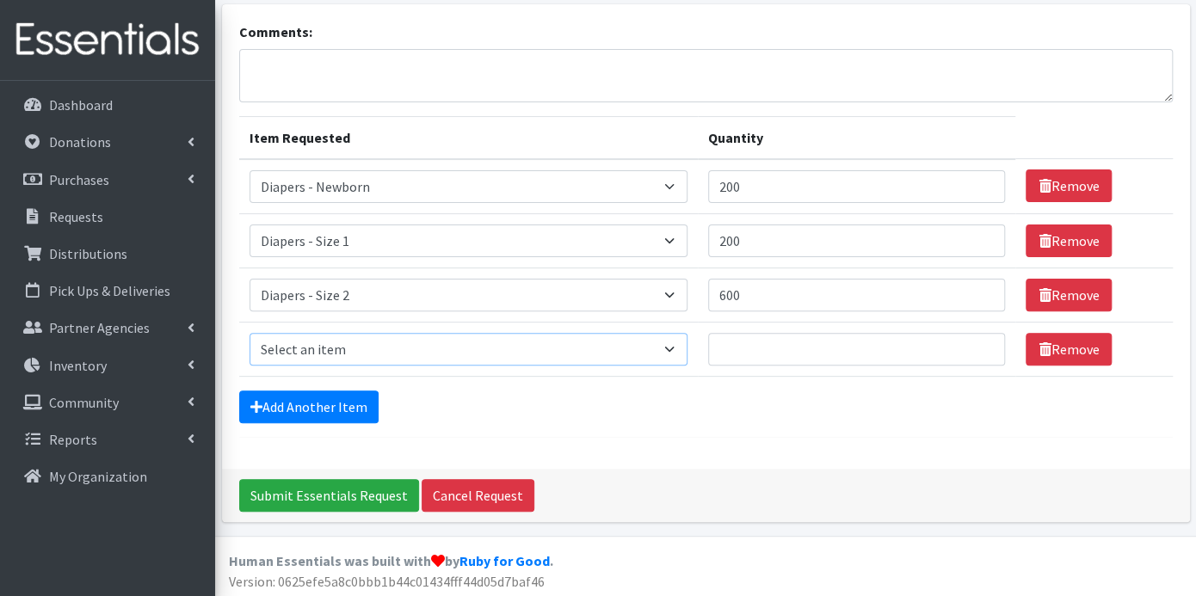
click at [671, 345] on select "Select an item Box - 2T-3T Pull-ups [200 Pull-ups/8 Packs] Box - 3T-4T Pull-ups…" at bounding box center [468, 349] width 439 height 33
select select "9803"
click at [249, 333] on select "Select an item Box - 2T-3T Pull-ups [200 Pull-ups/8 Packs] Box - 3T-4T Pull-ups…" at bounding box center [468, 349] width 439 height 33
click at [744, 347] on input "Quantity" at bounding box center [856, 349] width 297 height 33
type input "900"
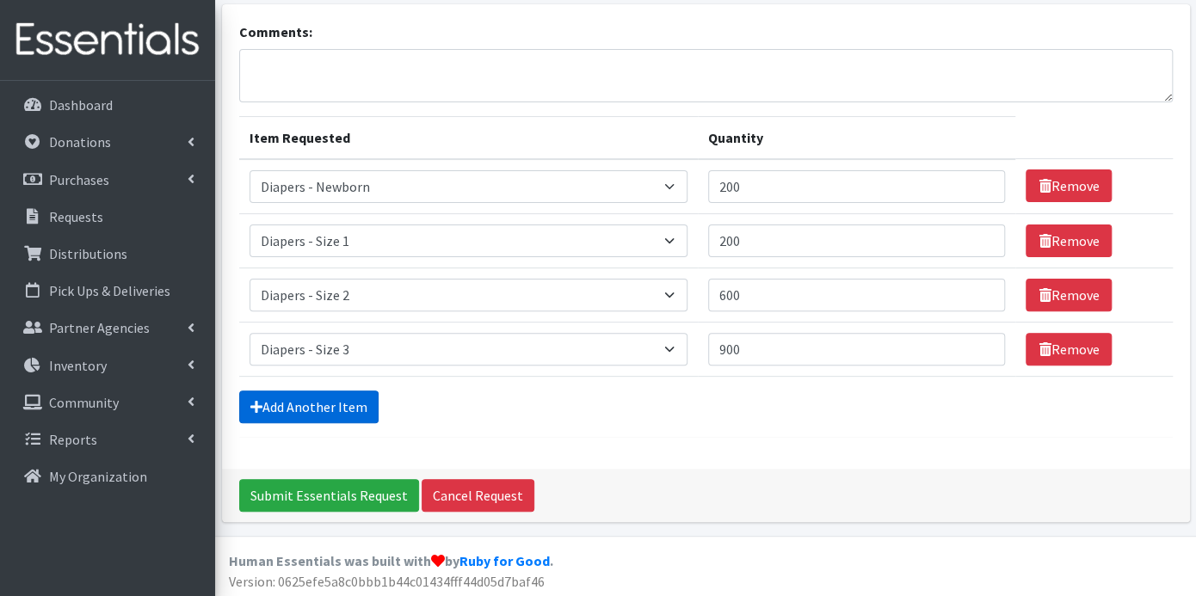
click at [352, 399] on link "Add Another Item" at bounding box center [308, 407] width 139 height 33
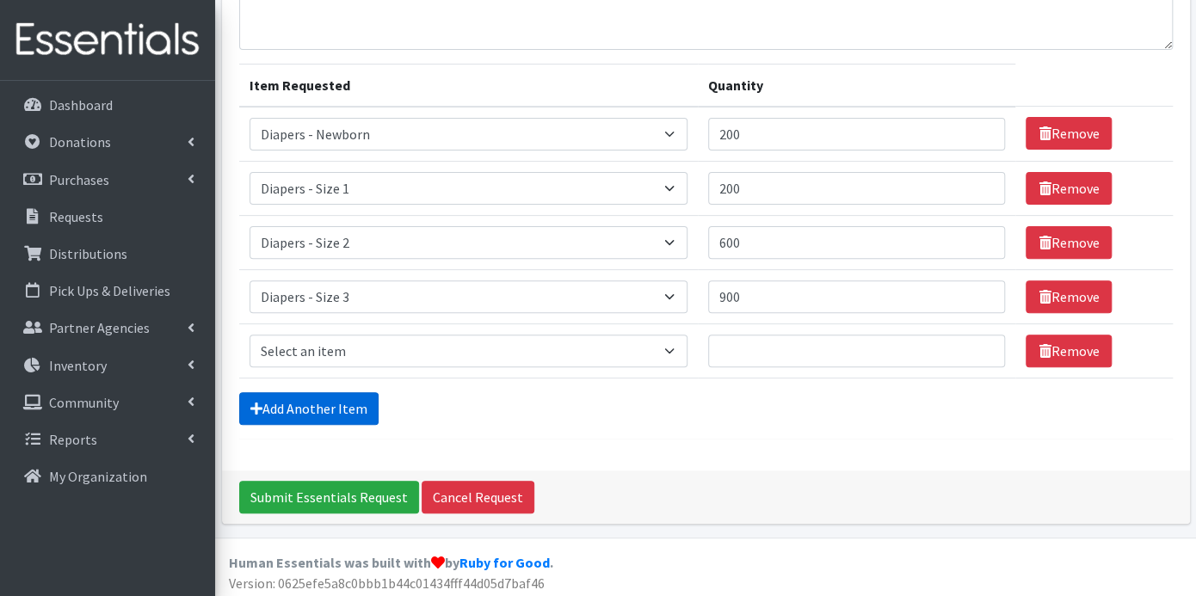
scroll to position [162, 0]
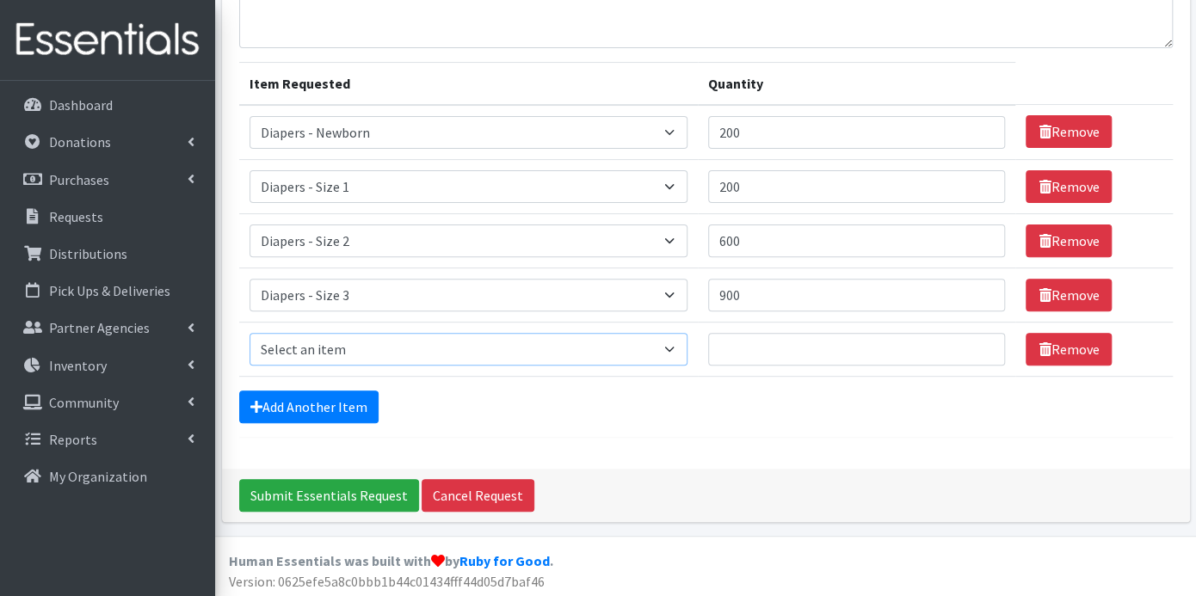
click at [673, 346] on select "Select an item Box - 2T-3T Pull-ups [200 Pull-ups/8 Packs] Box - 3T-4T Pull-ups…" at bounding box center [468, 349] width 439 height 33
select select "9799"
click at [249, 333] on select "Select an item Box - 2T-3T Pull-ups [200 Pull-ups/8 Packs] Box - 3T-4T Pull-ups…" at bounding box center [468, 349] width 439 height 33
click at [772, 346] on input "Quantity" at bounding box center [856, 349] width 297 height 33
type input "1900"
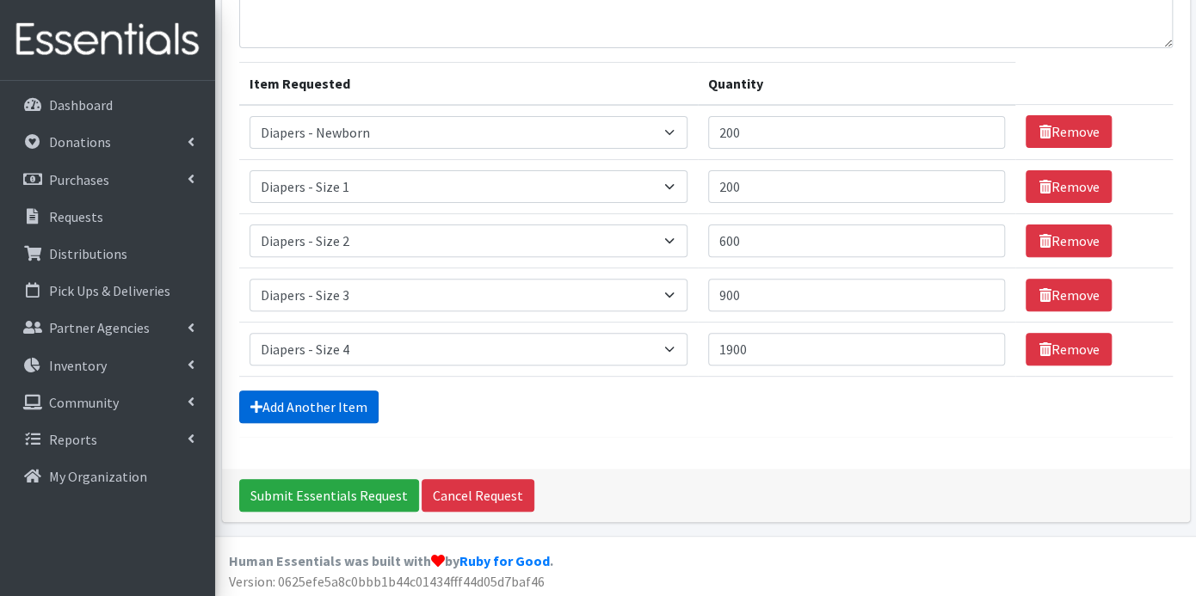
click at [365, 409] on link "Add Another Item" at bounding box center [308, 407] width 139 height 33
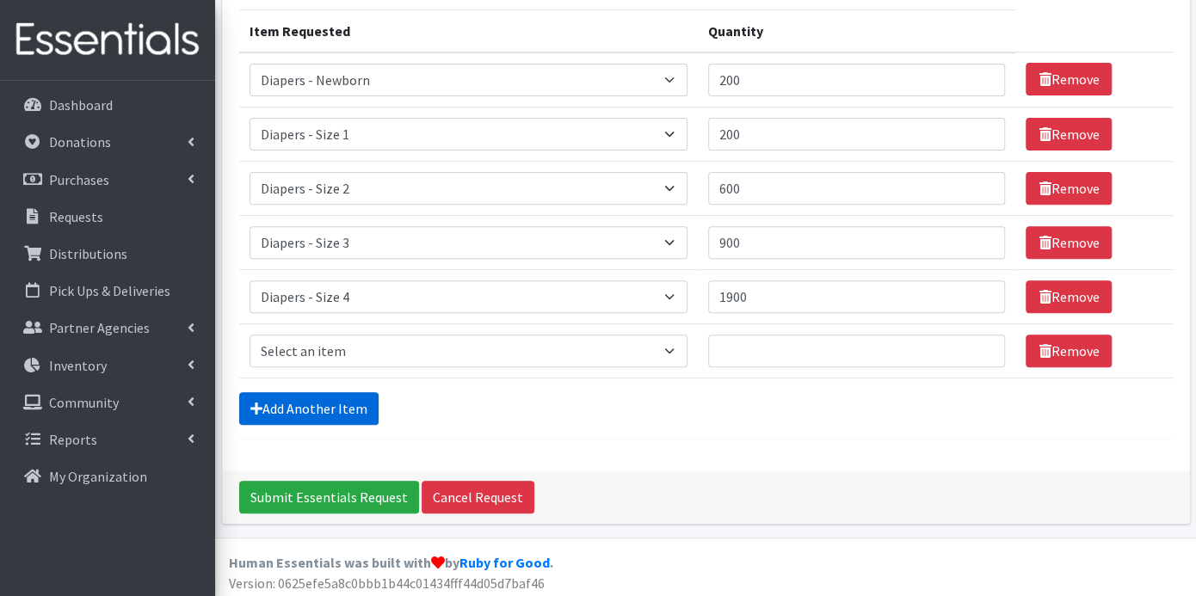
scroll to position [216, 0]
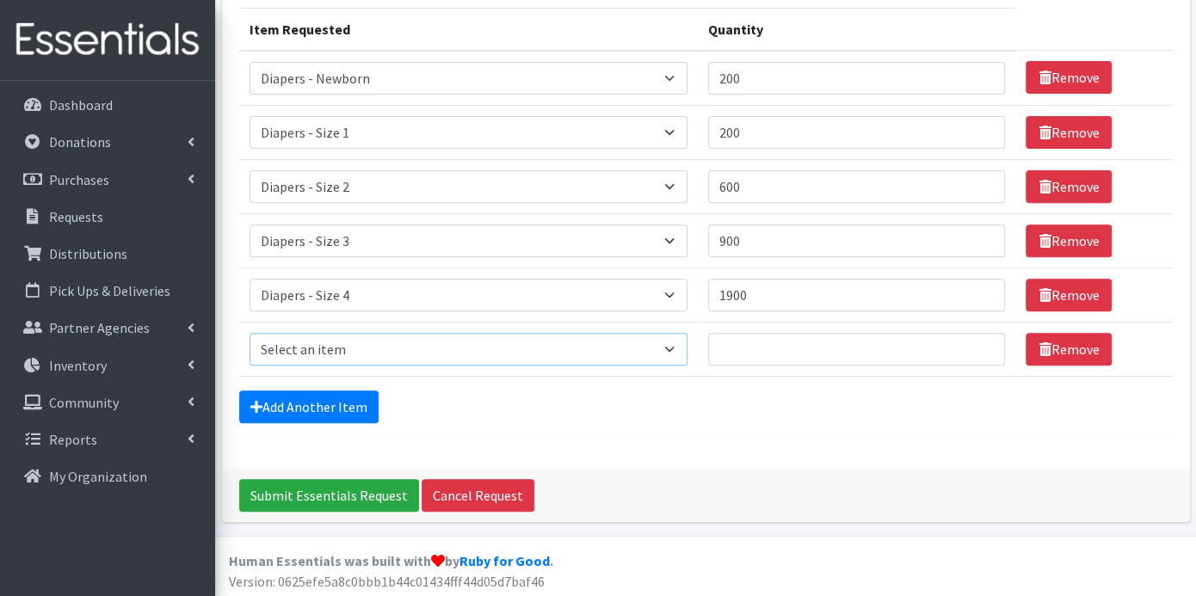
click at [676, 342] on select "Select an item Box - 2T-3T Pull-ups [200 Pull-ups/8 Packs] Box - 3T-4T Pull-ups…" at bounding box center [468, 349] width 439 height 33
select select "9802"
click at [249, 333] on select "Select an item Box - 2T-3T Pull-ups [200 Pull-ups/8 Packs] Box - 3T-4T Pull-ups…" at bounding box center [468, 349] width 439 height 33
click at [737, 342] on input "Quantity" at bounding box center [856, 349] width 297 height 33
type input "3100"
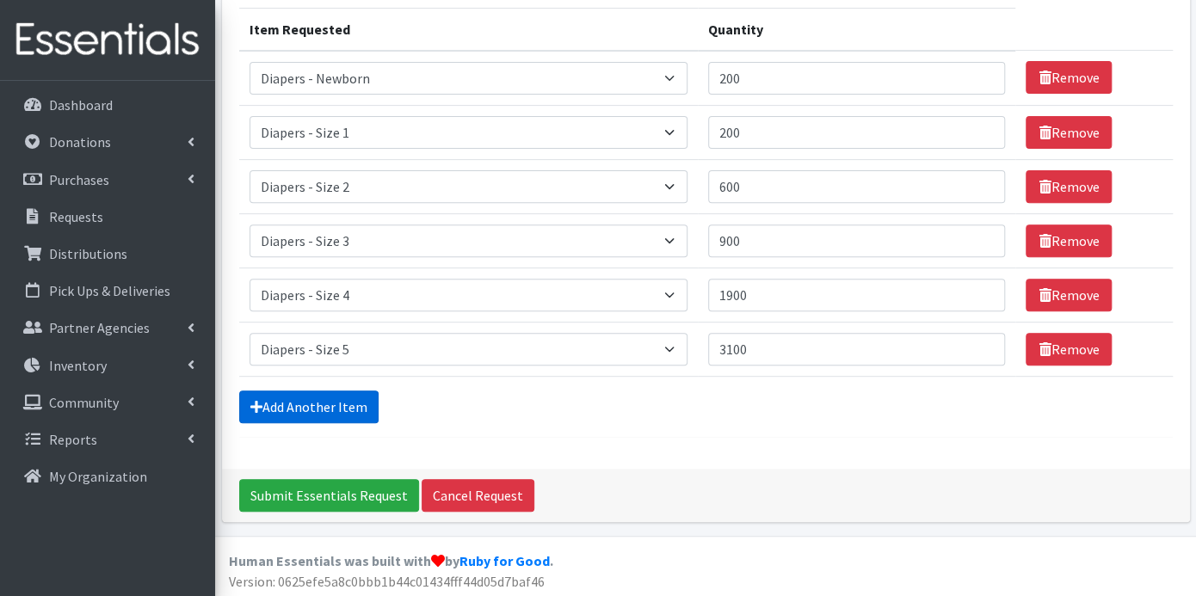
click at [355, 405] on link "Add Another Item" at bounding box center [308, 407] width 139 height 33
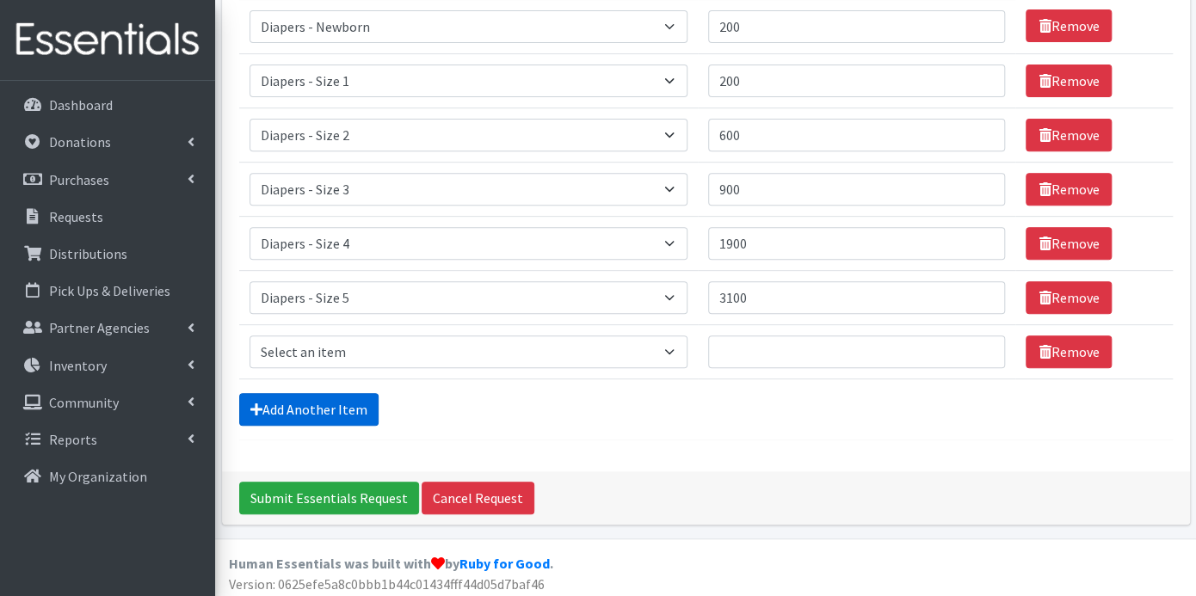
scroll to position [269, 0]
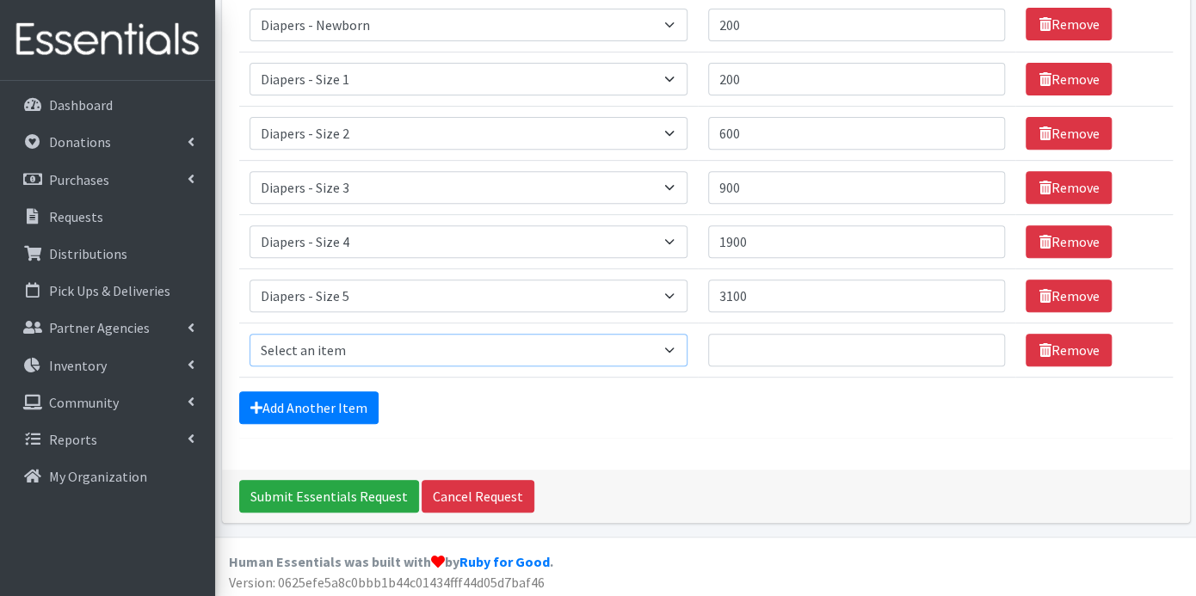
click at [675, 344] on select "Select an item Box - 2T-3T Pull-ups [200 Pull-ups/8 Packs] Box - 3T-4T Pull-ups…" at bounding box center [468, 350] width 439 height 33
select select "9800"
click at [249, 334] on select "Select an item Box - 2T-3T Pull-ups [200 Pull-ups/8 Packs] Box - 3T-4T Pull-ups…" at bounding box center [468, 350] width 439 height 33
click at [736, 344] on input "Quantity" at bounding box center [856, 350] width 297 height 33
type input "3100"
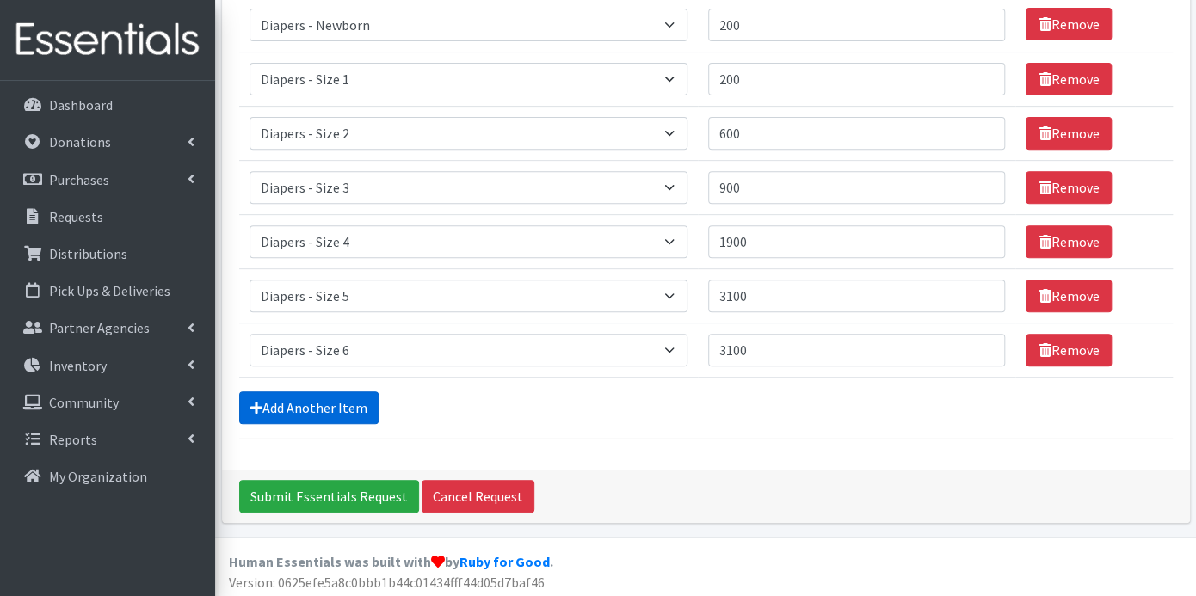
click at [344, 407] on link "Add Another Item" at bounding box center [308, 407] width 139 height 33
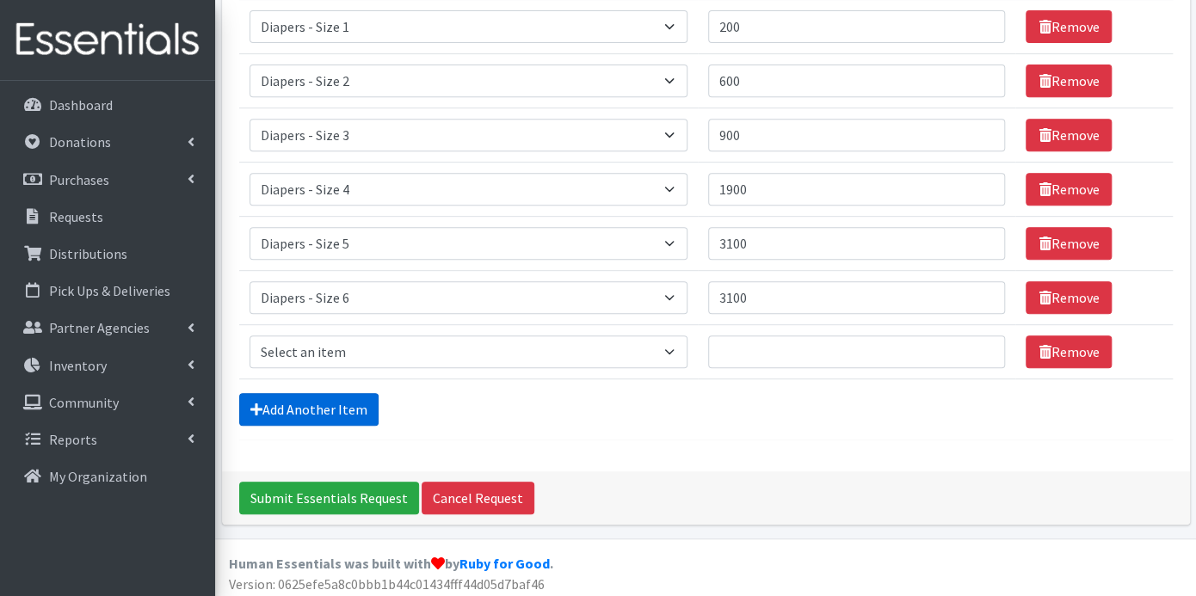
scroll to position [323, 0]
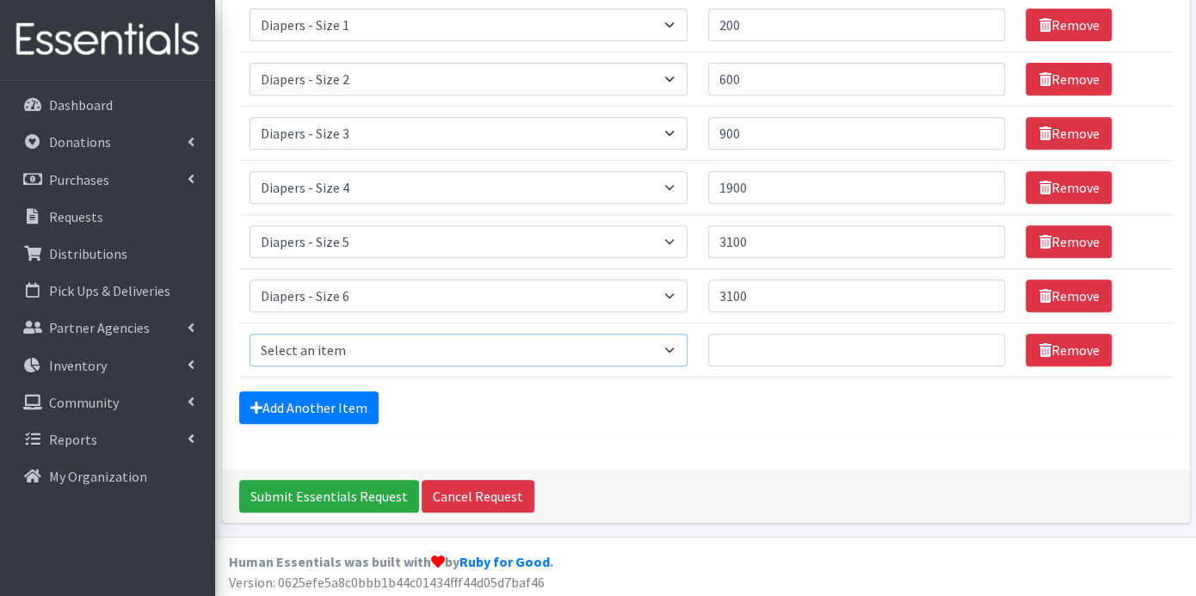
click at [678, 340] on select "Select an item Box - 2T-3T Pull-ups [200 Pull-ups/8 Packs] Box - 3T-4T Pull-ups…" at bounding box center [468, 350] width 439 height 33
select select "12545"
click at [249, 334] on select "Select an item Box - 2T-3T Pull-ups [200 Pull-ups/8 Packs] Box - 3T-4T Pull-ups…" at bounding box center [468, 350] width 439 height 33
click at [749, 345] on input "Quantity" at bounding box center [856, 350] width 297 height 33
type input "1150"
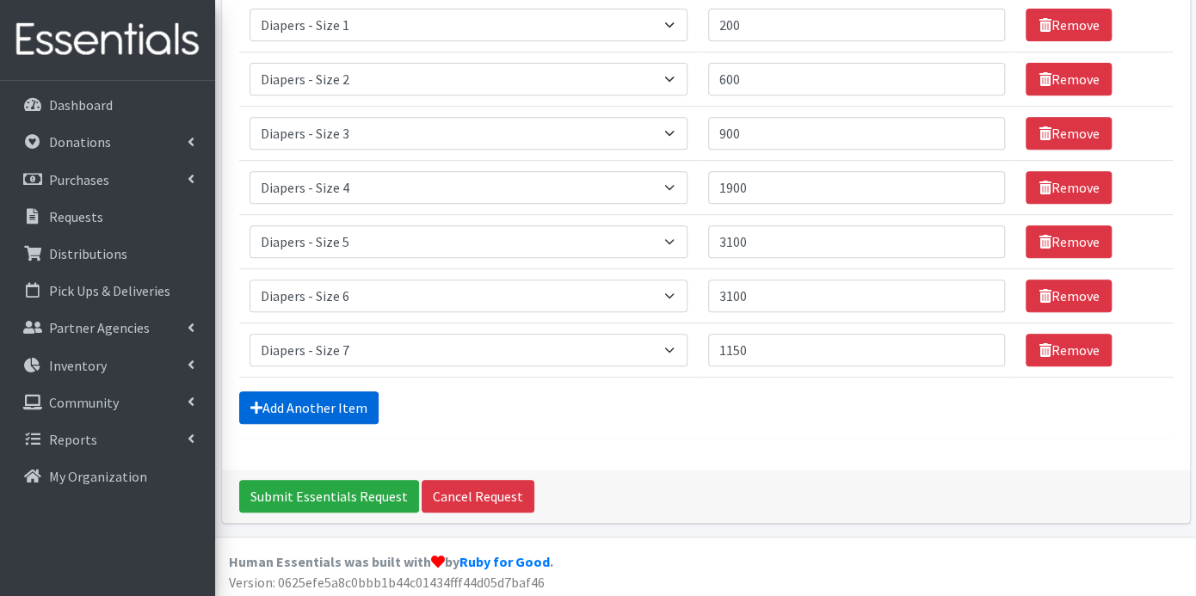
click at [371, 397] on link "Add Another Item" at bounding box center [308, 407] width 139 height 33
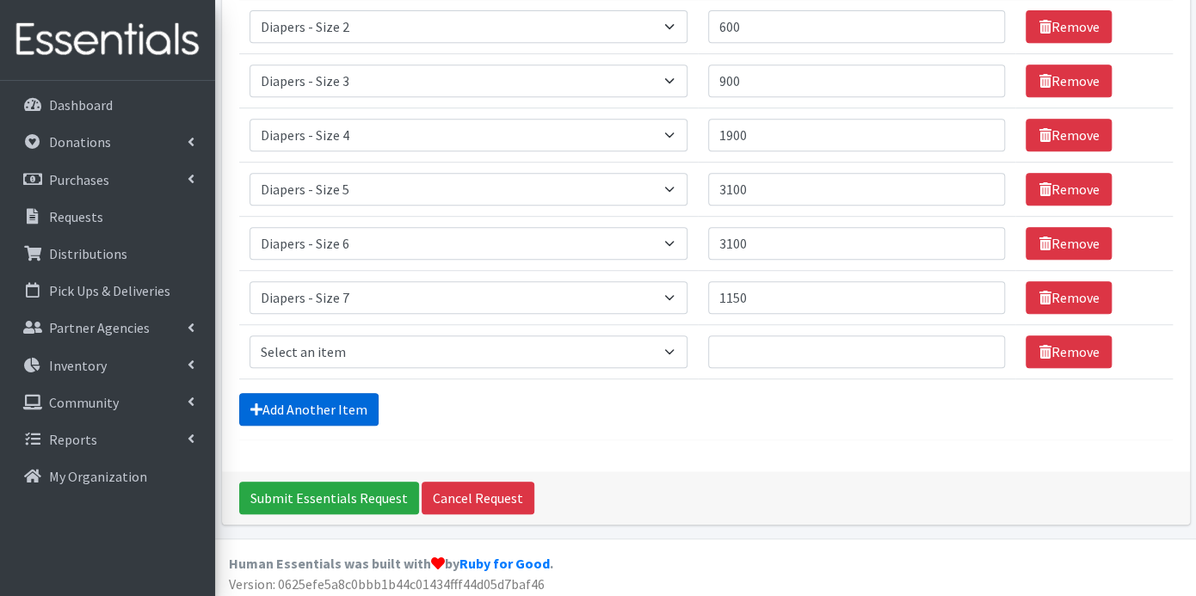
scroll to position [378, 0]
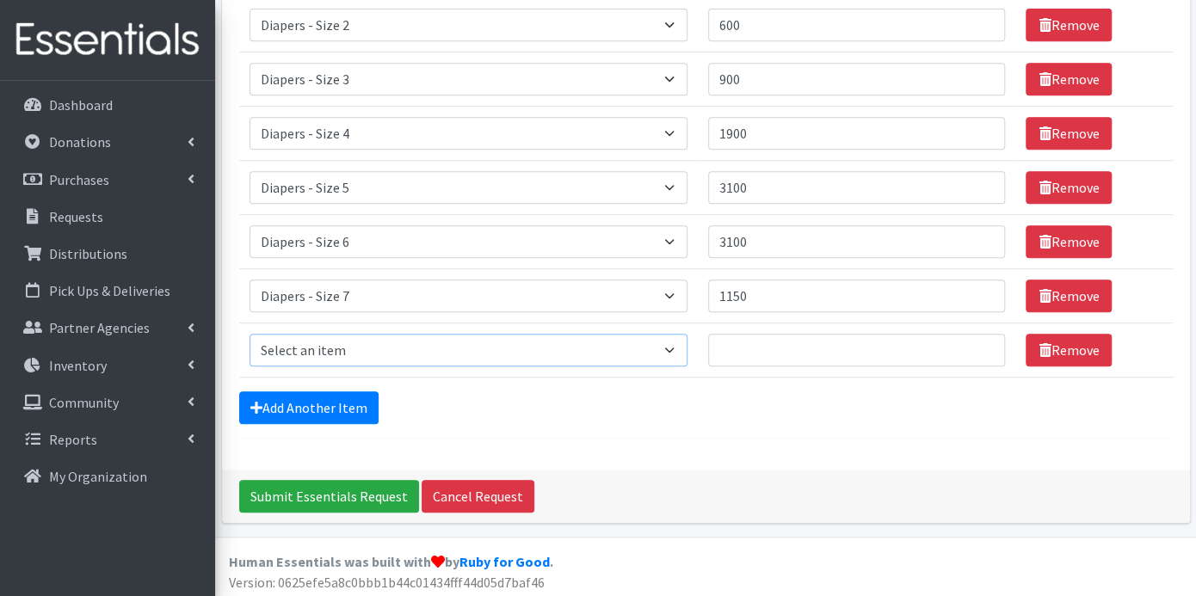
click at [669, 343] on select "Select an item Box - 2T-3T Pull-ups [200 Pull-ups/8 Packs] Box - 3T-4T Pull-ups…" at bounding box center [468, 350] width 439 height 33
select select "9779"
click at [249, 334] on select "Select an item Box - 2T-3T Pull-ups [200 Pull-ups/8 Packs] Box - 3T-4T Pull-ups…" at bounding box center [468, 350] width 439 height 33
click at [748, 350] on input "Quantity" at bounding box center [856, 350] width 297 height 33
type input "200"
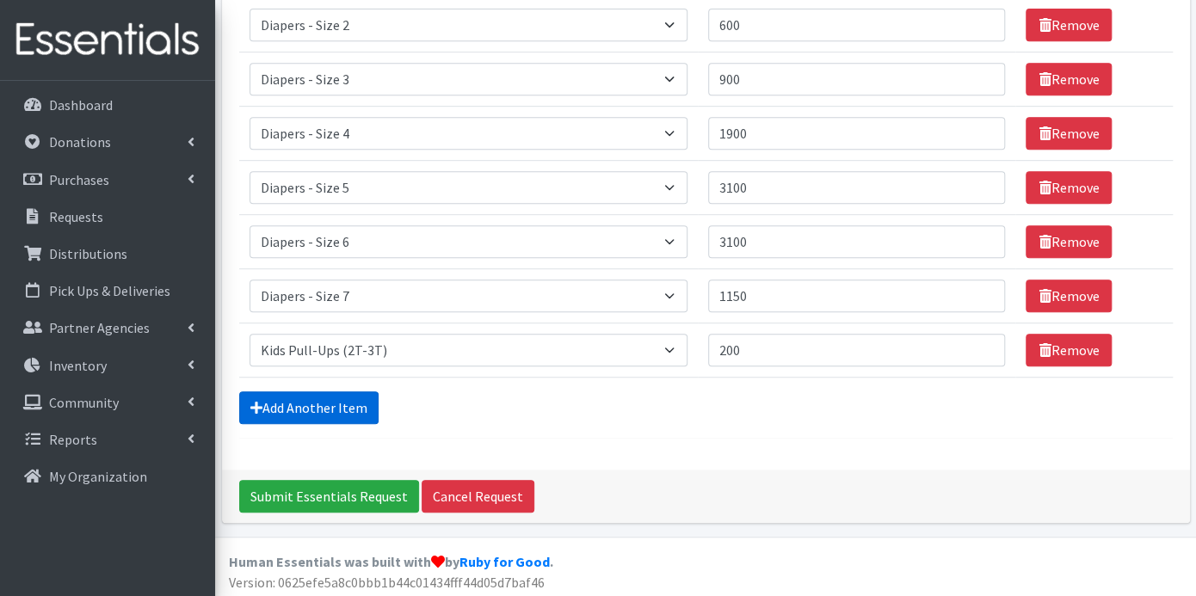
click at [363, 398] on link "Add Another Item" at bounding box center [308, 407] width 139 height 33
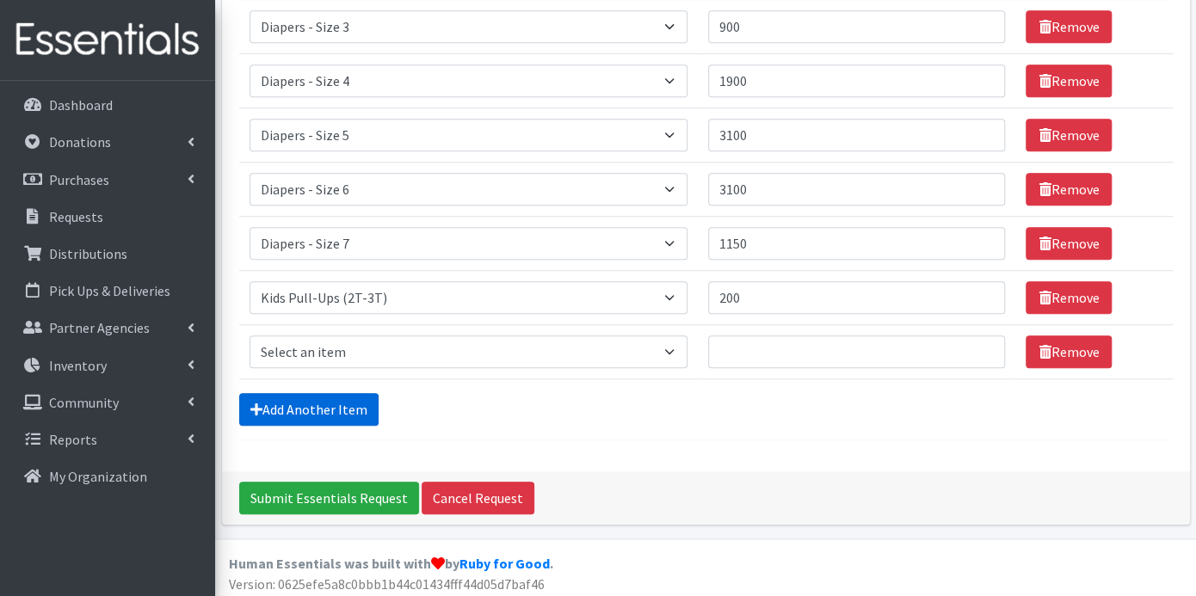
scroll to position [431, 0]
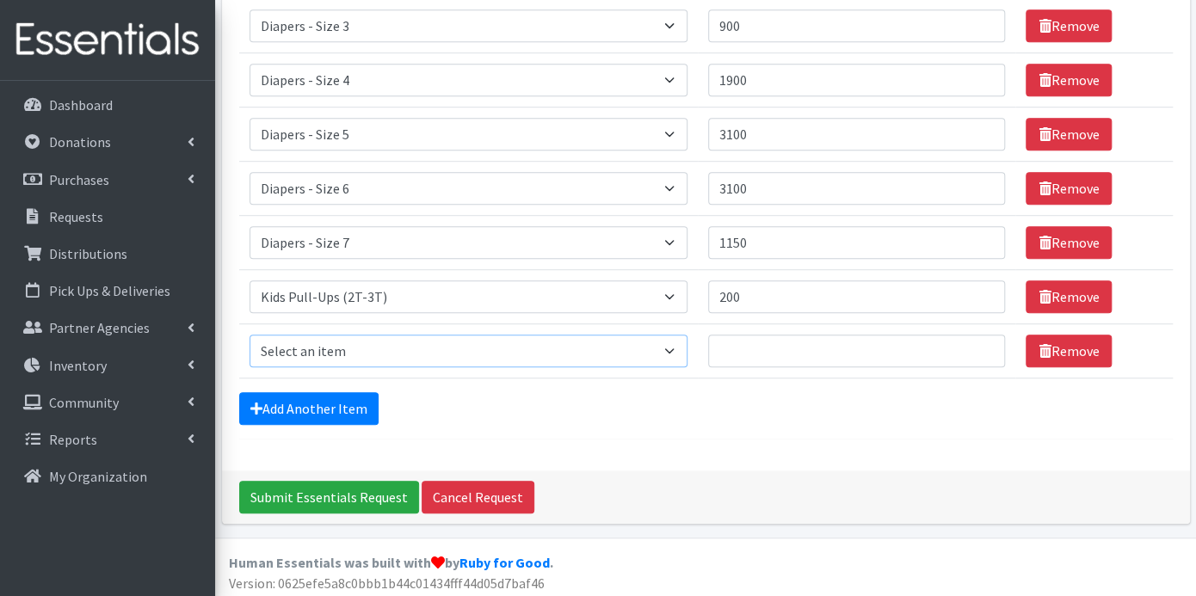
click at [678, 341] on select "Select an item Box - 2T-3T Pull-ups [200 Pull-ups/8 Packs] Box - 3T-4T Pull-ups…" at bounding box center [468, 351] width 439 height 33
select select "9787"
click at [249, 335] on select "Select an item Box - 2T-3T Pull-ups [200 Pull-ups/8 Packs] Box - 3T-4T Pull-ups…" at bounding box center [468, 351] width 439 height 33
click at [732, 345] on input "Quantity" at bounding box center [856, 351] width 297 height 33
type input "500"
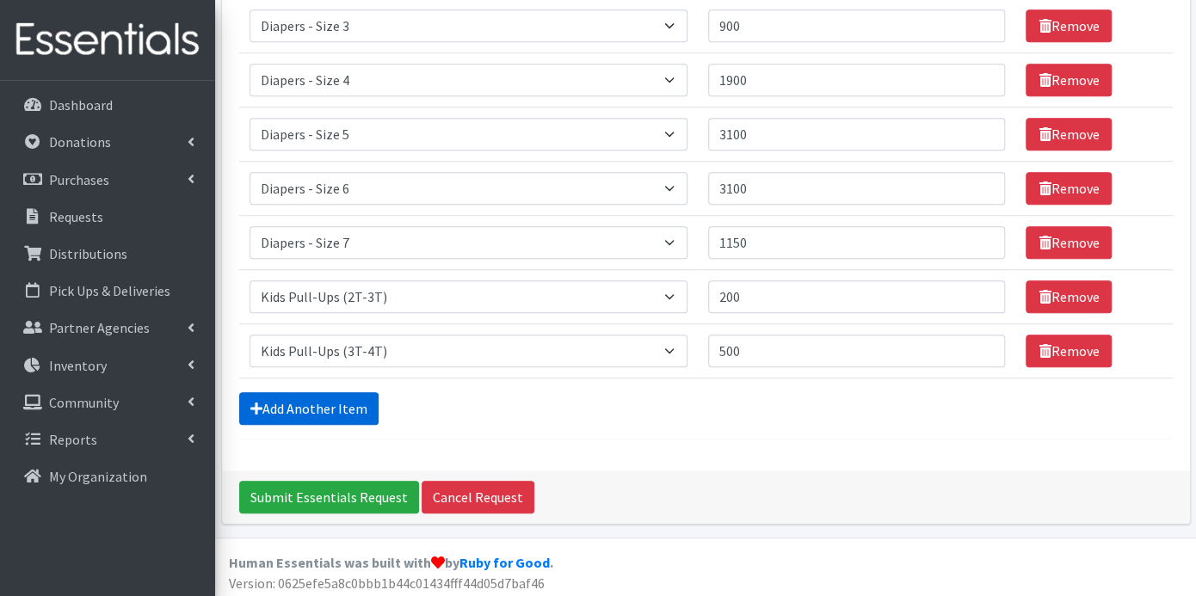
click at [301, 399] on link "Add Another Item" at bounding box center [308, 408] width 139 height 33
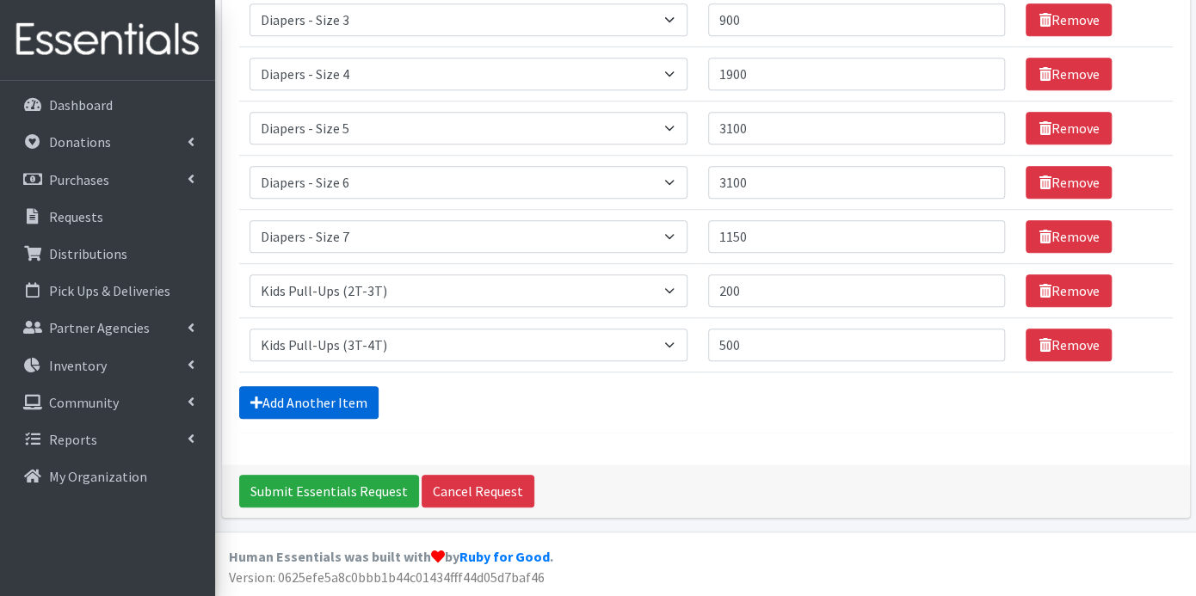
scroll to position [485, 0]
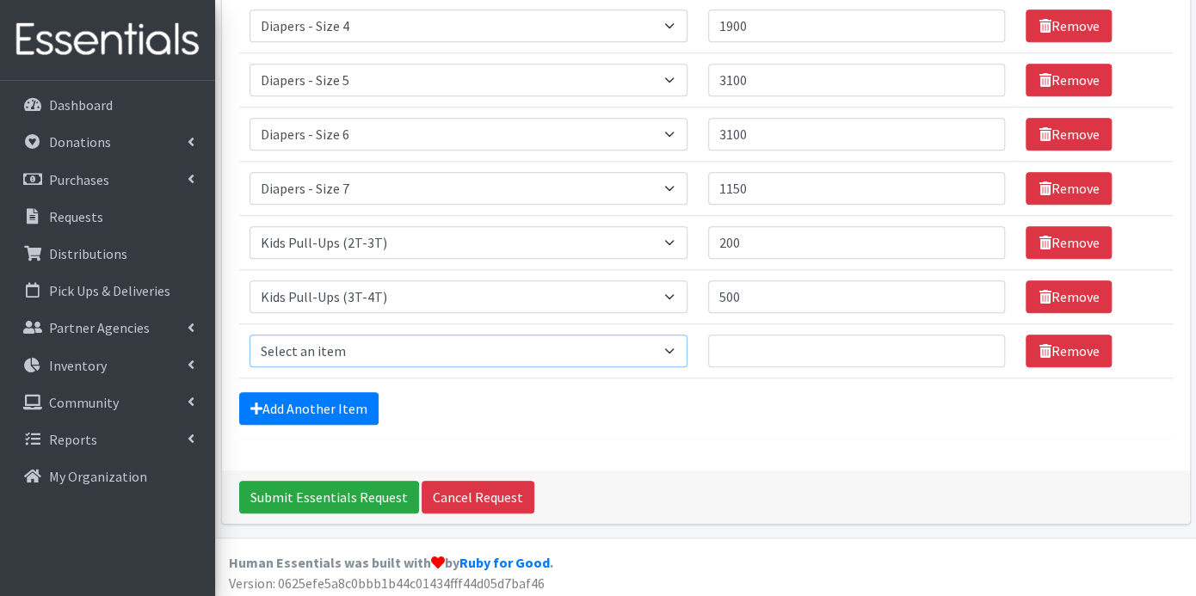
click at [672, 337] on select "Select an item Box - 2T-3T Pull-ups [200 Pull-ups/8 Packs] Box - 3T-4T Pull-ups…" at bounding box center [468, 351] width 439 height 33
select select "9789"
click at [249, 335] on select "Select an item Box - 2T-3T Pull-ups [200 Pull-ups/8 Packs] Box - 3T-4T Pull-ups…" at bounding box center [468, 351] width 439 height 33
click at [756, 345] on input "Quantity" at bounding box center [856, 351] width 297 height 33
type input "200"
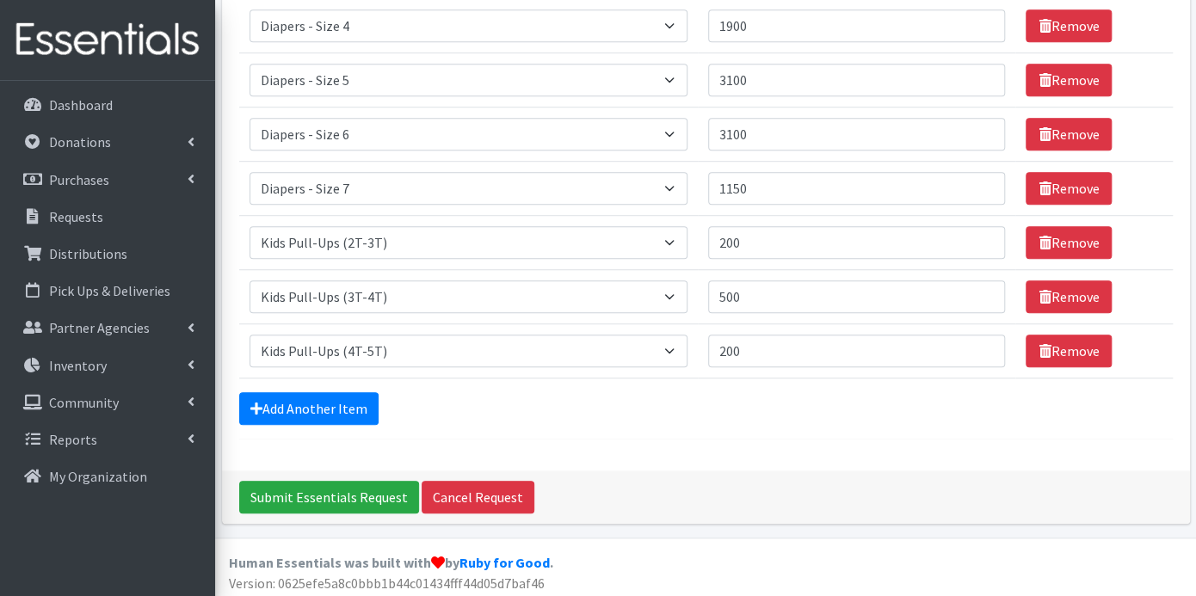
click at [330, 386] on form "Comments: Item Requested Quantity Item Requested Select an item Box - 2T-3T Pul…" at bounding box center [705, 42] width 933 height 796
click at [333, 395] on link "Add Another Item" at bounding box center [308, 408] width 139 height 33
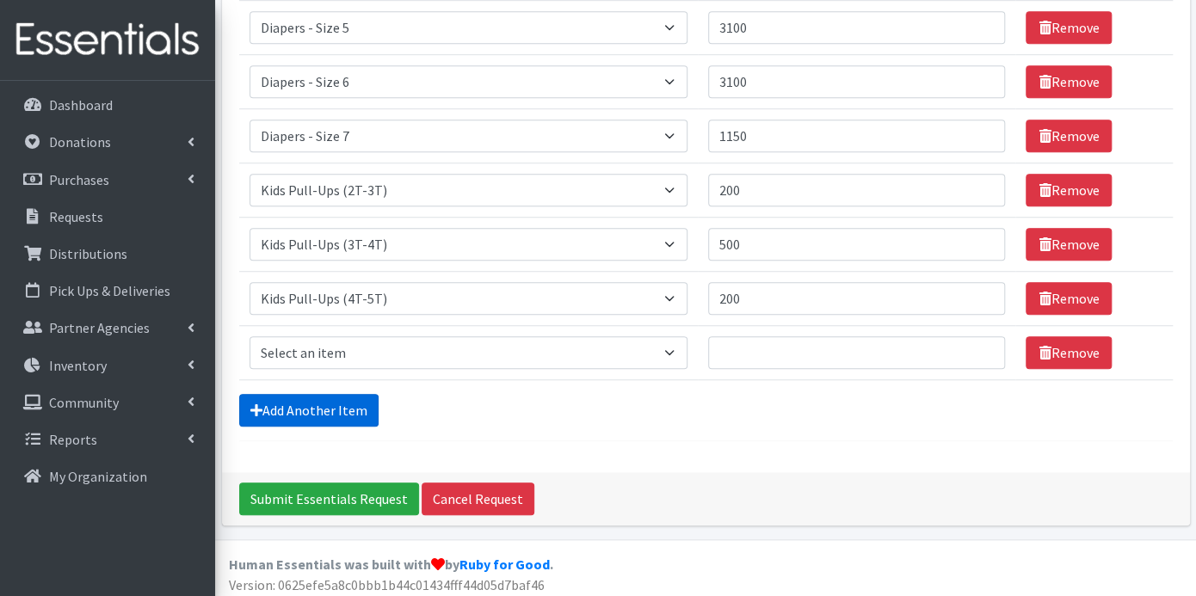
scroll to position [539, 0]
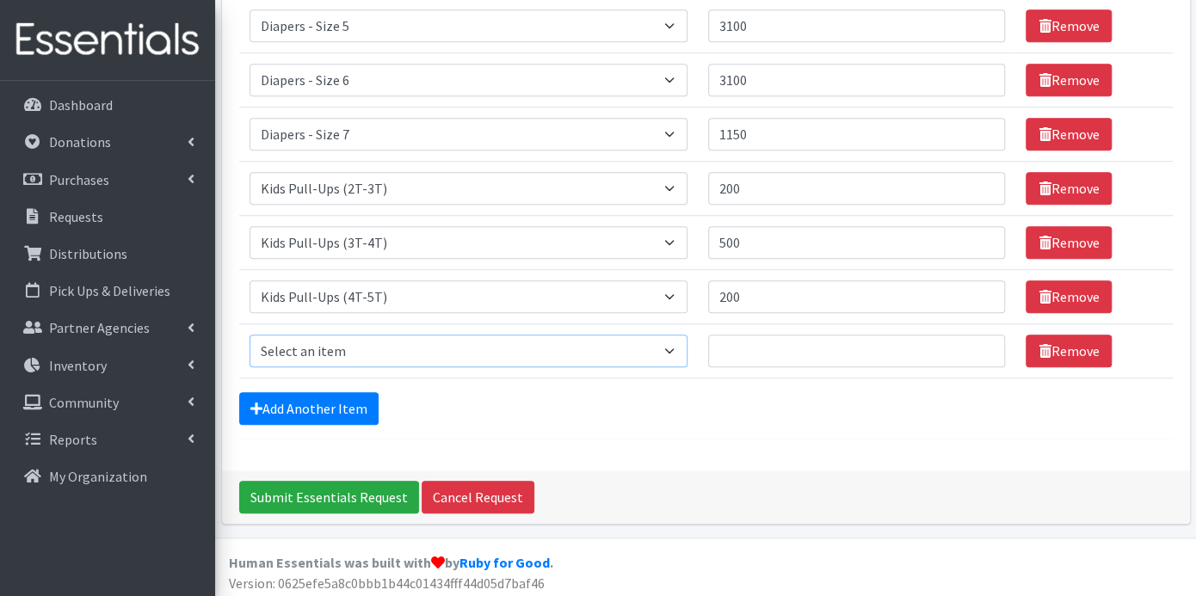
click at [673, 340] on select "Select an item Box - 2T-3T Pull-ups [200 Pull-ups/8 Packs] Box - 3T-4T Pull-ups…" at bounding box center [468, 351] width 439 height 33
select select "9774"
click at [249, 335] on select "Select an item Box - 2T-3T Pull-ups [200 Pull-ups/8 Packs] Box - 3T-4T Pull-ups…" at bounding box center [468, 351] width 439 height 33
click at [762, 349] on input "Quantity" at bounding box center [856, 351] width 297 height 33
type input "143"
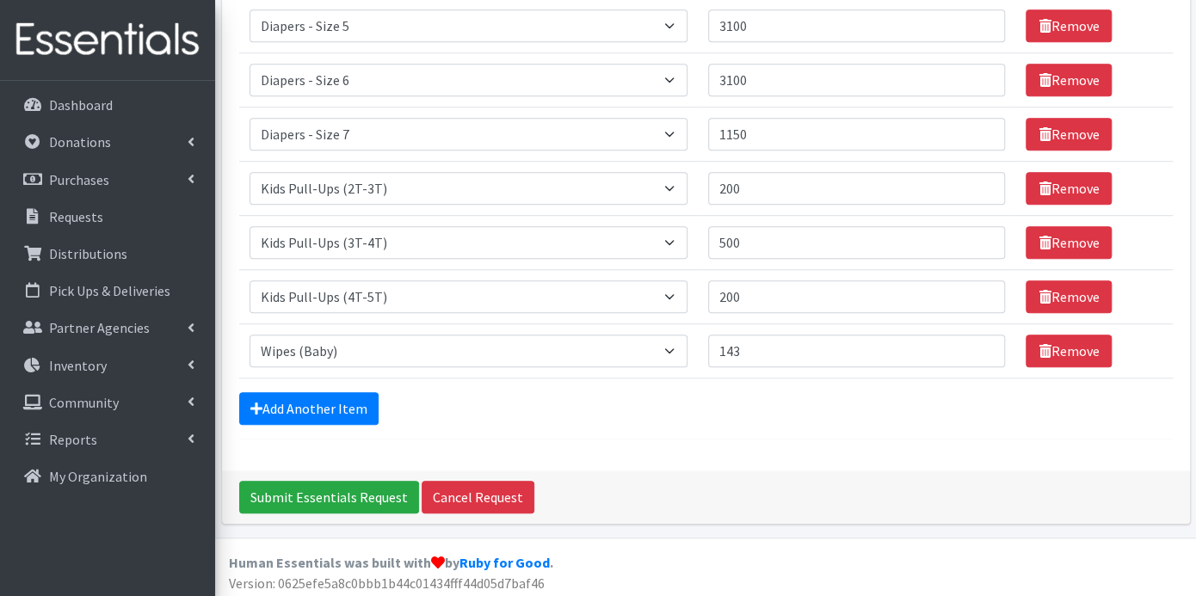
click at [432, 425] on form "Comments: Item Requested Quantity Item Requested Select an item Box - 2T-3T Pul…" at bounding box center [705, 15] width 933 height 850
click at [368, 484] on input "Submit Essentials Request" at bounding box center [329, 497] width 180 height 33
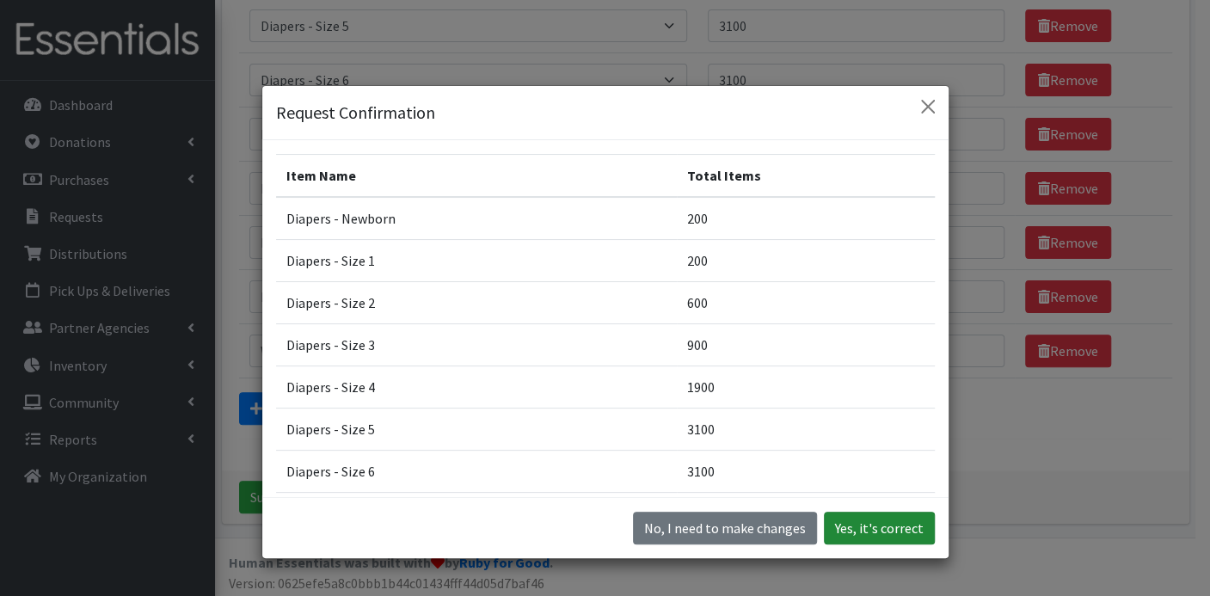
click at [870, 526] on button "Yes, it's correct" at bounding box center [879, 528] width 111 height 33
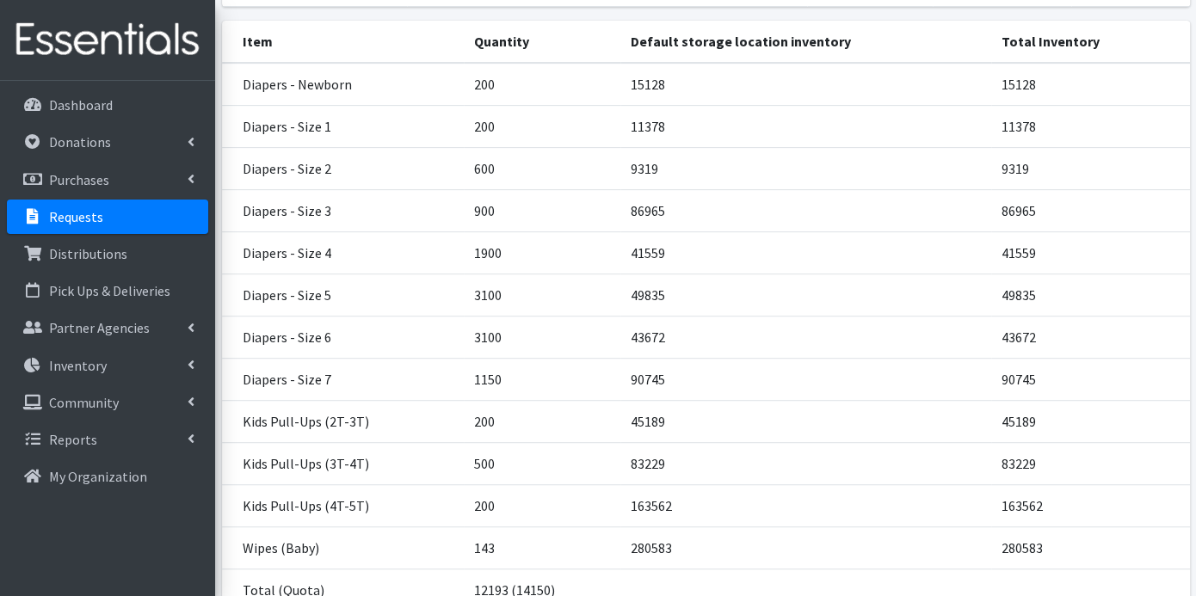
scroll to position [428, 0]
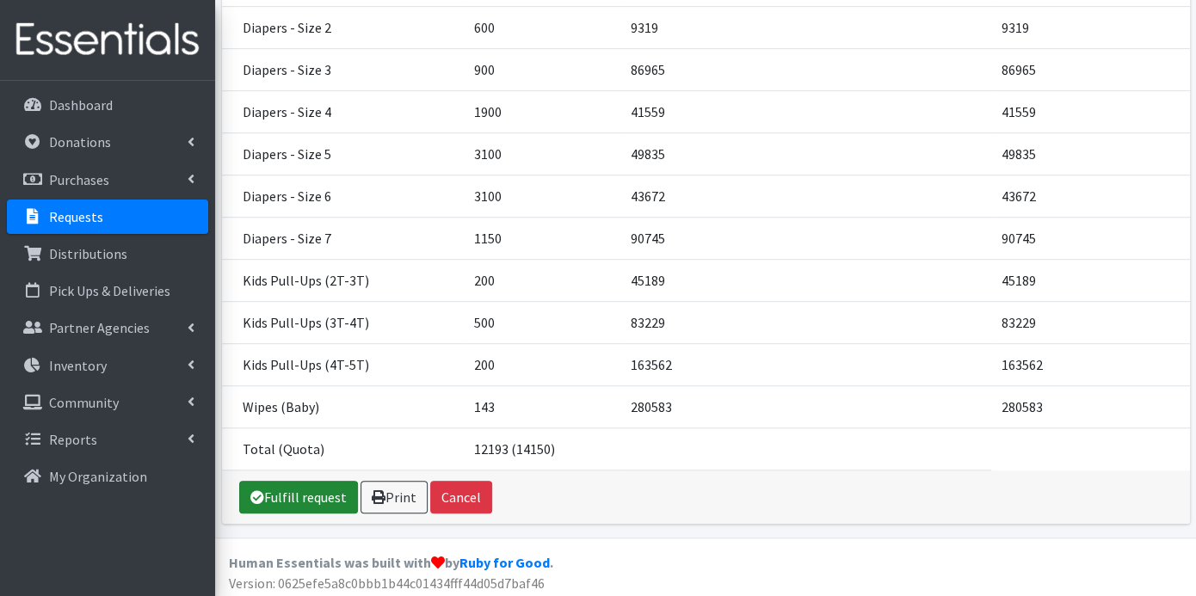
click at [333, 489] on link "Fulfill request" at bounding box center [298, 497] width 119 height 33
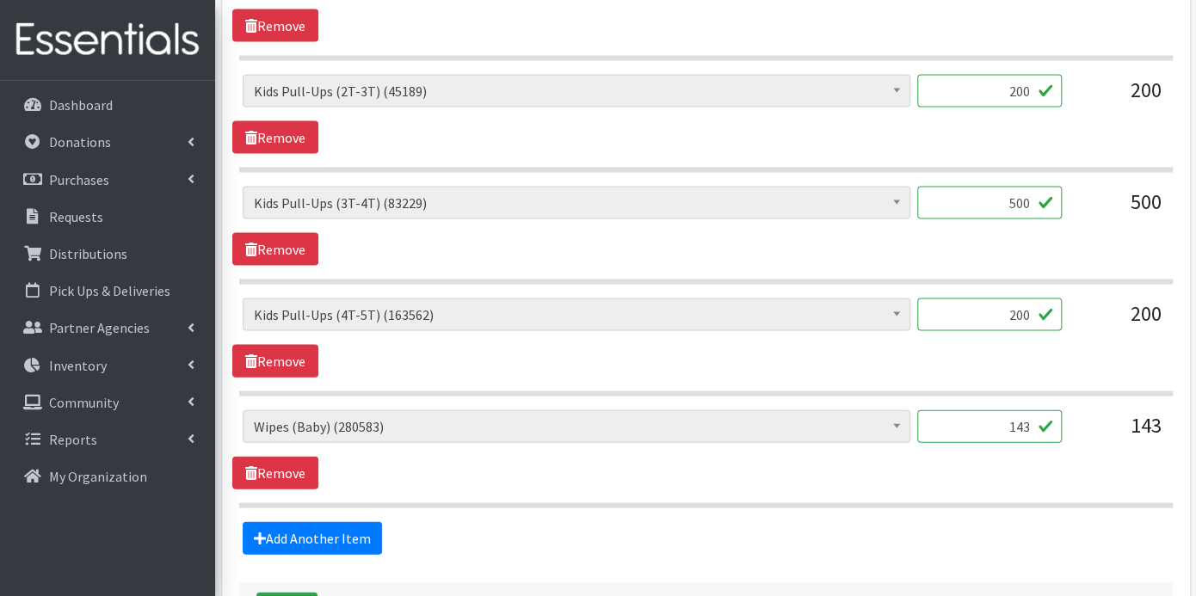
scroll to position [1777, 0]
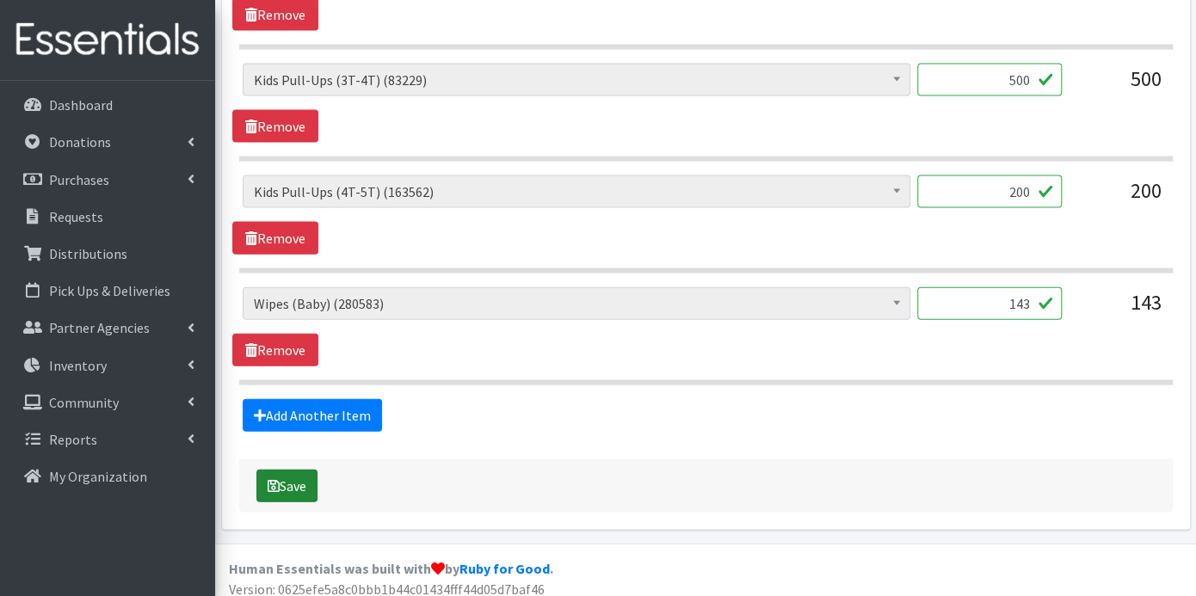
click at [307, 471] on button "Save" at bounding box center [286, 486] width 61 height 33
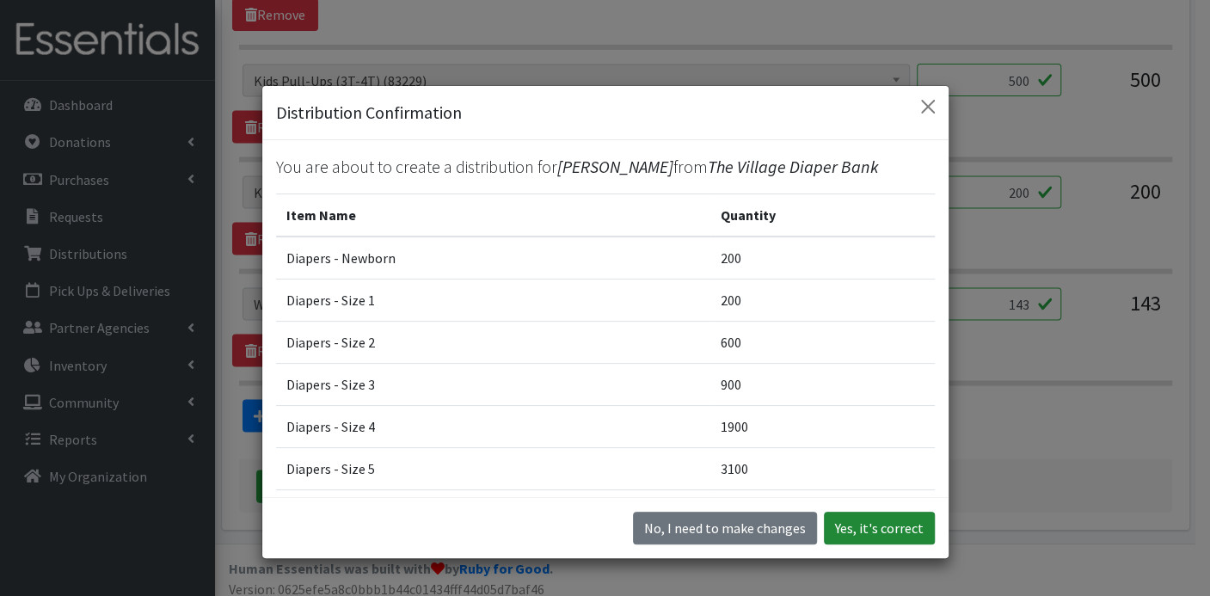
click at [850, 533] on button "Yes, it's correct" at bounding box center [879, 528] width 111 height 33
